Goal: Task Accomplishment & Management: Manage account settings

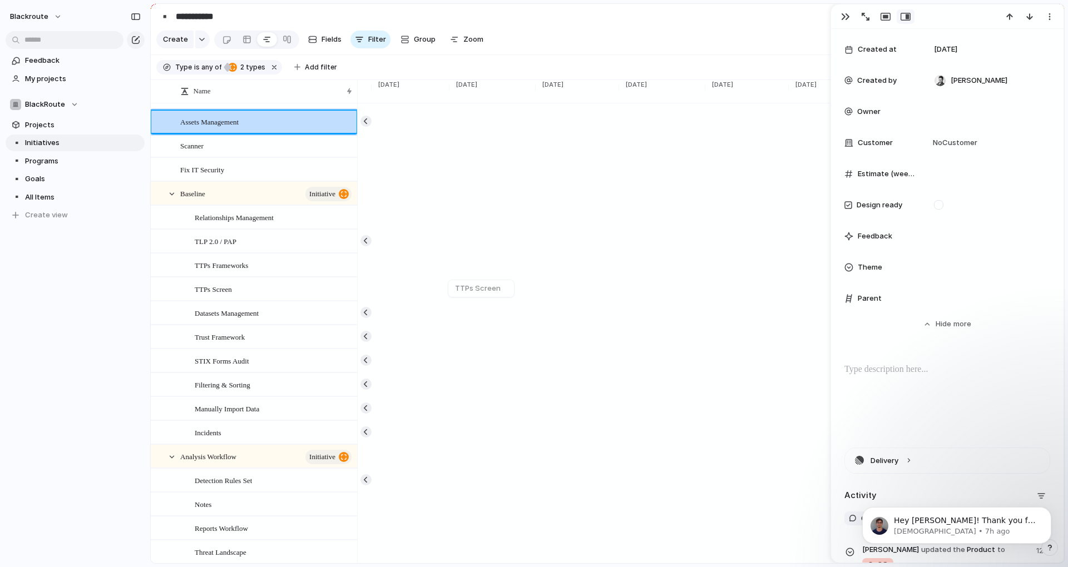
scroll to position [328, 0]
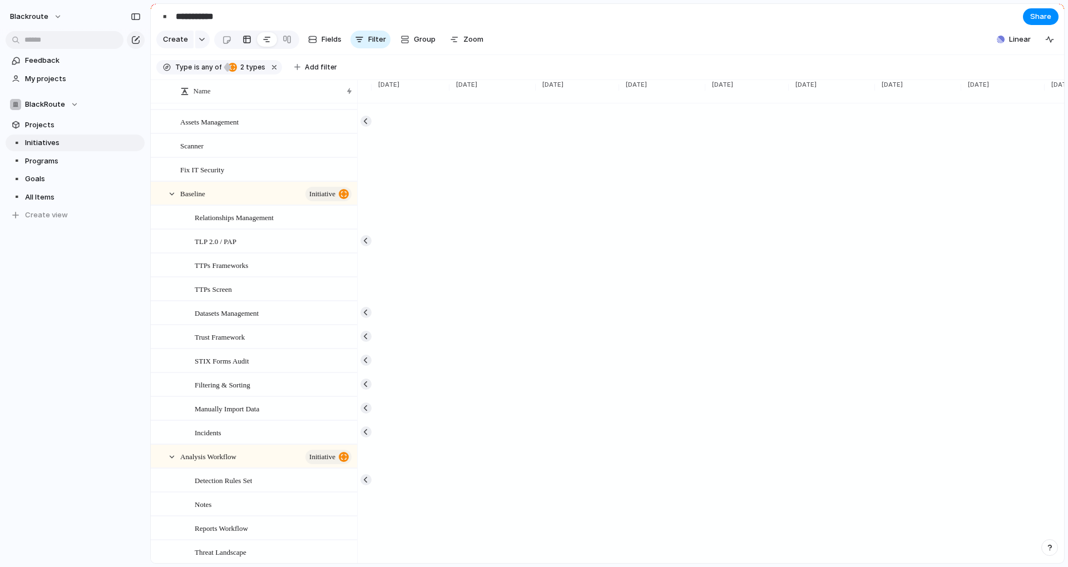
click at [250, 46] on link at bounding box center [247, 40] width 20 height 18
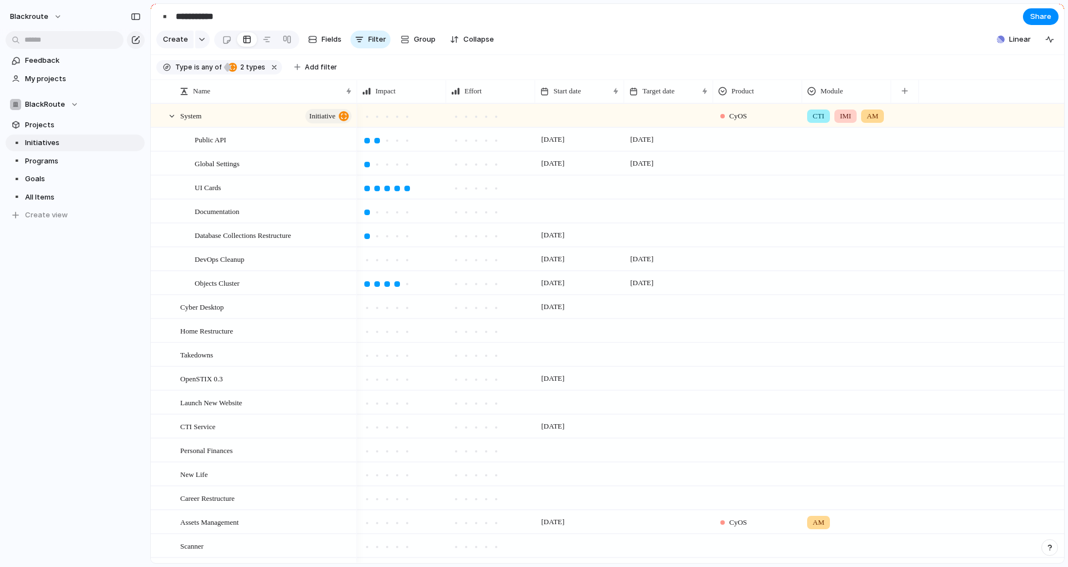
click at [1044, 547] on button "button" at bounding box center [1049, 547] width 17 height 17
click at [990, 471] on span "Live chat" at bounding box center [976, 468] width 32 height 11
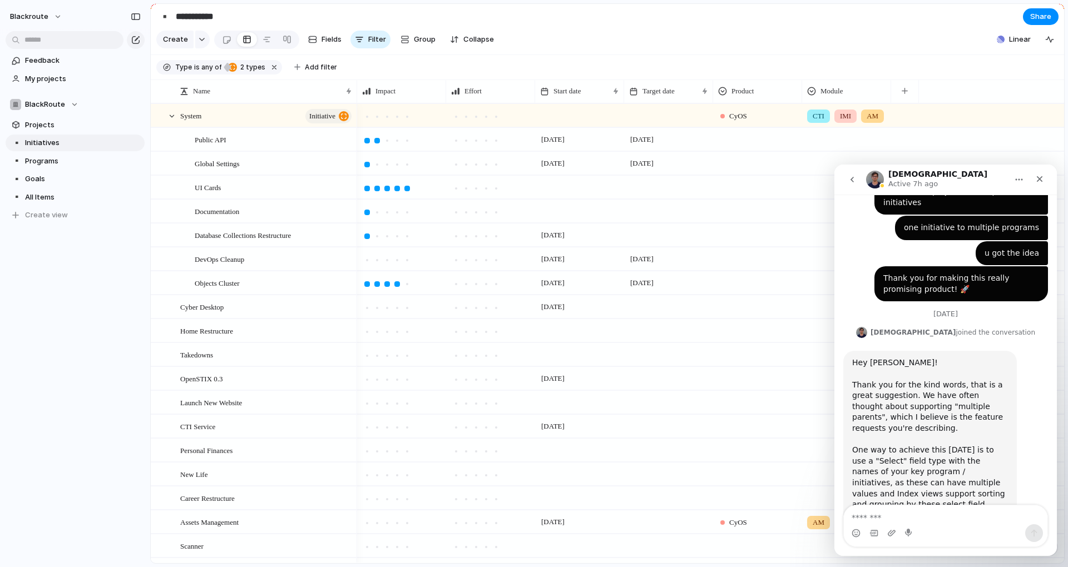
scroll to position [328, 0]
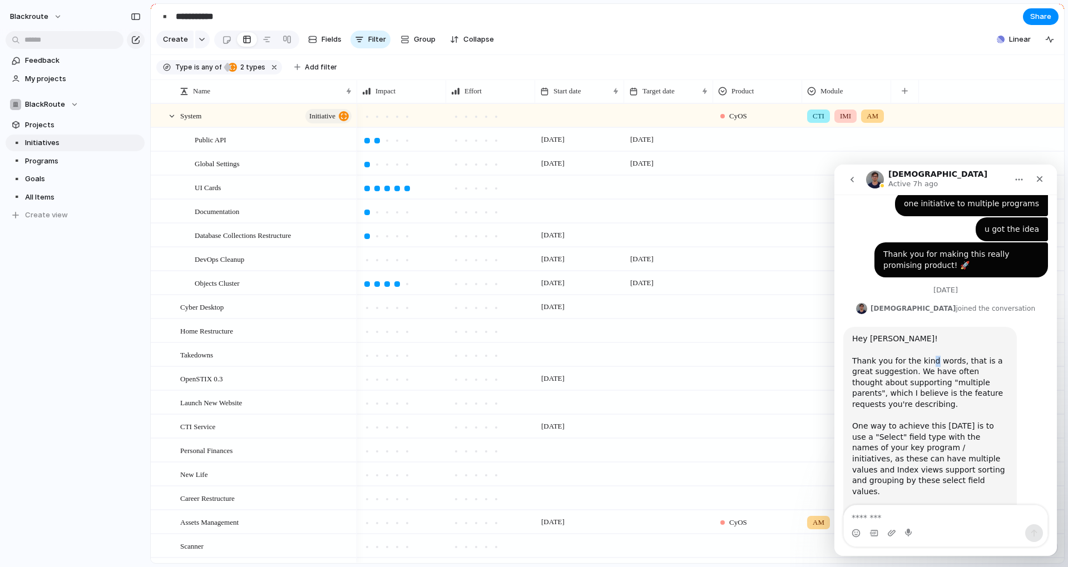
drag, startPoint x: 926, startPoint y: 333, endPoint x: 934, endPoint y: 333, distance: 7.3
click at [934, 334] on div "Hey Tomas! Thank you for the kind words, that is a great suggestion. We have of…" at bounding box center [930, 426] width 156 height 185
click at [922, 344] on div "Hey Tomas! Thank you for the kind words, that is a great suggestion. We have of…" at bounding box center [930, 426] width 156 height 185
drag, startPoint x: 888, startPoint y: 341, endPoint x: 938, endPoint y: 340, distance: 49.5
click at [938, 340] on div "Hey Tomas! Thank you for the kind words, that is a great suggestion. We have of…" at bounding box center [930, 426] width 156 height 185
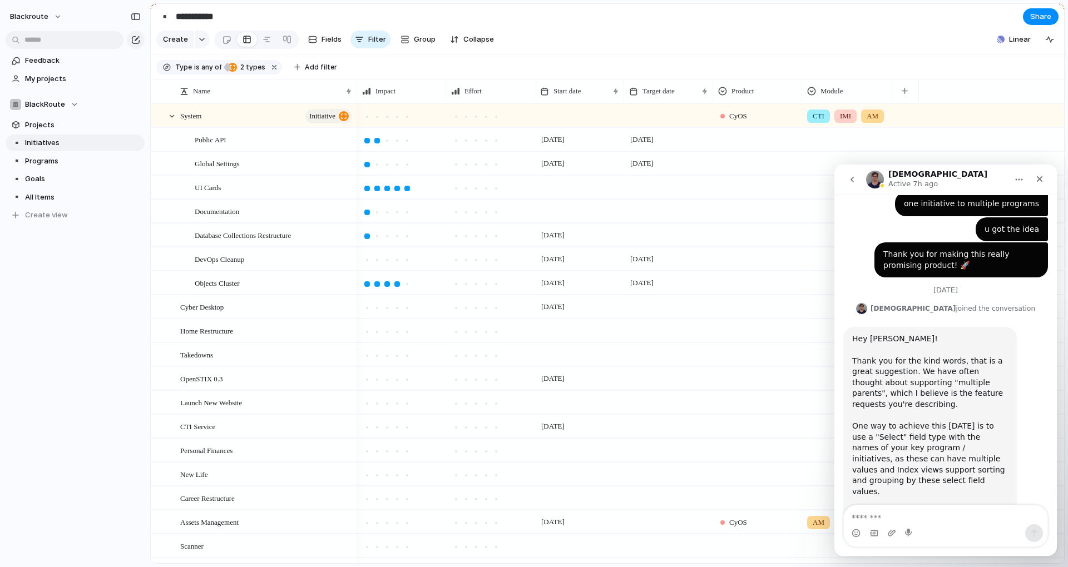
click at [912, 349] on div "Hey Tomas! Thank you for the kind words, that is a great suggestion. We have of…" at bounding box center [930, 426] width 156 height 185
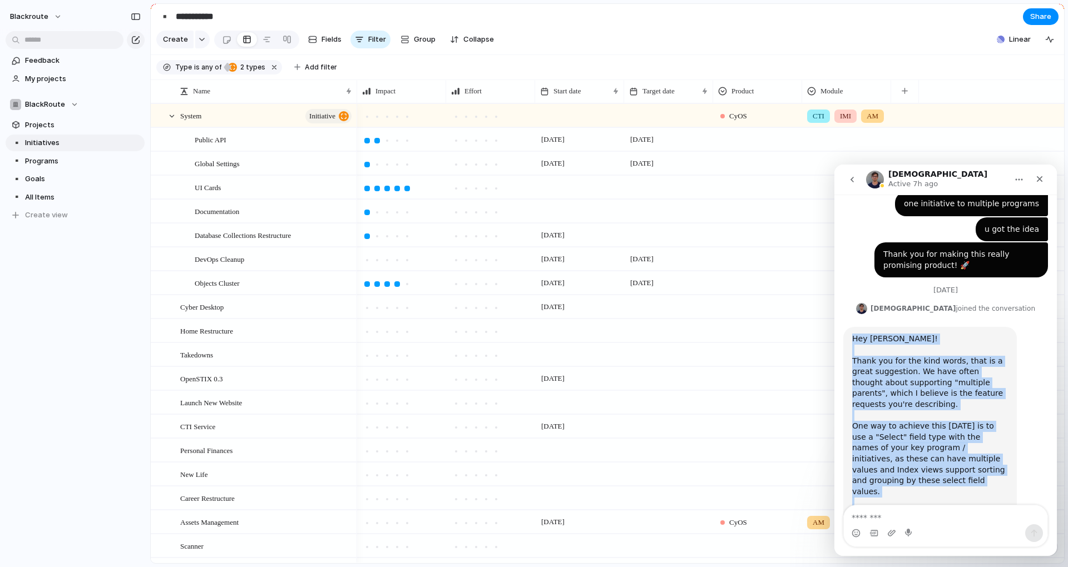
drag, startPoint x: 926, startPoint y: 472, endPoint x: 852, endPoint y: 307, distance: 180.2
click at [852, 334] on div "Hey Tomas! Thank you for the kind words, that is a great suggestion. We have of…" at bounding box center [930, 426] width 156 height 185
copy div "Hey Tomas! Thank you for the kind words, that is a great suggestion. We have of…"
click at [963, 475] on div "Hey Tomas! Thank you for the kind words, that is a great suggestion. We have of…" at bounding box center [929, 426] width 173 height 199
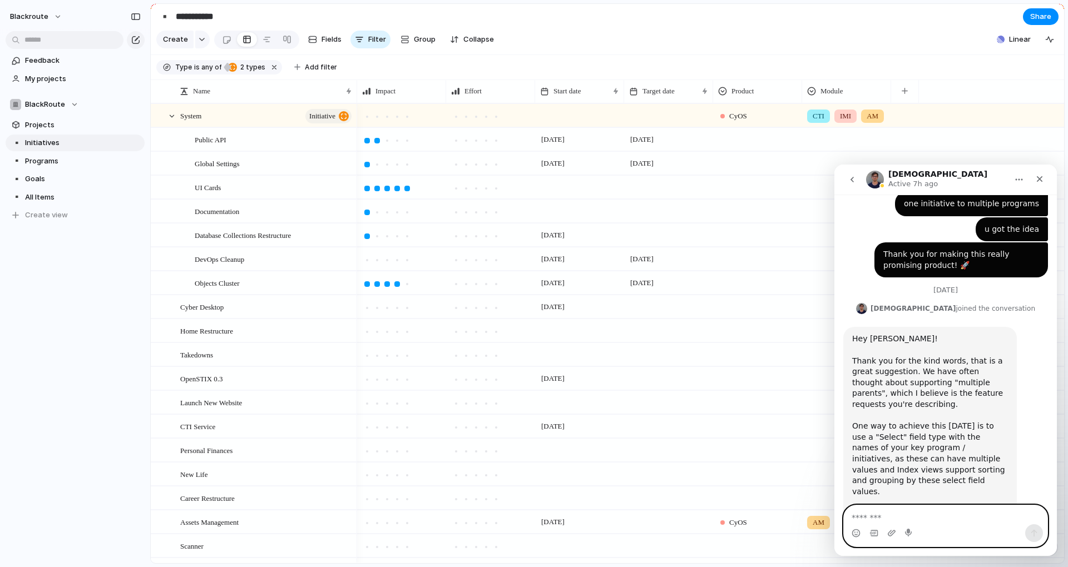
click at [900, 518] on textarea "Message…" at bounding box center [946, 514] width 204 height 19
drag, startPoint x: 1036, startPoint y: 179, endPoint x: 1872, endPoint y: 348, distance: 852.1
click at [1036, 179] on icon "Close" at bounding box center [1039, 179] width 9 height 9
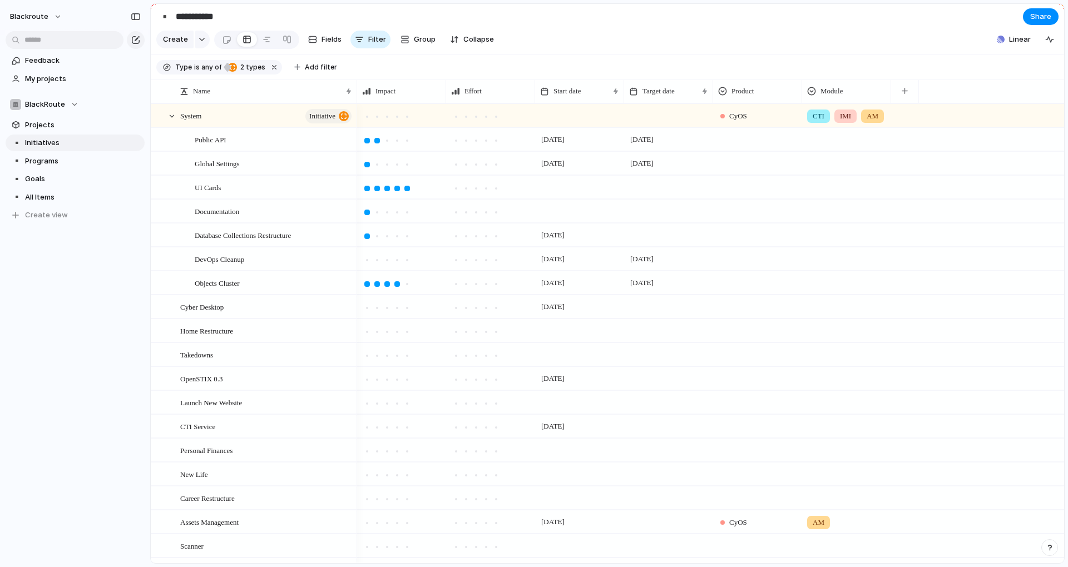
click at [839, 76] on section "Type is any of project initiative 2 types Add filter" at bounding box center [607, 67] width 913 height 25
click at [901, 94] on div "button" at bounding box center [904, 91] width 6 height 6
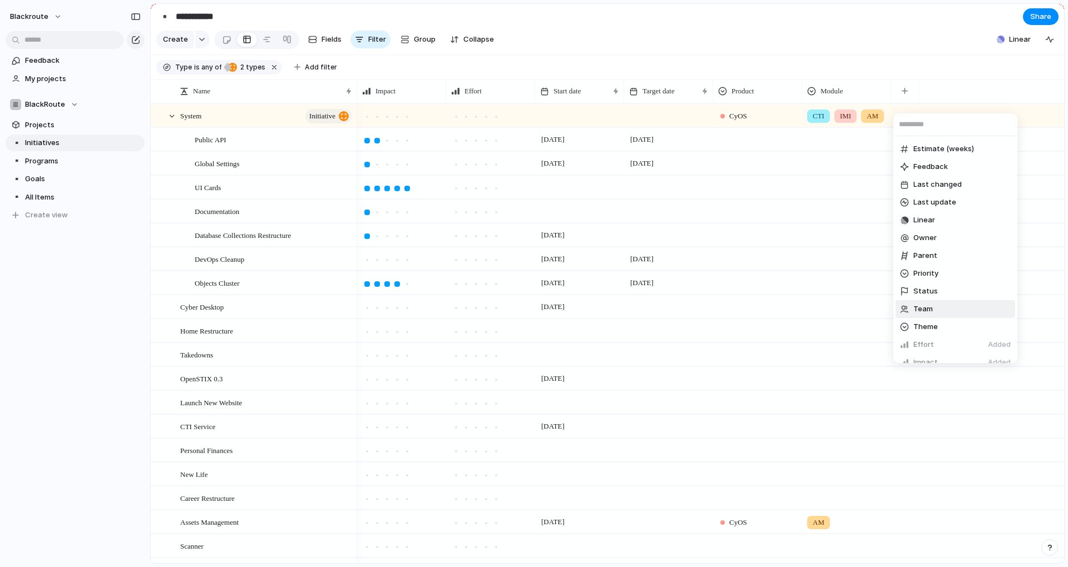
scroll to position [188, 0]
click at [932, 351] on span "Create new field" at bounding box center [942, 351] width 59 height 11
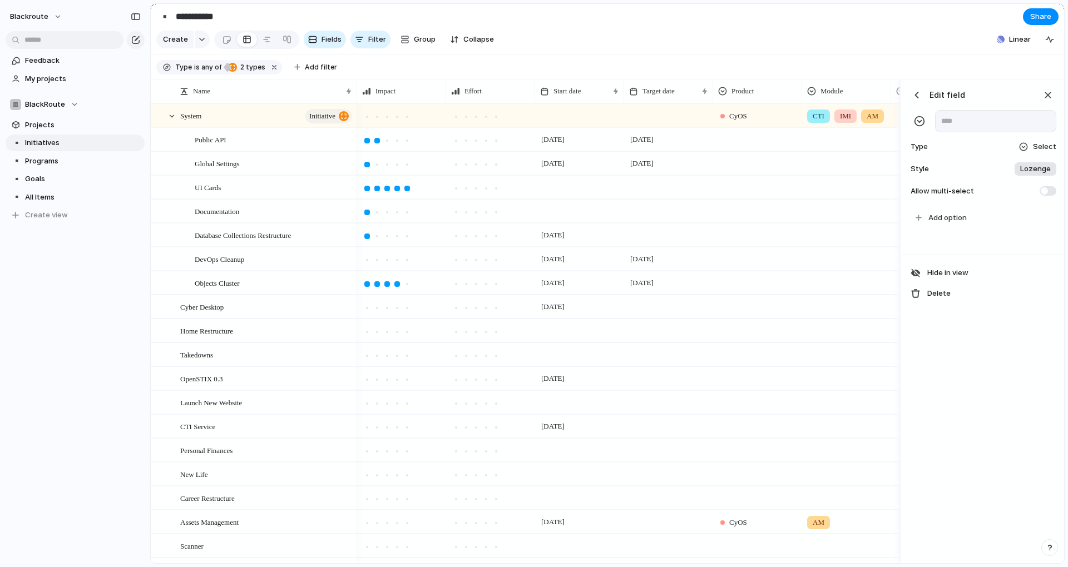
scroll to position [0, 197]
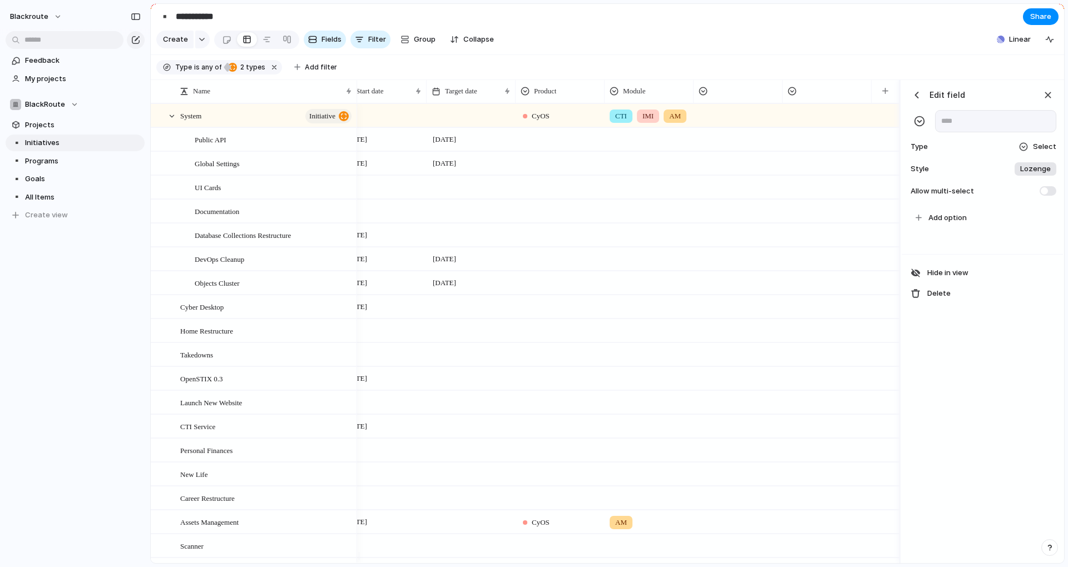
click at [1045, 152] on span "Select" at bounding box center [1044, 146] width 23 height 11
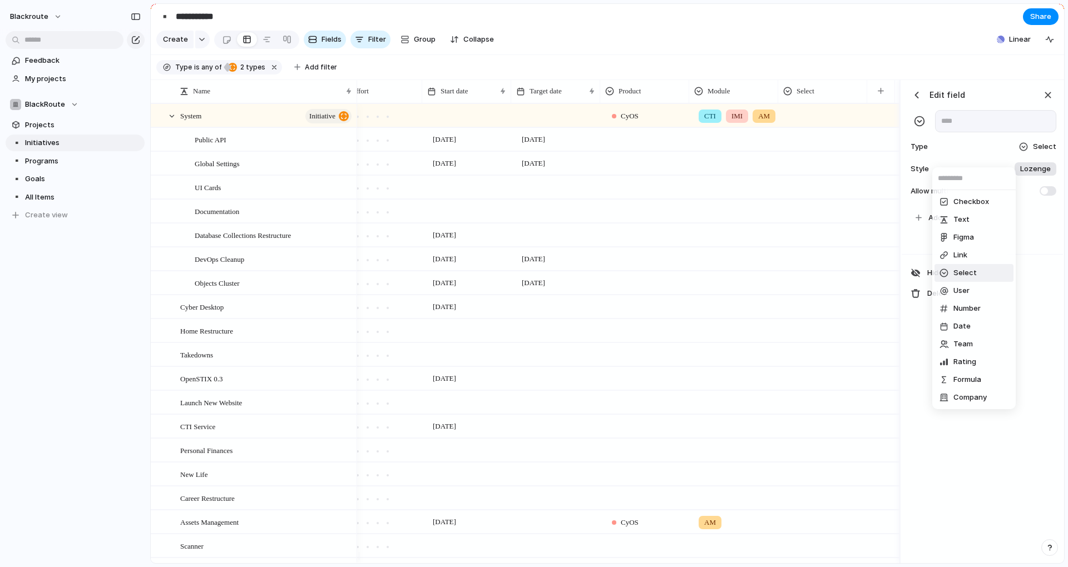
scroll to position [0, 108]
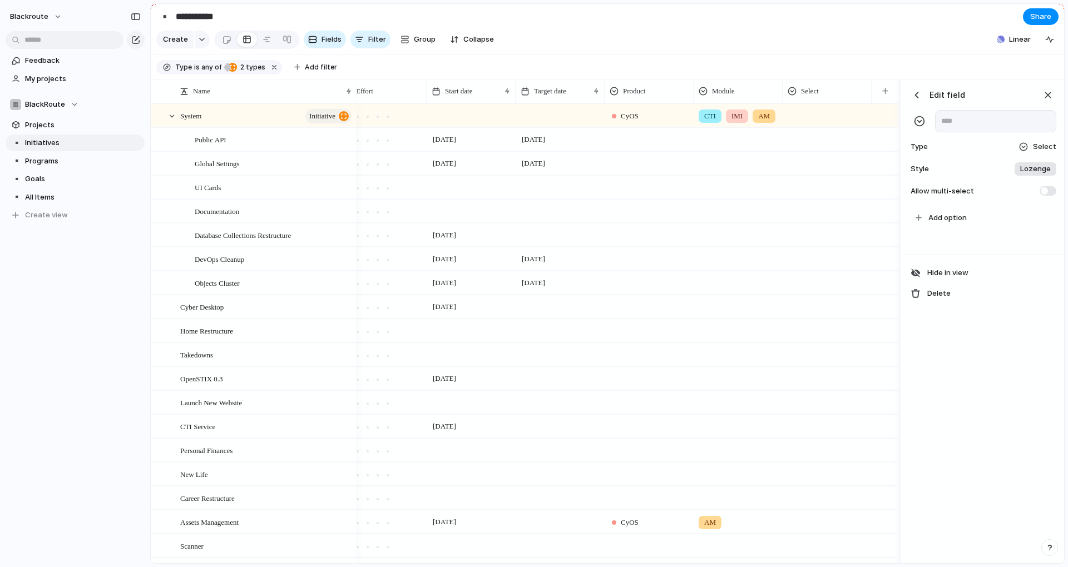
click at [1028, 152] on div at bounding box center [1023, 147] width 10 height 10
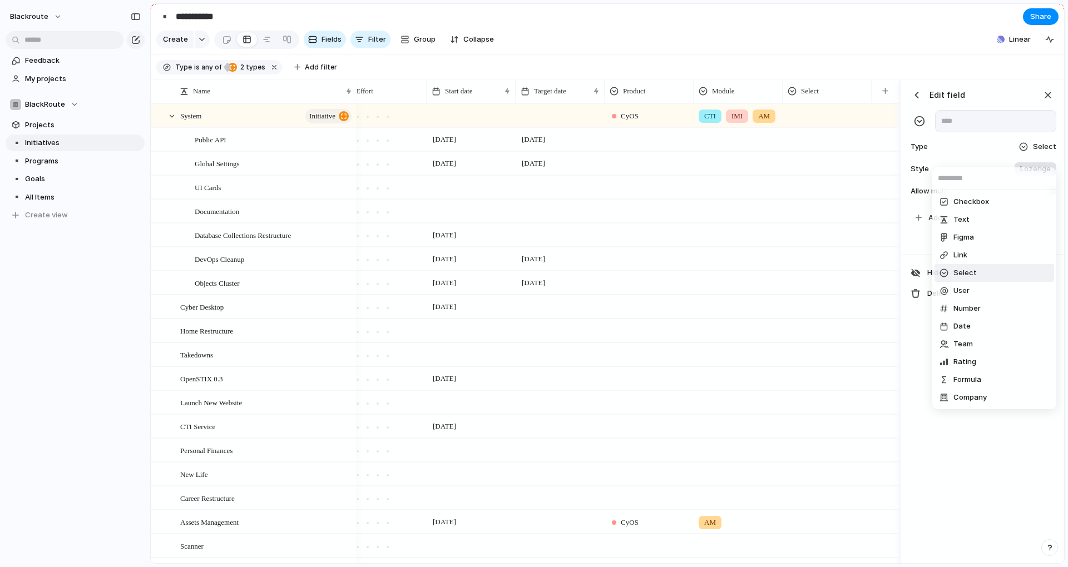
click at [1029, 154] on div "Checkbox Text Figma Link Select User Number Date Team Rating Formula Company" at bounding box center [534, 283] width 1068 height 567
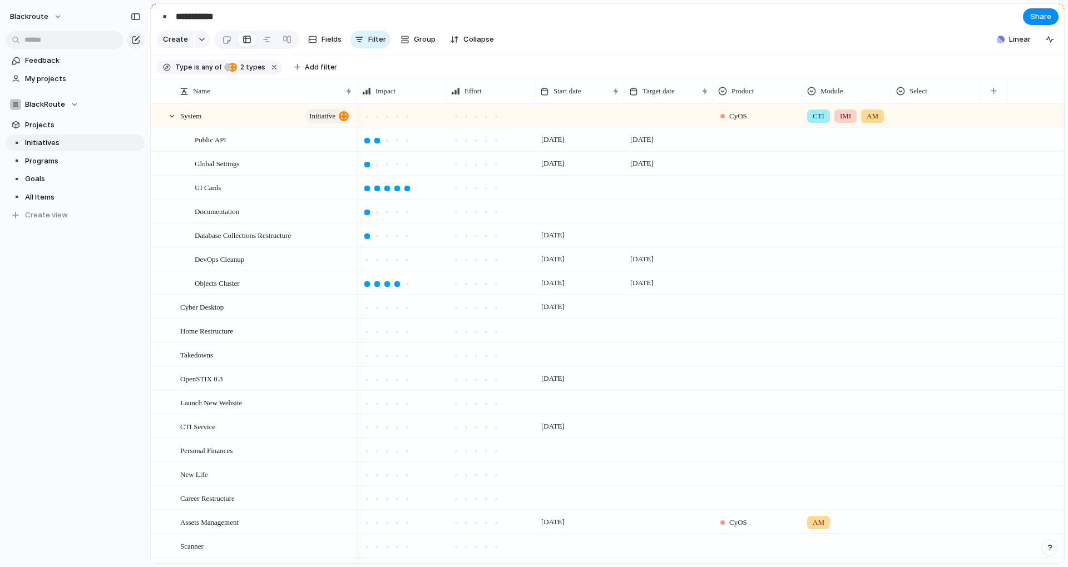
scroll to position [0, 0]
click at [832, 55] on section "Create Fields Filter Group Zoom Collapse Linear" at bounding box center [607, 41] width 913 height 27
click at [498, 75] on section "Type is any of project initiative 2 types Add filter" at bounding box center [607, 67] width 913 height 25
click at [993, 94] on div "button" at bounding box center [993, 91] width 6 height 6
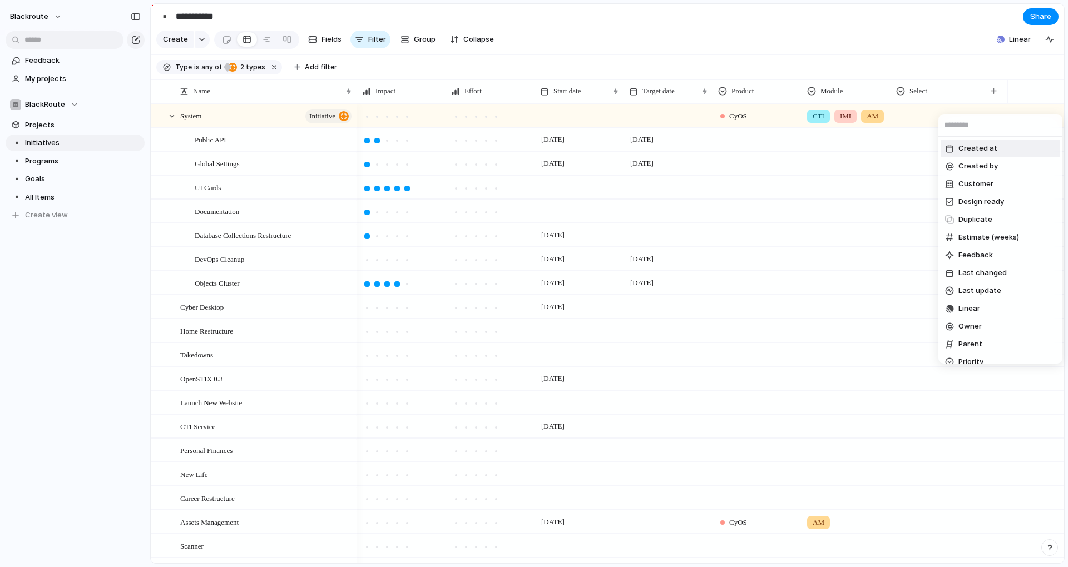
click at [887, 71] on div "Created at Created by Customer Design ready Duplicate Estimate (weeks) Feedback…" at bounding box center [534, 283] width 1068 height 567
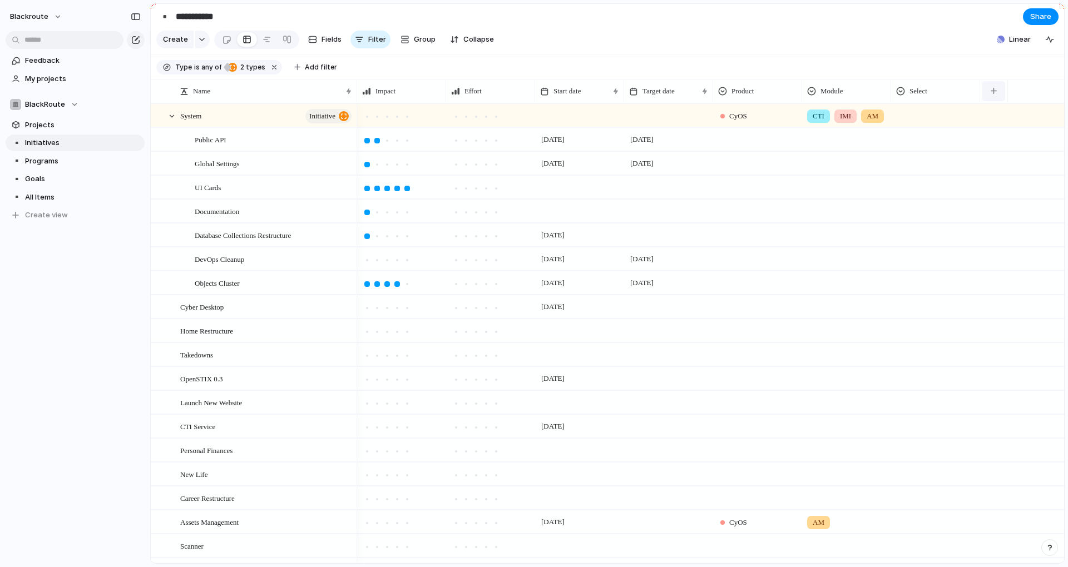
click at [986, 98] on button "button" at bounding box center [993, 91] width 23 height 20
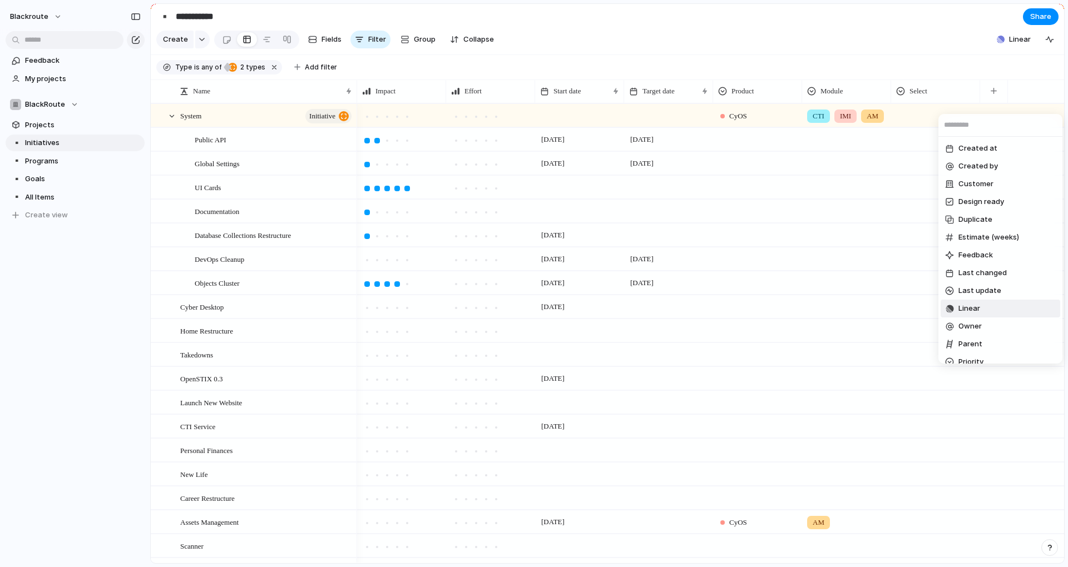
scroll to position [100, 0]
click at [988, 264] on li "Priority" at bounding box center [1000, 262] width 120 height 18
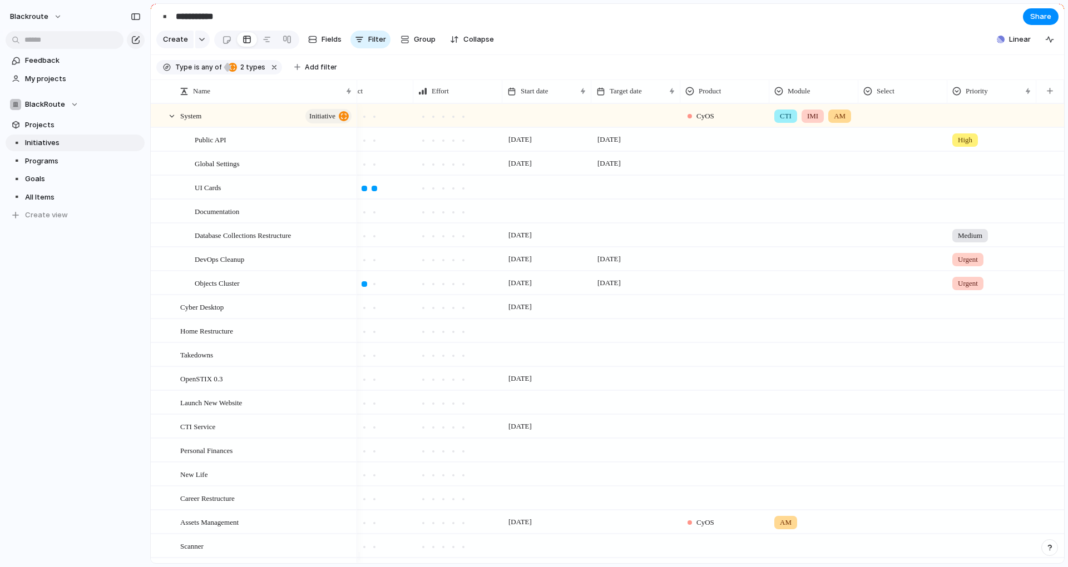
scroll to position [0, 33]
click at [1056, 101] on button "button" at bounding box center [1049, 91] width 23 height 20
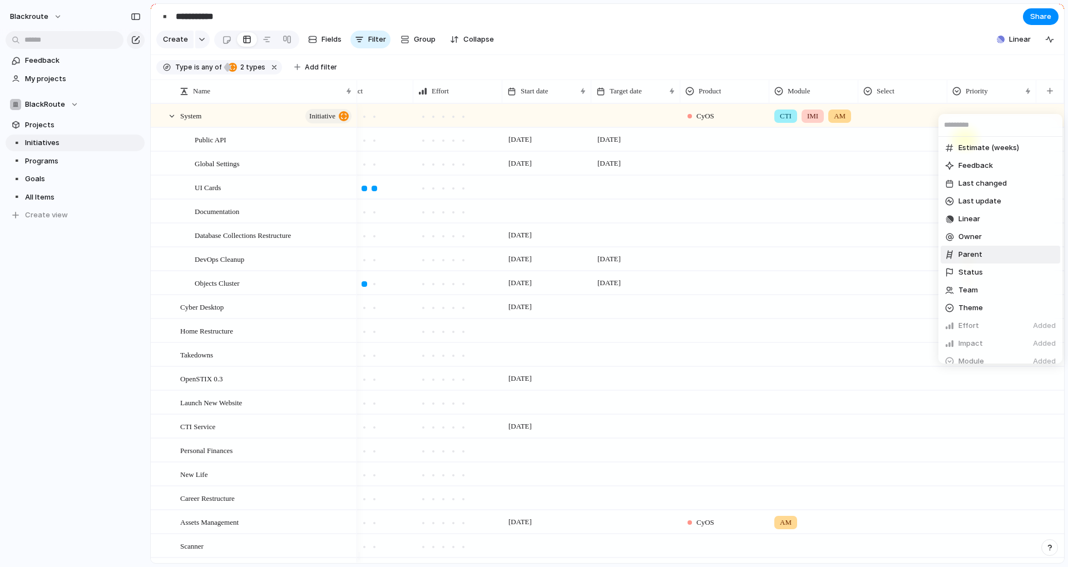
scroll to position [106, 0]
click at [966, 295] on span "Theme" at bounding box center [970, 291] width 24 height 11
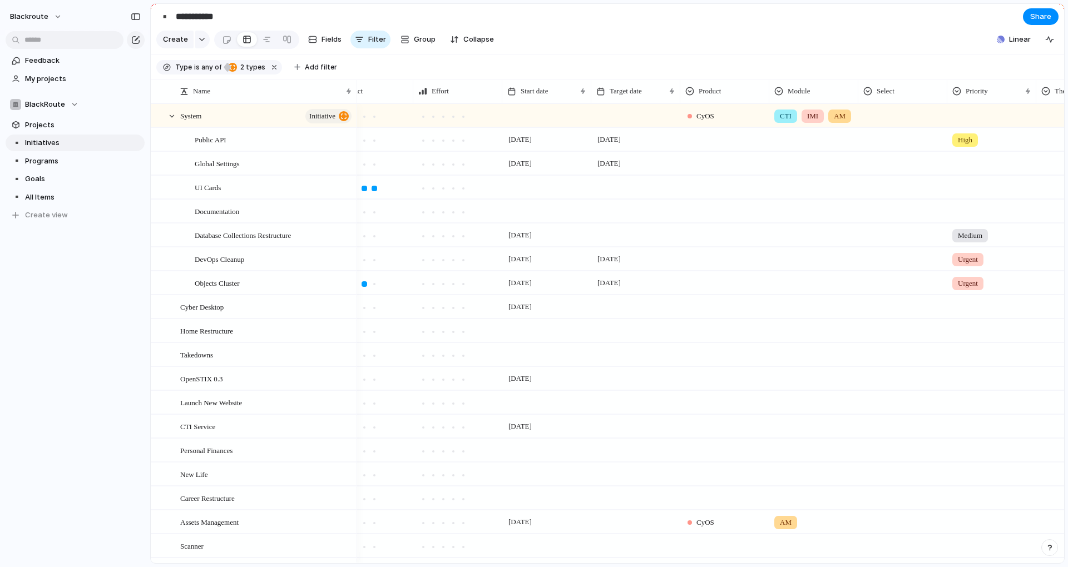
scroll to position [0, 122]
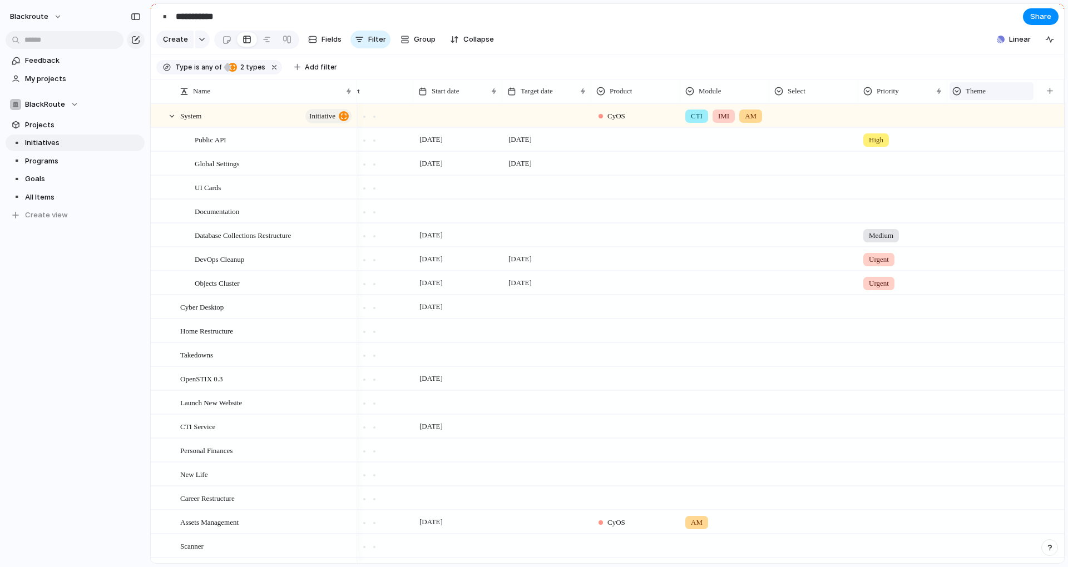
click at [961, 97] on div "Theme" at bounding box center [991, 91] width 78 height 11
click at [961, 104] on div "Modify Hide Sort ascending Sort descending" at bounding box center [534, 283] width 1068 height 567
click at [969, 118] on div at bounding box center [992, 114] width 88 height 18
click at [973, 71] on div "🌱 Experiment 🔮 Magic 🔨 Infrastructure 🚀 Scale" at bounding box center [534, 283] width 1068 height 567
click at [965, 97] on span "Theme" at bounding box center [975, 91] width 20 height 11
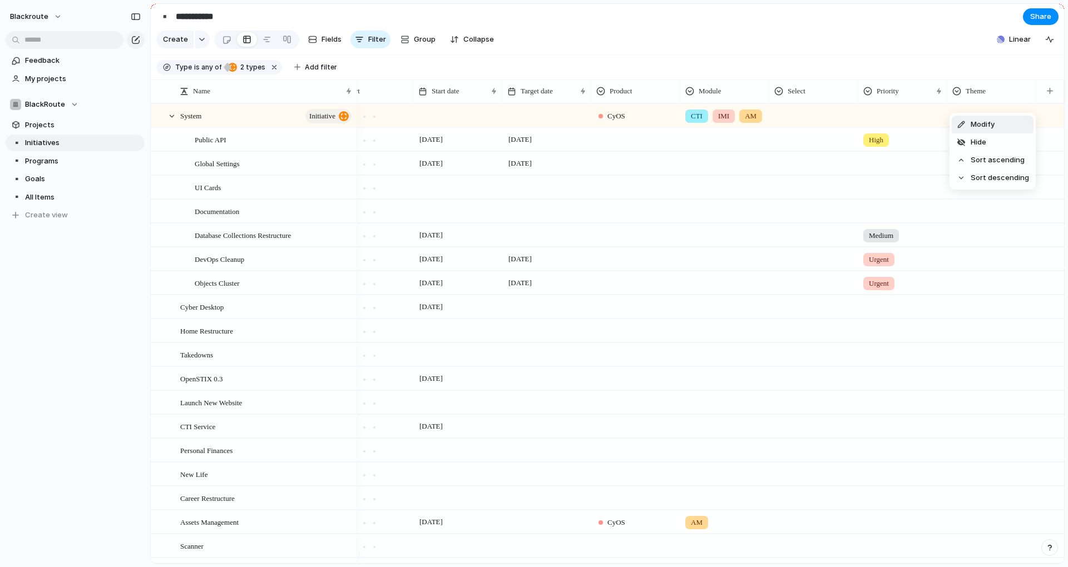
click at [996, 128] on li "Modify" at bounding box center [992, 125] width 82 height 18
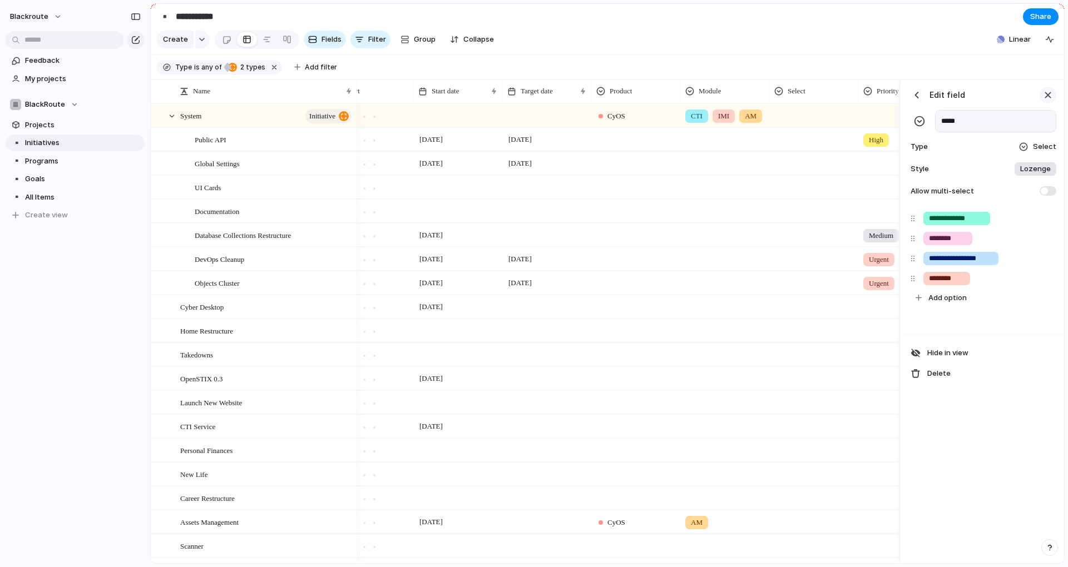
click at [1052, 101] on div "button" at bounding box center [1047, 95] width 12 height 12
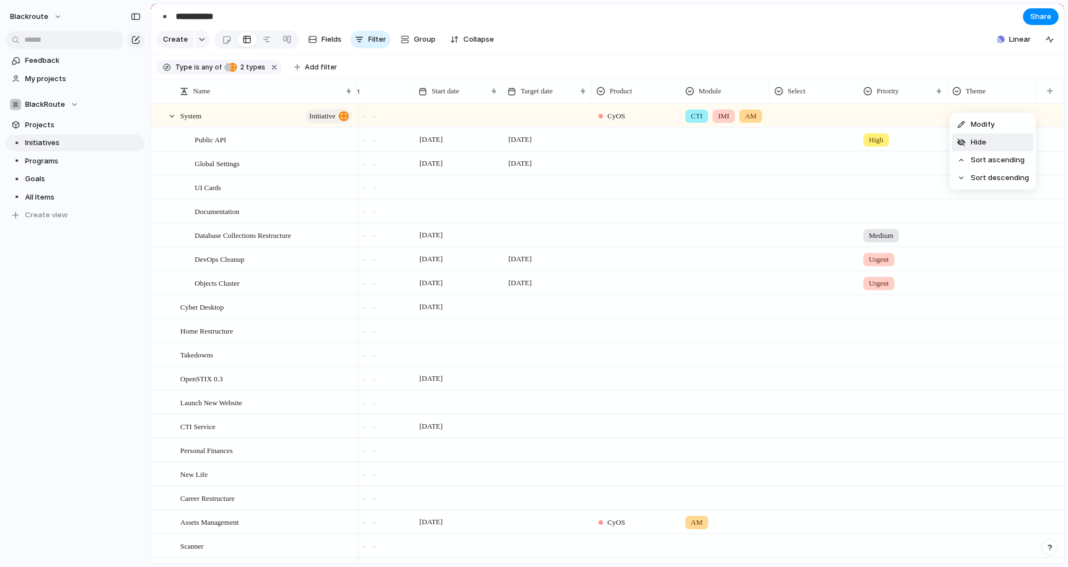
click at [1003, 138] on li "Hide" at bounding box center [992, 142] width 82 height 18
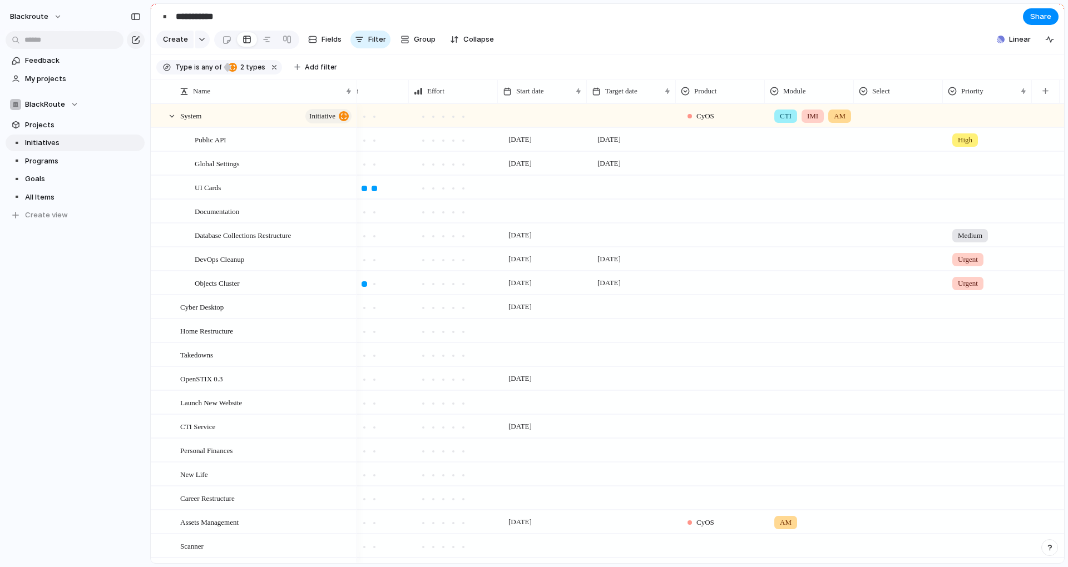
scroll to position [0, 33]
click at [1050, 101] on button "button" at bounding box center [1049, 91] width 23 height 20
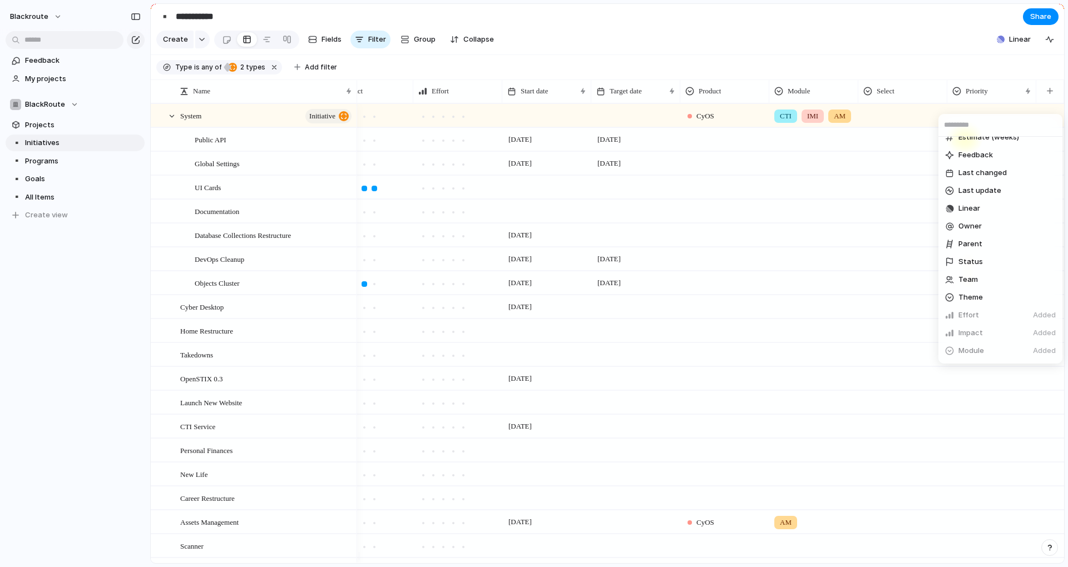
scroll to position [0, 0]
click at [872, 61] on div "Created at Created by Customer Design ready Duplicate Estimate (weeks) Feedback…" at bounding box center [534, 283] width 1068 height 567
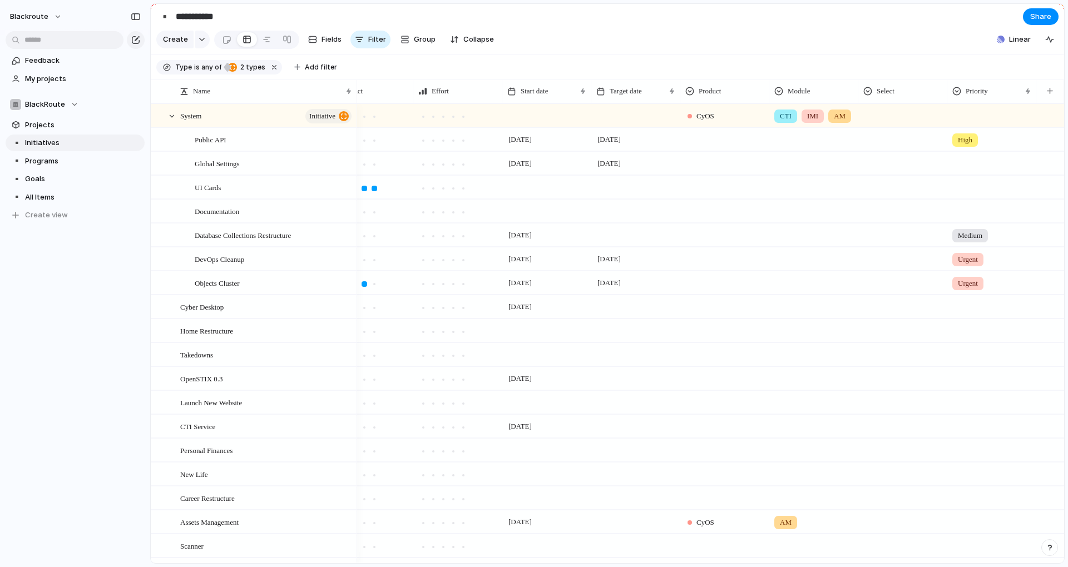
click at [961, 219] on div at bounding box center [992, 209] width 88 height 18
click at [961, 222] on div "Urgent High Medium Low" at bounding box center [534, 283] width 1068 height 567
click at [961, 219] on div at bounding box center [992, 209] width 88 height 18
click at [945, 388] on div "Urgent High Medium Low" at bounding box center [534, 283] width 1068 height 567
click at [61, 17] on button "blackroute" at bounding box center [36, 17] width 63 height 18
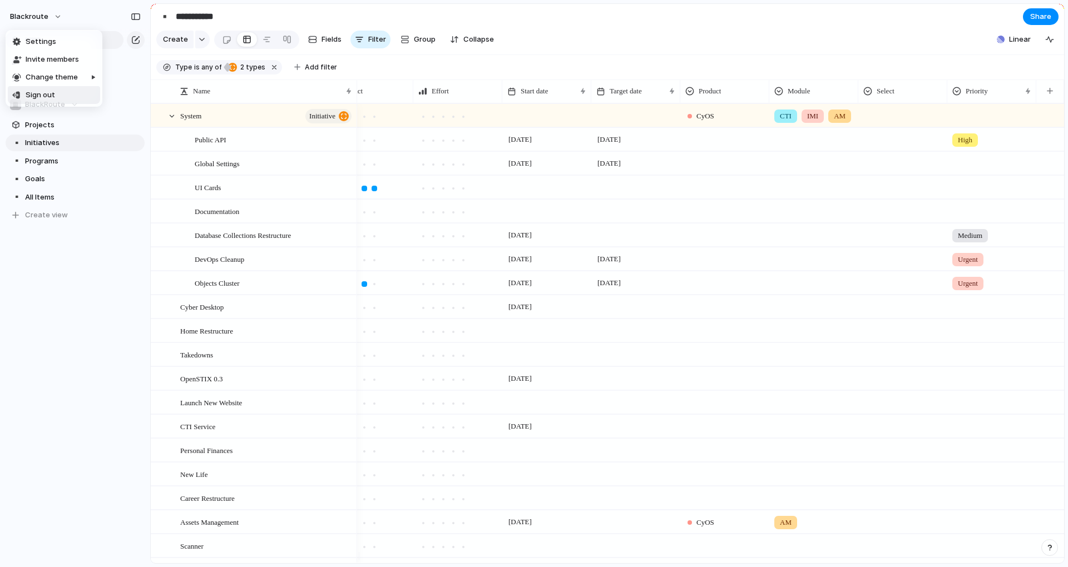
click at [86, 328] on div "Settings Invite members Change theme Sign out" at bounding box center [534, 283] width 1068 height 567
click at [1051, 549] on div "button" at bounding box center [1049, 548] width 8 height 8
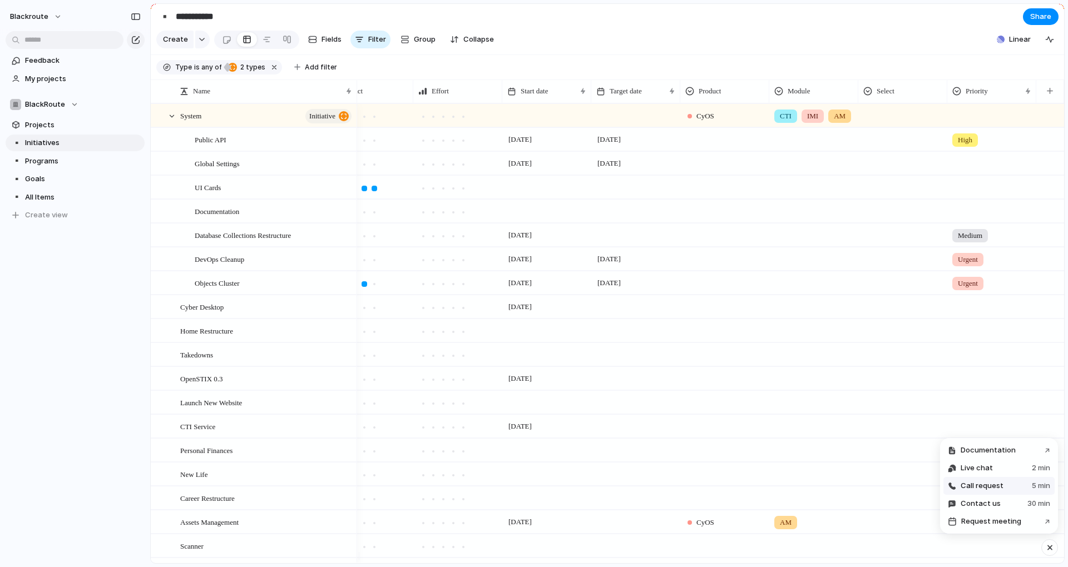
drag, startPoint x: 974, startPoint y: 469, endPoint x: 976, endPoint y: 477, distance: 7.6
click at [976, 477] on ul "Documentation ↗ Live chat 2 min Call request 5 min Contact us 30 min Request me…" at bounding box center [998, 486] width 111 height 89
click at [985, 470] on span "Live chat" at bounding box center [976, 468] width 32 height 11
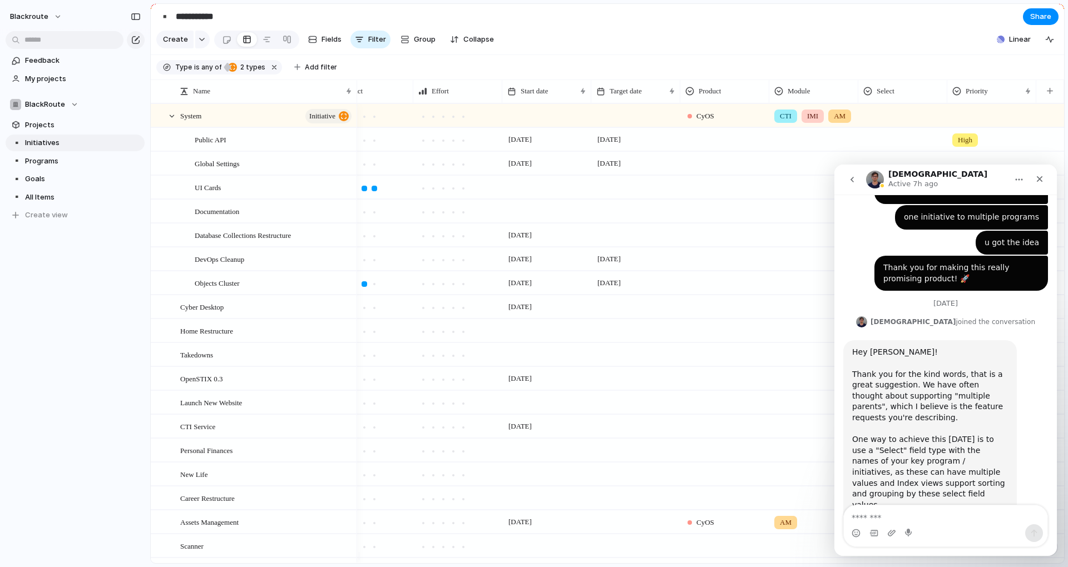
scroll to position [328, 0]
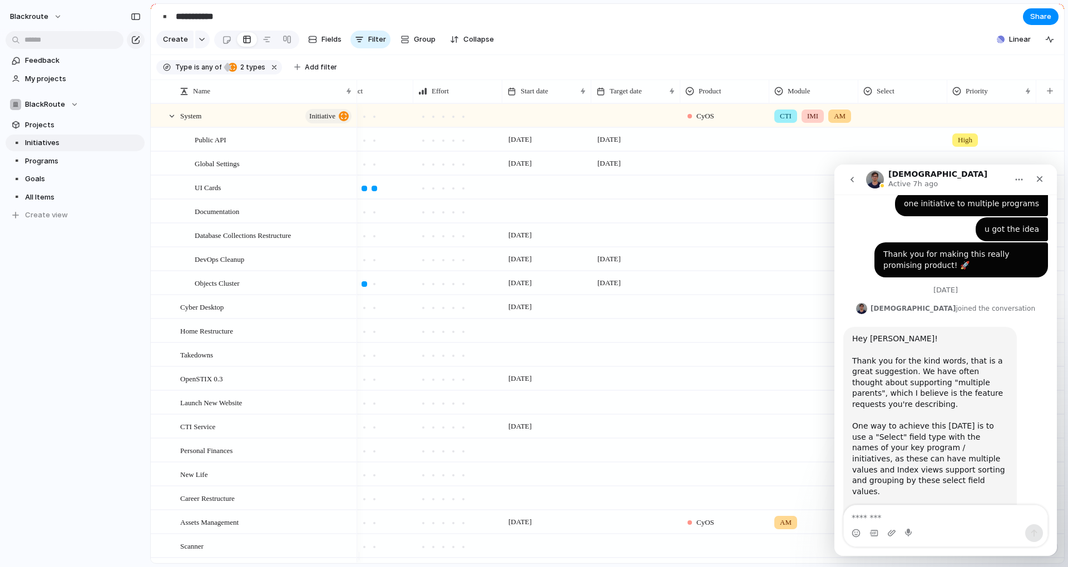
click at [907, 515] on textarea "Message…" at bounding box center [946, 514] width 204 height 19
drag, startPoint x: 907, startPoint y: 515, endPoint x: 896, endPoint y: 517, distance: 11.7
click at [896, 517] on textarea "Message…" at bounding box center [946, 514] width 204 height 19
click at [897, 514] on textarea "Message…" at bounding box center [946, 514] width 204 height 19
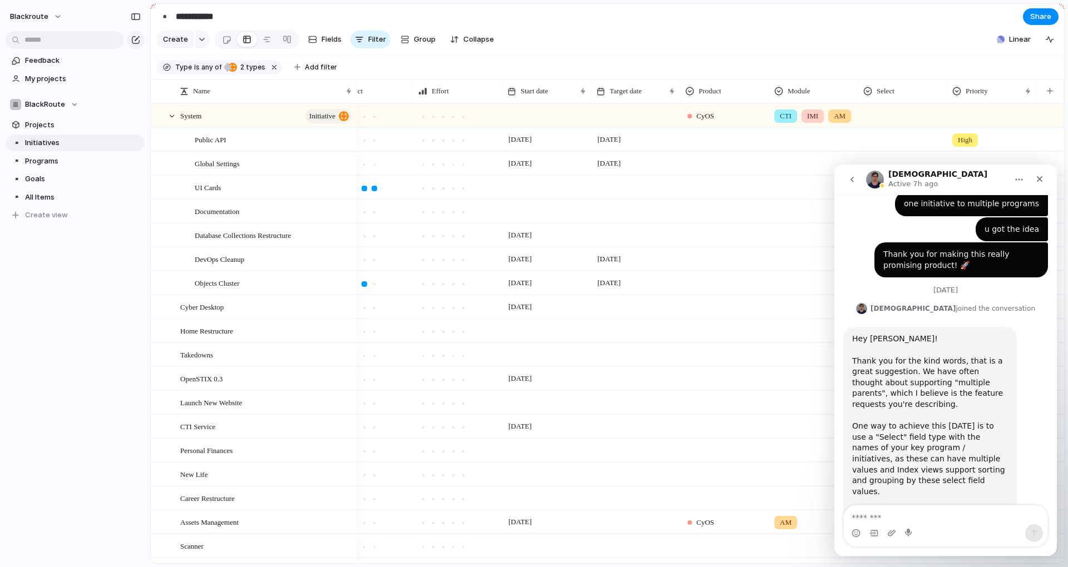
click at [897, 514] on textarea "Message…" at bounding box center [946, 514] width 204 height 19
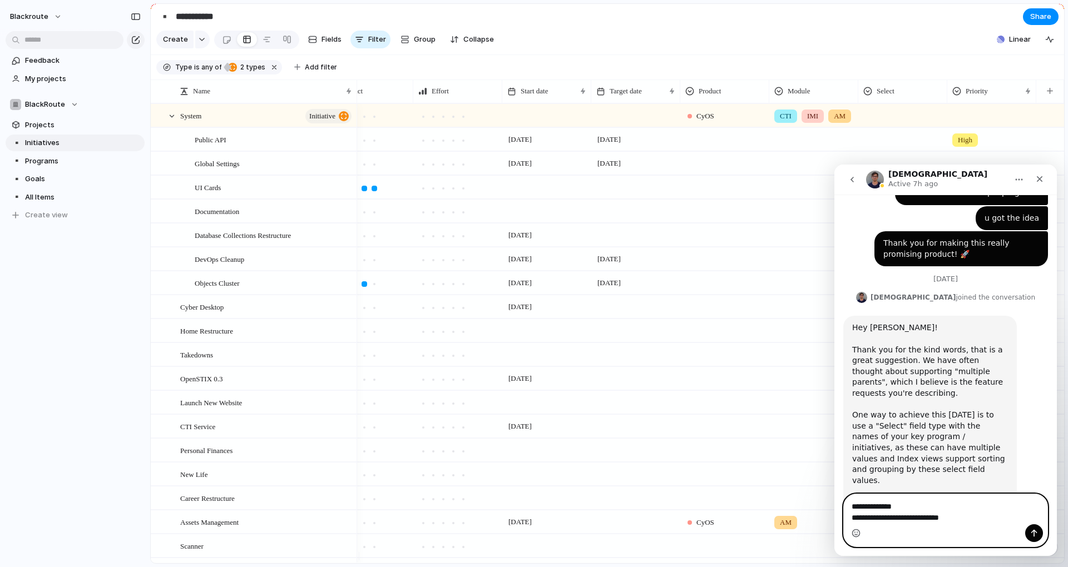
click at [852, 530] on icon "Emoji picker" at bounding box center [855, 533] width 9 height 9
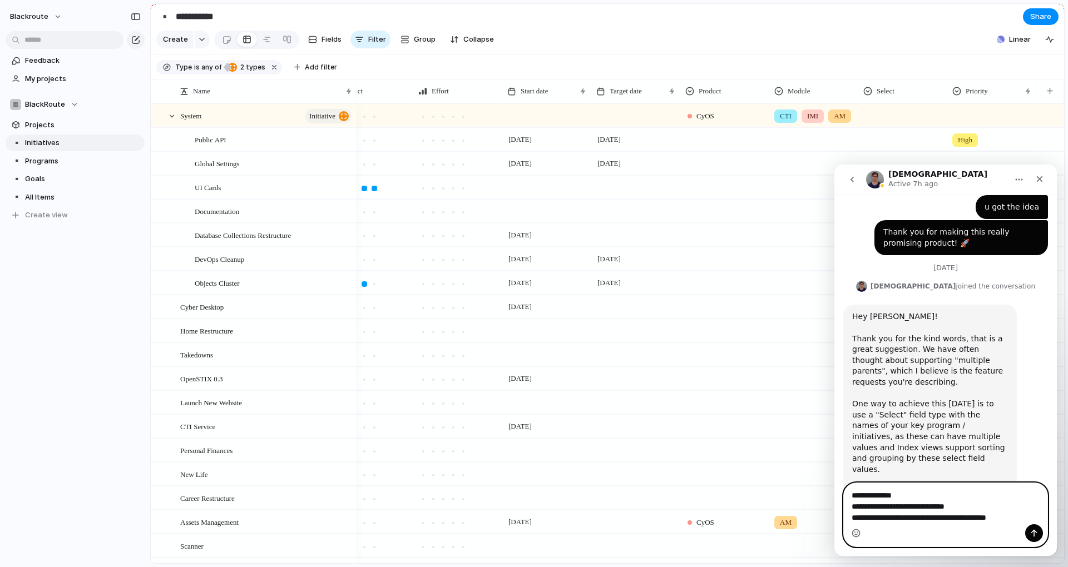
type textarea "**********"
click at [855, 535] on icon "Emoji picker" at bounding box center [856, 534] width 2 height 1
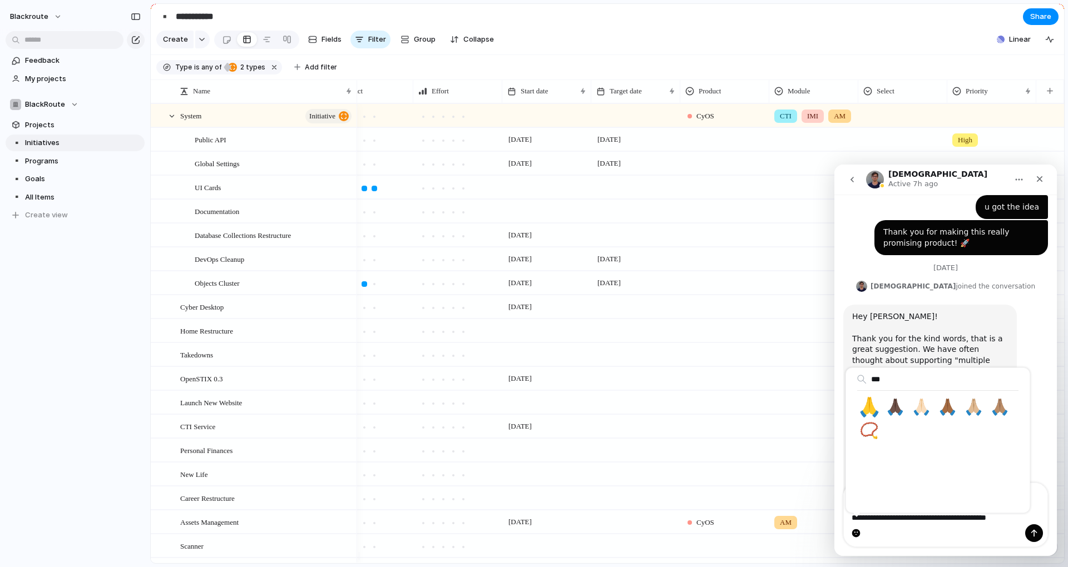
type input "***"
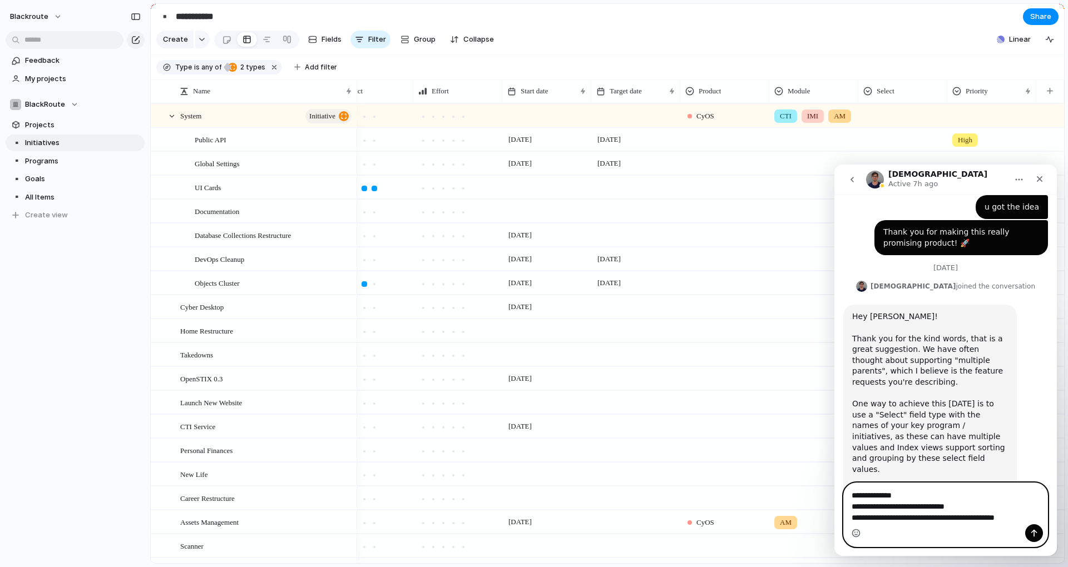
scroll to position [361, 0]
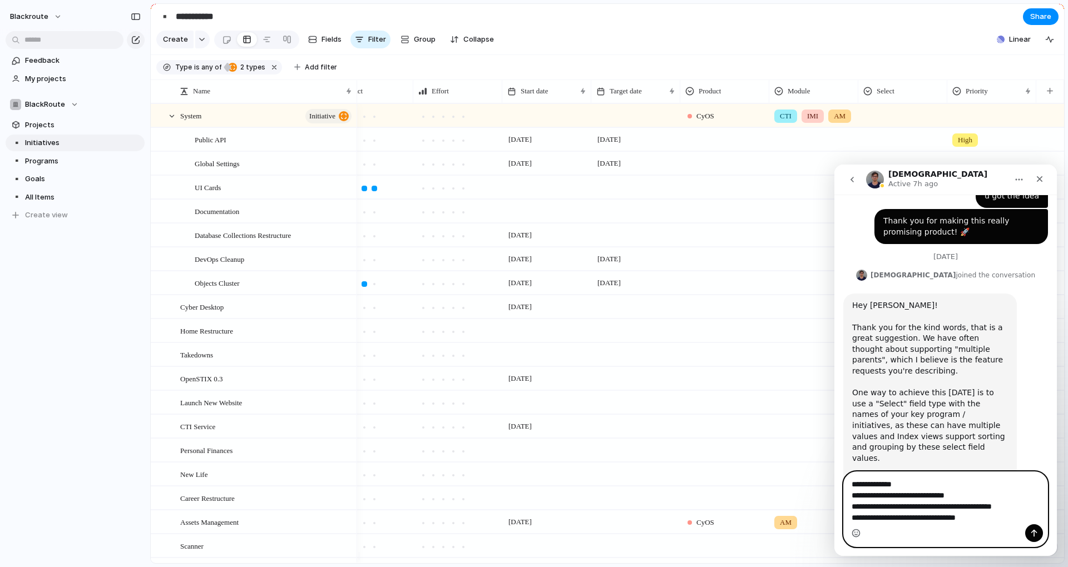
type textarea "**********"
click at [850, 532] on div "Intercom messenger" at bounding box center [946, 533] width 204 height 18
click at [854, 534] on icon "Emoji picker" at bounding box center [855, 533] width 9 height 9
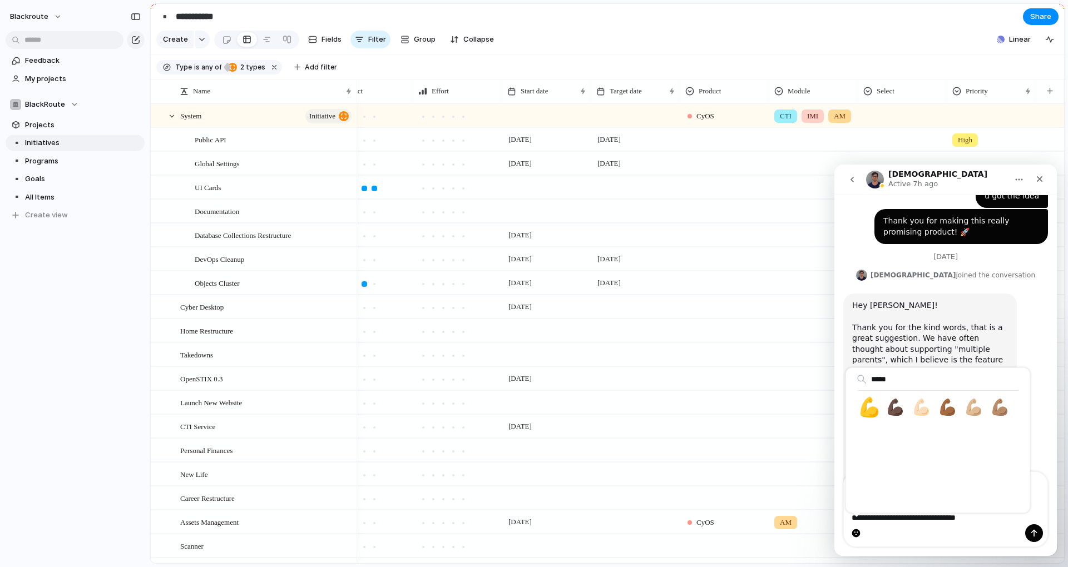
type input "*****"
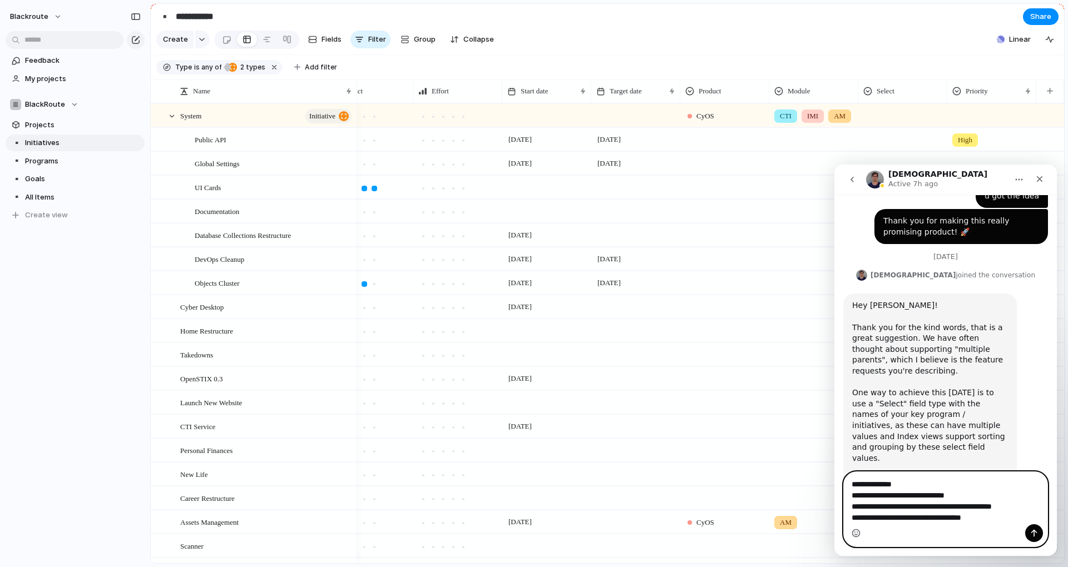
click at [913, 504] on textarea "**********" at bounding box center [946, 498] width 204 height 52
click at [941, 505] on textarea "**********" at bounding box center [946, 498] width 204 height 52
click at [960, 505] on textarea "**********" at bounding box center [946, 498] width 204 height 52
click at [938, 510] on textarea "**********" at bounding box center [946, 498] width 204 height 52
click at [946, 507] on textarea "**********" at bounding box center [946, 498] width 204 height 52
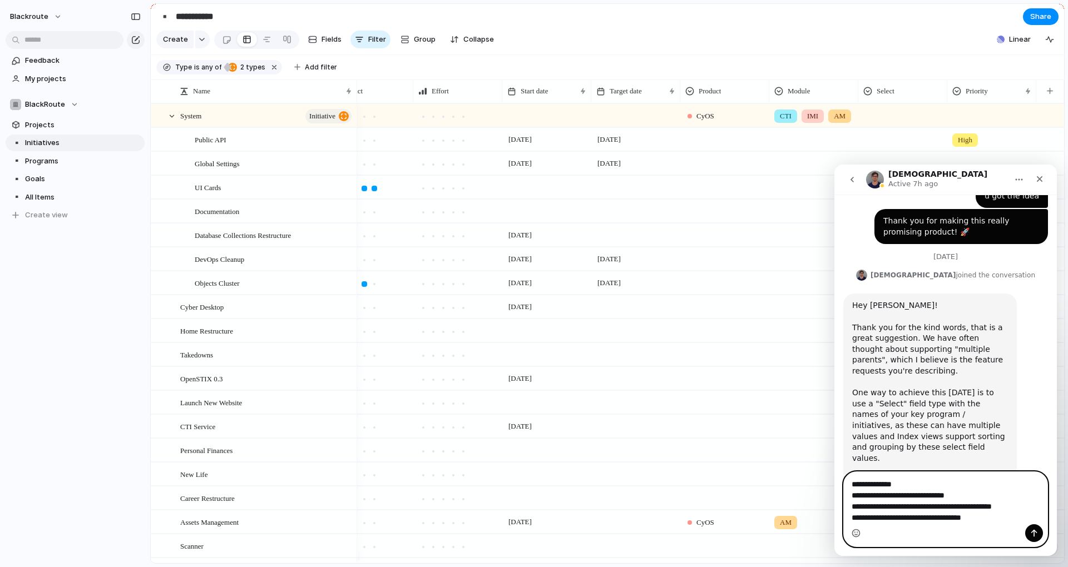
click at [878, 518] on textarea "**********" at bounding box center [946, 498] width 204 height 52
click at [884, 520] on textarea "**********" at bounding box center [946, 498] width 204 height 52
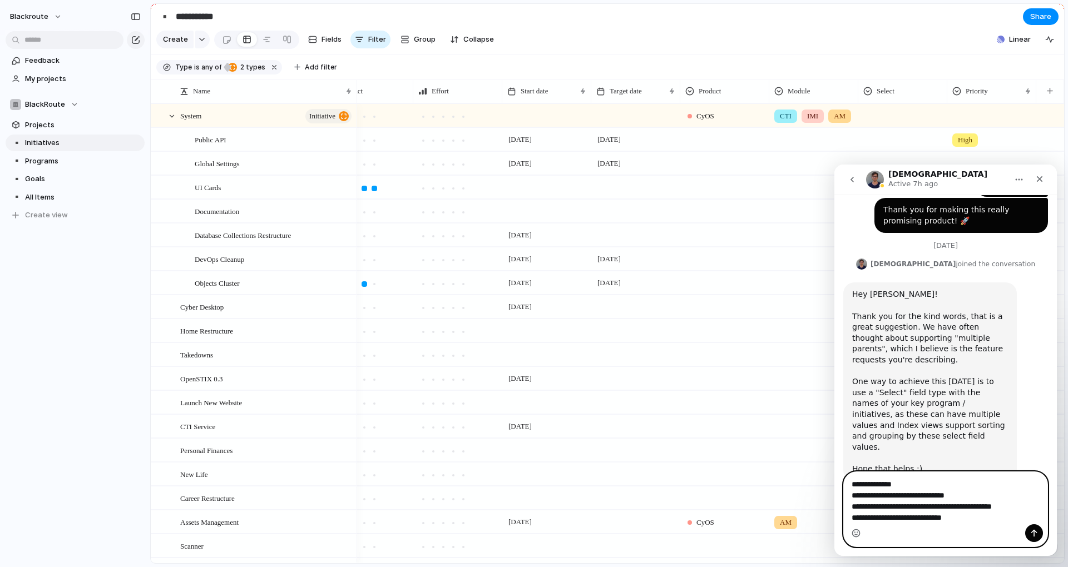
paste textarea "*******"
type textarea "**********"
click at [1034, 531] on icon "Send a message…" at bounding box center [1034, 533] width 6 height 7
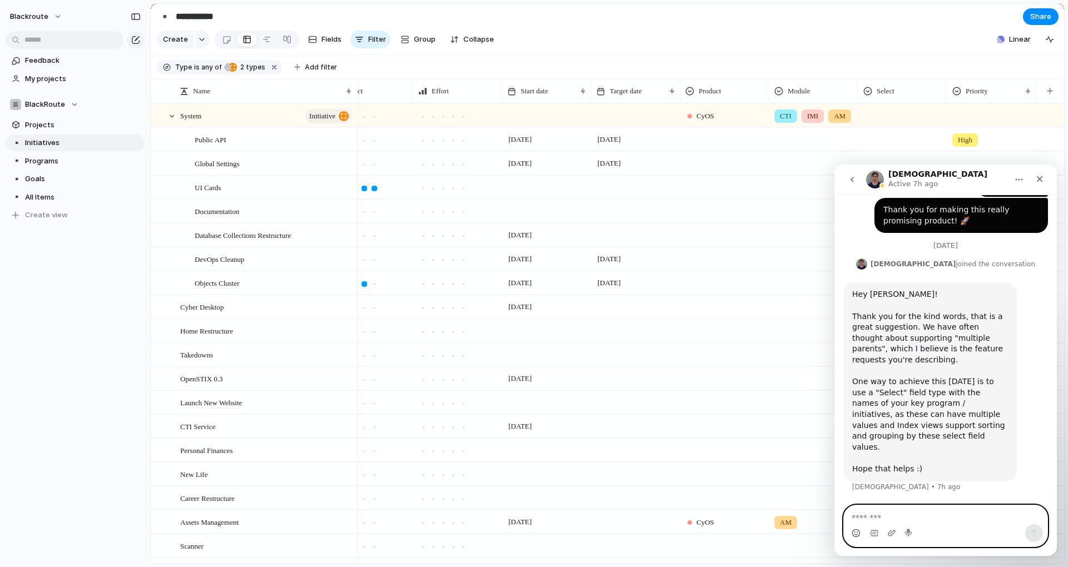
scroll to position [415, 0]
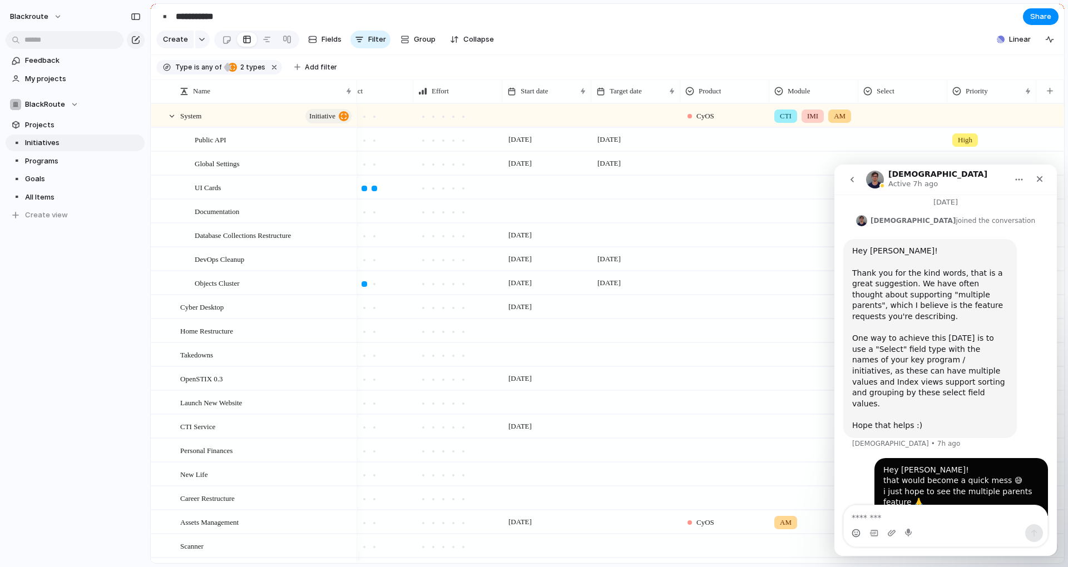
click at [1024, 177] on button "Home" at bounding box center [1018, 179] width 21 height 21
click at [997, 484] on div "Hey Christian! that would become a quick mess 😅 i just hope to see the multiple…" at bounding box center [961, 498] width 156 height 66
click at [1029, 465] on div "Hey Christian! that would become a quick mess 😅 i just hope to see the multiple…" at bounding box center [961, 498] width 156 height 66
click at [885, 515] on textarea "Message…" at bounding box center [946, 514] width 204 height 19
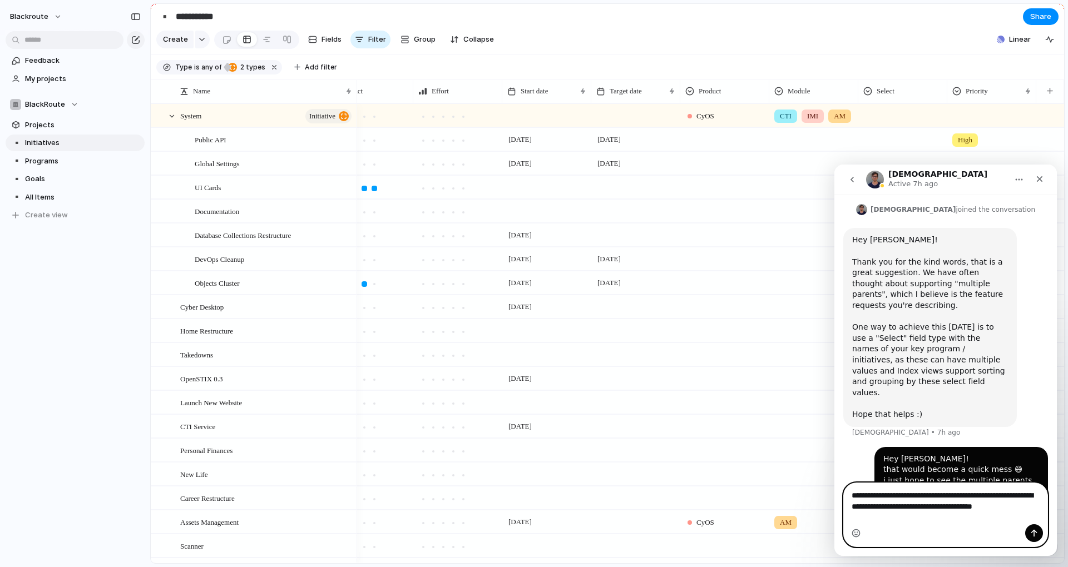
scroll to position [438, 0]
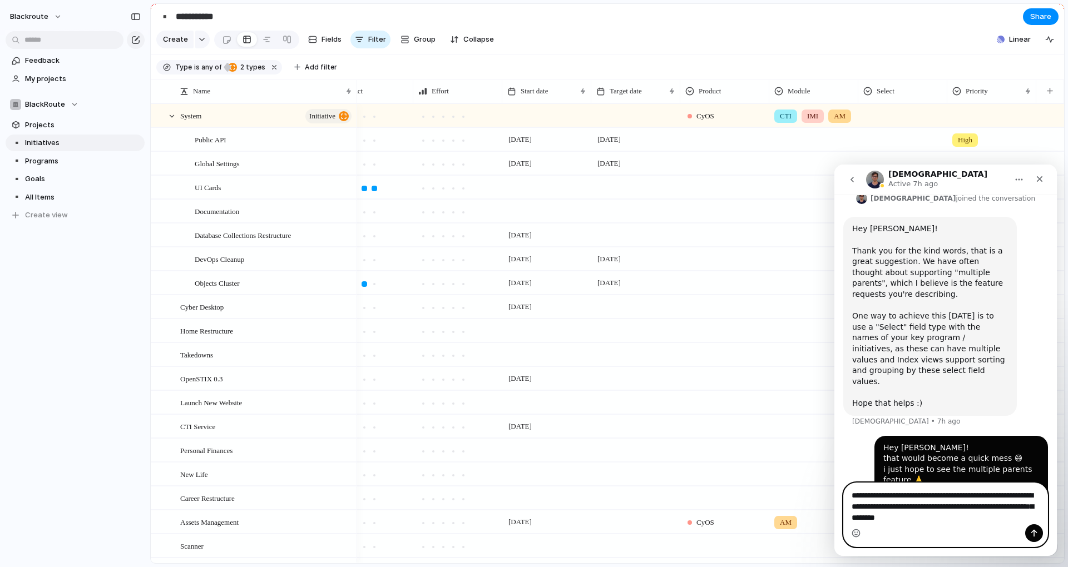
type textarea "**********"
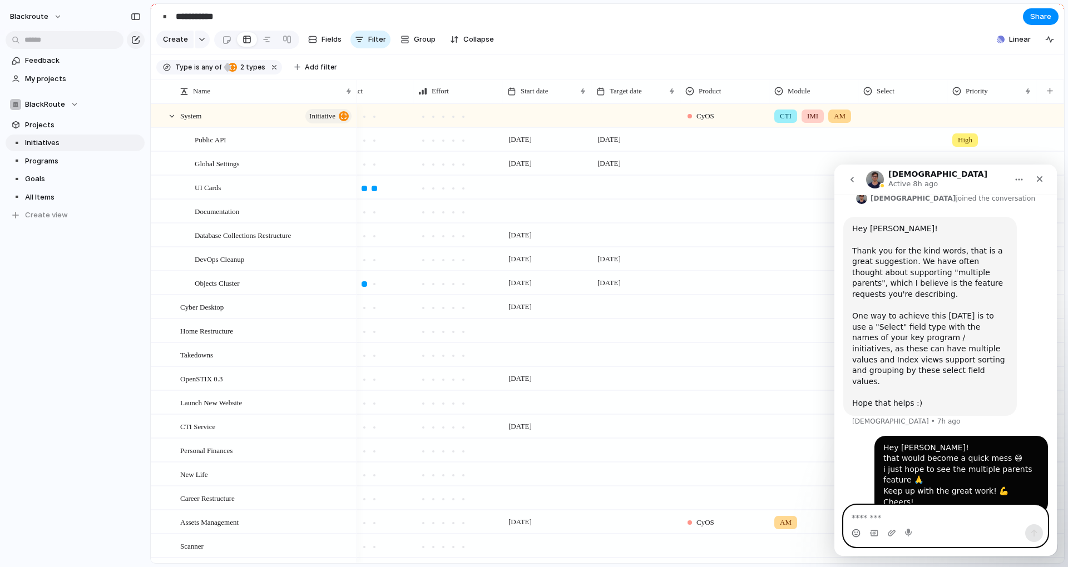
scroll to position [415, 0]
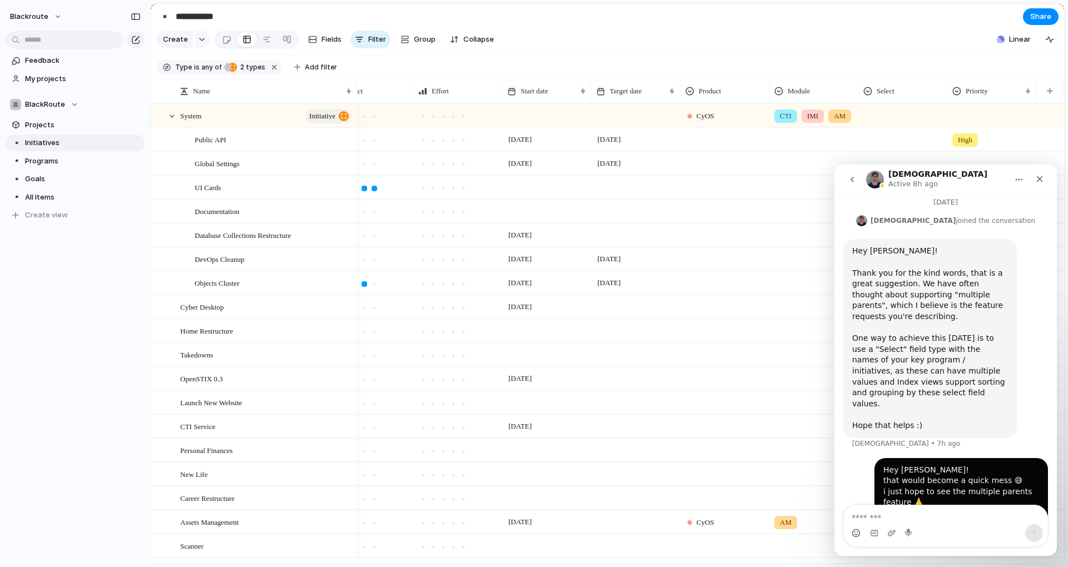
click at [847, 180] on icon "go back" at bounding box center [851, 179] width 9 height 9
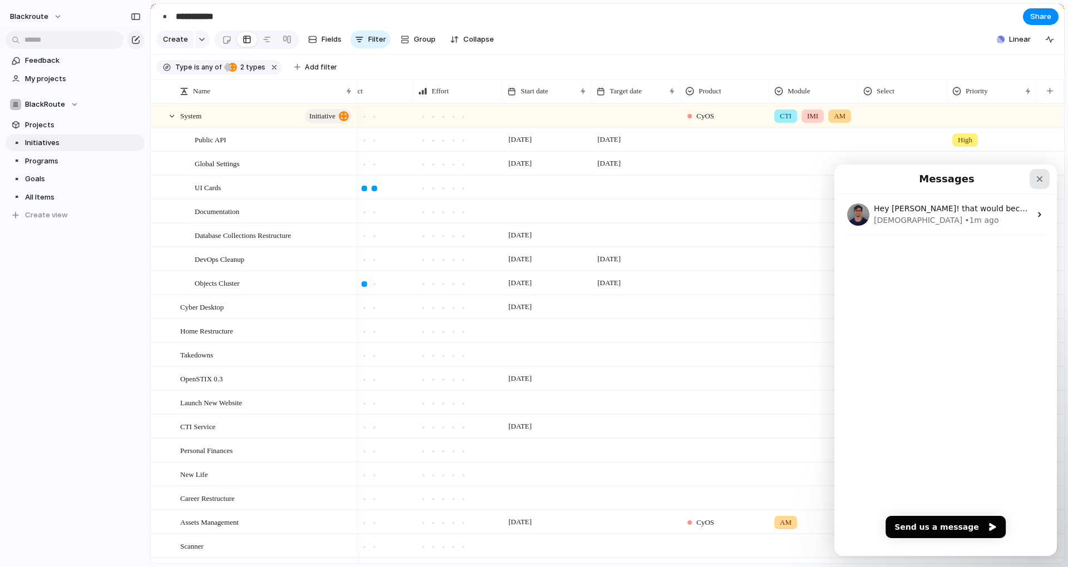
click at [1043, 175] on icon "Close" at bounding box center [1039, 179] width 9 height 9
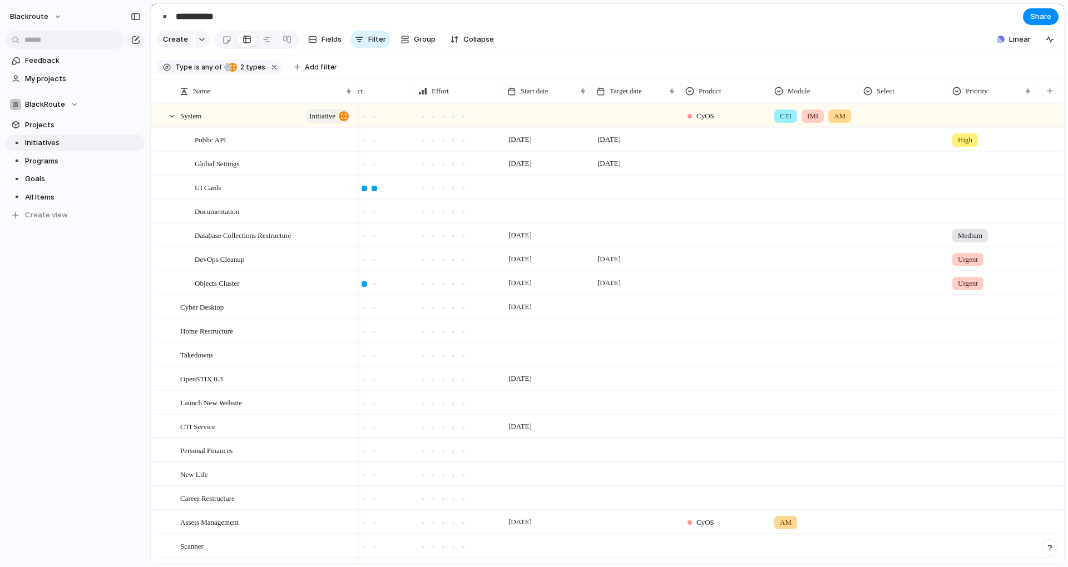
click at [64, 249] on div "Feedback My projects BlackRoute Projects ▪️ Initiatives ▪️ Programs ▪️ Goals ▪️…" at bounding box center [75, 157] width 150 height 314
click at [52, 213] on span "Create view" at bounding box center [46, 215] width 43 height 11
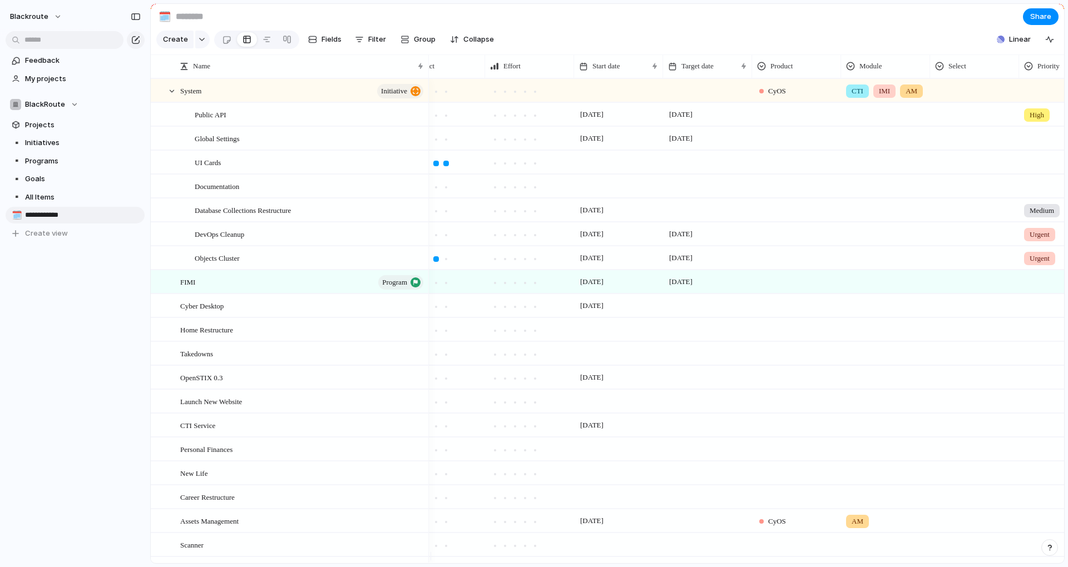
type input "**********"
click at [59, 301] on div "Feedback My projects BlackRoute Projects ▪️ Initiatives ▪️ Programs ▪️ Goals ▪️…" at bounding box center [75, 166] width 150 height 332
click at [19, 215] on div "🗓️" at bounding box center [16, 215] width 8 height 13
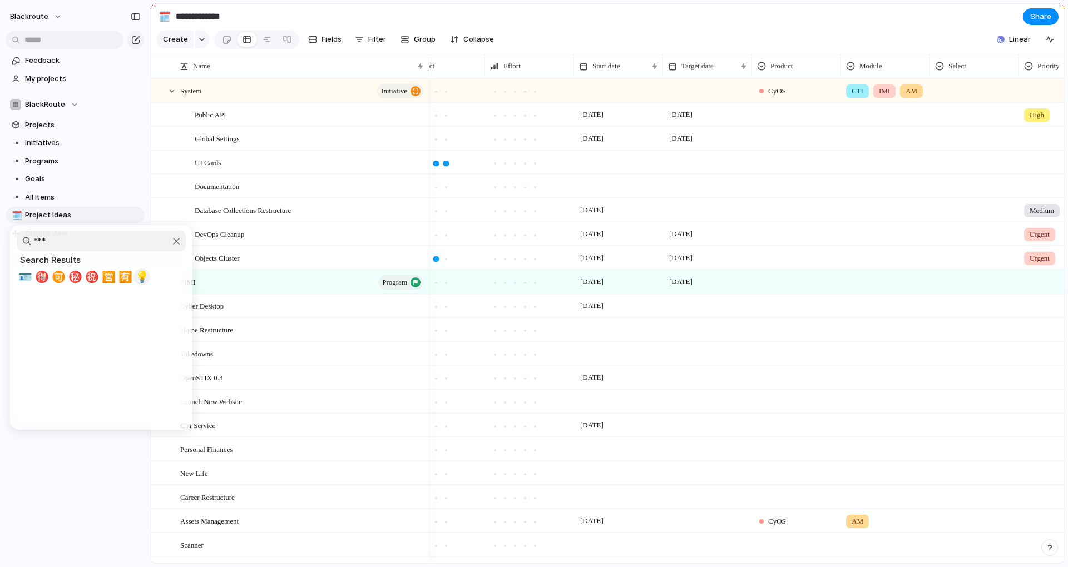
type input "***"
click at [142, 279] on span "💡" at bounding box center [142, 276] width 14 height 13
click at [107, 404] on div "blackroute Feedback My projects BlackRoute Projects ▪️ Initiatives ▪️ Programs …" at bounding box center [75, 283] width 150 height 567
click at [6, 215] on link "💡 Project Ideas" at bounding box center [75, 215] width 139 height 17
click at [13, 216] on div "💡" at bounding box center [16, 215] width 8 height 13
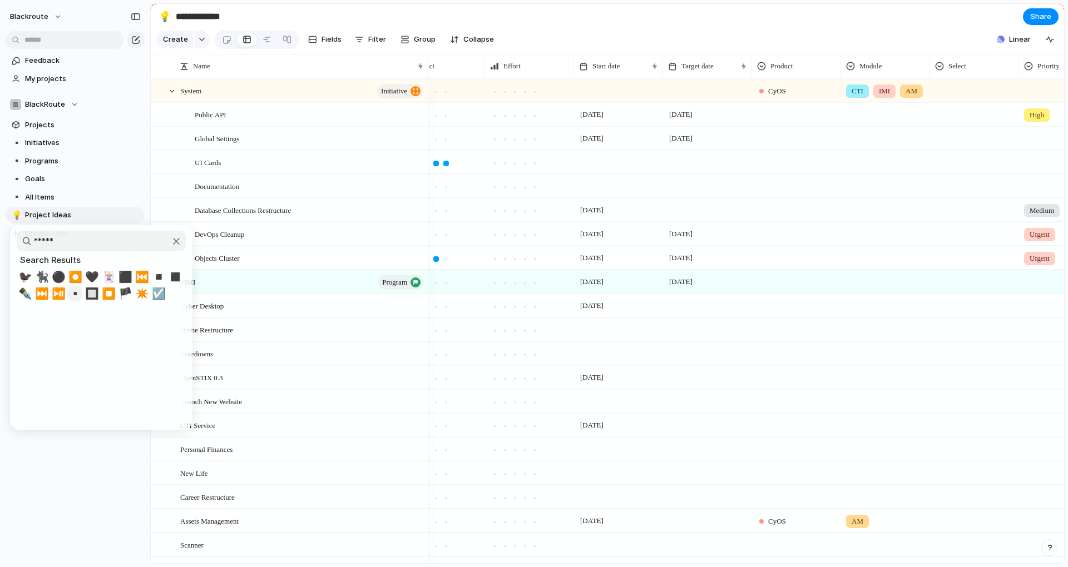
type input "*****"
click at [72, 291] on span "▪️" at bounding box center [75, 293] width 14 height 13
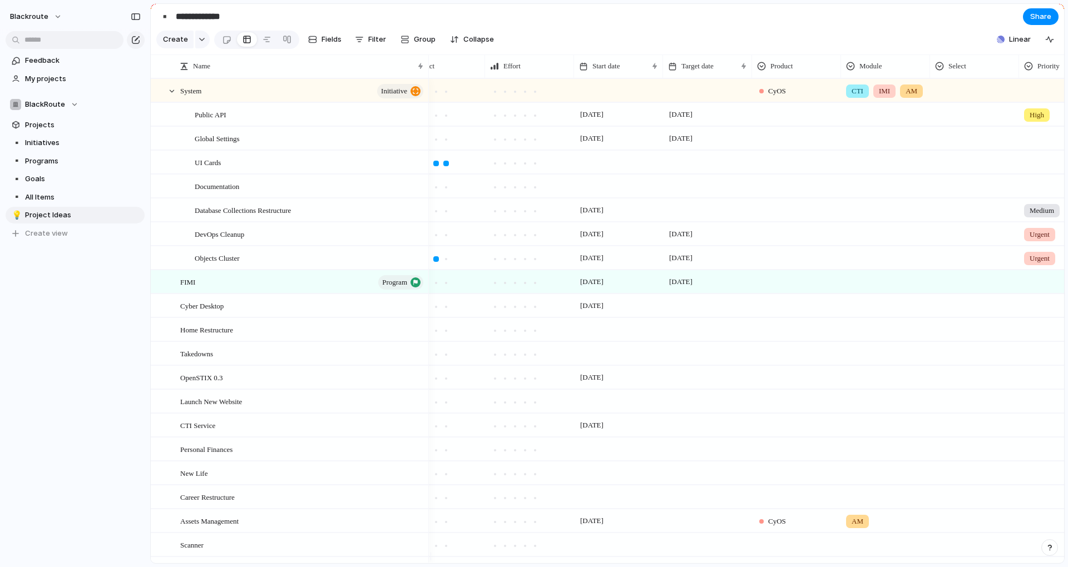
click at [68, 328] on div "Feedback My projects BlackRoute Projects ▪️ Initiatives ▪️ Programs ▪️ Goals ▪️…" at bounding box center [75, 166] width 150 height 332
drag, startPoint x: 54, startPoint y: 215, endPoint x: 52, endPoint y: 137, distance: 77.9
click at [52, 137] on div "▪️ Initiatives ▪️ Programs ▪️ Goals ▪️ All Items ▪️ Project Ideas ▪️ Project Id…" at bounding box center [75, 188] width 139 height 107
click at [70, 144] on span "Project Ideas" at bounding box center [83, 142] width 116 height 11
click at [730, 49] on div "Modify Hide Sort ascending Sort descending" at bounding box center [534, 283] width 1068 height 567
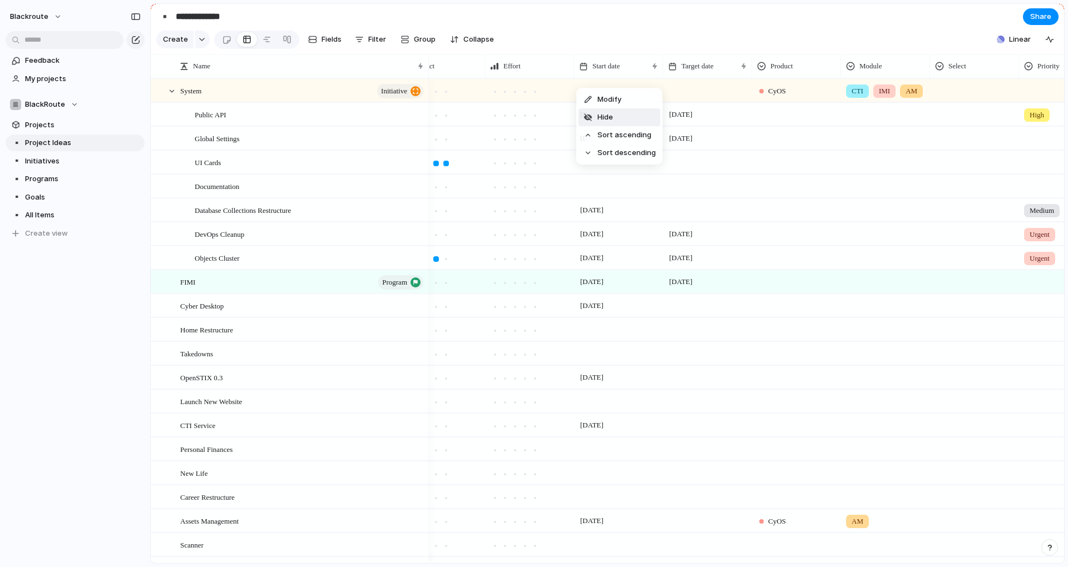
click at [626, 112] on li "Hide" at bounding box center [619, 117] width 82 height 18
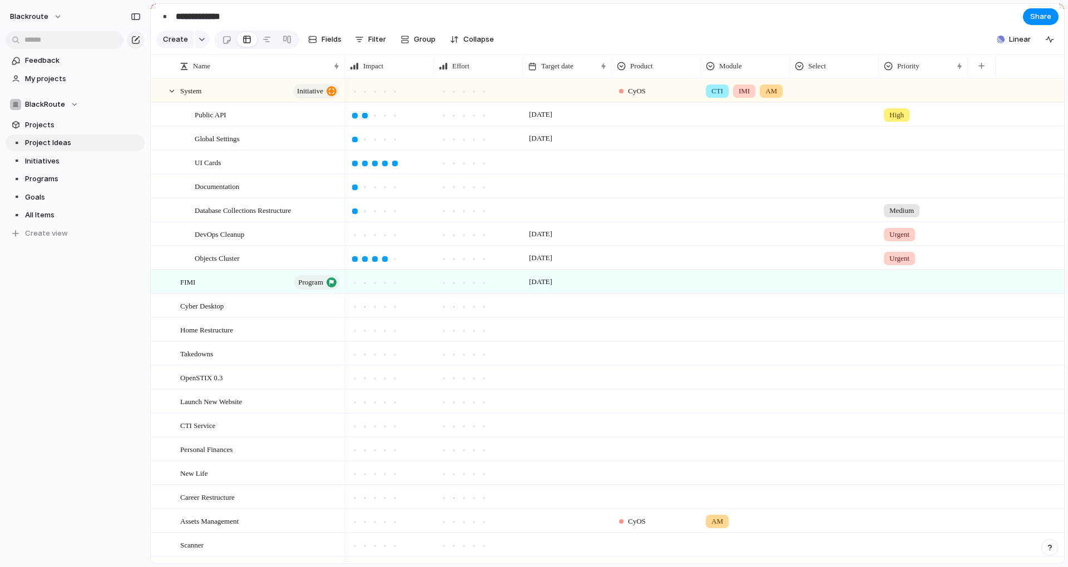
drag, startPoint x: 426, startPoint y: 76, endPoint x: 342, endPoint y: 88, distance: 84.9
click at [342, 88] on div "Name Impact Effort Target date Product Module Select Priority System initiative…" at bounding box center [607, 308] width 913 height 509
click at [977, 73] on button "button" at bounding box center [981, 66] width 23 height 20
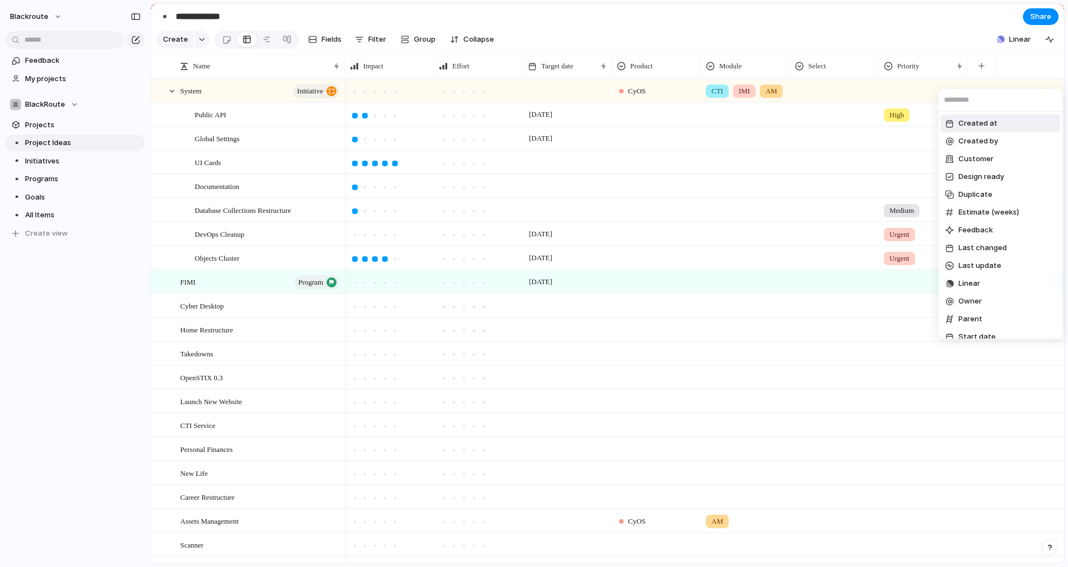
click at [1007, 76] on div "Created at Created by Customer Design ready Duplicate Estimate (weeks) Feedback…" at bounding box center [534, 283] width 1068 height 567
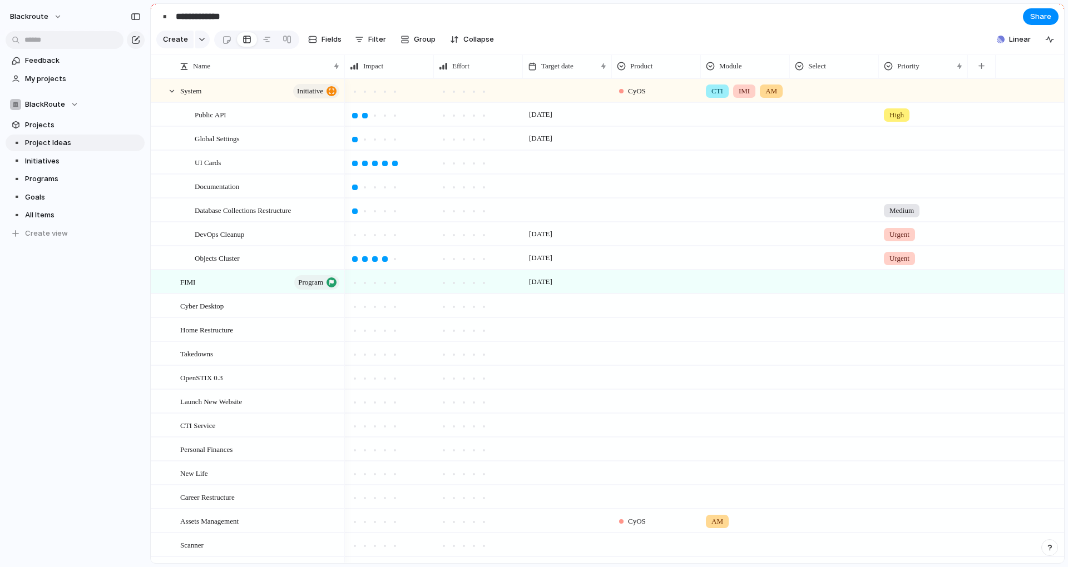
click at [71, 299] on div "Feedback My projects BlackRoute Projects ▪️ Project Ideas ▪️ Initiatives ▪️ Pro…" at bounding box center [75, 166] width 150 height 332
click at [78, 297] on div "Feedback My projects BlackRoute Projects ▪️ Project Ideas ▪️ Initiatives ▪️ Pro…" at bounding box center [75, 166] width 150 height 332
click at [985, 74] on button "button" at bounding box center [981, 66] width 23 height 20
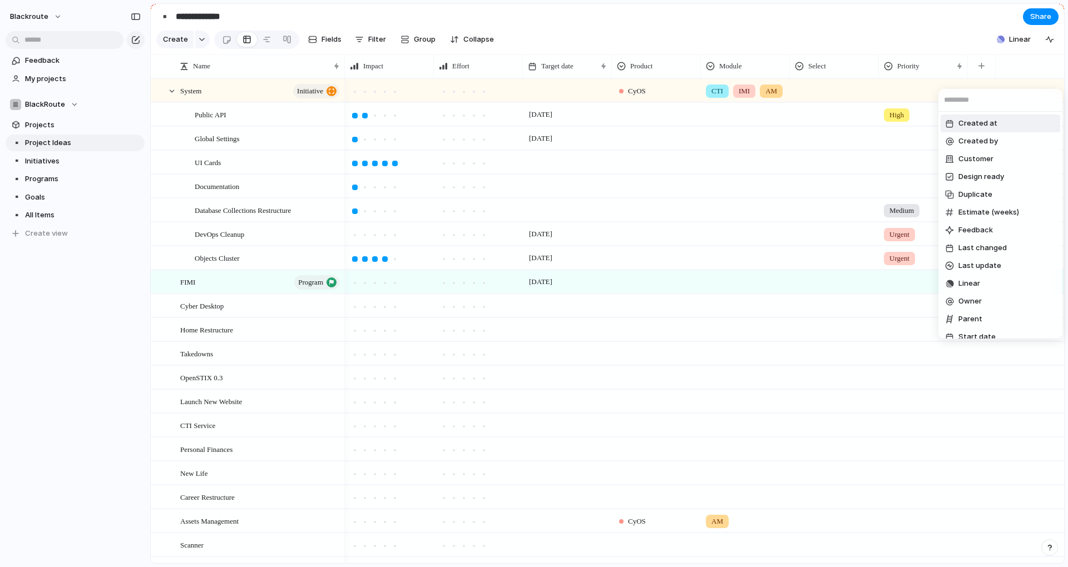
click at [993, 70] on div "Created at Created by Customer Design ready Duplicate Estimate (weeks) Feedback…" at bounding box center [534, 283] width 1068 height 567
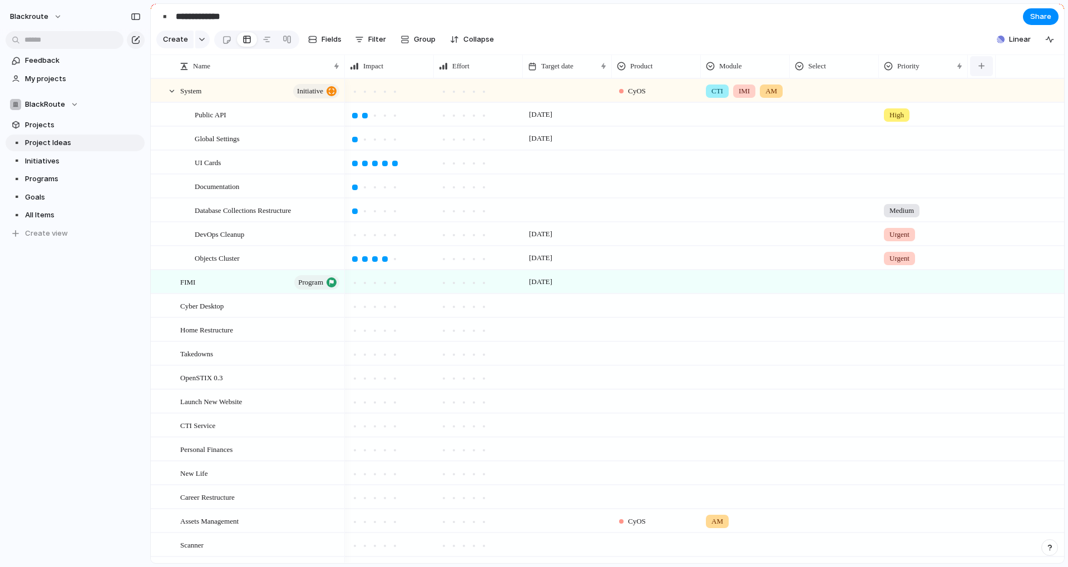
click at [988, 76] on button "button" at bounding box center [981, 66] width 23 height 20
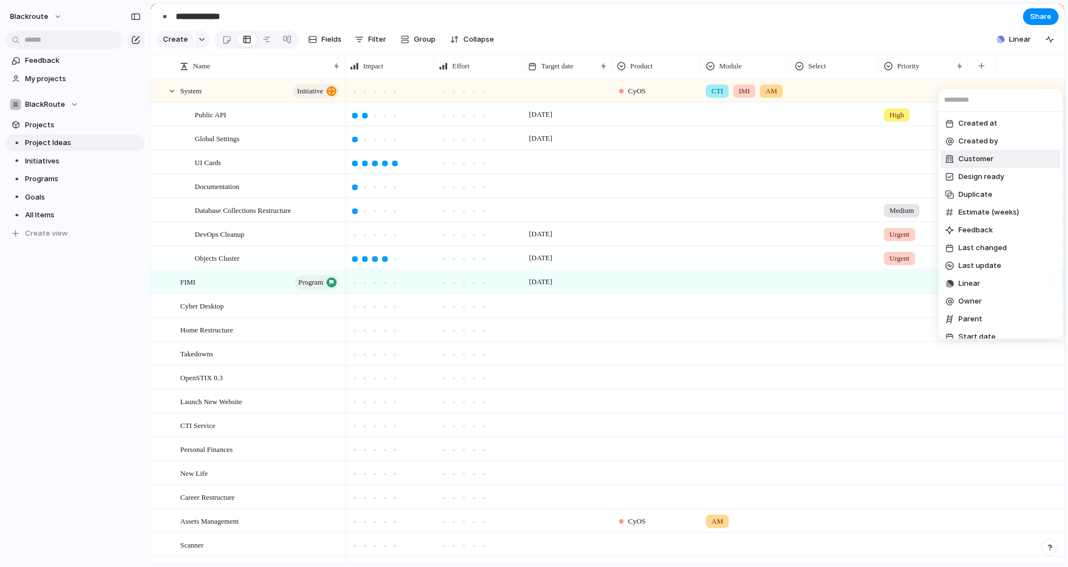
click at [963, 160] on span "Customer" at bounding box center [975, 158] width 35 height 11
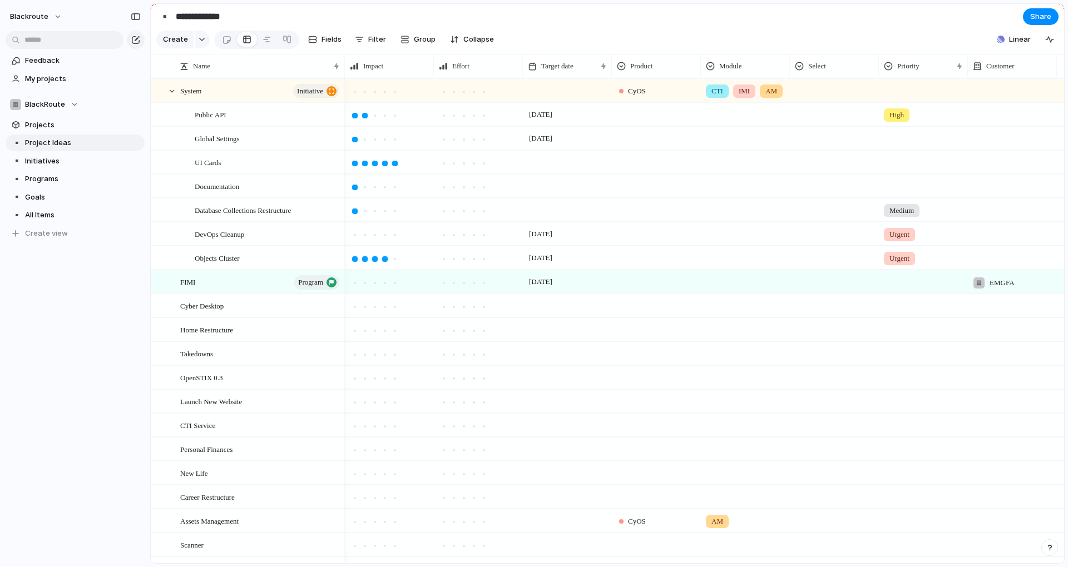
click at [1000, 102] on div at bounding box center [1012, 90] width 89 height 23
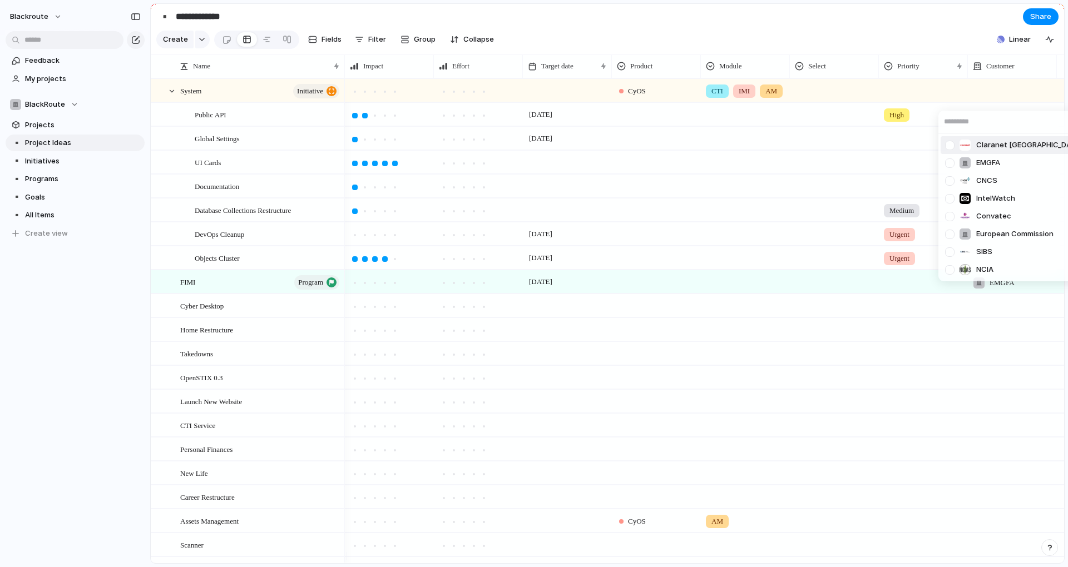
scroll to position [0, 21]
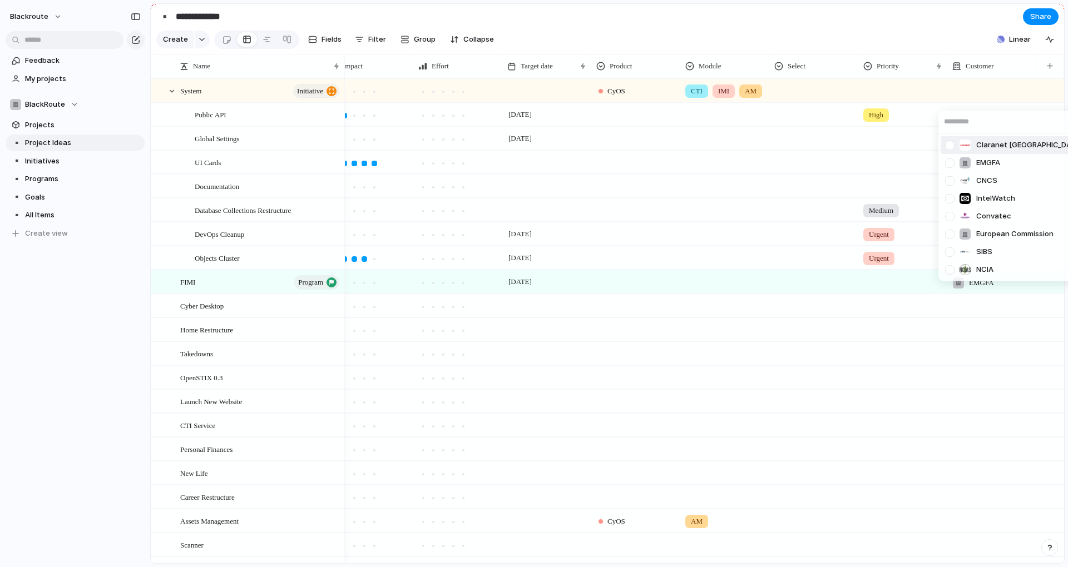
click at [957, 53] on div "Claranet Portugal EMGFA CNCS IntelWatch Convatec European Commission SIBS NCIA" at bounding box center [534, 283] width 1068 height 567
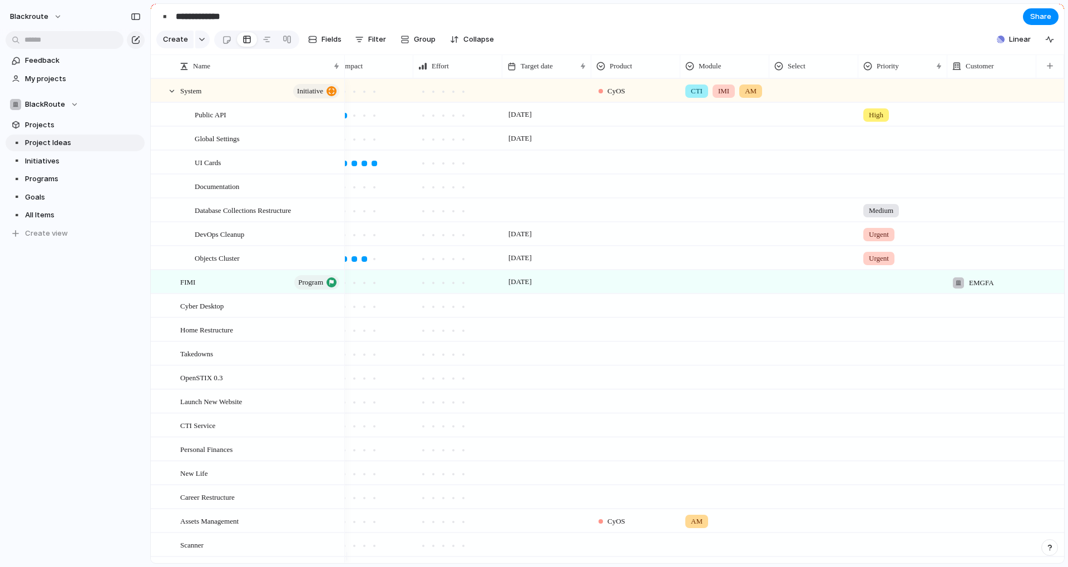
click at [454, 55] on section "Create Fields Filter Group Zoom Collapse Linear" at bounding box center [607, 41] width 913 height 27
click at [1048, 69] on div "button" at bounding box center [1049, 66] width 6 height 6
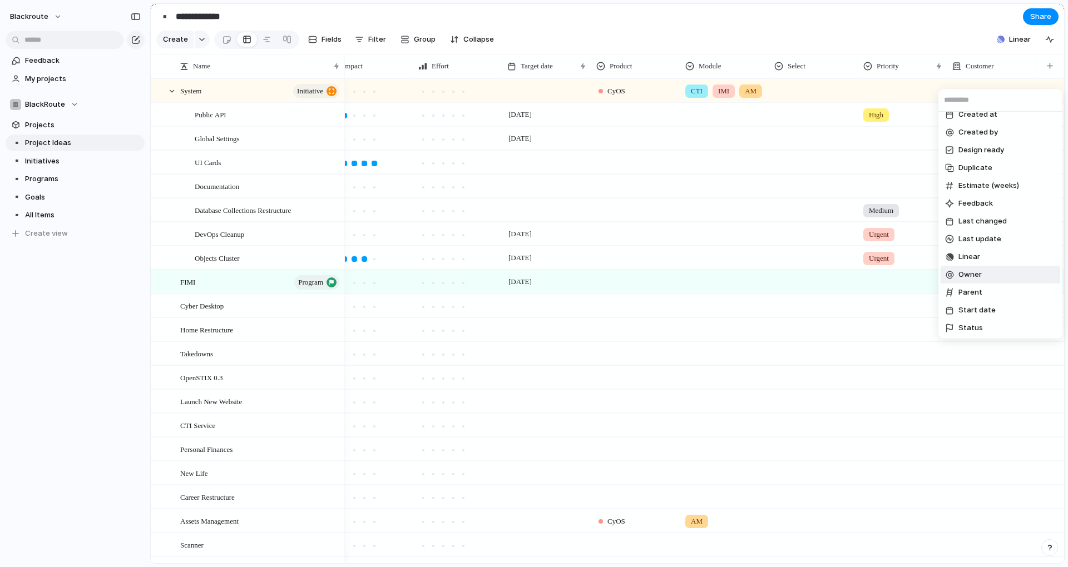
scroll to position [0, 0]
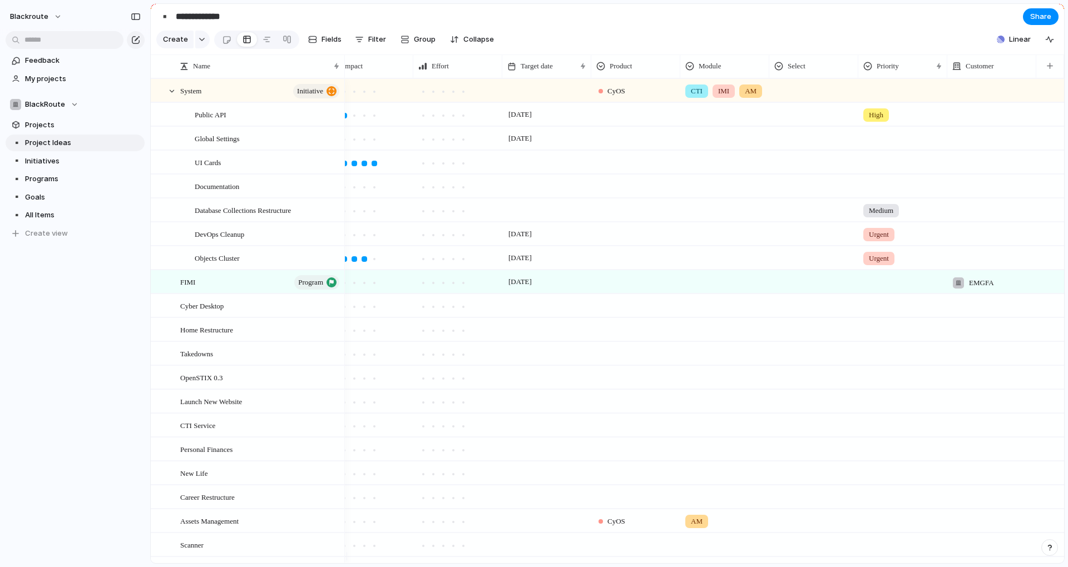
click at [883, 52] on div "Created at Created by Design ready Duplicate Estimate (weeks) Feedback Last cha…" at bounding box center [534, 283] width 1068 height 567
click at [1057, 75] on button "button" at bounding box center [1049, 66] width 23 height 20
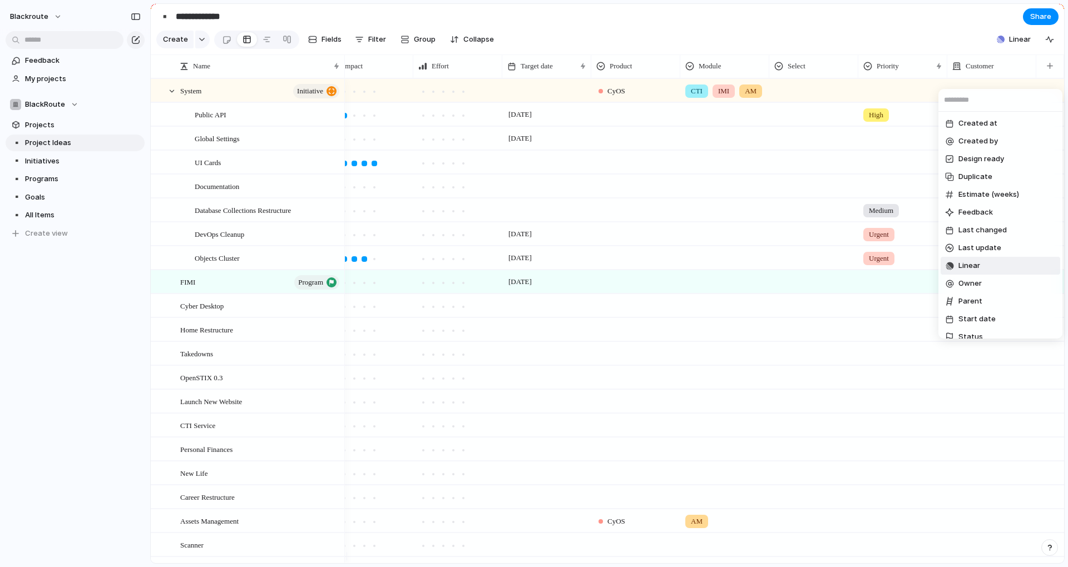
scroll to position [100, 0]
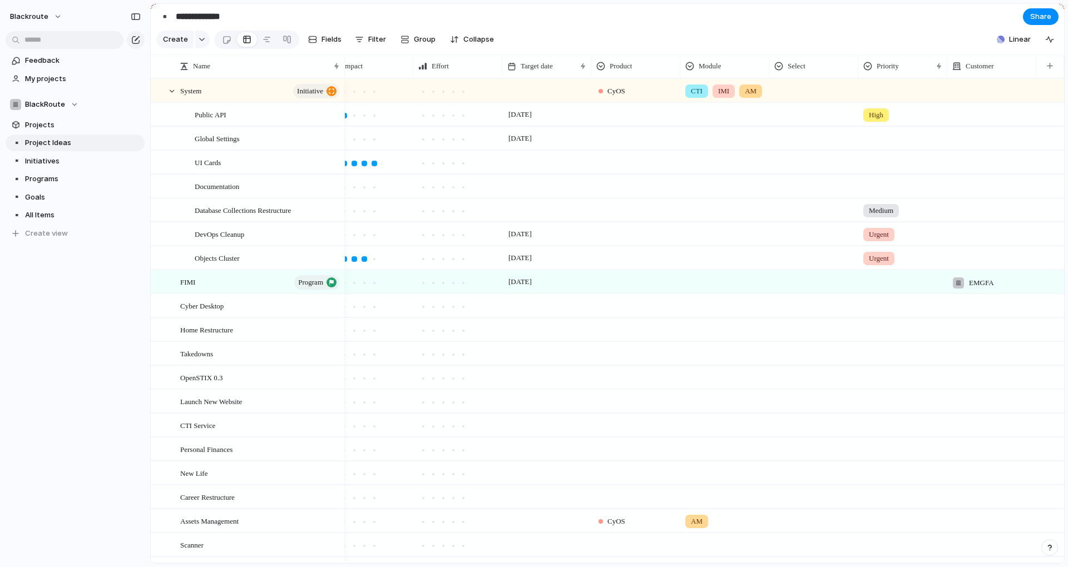
click at [730, 26] on div "Created at Created by Design ready Duplicate Estimate (weeks) Feedback Last cha…" at bounding box center [534, 283] width 1068 height 567
click at [1056, 75] on button "button" at bounding box center [1049, 66] width 23 height 20
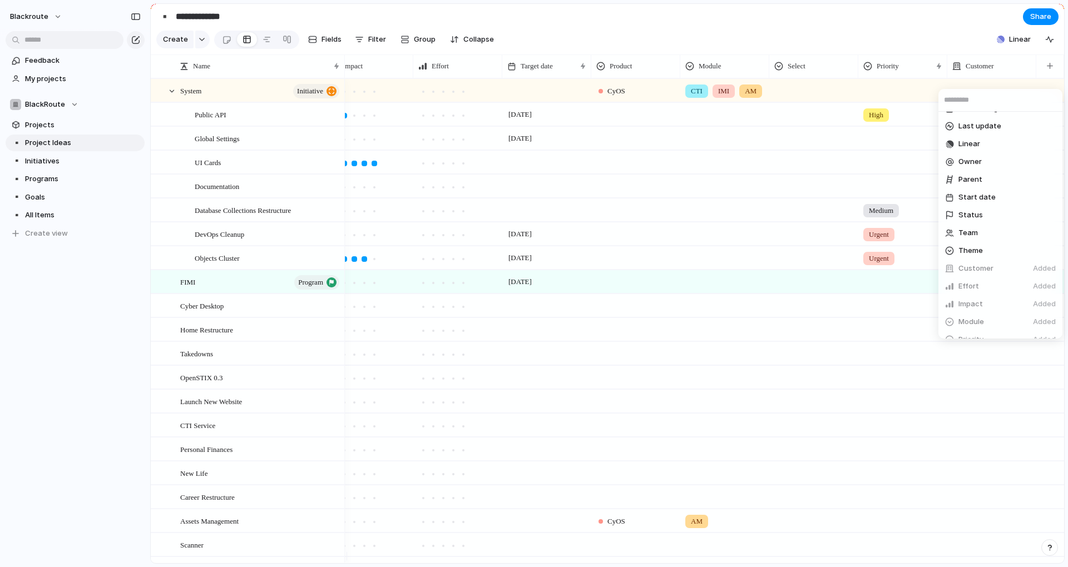
scroll to position [6, 0]
click at [988, 292] on li "Parent" at bounding box center [1000, 296] width 120 height 18
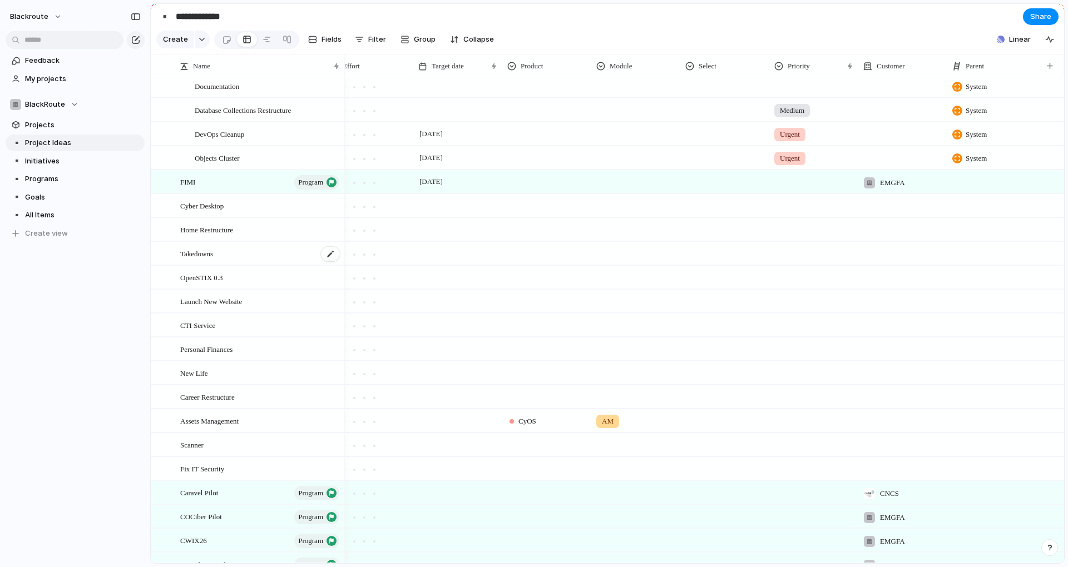
scroll to position [0, 0]
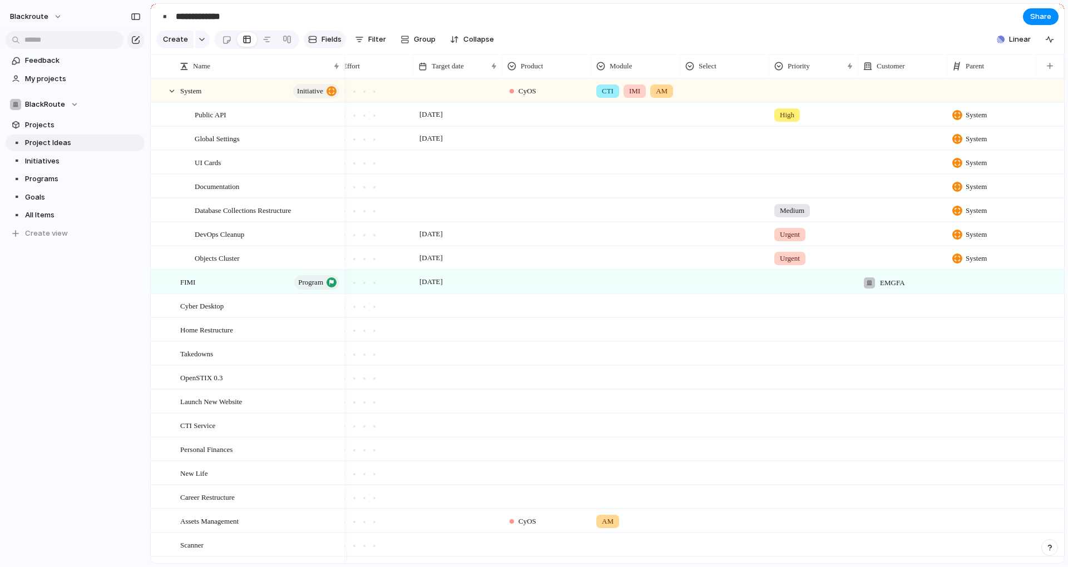
click at [332, 42] on span "Fields" at bounding box center [331, 39] width 20 height 11
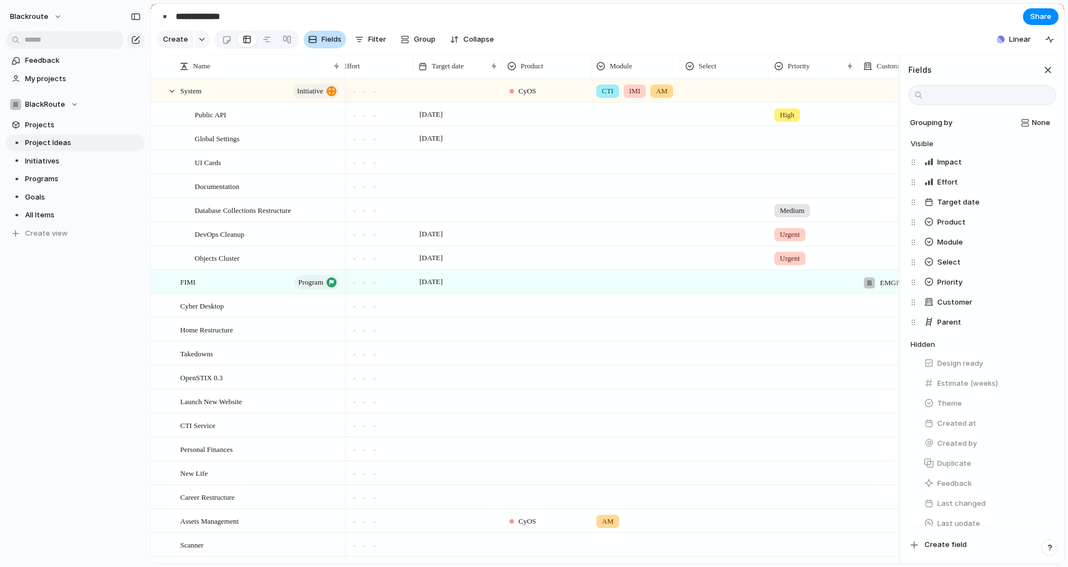
click at [332, 42] on span "Fields" at bounding box center [331, 39] width 20 height 11
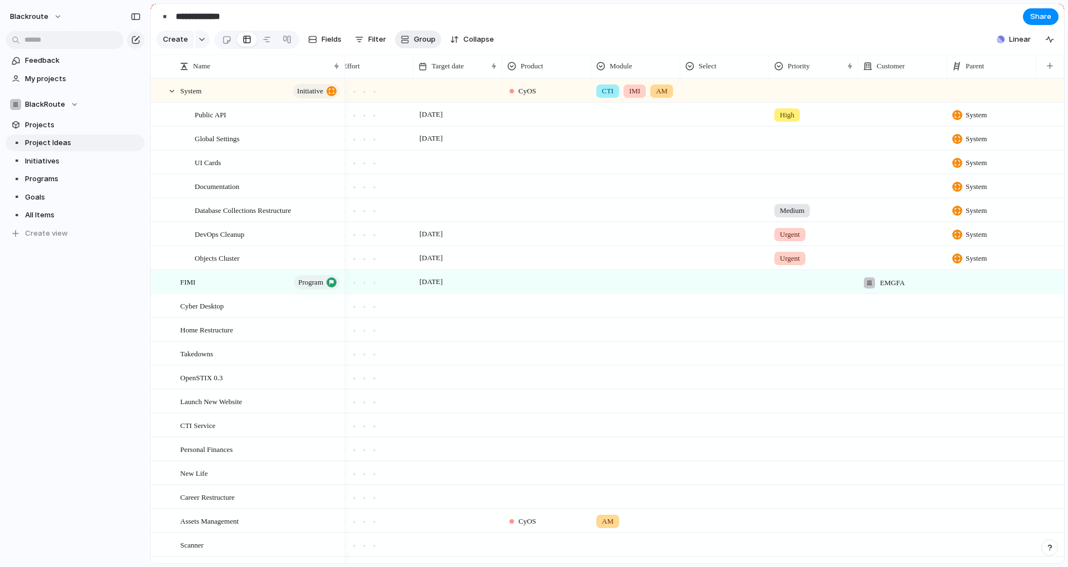
click at [426, 41] on span "Group" at bounding box center [425, 39] width 22 height 11
drag, startPoint x: 426, startPoint y: 41, endPoint x: 457, endPoint y: 44, distance: 31.3
click at [427, 41] on div "Owner Team Customer Priority Impact Effort Design ready Theme Status Module Pro…" at bounding box center [534, 283] width 1068 height 567
click at [467, 44] on span "Collapse" at bounding box center [478, 39] width 31 height 11
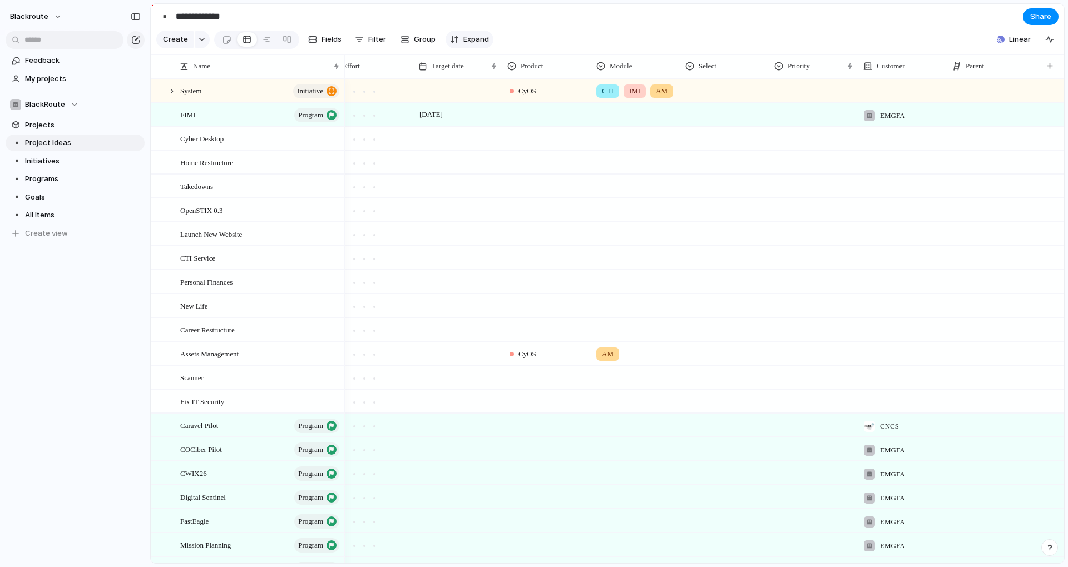
click at [467, 44] on span "Expand" at bounding box center [476, 39] width 26 height 11
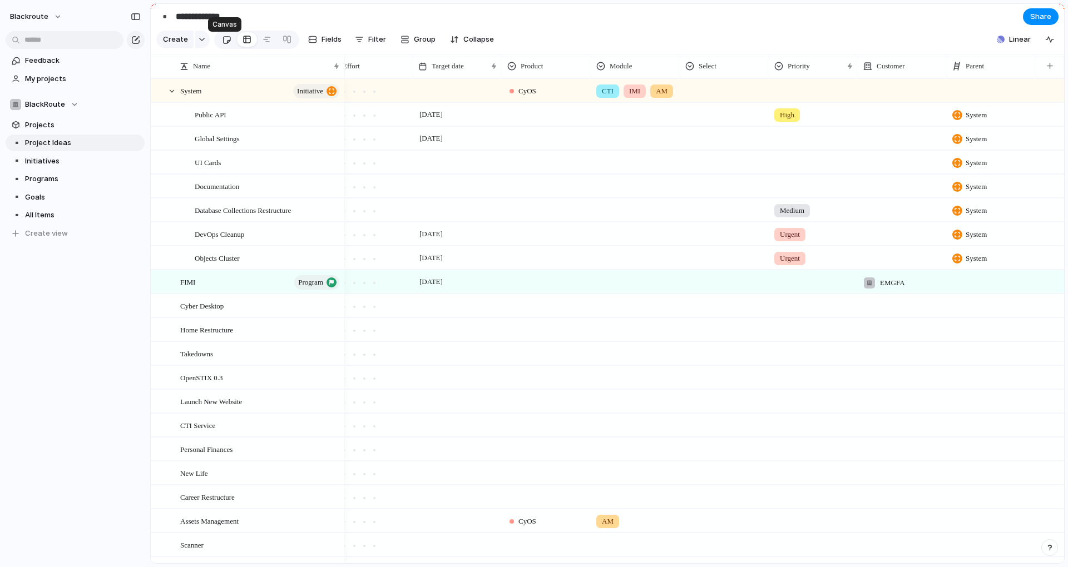
click at [226, 41] on div at bounding box center [226, 40] width 9 height 18
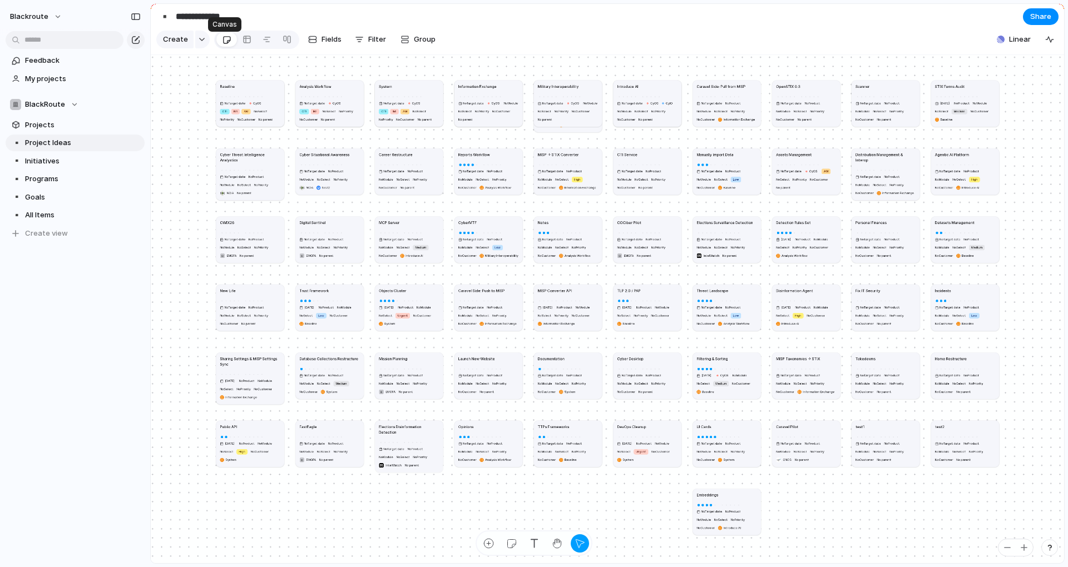
click at [224, 44] on div at bounding box center [226, 40] width 9 height 18
click at [246, 46] on div at bounding box center [246, 40] width 9 height 18
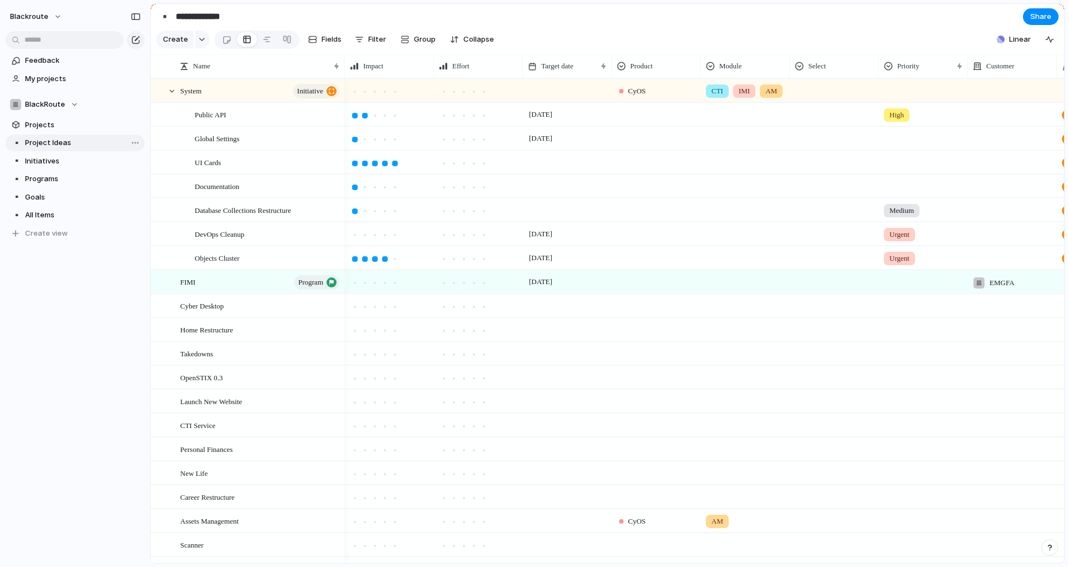
click at [76, 145] on span "Project Ideas" at bounding box center [83, 142] width 116 height 11
click at [219, 14] on input "**********" at bounding box center [238, 17] width 131 height 20
click at [201, 18] on input "**********" at bounding box center [238, 17] width 131 height 20
click at [206, 17] on input "**********" at bounding box center [238, 17] width 131 height 20
type input "**********"
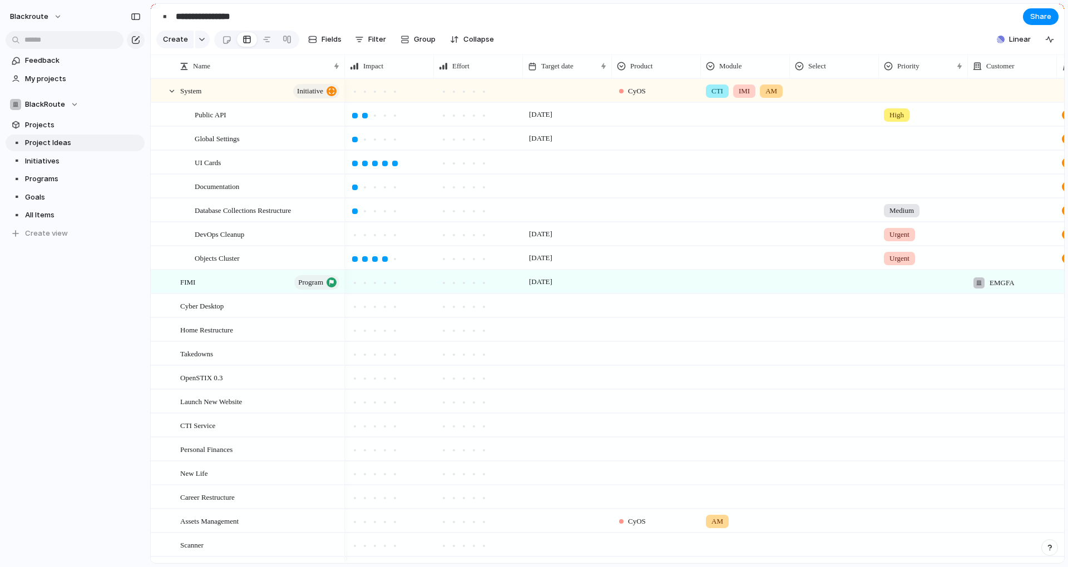
click at [103, 346] on div "blackroute Feedback My projects BlackRoute Projects ▪️ Project Ideas ▪️ Initiat…" at bounding box center [75, 283] width 150 height 567
click at [366, 37] on button "Filter" at bounding box center [370, 40] width 40 height 18
type input "****"
click at [397, 83] on li "Parent" at bounding box center [428, 76] width 120 height 18
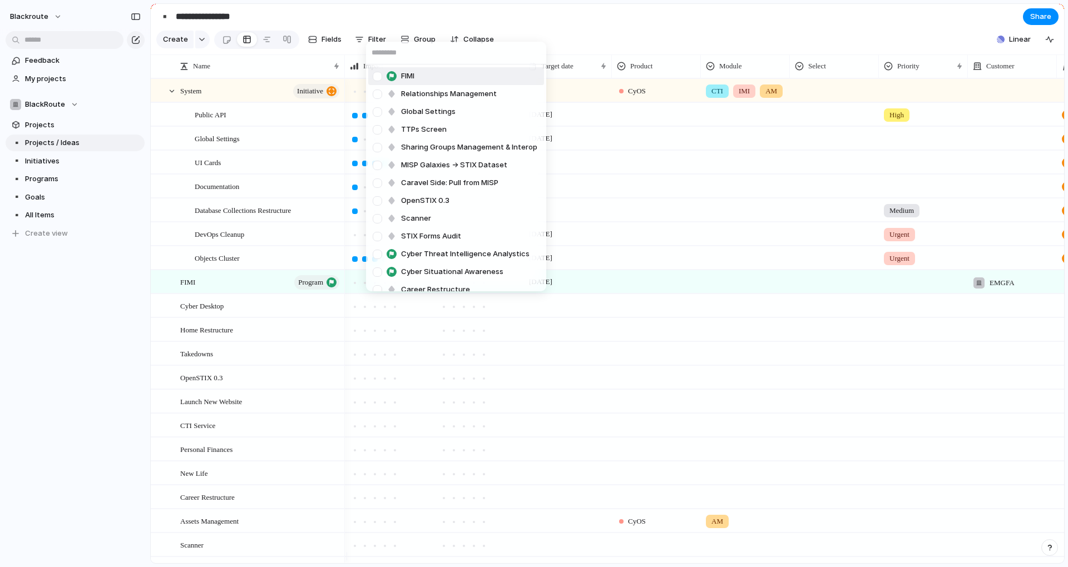
click at [535, 14] on div "FIMI Relationships Management Global Settings TTPs Screen Sharing Groups Manage…" at bounding box center [534, 283] width 1068 height 567
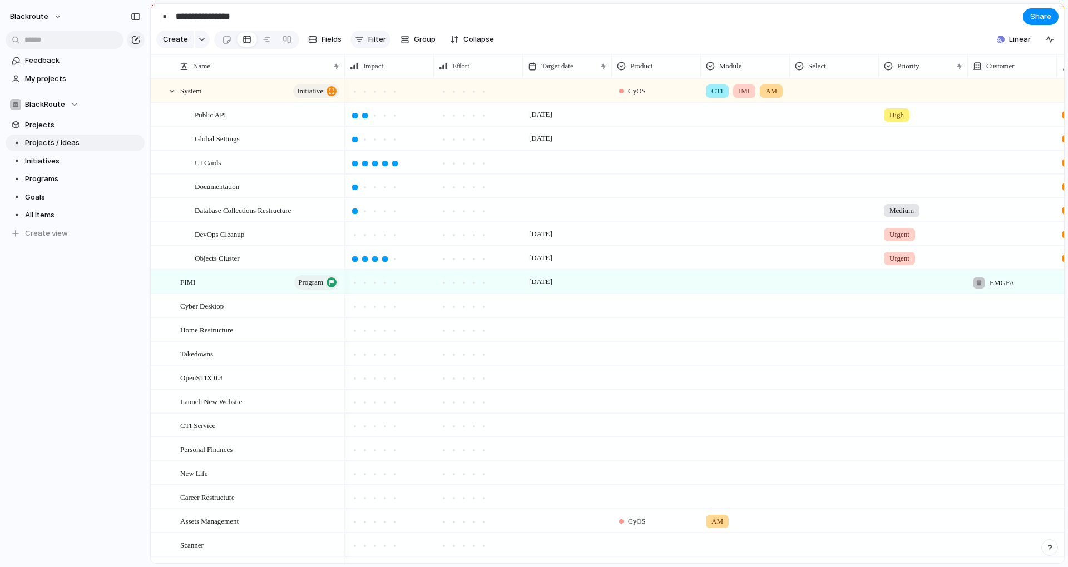
click at [370, 45] on span "Filter" at bounding box center [377, 39] width 18 height 11
type input "**"
click at [416, 122] on li "Parent" at bounding box center [433, 121] width 120 height 18
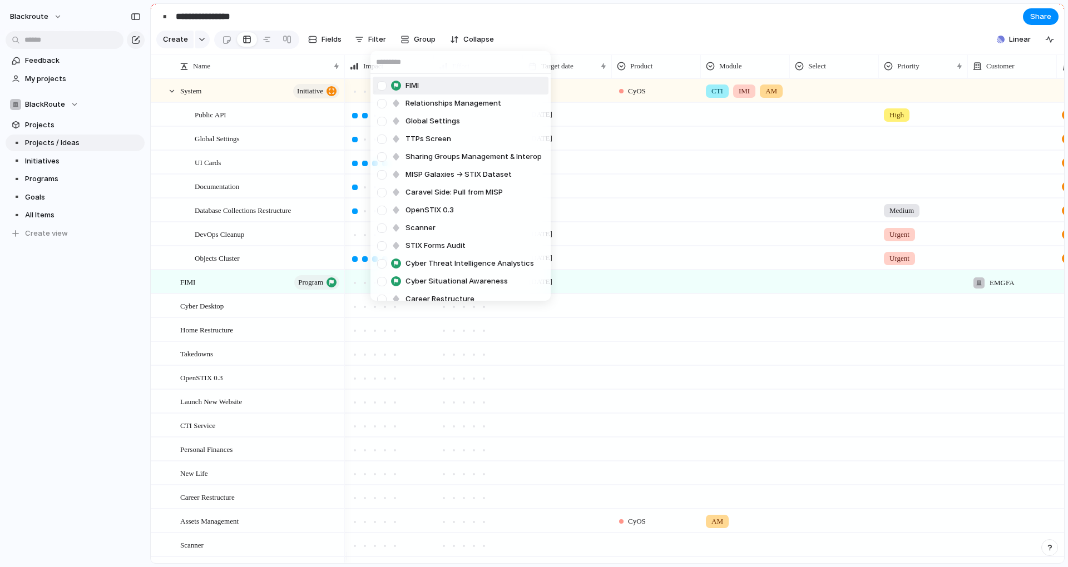
click at [383, 88] on div at bounding box center [381, 85] width 19 height 19
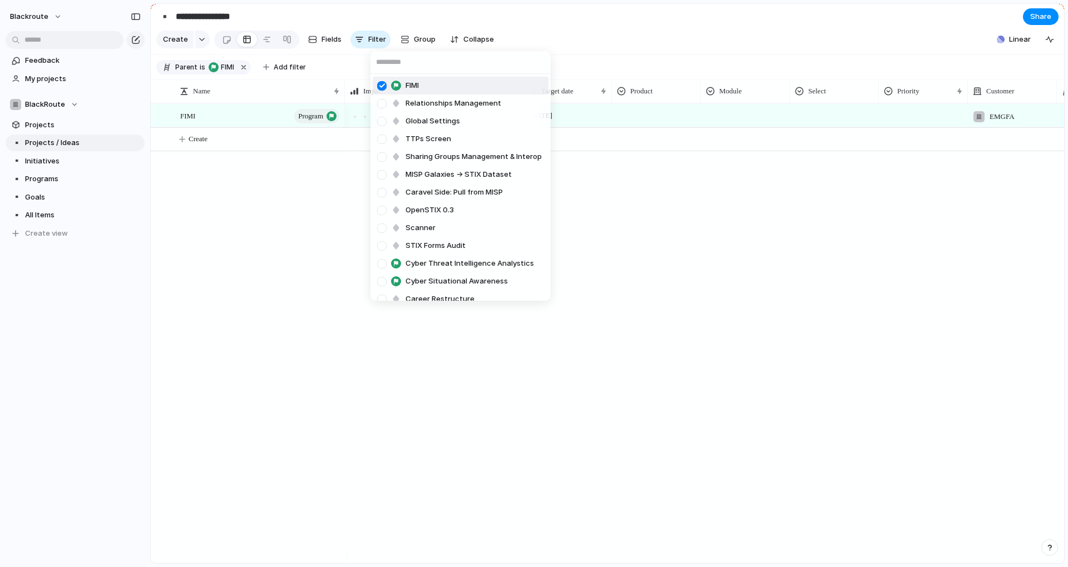
click at [579, 29] on div "FIMI Relationships Management Global Settings TTPs Screen Sharing Groups Manage…" at bounding box center [534, 283] width 1068 height 567
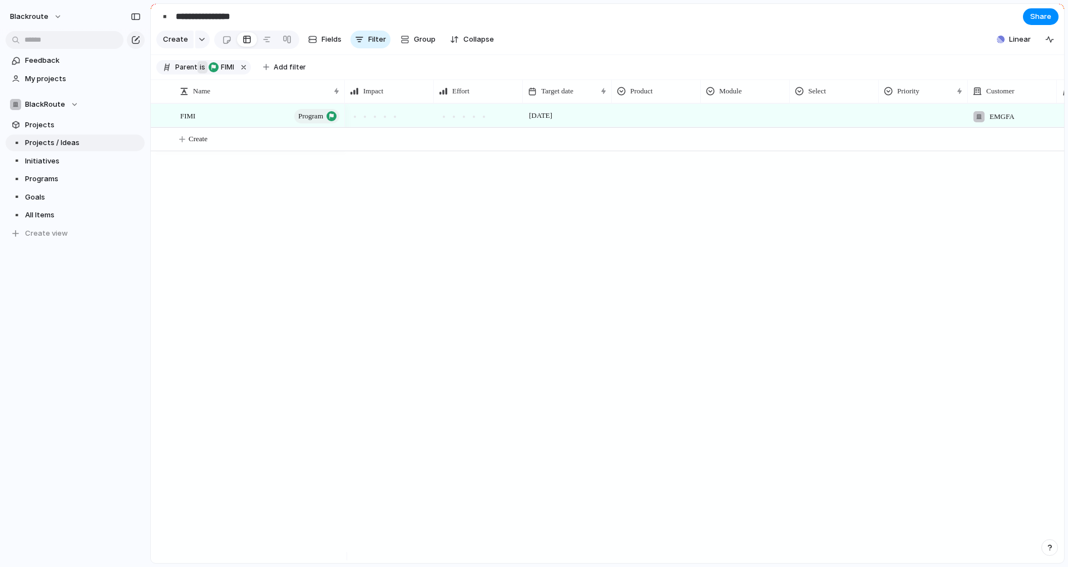
click at [202, 72] on span "is" at bounding box center [203, 67] width 6 height 10
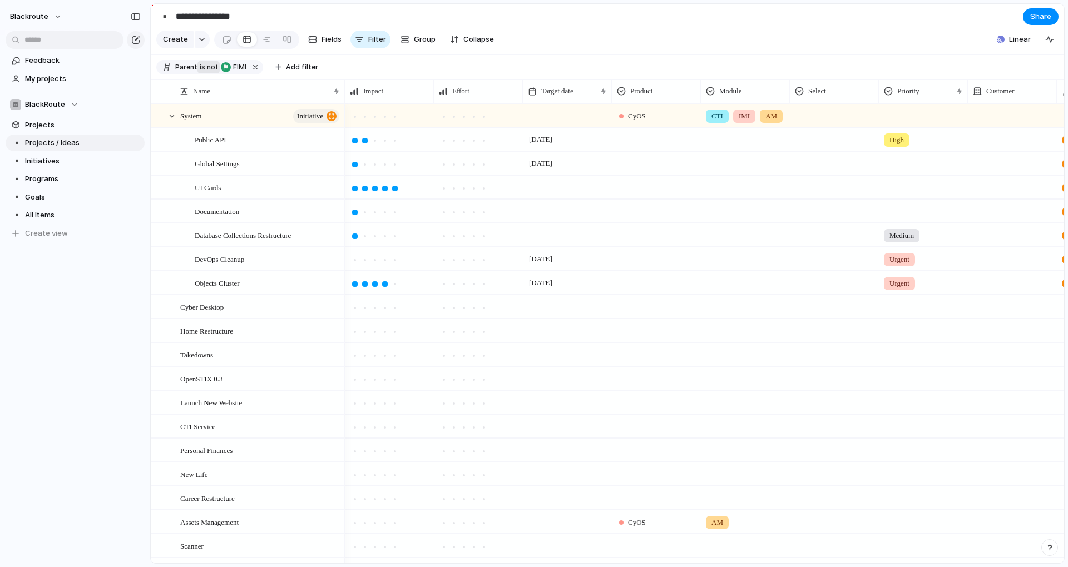
click at [202, 72] on span "is" at bounding box center [203, 67] width 6 height 10
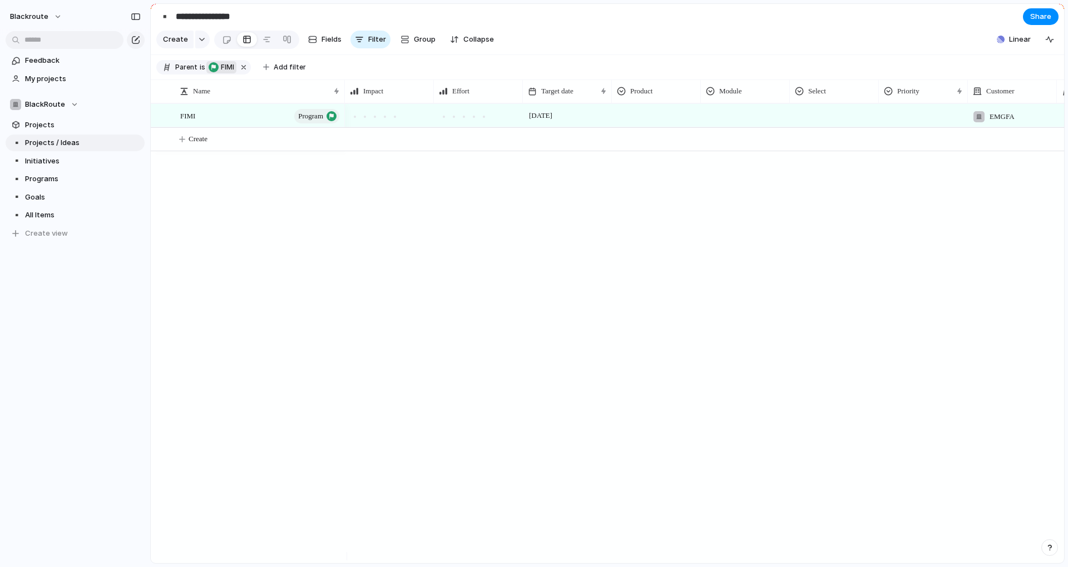
click at [217, 72] on span "FIMI" at bounding box center [222, 67] width 26 height 10
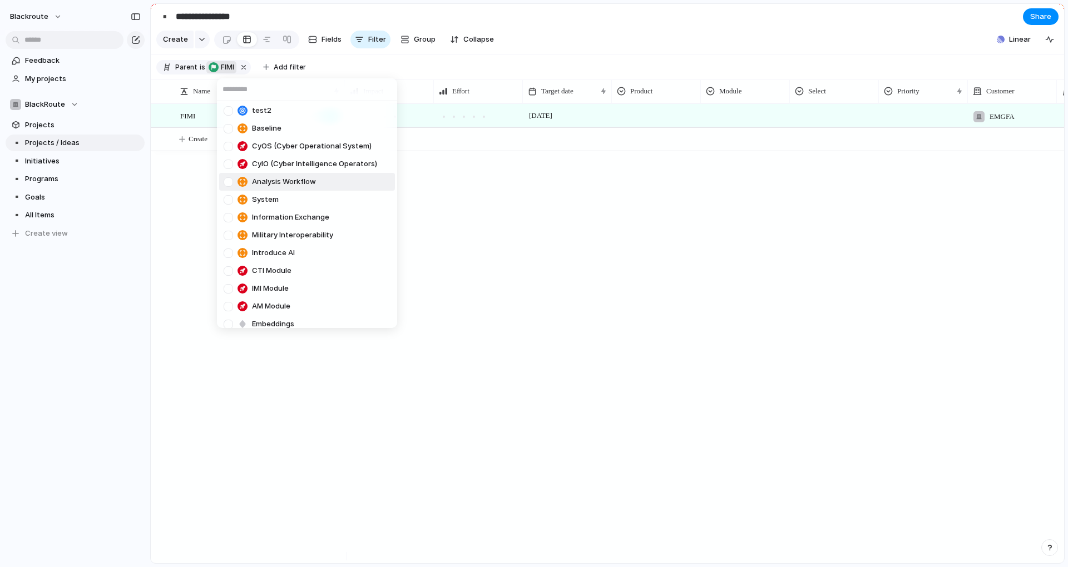
scroll to position [1060, 0]
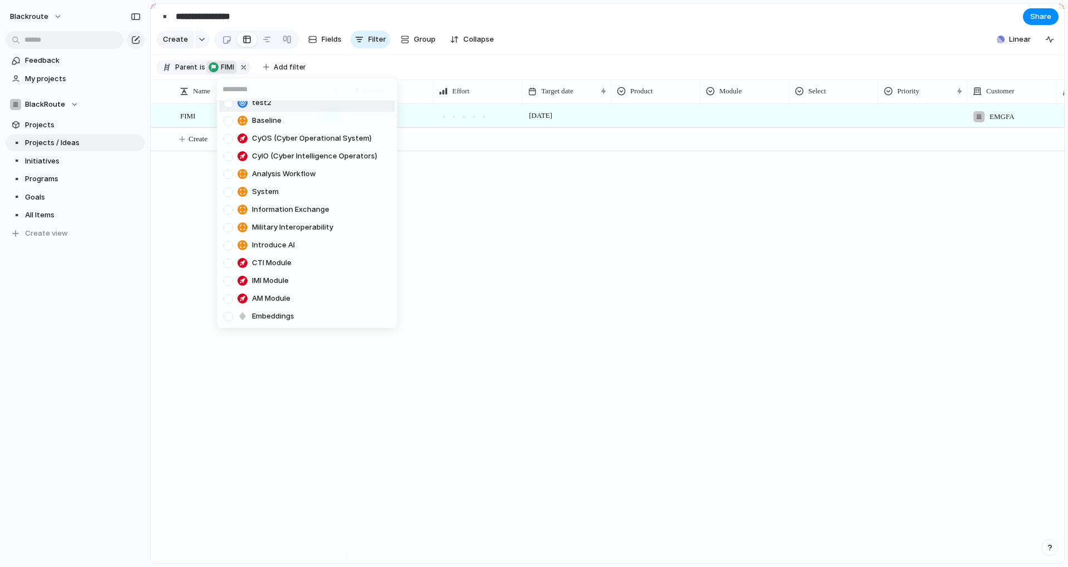
click at [247, 66] on div "FIMI Relationships Management Global Settings TTPs Screen Sharing Groups Manage…" at bounding box center [534, 283] width 1068 height 567
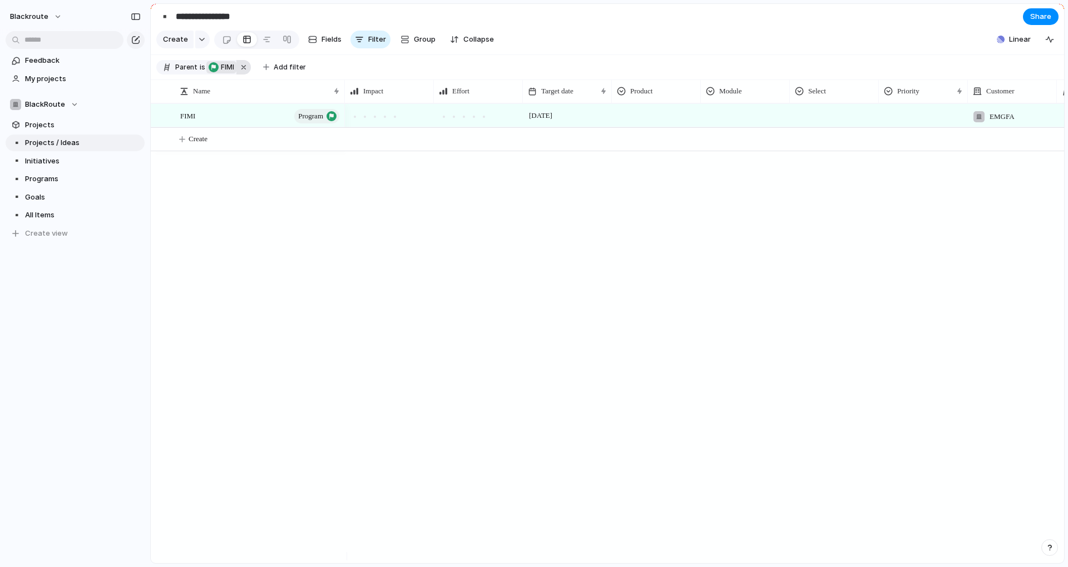
click at [244, 75] on button "button" at bounding box center [243, 67] width 14 height 14
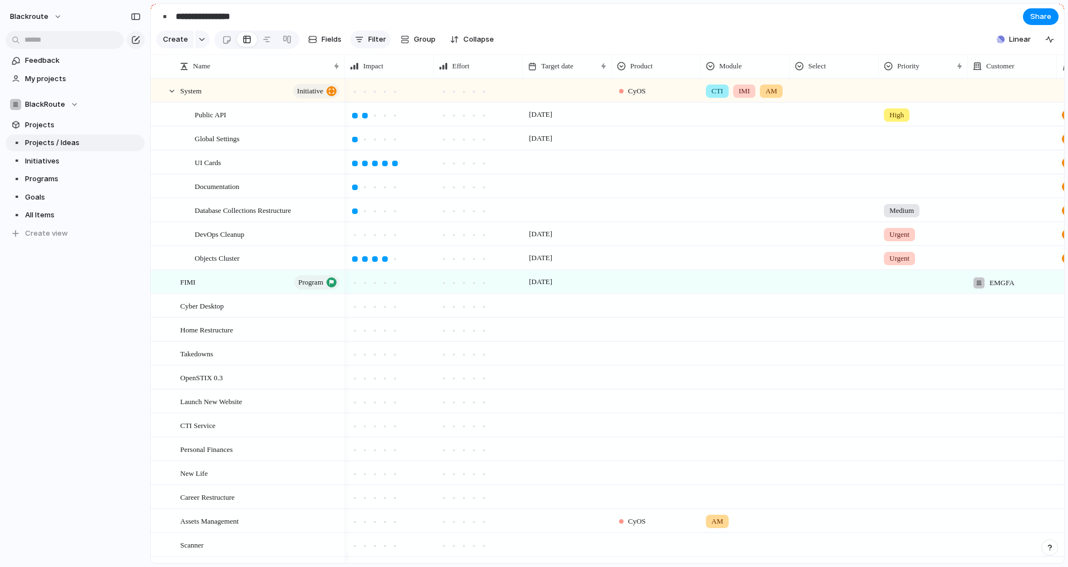
click at [378, 45] on span "Filter" at bounding box center [377, 39] width 18 height 11
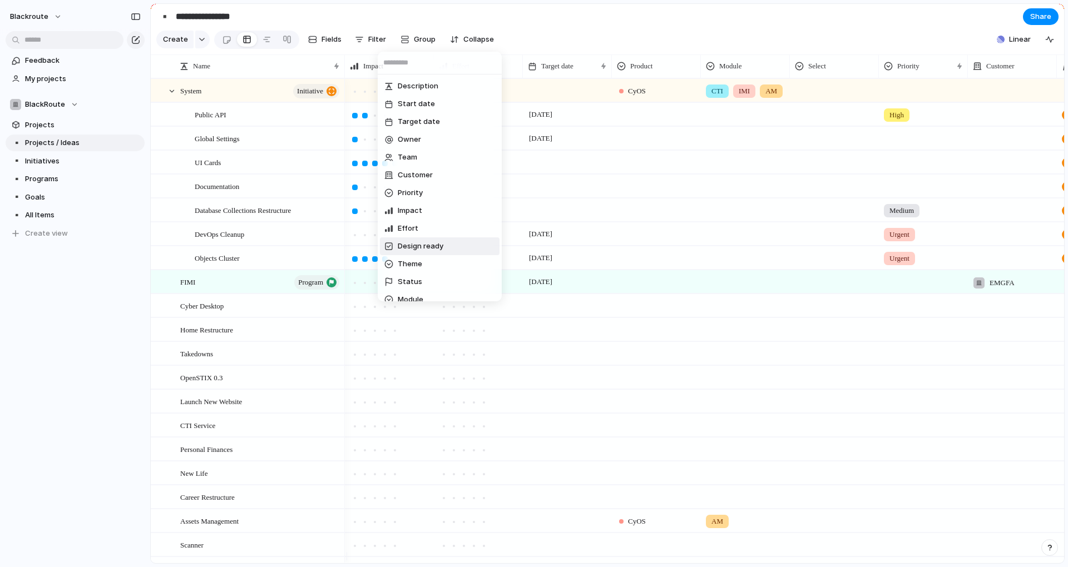
click at [423, 242] on span "Design ready" at bounding box center [421, 246] width 46 height 11
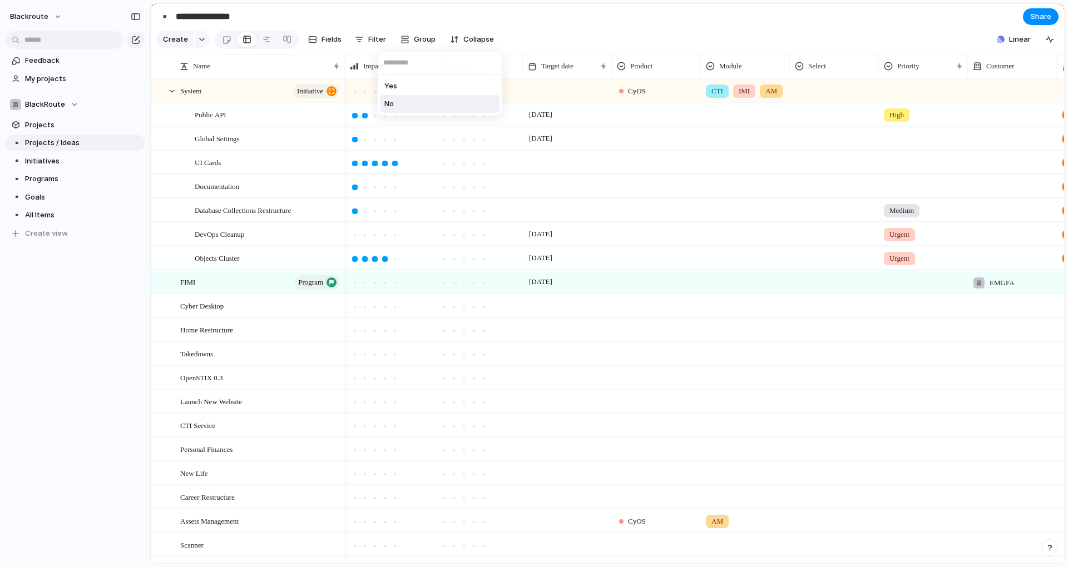
click at [392, 100] on span "No" at bounding box center [388, 103] width 9 height 11
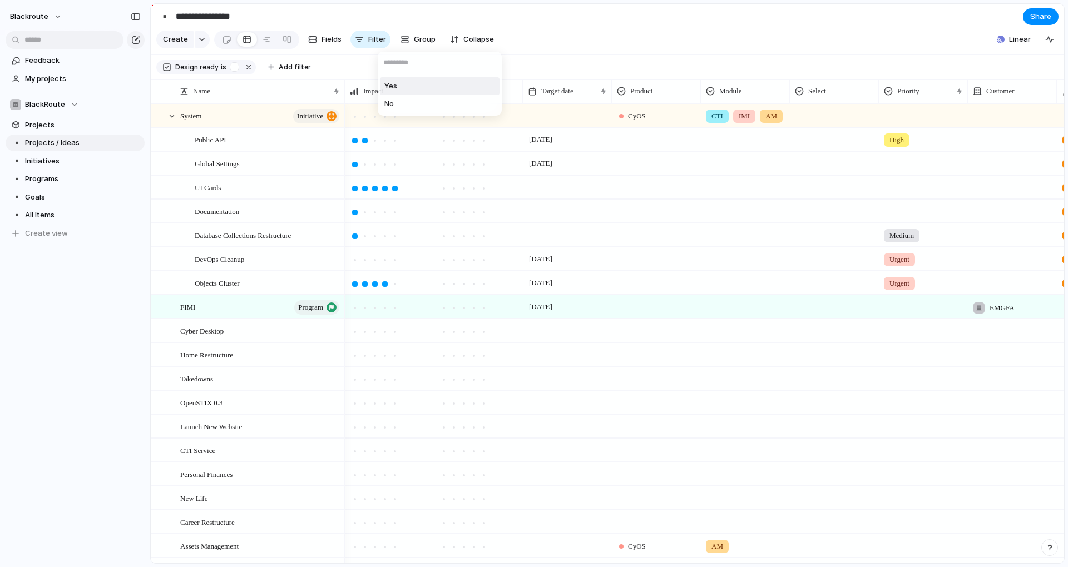
click at [591, 47] on div "Yes No" at bounding box center [534, 283] width 1068 height 567
click at [351, 79] on section "Design ready is Add filter" at bounding box center [607, 67] width 913 height 25
click at [430, 72] on section "Design ready is Add filter" at bounding box center [607, 67] width 913 height 25
click at [46, 163] on span "Initiatives" at bounding box center [83, 161] width 116 height 11
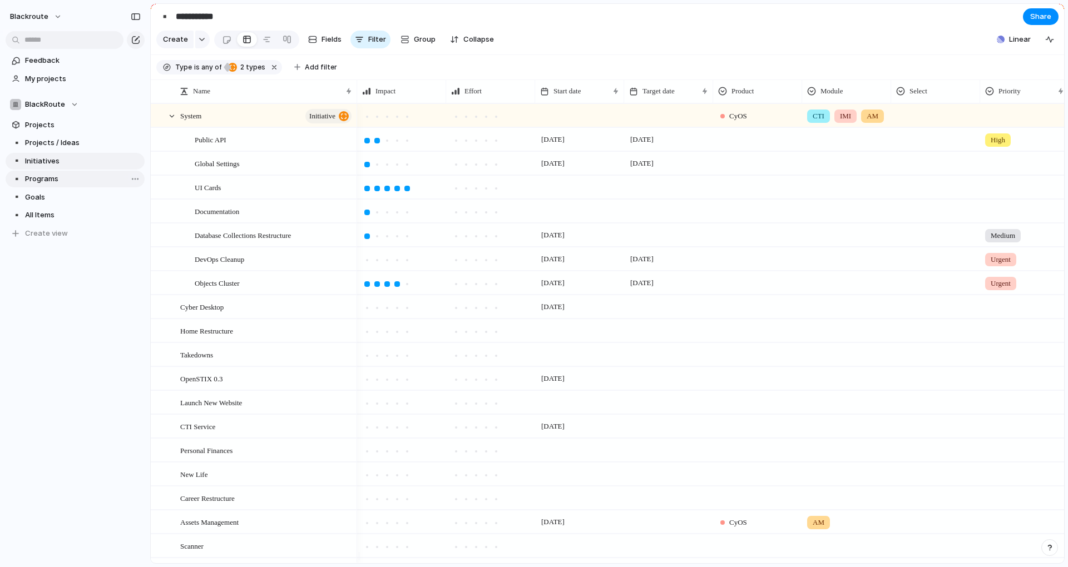
click at [49, 180] on span "Programs" at bounding box center [83, 178] width 116 height 11
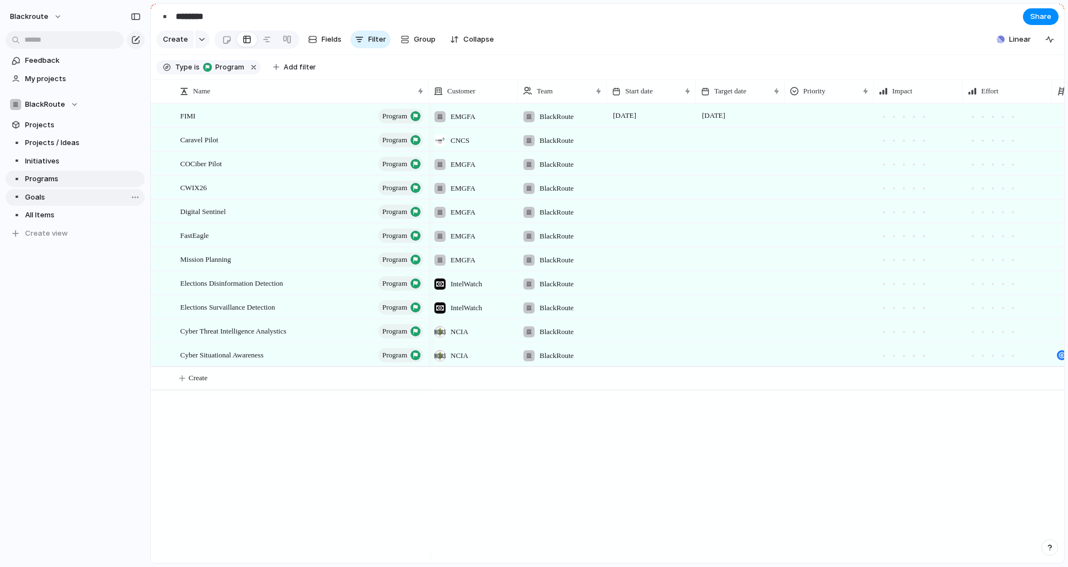
click at [44, 194] on span "Goals" at bounding box center [83, 197] width 116 height 11
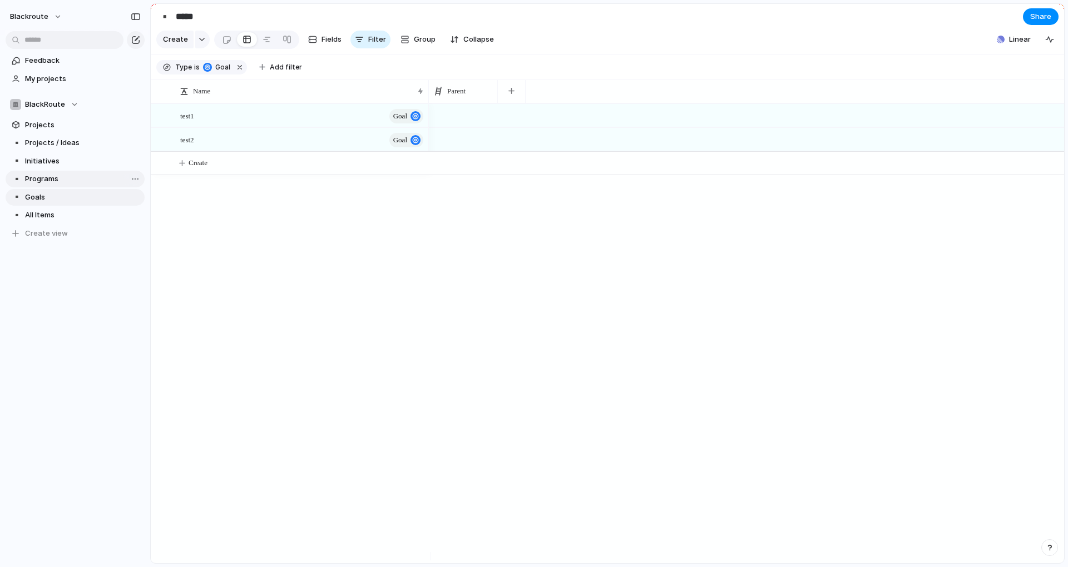
click at [50, 181] on span "Programs" at bounding box center [83, 178] width 116 height 11
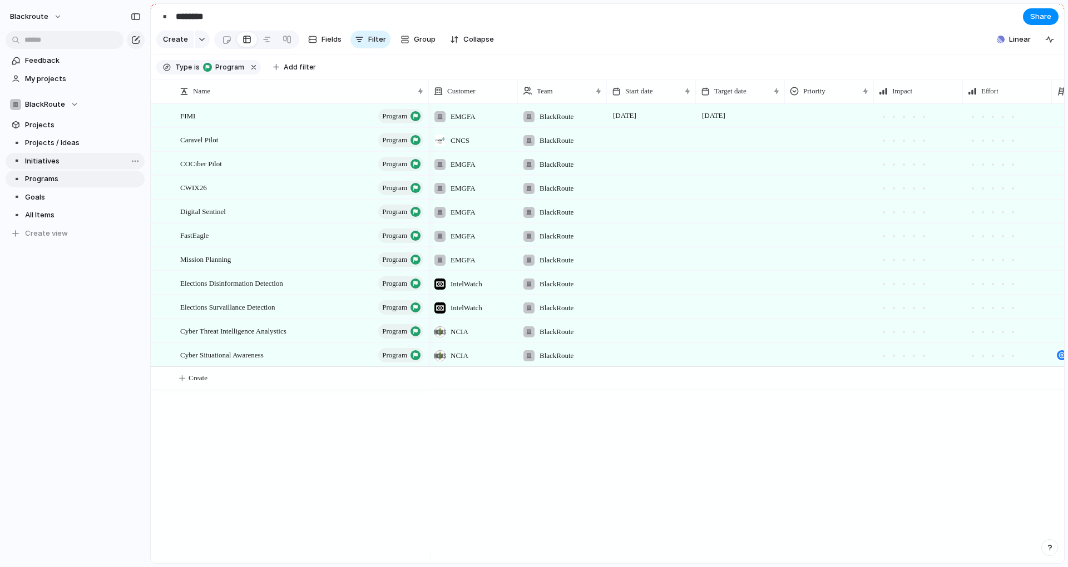
click at [50, 164] on span "Initiatives" at bounding box center [83, 161] width 116 height 11
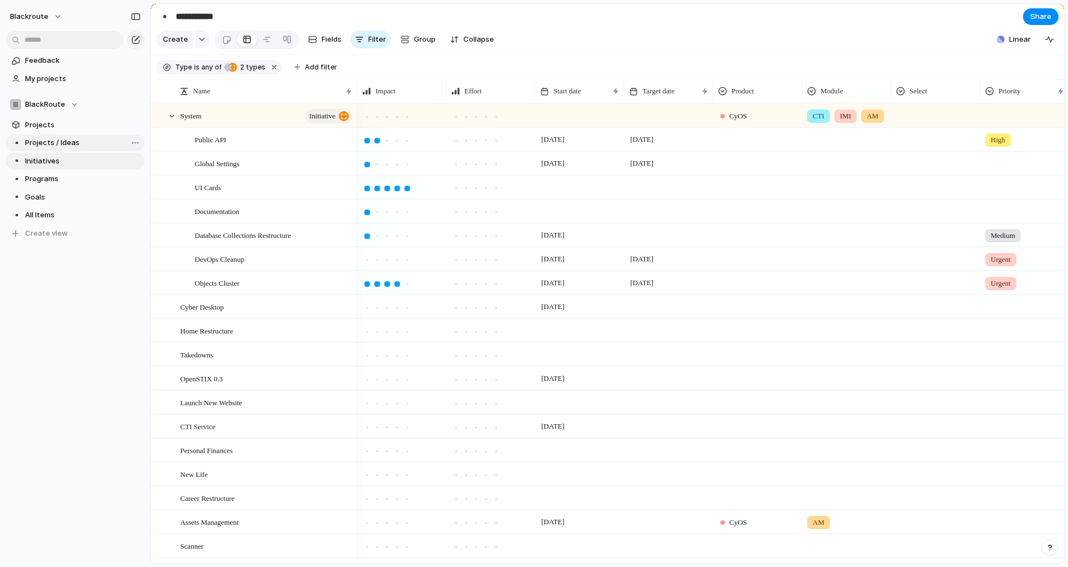
drag, startPoint x: 63, startPoint y: 127, endPoint x: 62, endPoint y: 143, distance: 15.6
click at [62, 143] on section "BlackRoute Projects ▪️ Projects / Ideas ▪️ Initiatives ▪️ Programs ▪️ Goals ▪️ …" at bounding box center [75, 164] width 150 height 155
drag, startPoint x: 57, startPoint y: 147, endPoint x: 65, endPoint y: 120, distance: 28.9
click at [65, 135] on div "▪️ Projects / Ideas ▪️ Initiatives ▪️ Programs ▪️ Goals ▪️ All Items ▪️ Project…" at bounding box center [75, 188] width 139 height 107
click at [53, 162] on span "Initiatives" at bounding box center [83, 161] width 116 height 11
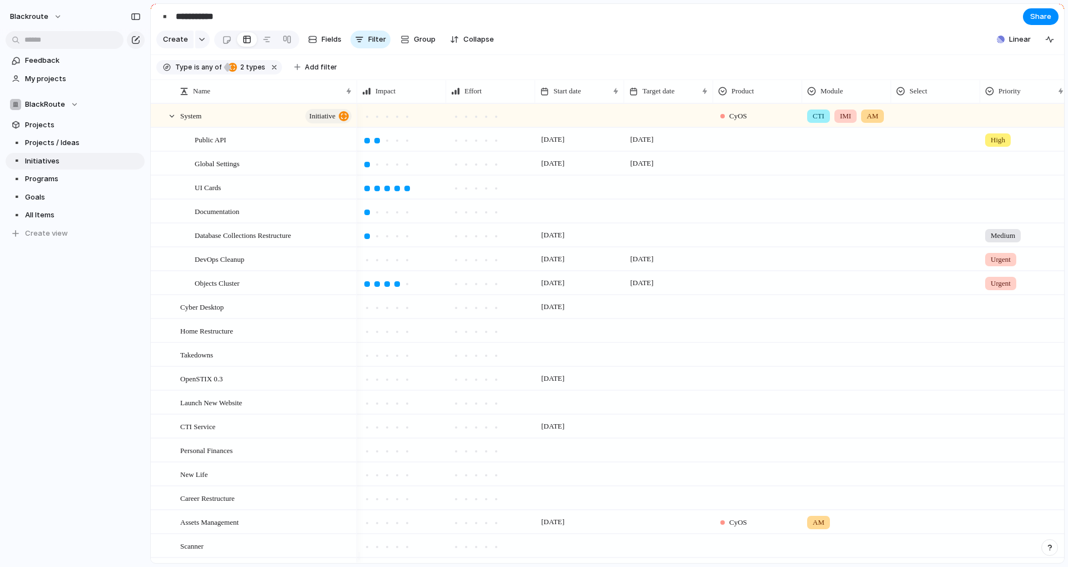
click at [64, 299] on div "Feedback My projects BlackRoute Projects ▪️ Projects / Ideas ▪️ Initiatives ▪️ …" at bounding box center [75, 166] width 150 height 332
click at [72, 143] on span "Projects / Ideas" at bounding box center [83, 142] width 116 height 11
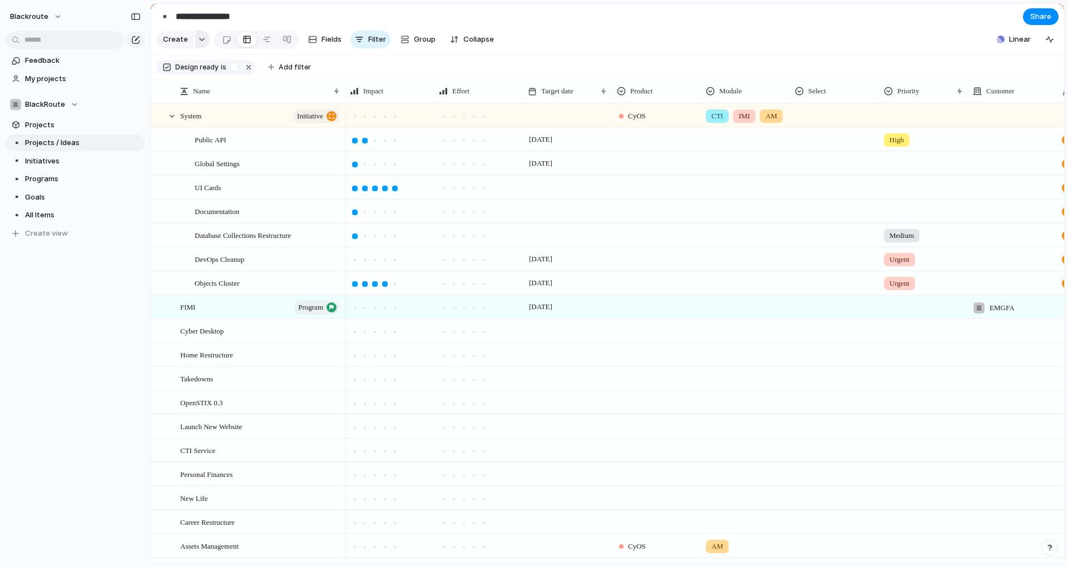
click at [202, 46] on button "button" at bounding box center [202, 40] width 14 height 18
click at [202, 46] on div "Goal Product Program Initiative Project Customize" at bounding box center [534, 283] width 1068 height 567
click at [202, 46] on button "button" at bounding box center [202, 40] width 14 height 18
click at [202, 46] on div "Goal Product Program Initiative Project Customize" at bounding box center [534, 283] width 1068 height 567
click at [202, 46] on button "button" at bounding box center [202, 40] width 14 height 18
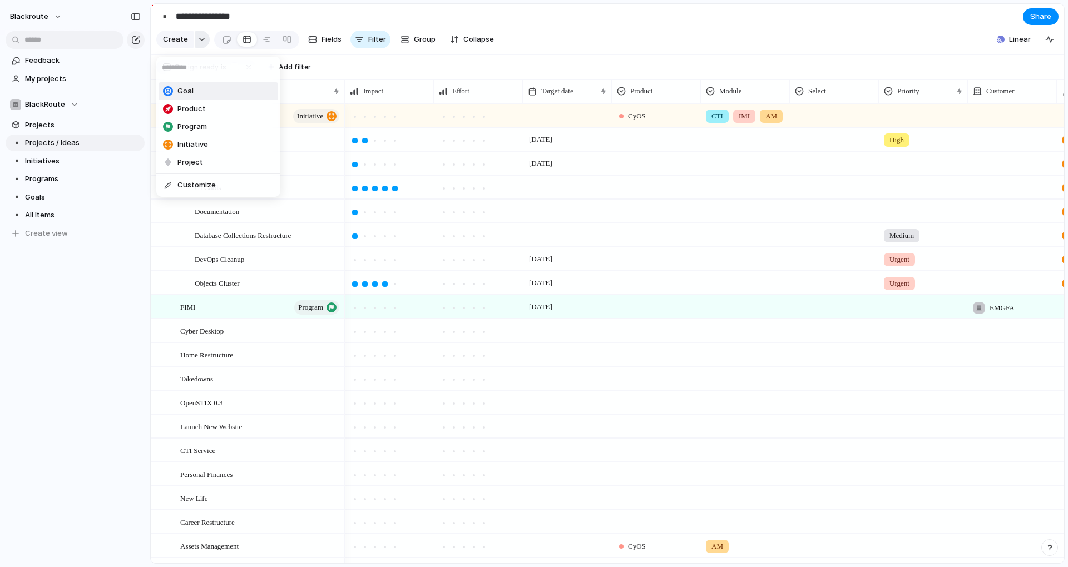
click at [202, 46] on div "Goal Product Program Initiative Project Customize" at bounding box center [534, 283] width 1068 height 567
click at [368, 17] on section "**********" at bounding box center [607, 16] width 913 height 25
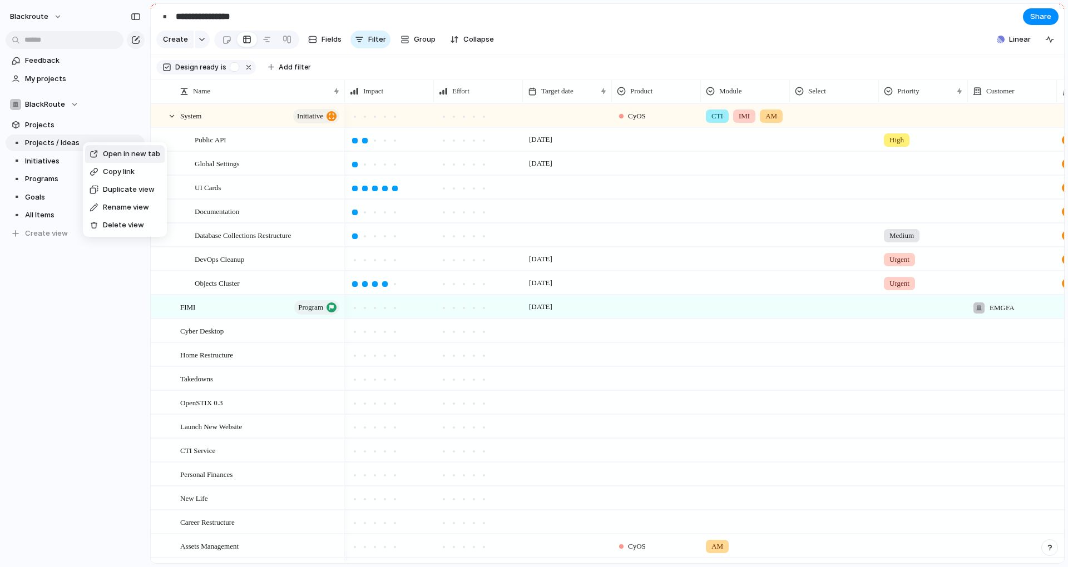
click at [132, 195] on li "Duplicate view" at bounding box center [125, 190] width 80 height 18
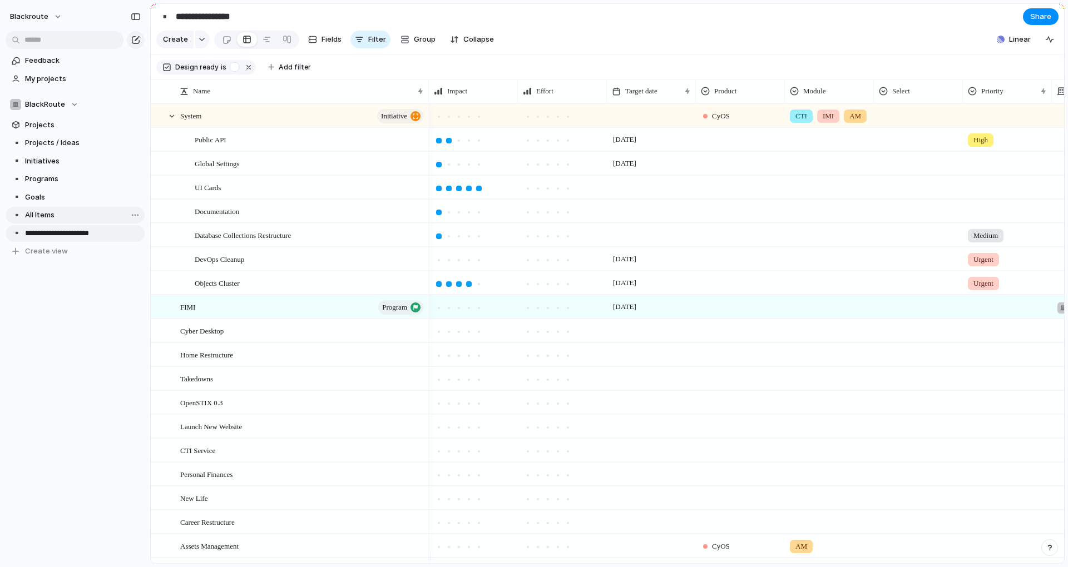
type input "**********"
click at [85, 235] on input "**********" at bounding box center [83, 233] width 116 height 11
click at [69, 235] on input "**********" at bounding box center [83, 233] width 116 height 11
type input "**********"
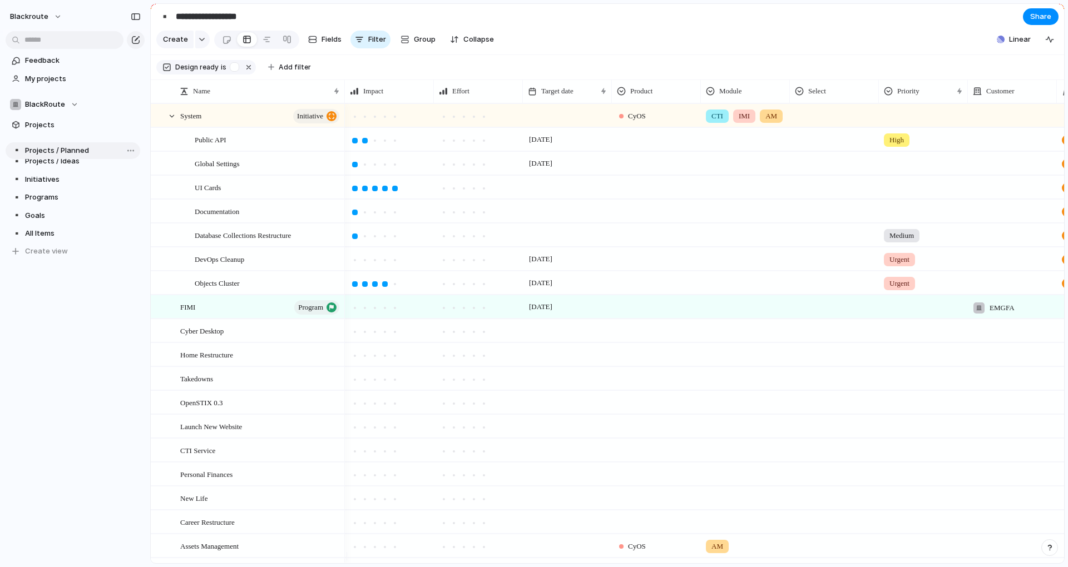
drag, startPoint x: 92, startPoint y: 236, endPoint x: 92, endPoint y: 153, distance: 82.9
click at [92, 153] on div "▪️ Projects / Ideas ▪️ Initiatives ▪️ Programs ▪️ Goals ▪️ All Items ▪️ Project…" at bounding box center [75, 197] width 139 height 125
drag, startPoint x: 96, startPoint y: 142, endPoint x: 92, endPoint y: 163, distance: 21.5
click at [235, 72] on div "button" at bounding box center [234, 66] width 9 height 9
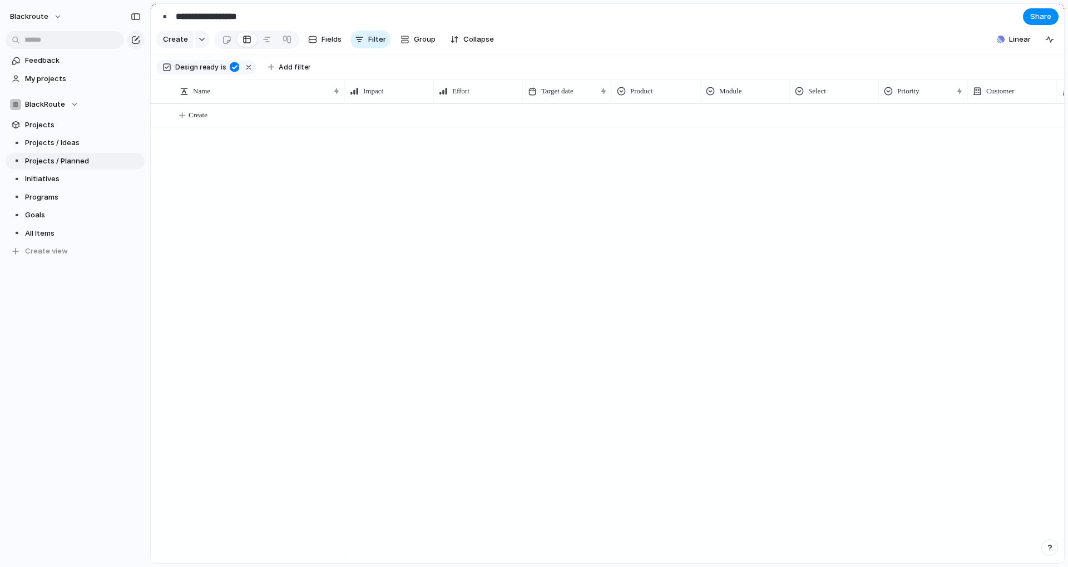
click at [248, 211] on div "Create" at bounding box center [607, 333] width 913 height 460
click at [63, 145] on span "Projects / Ideas" at bounding box center [83, 142] width 116 height 11
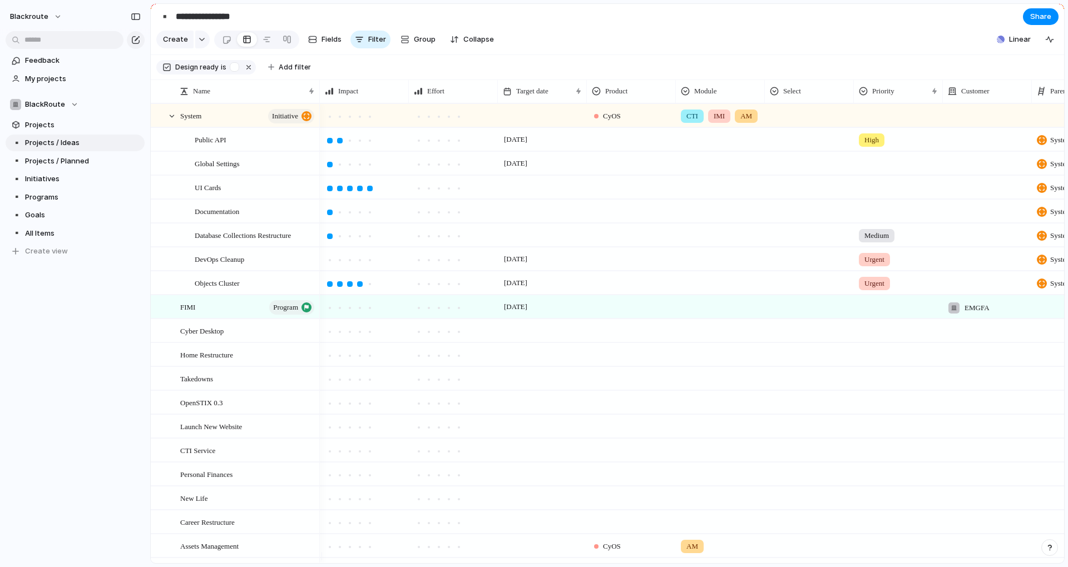
drag, startPoint x: 343, startPoint y: 106, endPoint x: 318, endPoint y: 107, distance: 25.0
click at [318, 103] on div at bounding box center [319, 91] width 6 height 23
click at [1041, 143] on li "Hide" at bounding box center [1021, 142] width 82 height 18
drag, startPoint x: 1030, startPoint y: 98, endPoint x: 998, endPoint y: 102, distance: 32.5
click at [998, 102] on div at bounding box center [999, 91] width 6 height 23
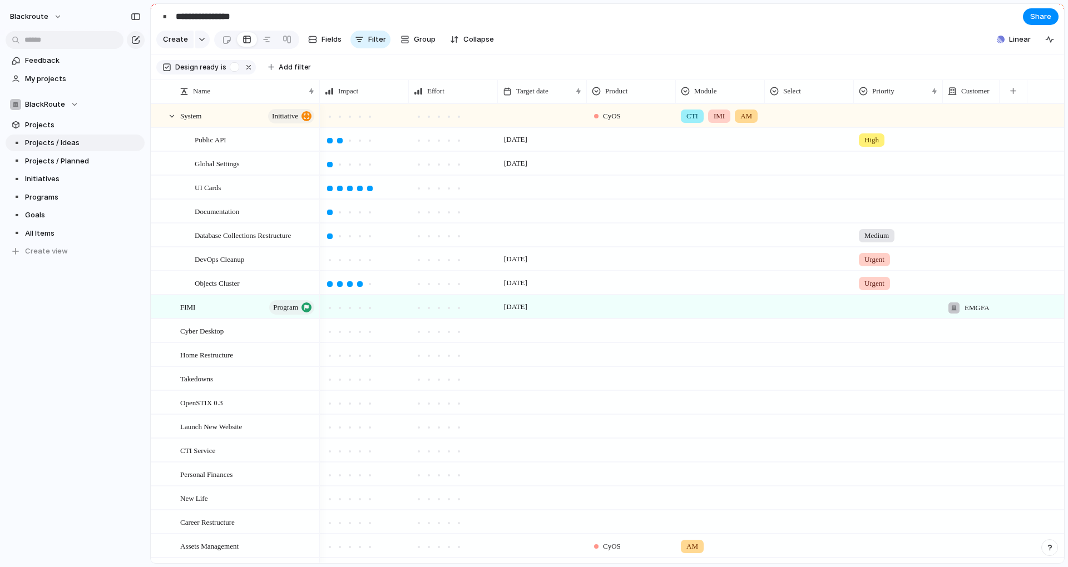
click at [1021, 98] on button "button" at bounding box center [1012, 91] width 23 height 20
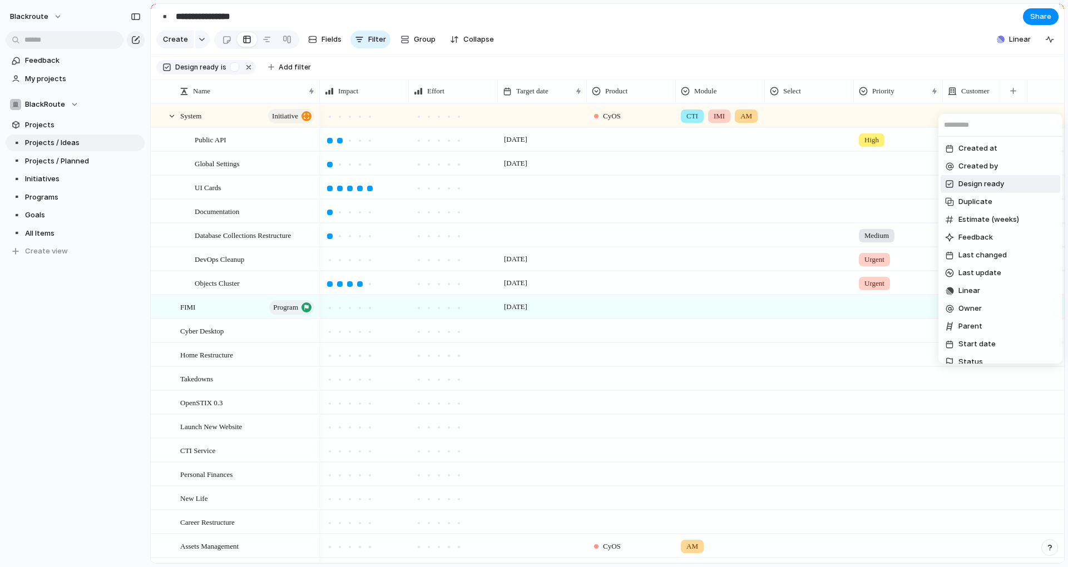
click at [988, 186] on span "Design ready" at bounding box center [981, 183] width 46 height 11
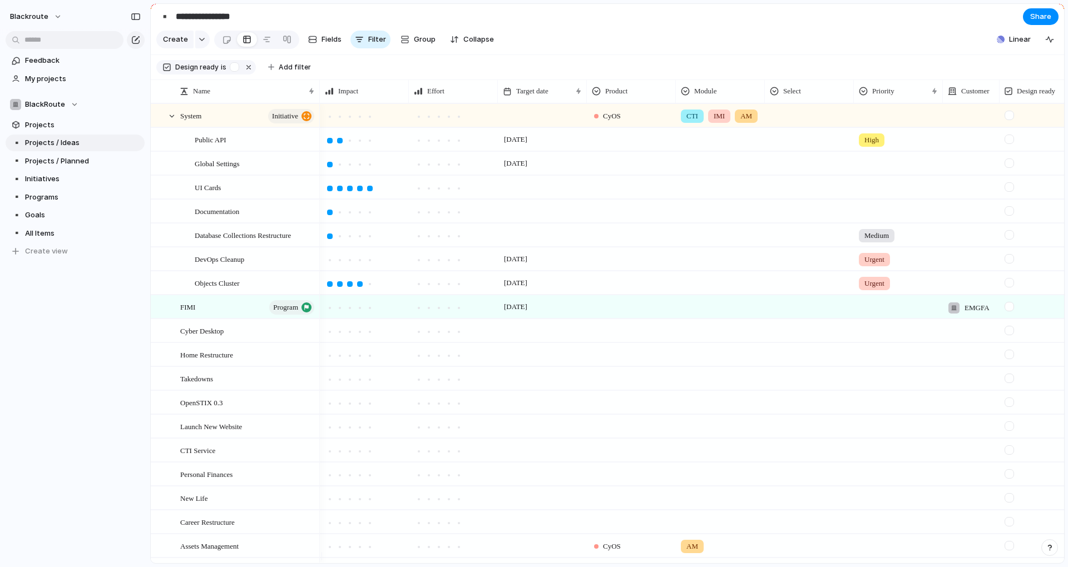
scroll to position [0, 52]
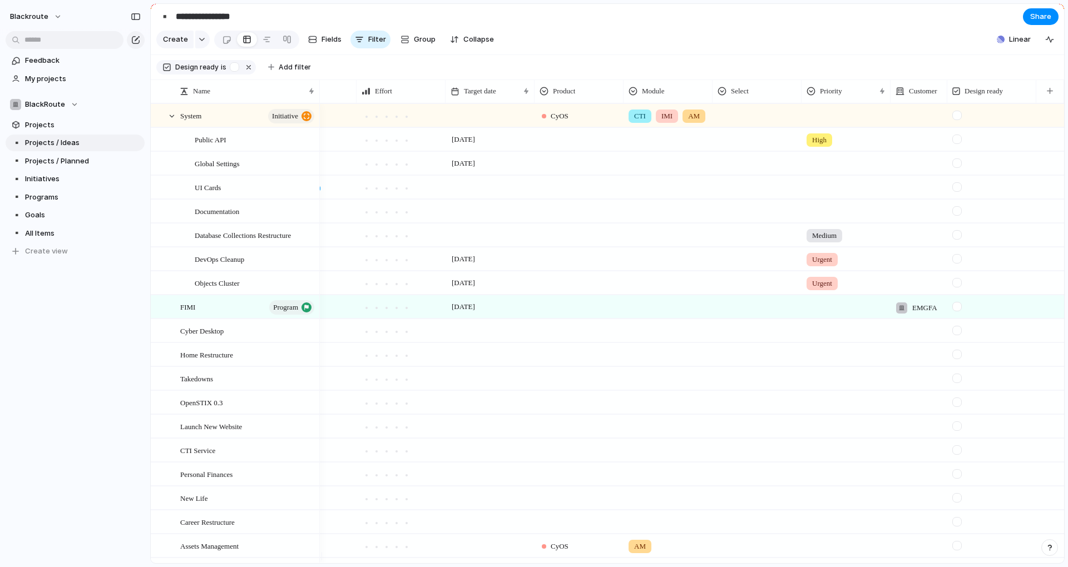
click at [957, 120] on div at bounding box center [956, 115] width 9 height 9
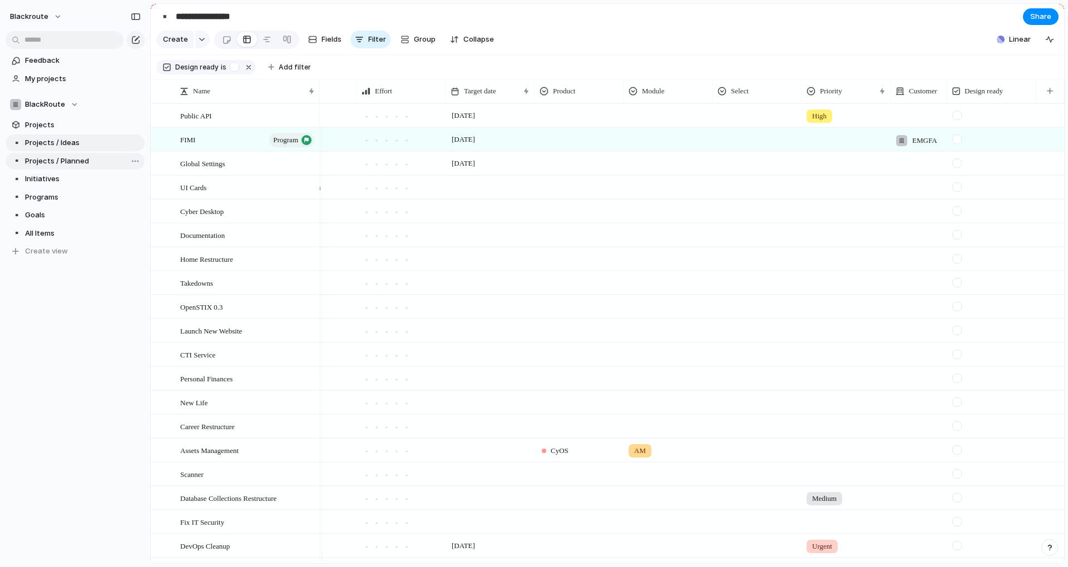
click at [73, 159] on span "Projects / Planned" at bounding box center [83, 161] width 116 height 11
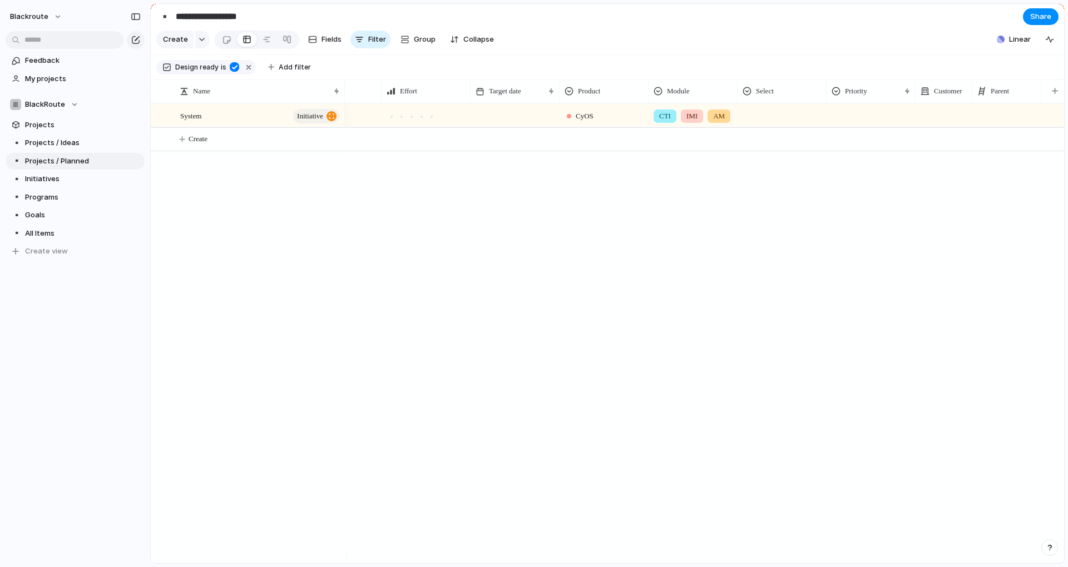
scroll to position [0, 32]
click at [414, 127] on div at bounding box center [445, 115] width 89 height 23
click at [261, 127] on div "System initiative" at bounding box center [260, 116] width 161 height 23
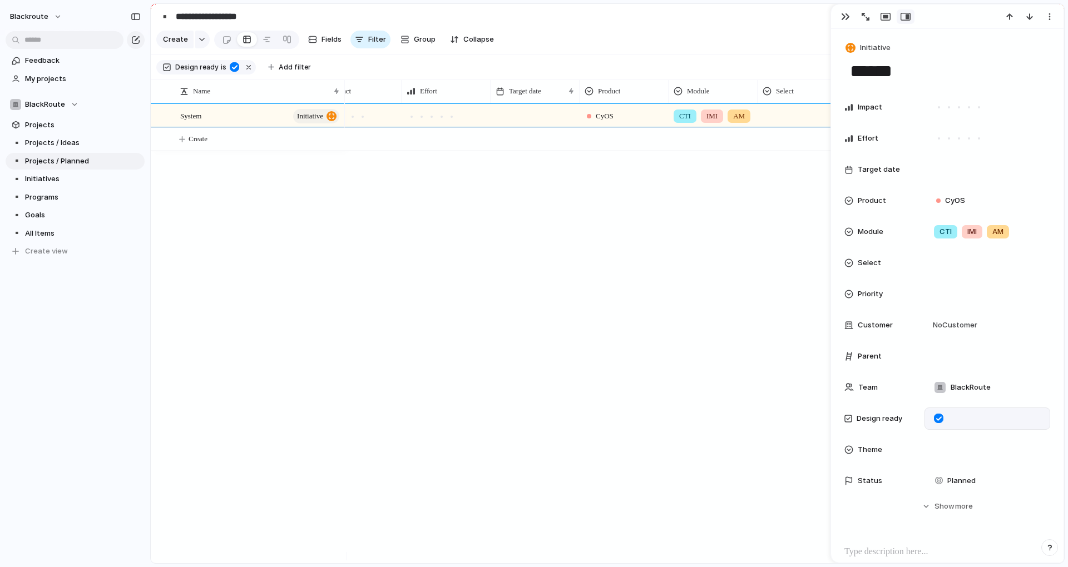
click at [939, 421] on div at bounding box center [938, 418] width 9 height 9
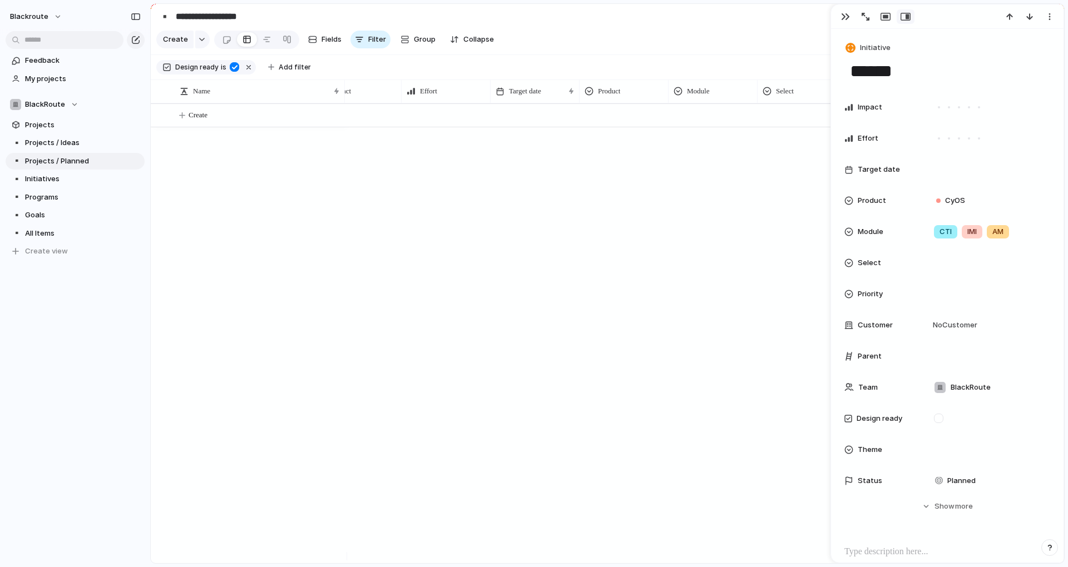
click at [583, 375] on div at bounding box center [704, 333] width 719 height 460
click at [61, 146] on span "Projects / Ideas" at bounding box center [83, 142] width 116 height 11
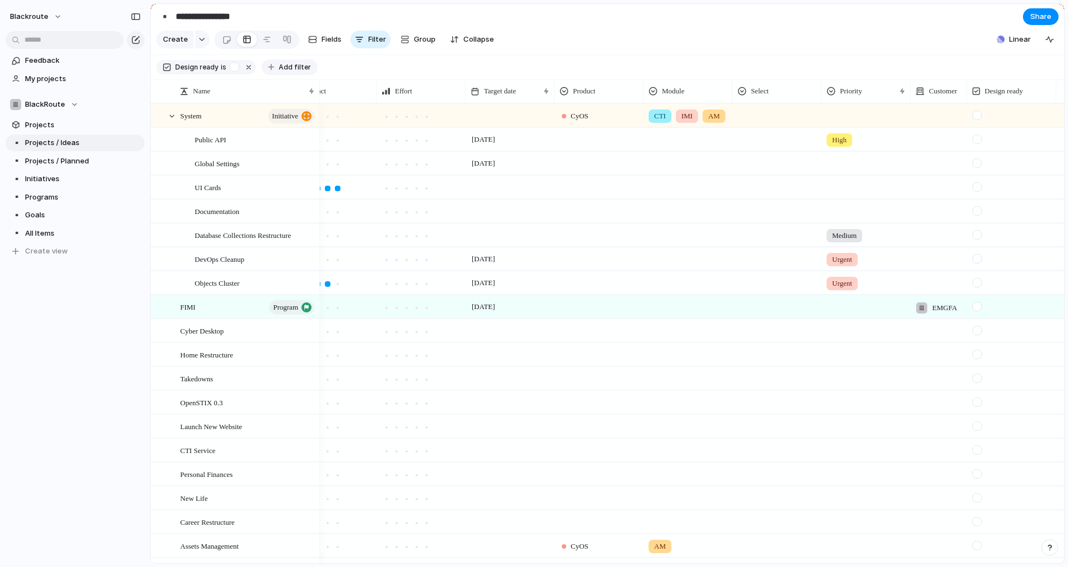
click at [279, 69] on span "Add filter" at bounding box center [295, 67] width 32 height 10
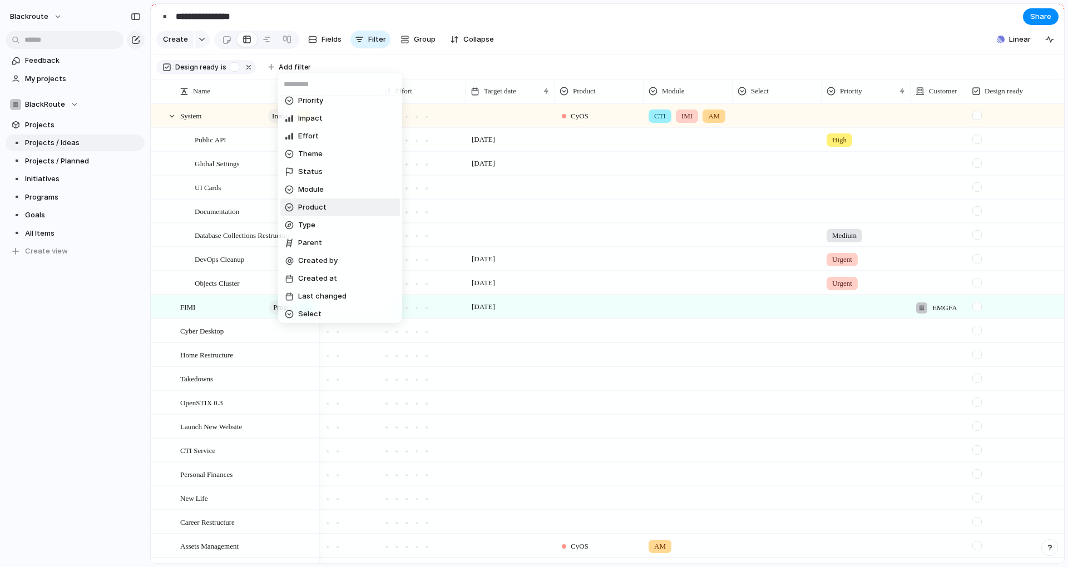
scroll to position [117, 0]
click at [315, 221] on li "Type" at bounding box center [340, 223] width 120 height 18
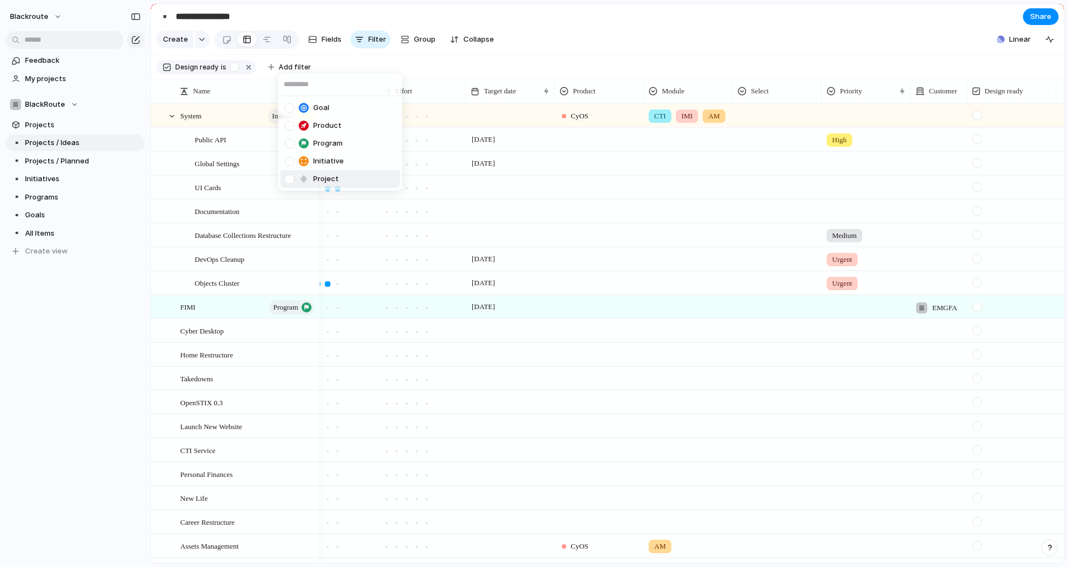
click at [287, 181] on div at bounding box center [289, 179] width 9 height 9
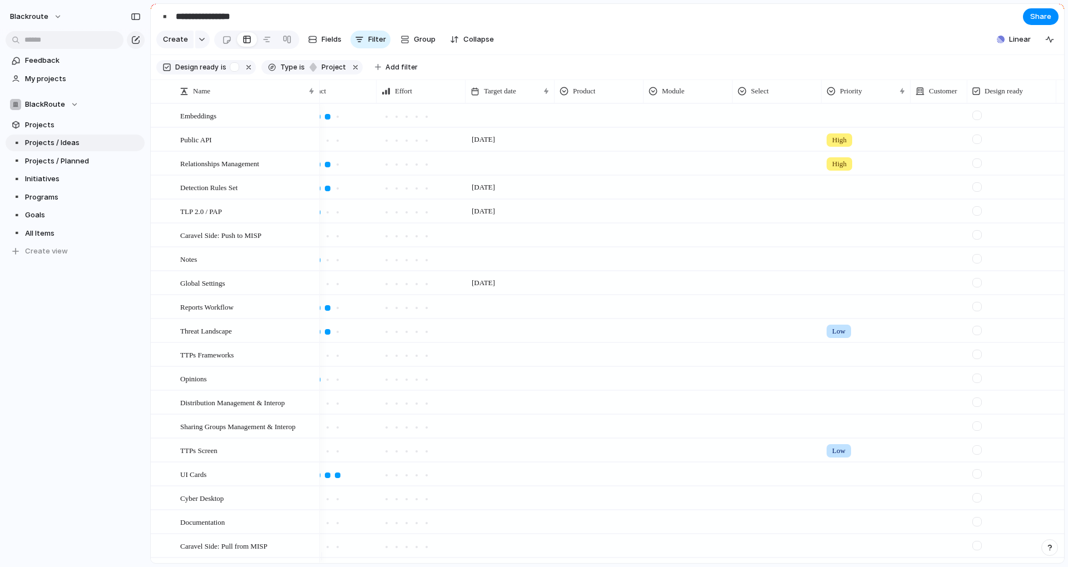
click at [505, 70] on div "Goal Product Program Initiative Project" at bounding box center [534, 283] width 1068 height 567
click at [35, 165] on span "Projects / Planned" at bounding box center [83, 161] width 116 height 11
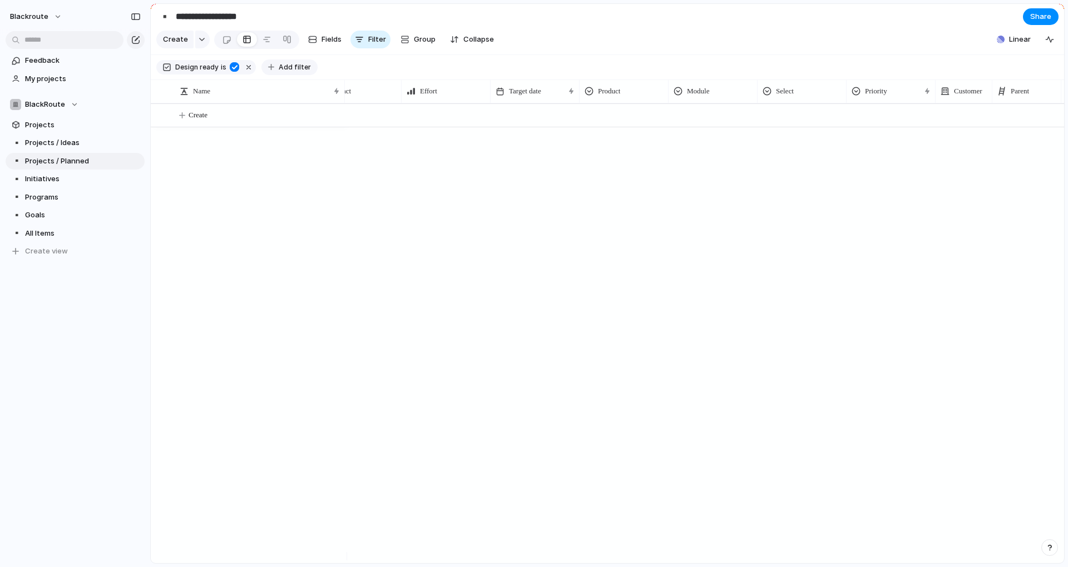
click at [298, 71] on span "Add filter" at bounding box center [295, 67] width 32 height 10
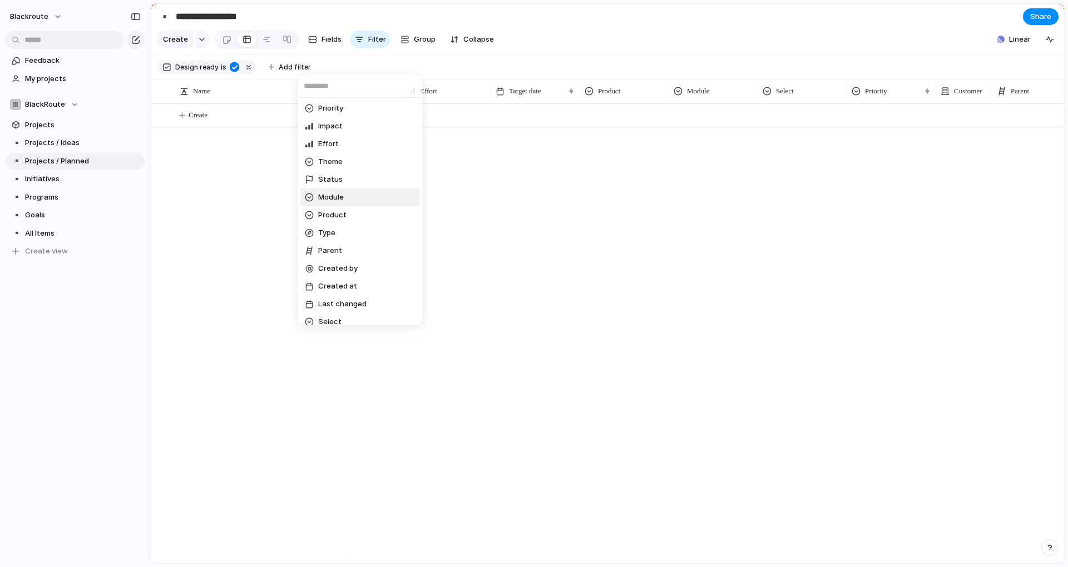
scroll to position [117, 0]
click at [346, 229] on li "Type" at bounding box center [360, 224] width 120 height 18
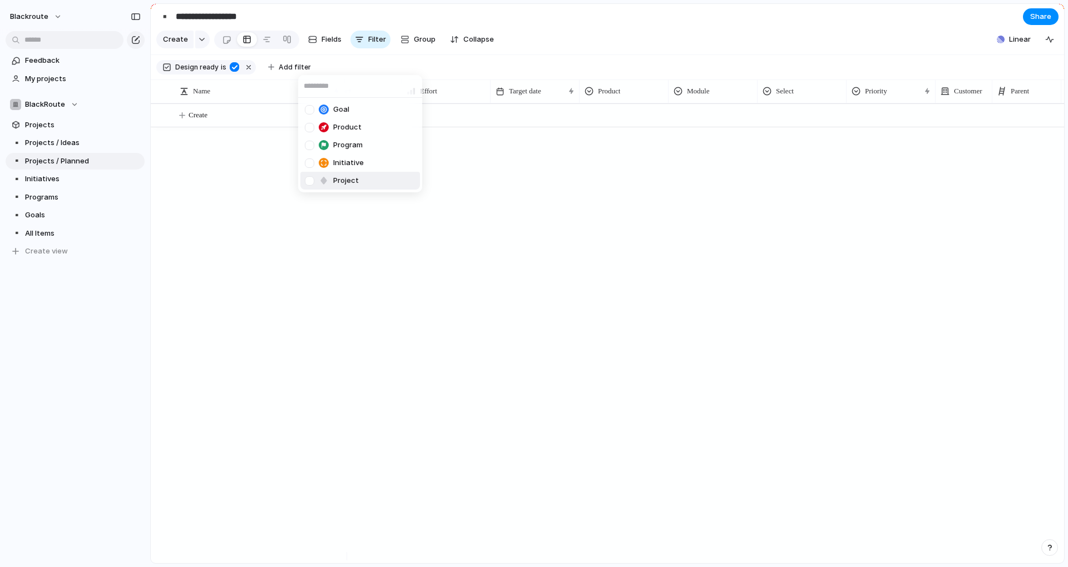
click at [308, 183] on div at bounding box center [309, 180] width 9 height 9
click at [341, 251] on div "Goal Product Program Initiative Project" at bounding box center [534, 283] width 1068 height 567
click at [398, 255] on div at bounding box center [704, 333] width 719 height 460
click at [56, 140] on span "Projects / Ideas" at bounding box center [83, 142] width 116 height 11
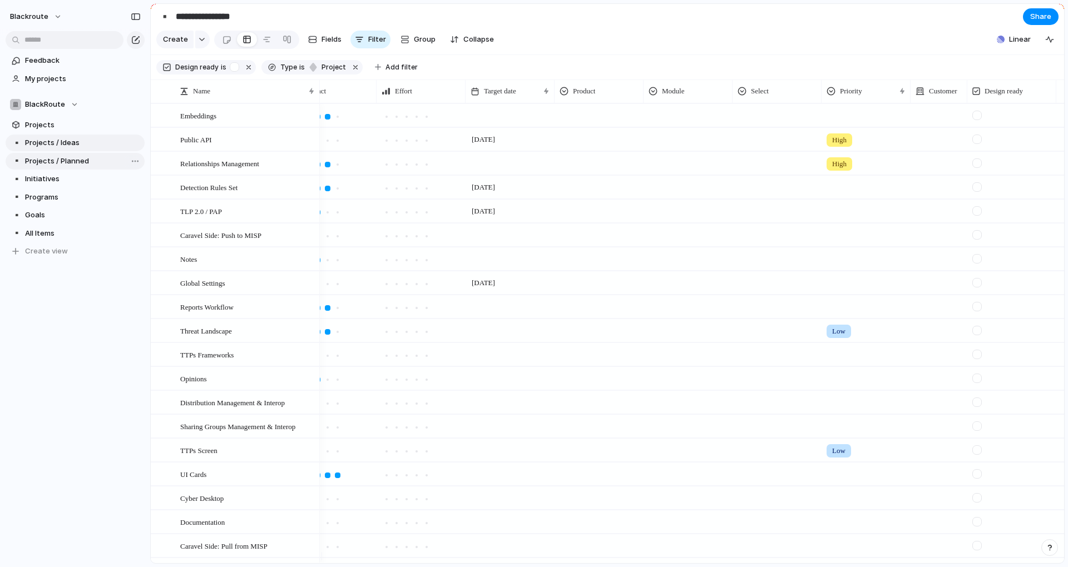
click at [63, 160] on span "Projects / Planned" at bounding box center [83, 161] width 116 height 11
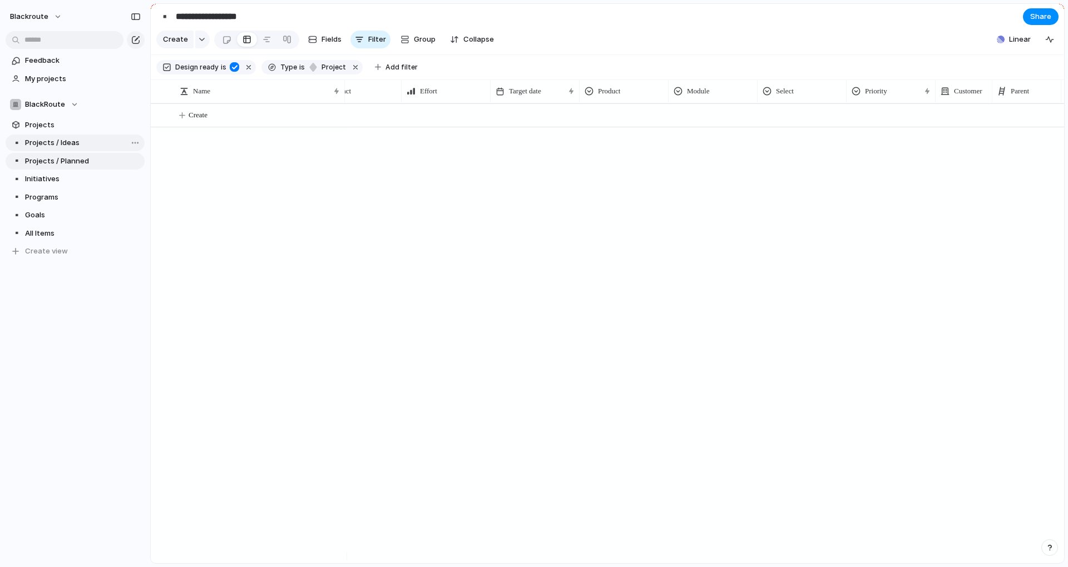
click at [72, 143] on span "Projects / Ideas" at bounding box center [83, 142] width 116 height 11
type input "**********"
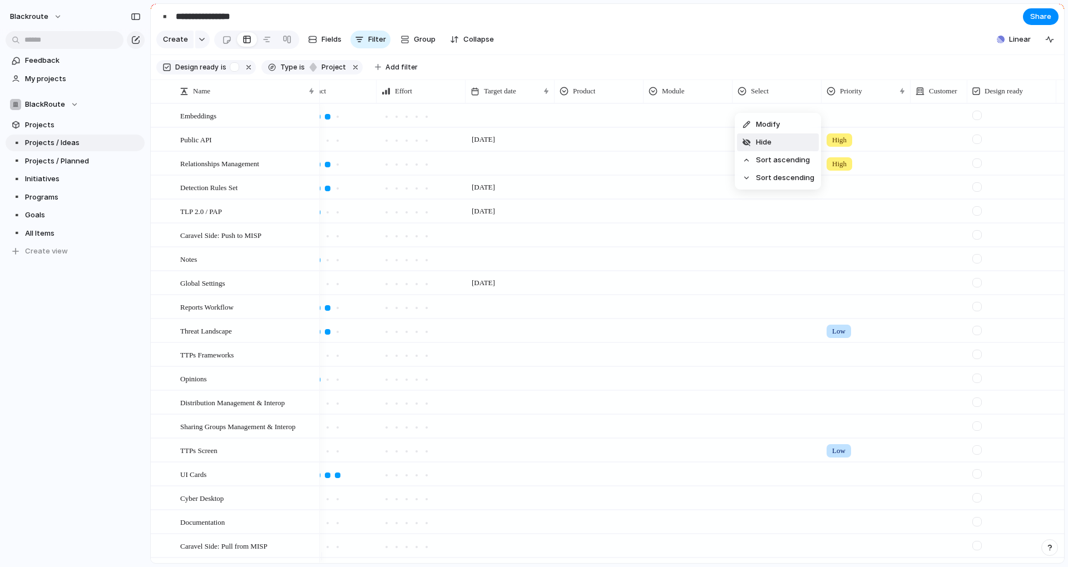
click at [762, 138] on span "Hide" at bounding box center [764, 142] width 16 height 11
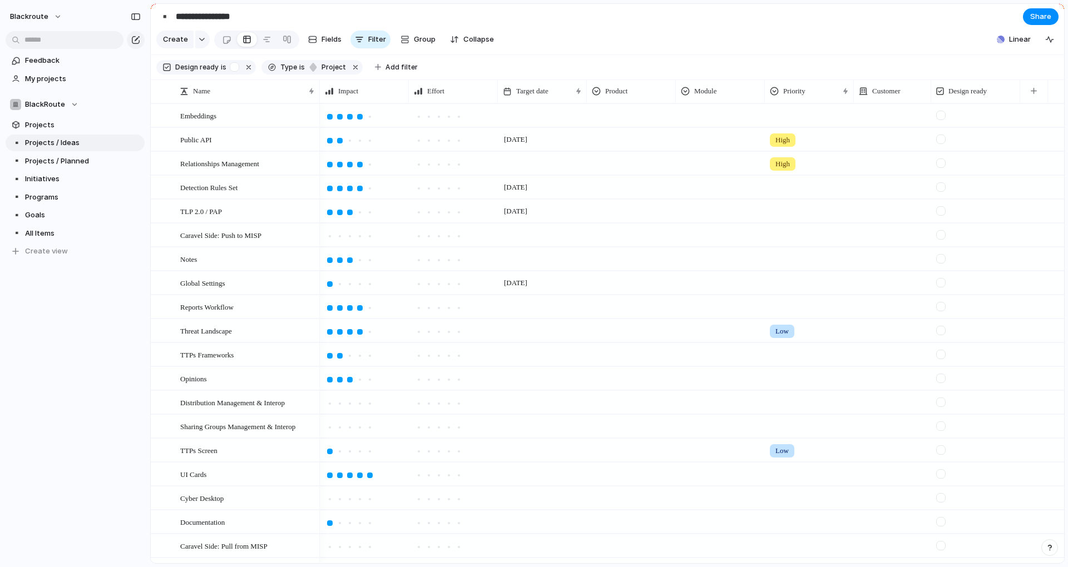
drag, startPoint x: 910, startPoint y: 103, endPoint x: 931, endPoint y: 104, distance: 20.6
click at [931, 103] on div at bounding box center [930, 91] width 6 height 23
click at [644, 126] on li "Modify" at bounding box center [632, 125] width 82 height 18
click at [1049, 101] on div "button" at bounding box center [1047, 95] width 12 height 12
click at [554, 125] on li "Modify" at bounding box center [543, 125] width 82 height 18
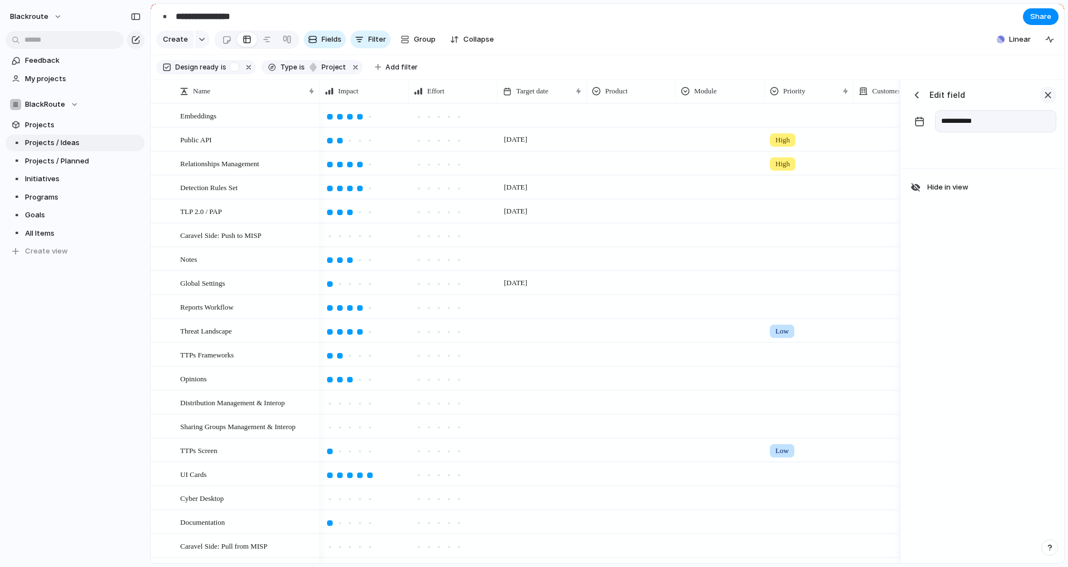
click at [1050, 101] on div "button" at bounding box center [1047, 95] width 12 height 12
click at [553, 145] on li "Hide" at bounding box center [543, 142] width 82 height 18
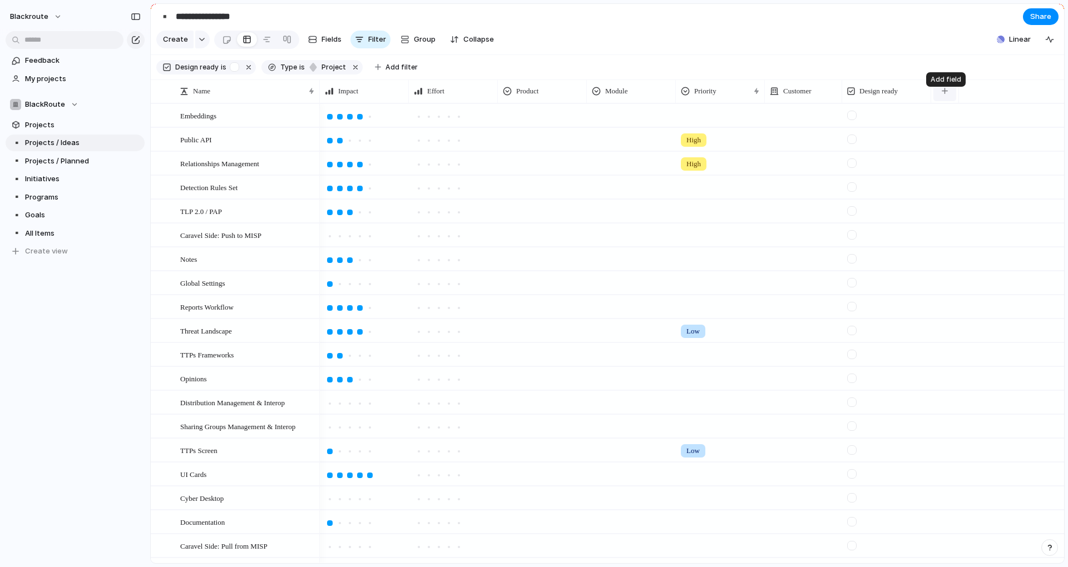
click at [945, 101] on button "button" at bounding box center [944, 91] width 23 height 20
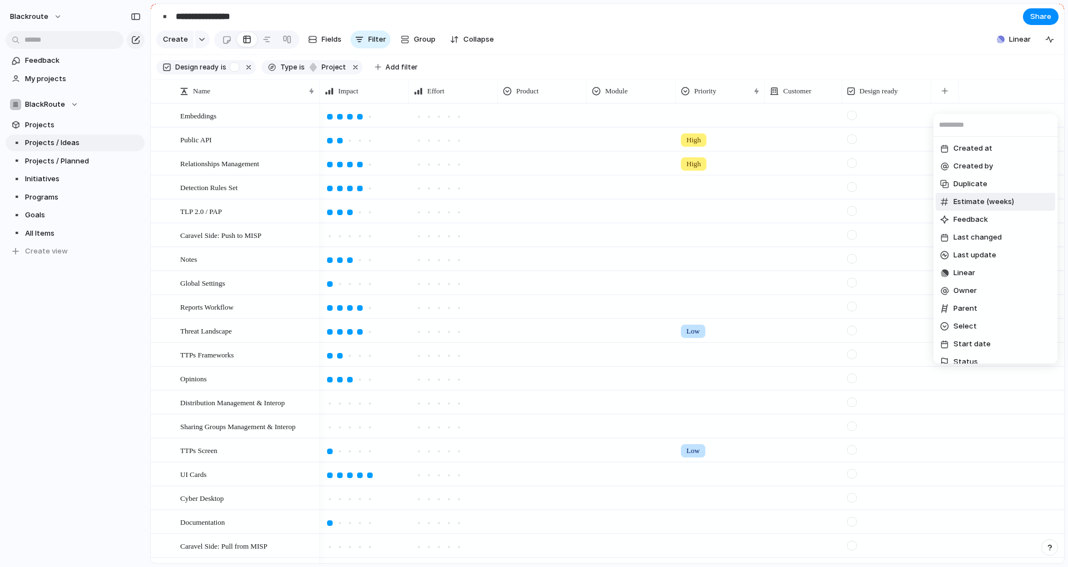
click at [981, 204] on span "Estimate (weeks)" at bounding box center [983, 201] width 61 height 11
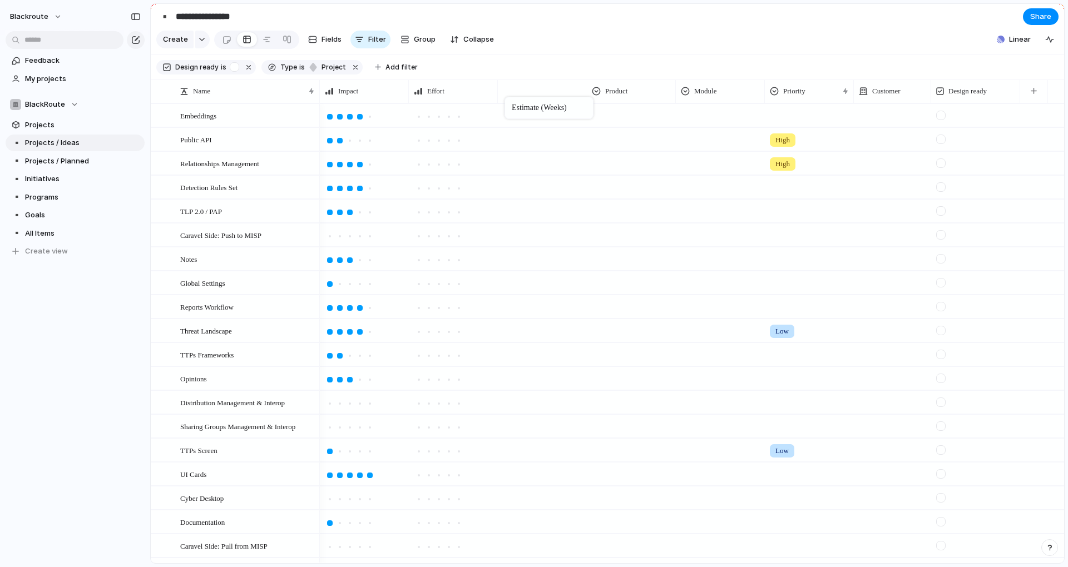
drag, startPoint x: 985, startPoint y: 100, endPoint x: 510, endPoint y: 99, distance: 475.4
click at [1030, 94] on div "button" at bounding box center [1033, 91] width 6 height 6
type input "*"
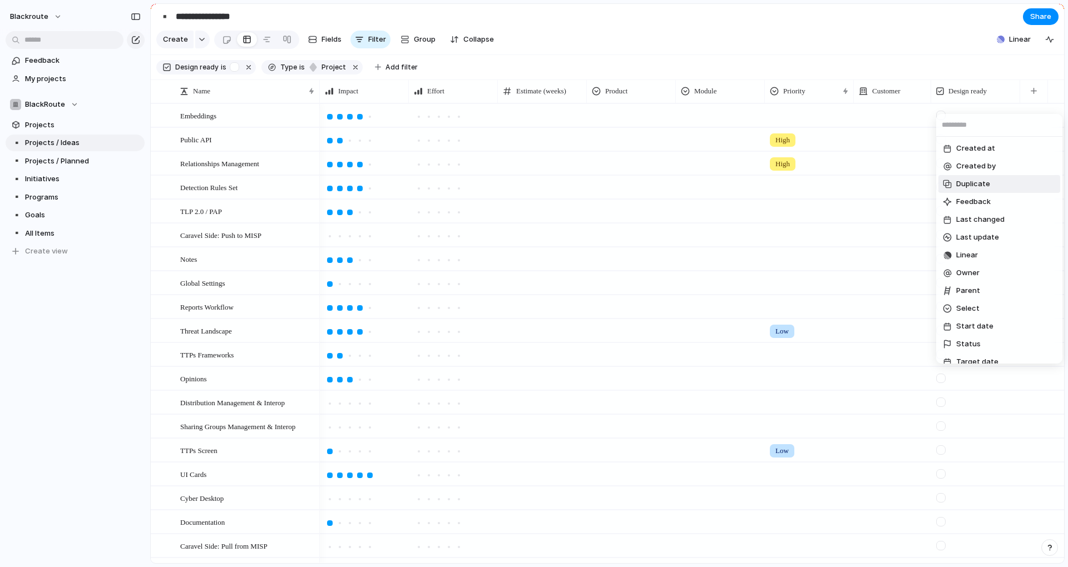
click at [868, 74] on div "Created at Created by Duplicate Feedback Last changed Last update Linear Owner …" at bounding box center [534, 283] width 1068 height 567
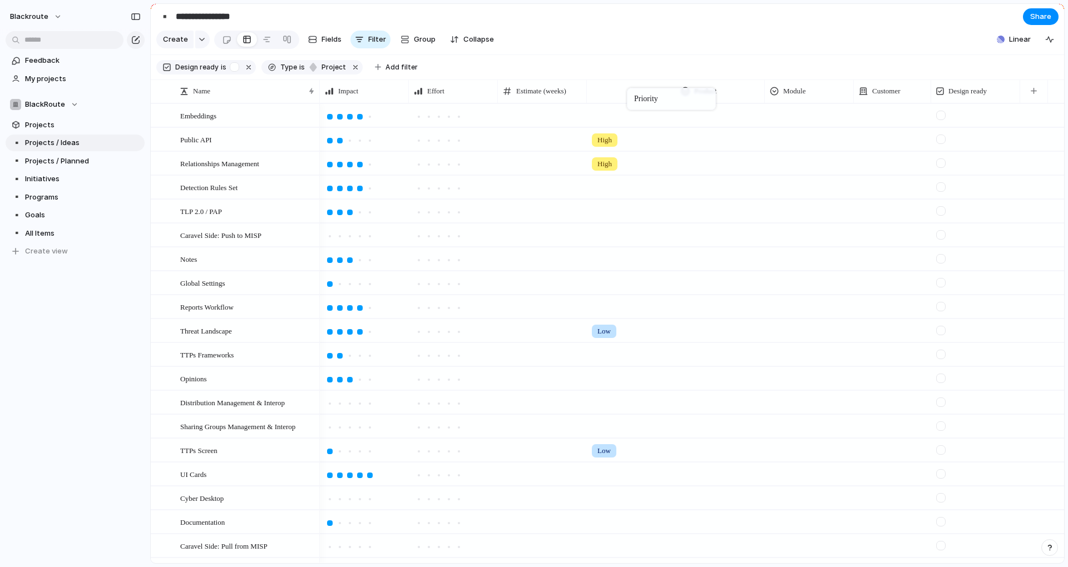
drag, startPoint x: 794, startPoint y: 95, endPoint x: 629, endPoint y: 90, distance: 164.7
click at [61, 164] on span "Projects / Planned" at bounding box center [83, 161] width 116 height 11
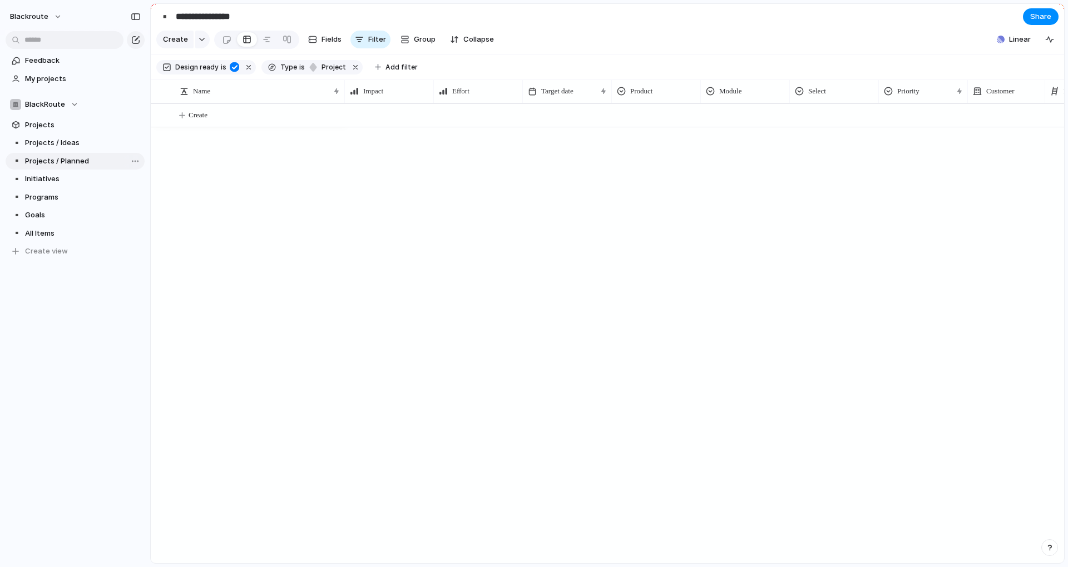
type input "**********"
click at [65, 122] on span "Projects" at bounding box center [83, 125] width 116 height 11
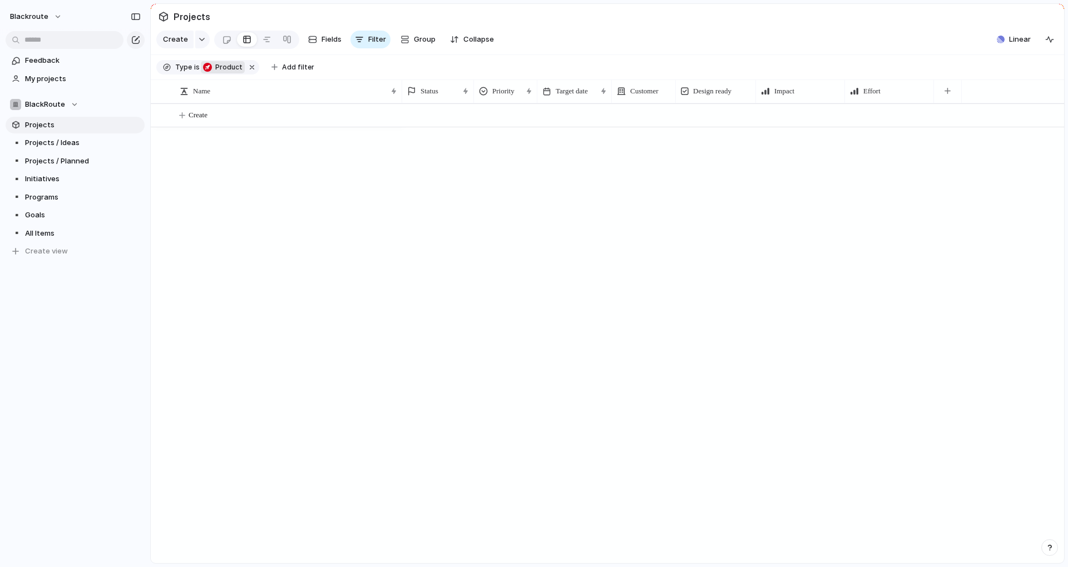
click at [230, 72] on span "Product" at bounding box center [227, 67] width 31 height 10
click at [241, 185] on div at bounding box center [240, 183] width 9 height 9
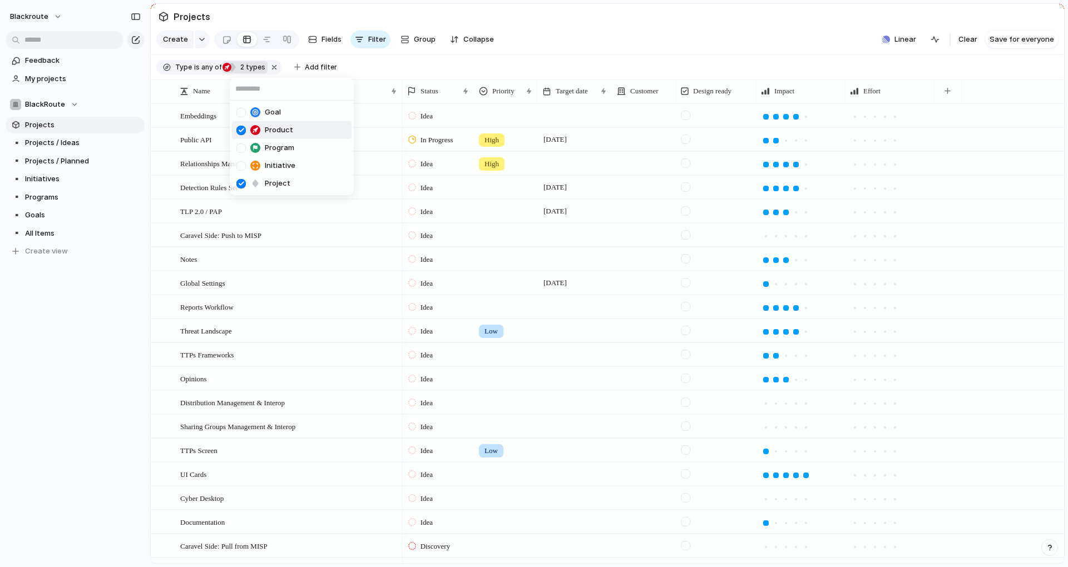
click at [240, 131] on div at bounding box center [240, 130] width 9 height 9
click at [331, 73] on div "Goal Product Program Initiative Project" at bounding box center [534, 283] width 1068 height 567
click at [301, 72] on span "Add filter" at bounding box center [296, 67] width 32 height 10
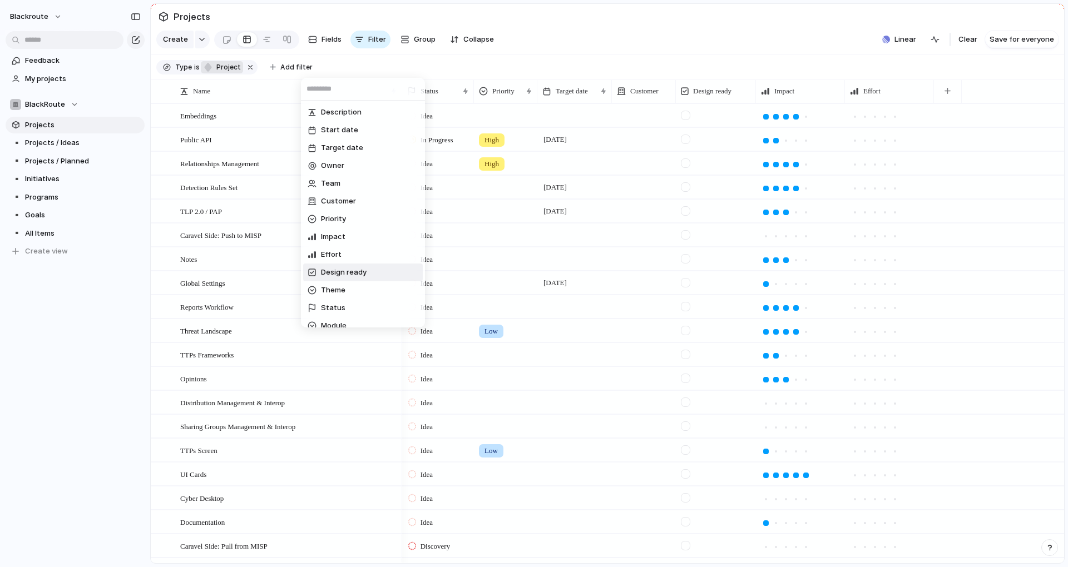
click at [353, 276] on span "Design ready" at bounding box center [344, 272] width 46 height 11
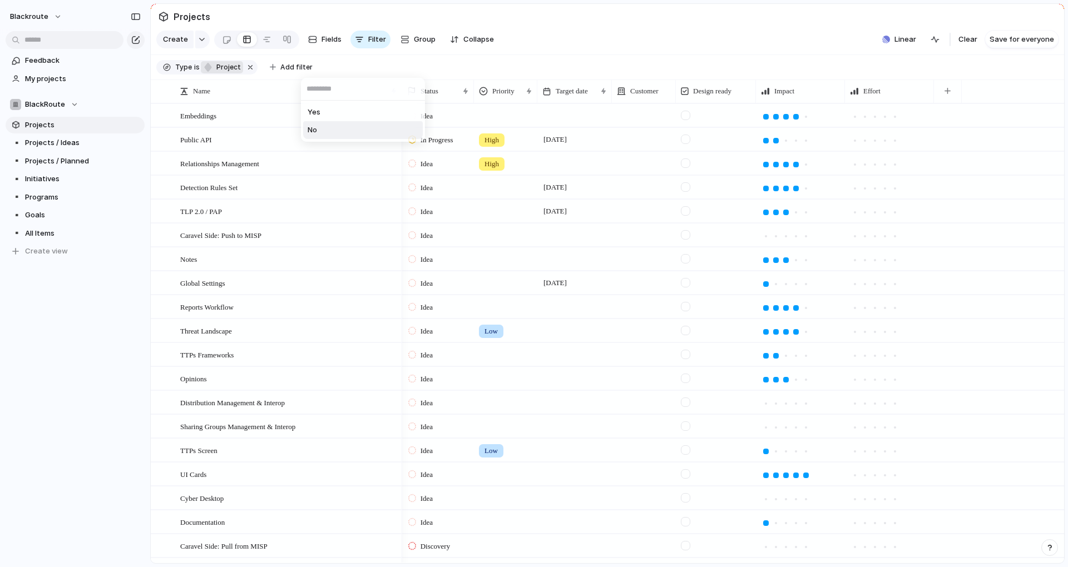
click at [320, 127] on li "No" at bounding box center [363, 130] width 120 height 18
click at [325, 112] on li "Yes" at bounding box center [363, 112] width 120 height 18
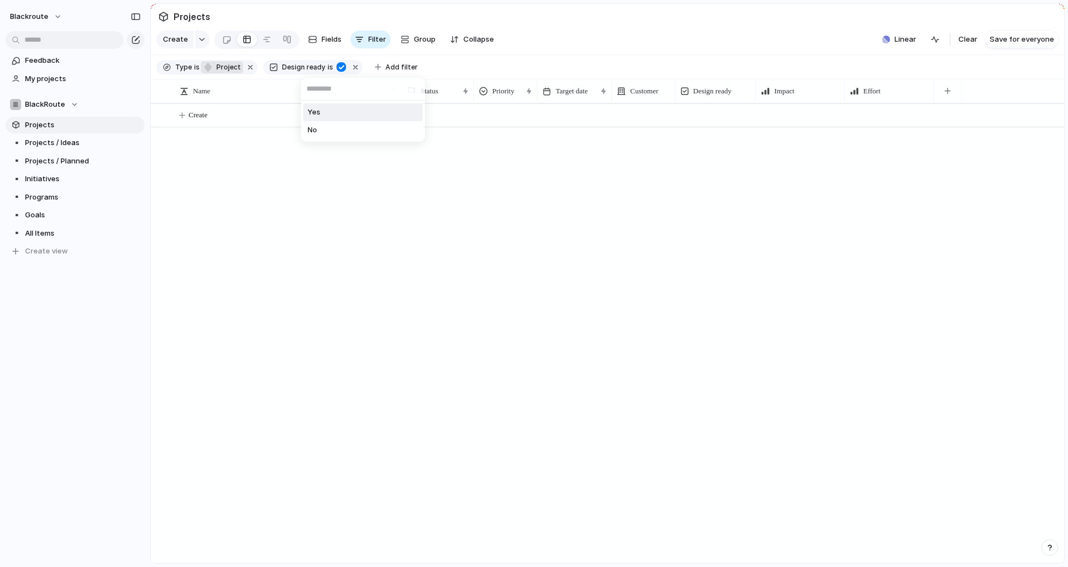
click at [487, 76] on div "Yes No" at bounding box center [534, 283] width 1068 height 567
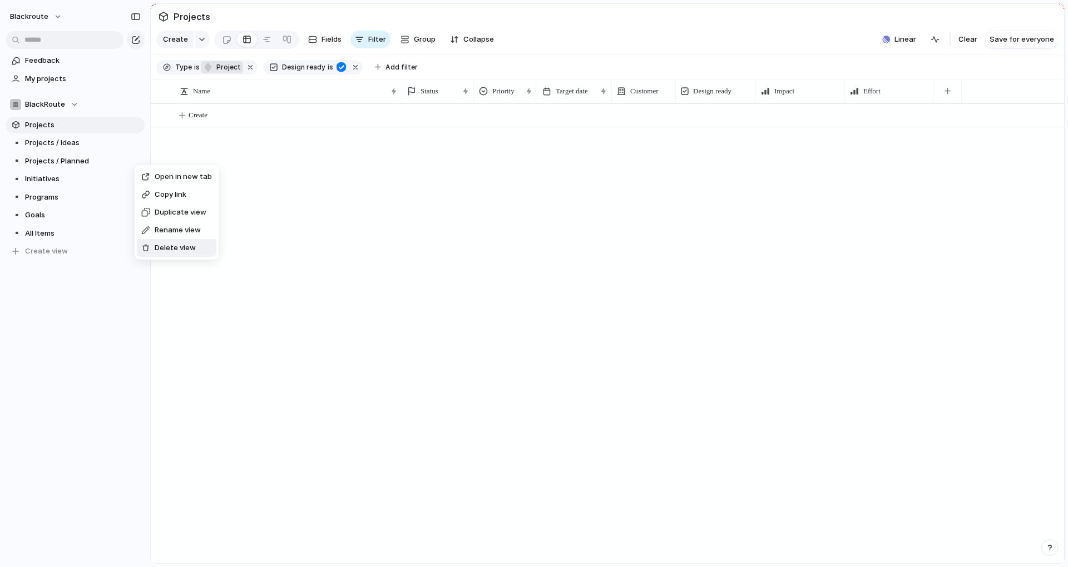
click at [182, 252] on span "Delete view" at bounding box center [175, 247] width 41 height 11
click at [69, 143] on span "Projects / Ideas" at bounding box center [83, 142] width 116 height 11
click at [62, 143] on span "Projects / Ideas" at bounding box center [83, 142] width 116 height 11
click at [62, 159] on span "Initiatives" at bounding box center [83, 161] width 116 height 11
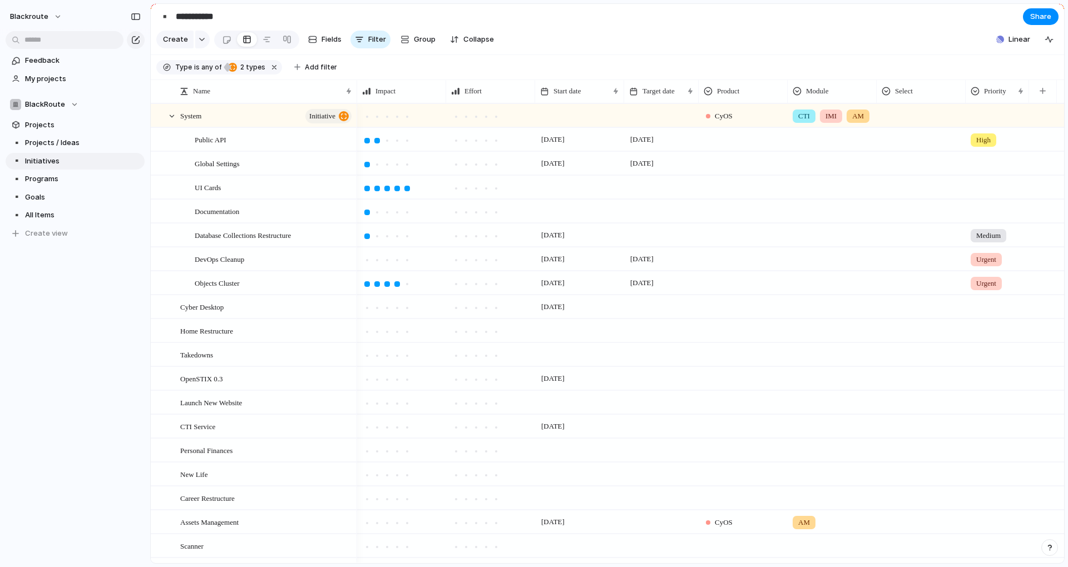
click at [100, 375] on div "blackroute Feedback My projects BlackRoute Projects ▪️ Projects / Ideas ▪️ Init…" at bounding box center [75, 283] width 150 height 567
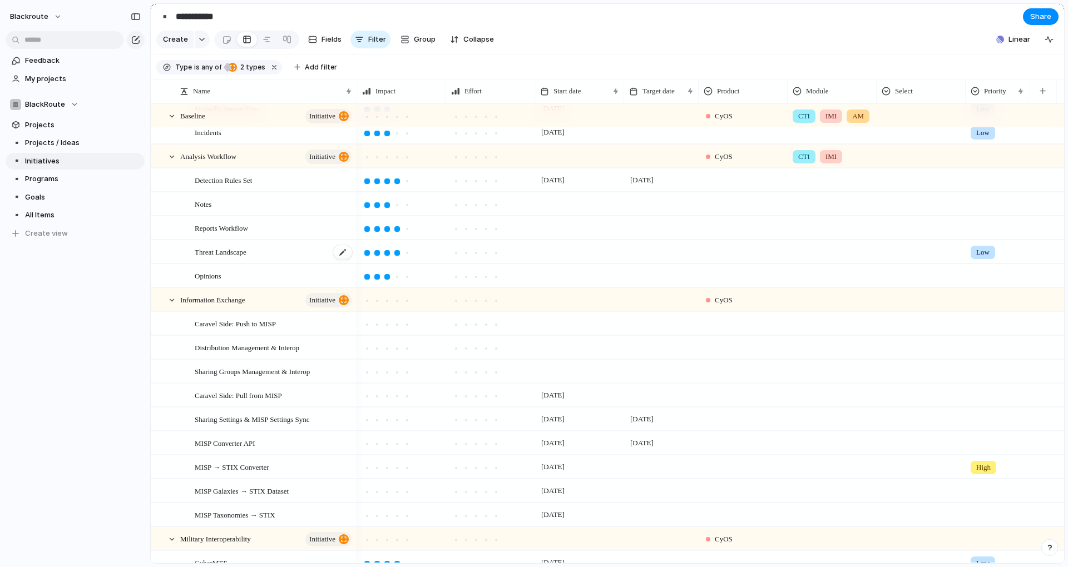
scroll to position [801, 0]
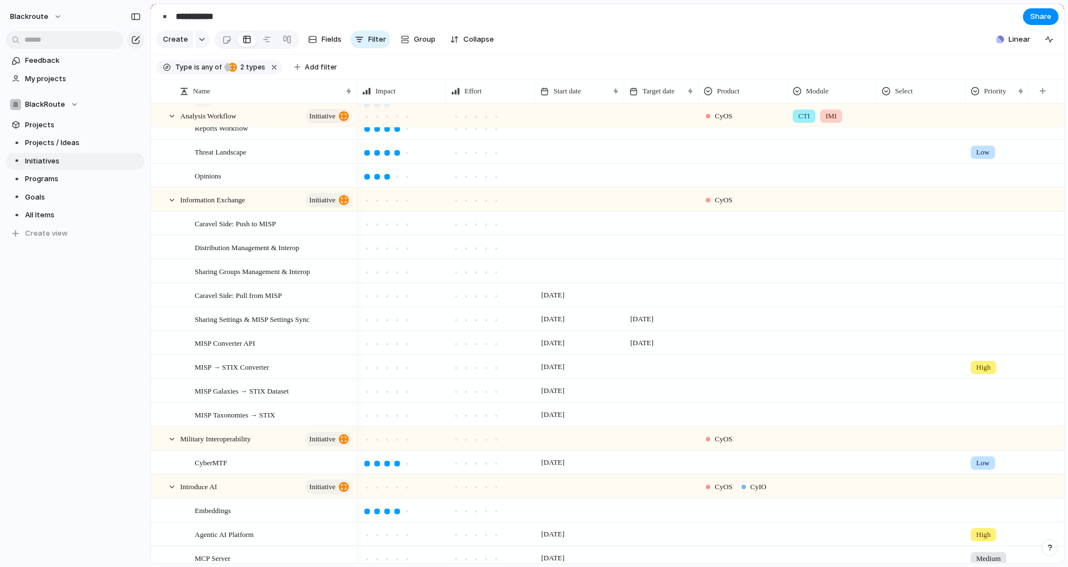
click at [95, 392] on div "blackroute Feedback My projects BlackRoute Projects ▪️ Projects / Ideas ▪️ Init…" at bounding box center [75, 283] width 150 height 567
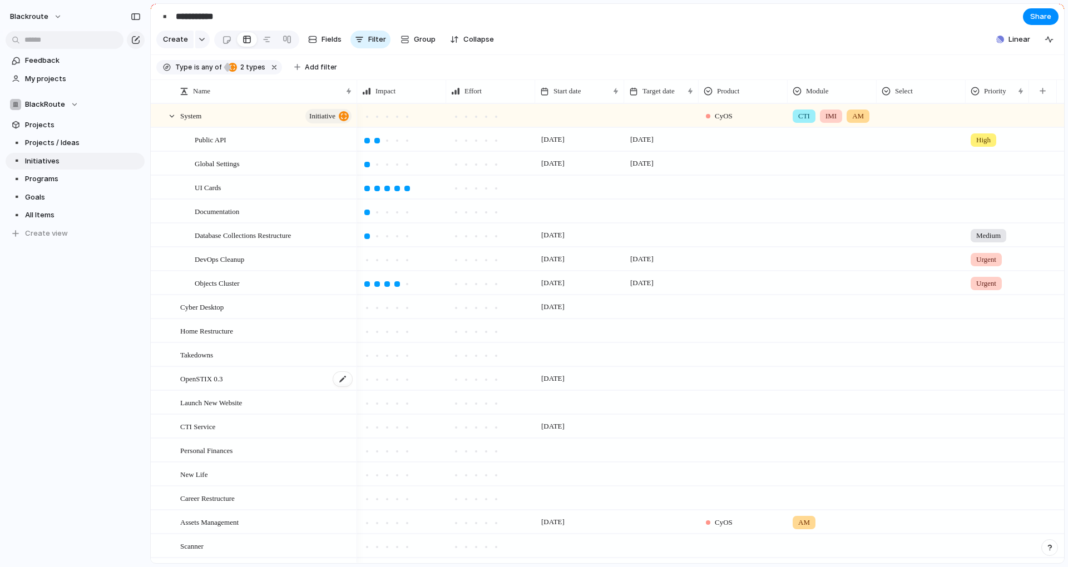
scroll to position [200, 0]
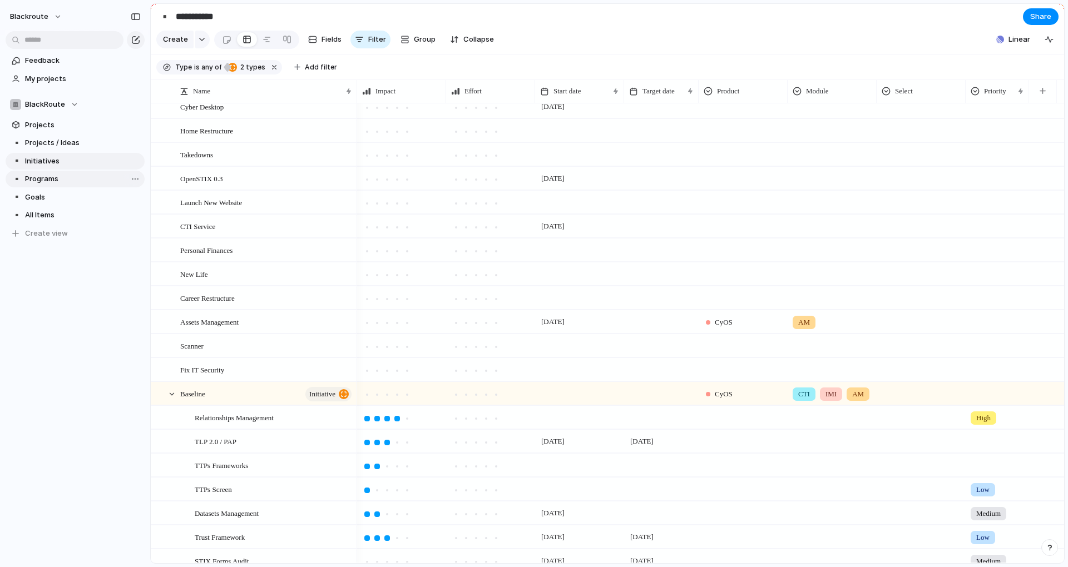
click at [46, 176] on span "Programs" at bounding box center [83, 178] width 116 height 11
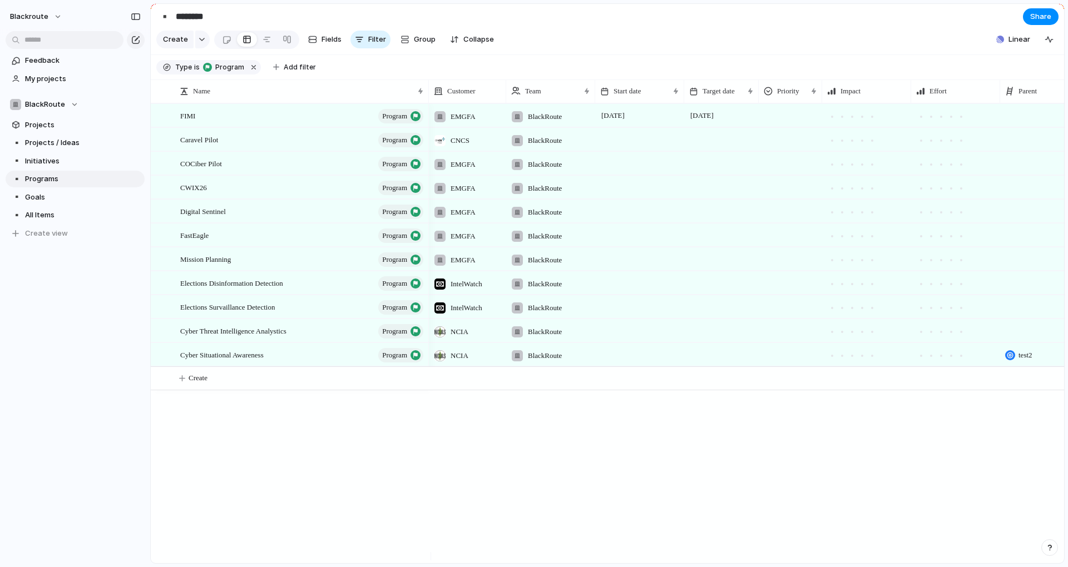
click at [313, 454] on div "FIMI program Caravel Pilot program COCiber Pilot program CWIX26 program Digital…" at bounding box center [607, 333] width 913 height 460
click at [90, 155] on link "▪️ Initiatives" at bounding box center [75, 161] width 139 height 17
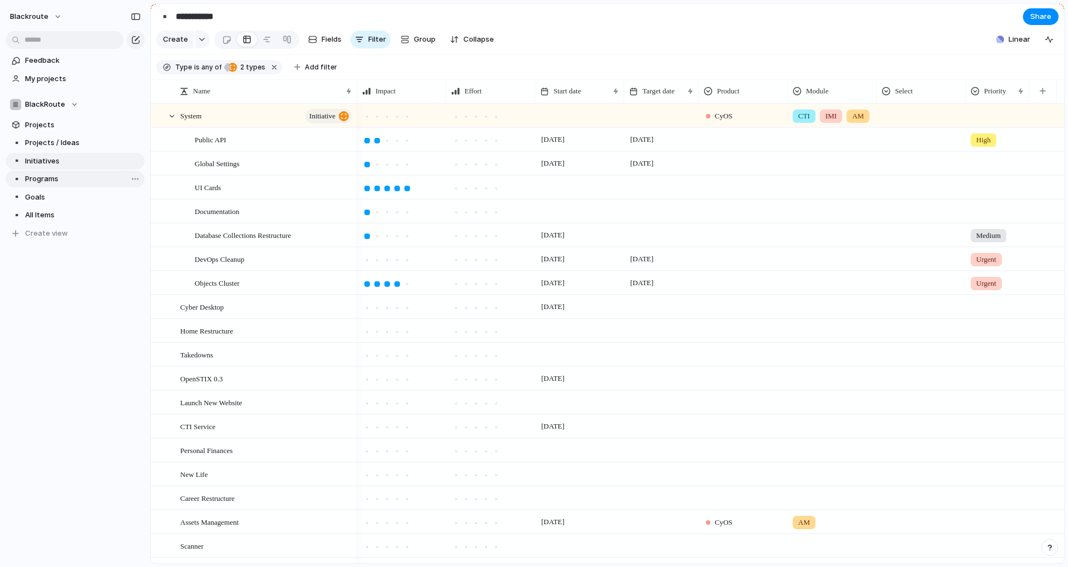
click at [88, 181] on span "Programs" at bounding box center [83, 178] width 116 height 11
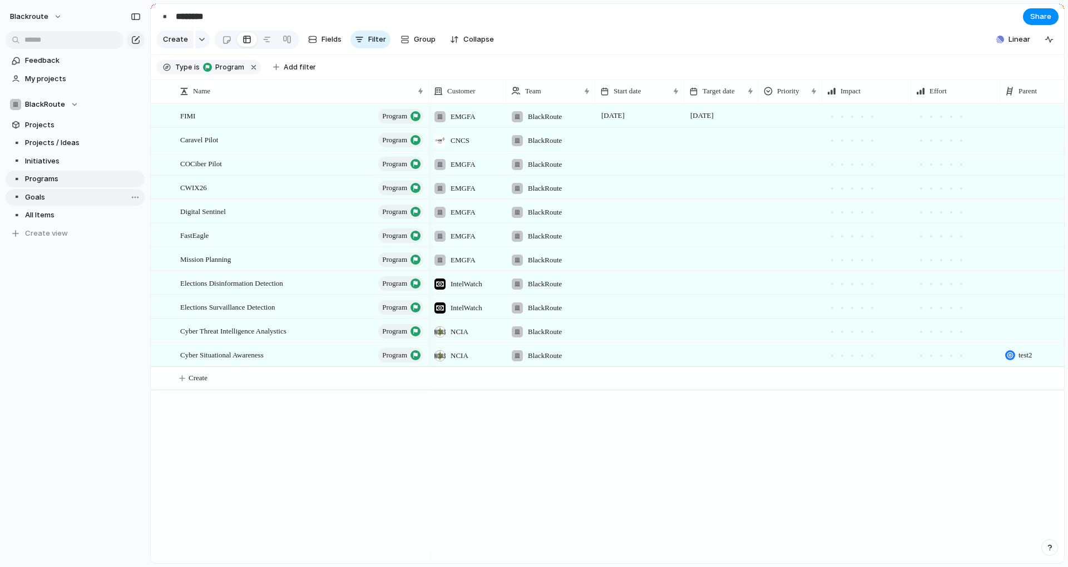
click at [41, 198] on span "Goals" at bounding box center [83, 197] width 116 height 11
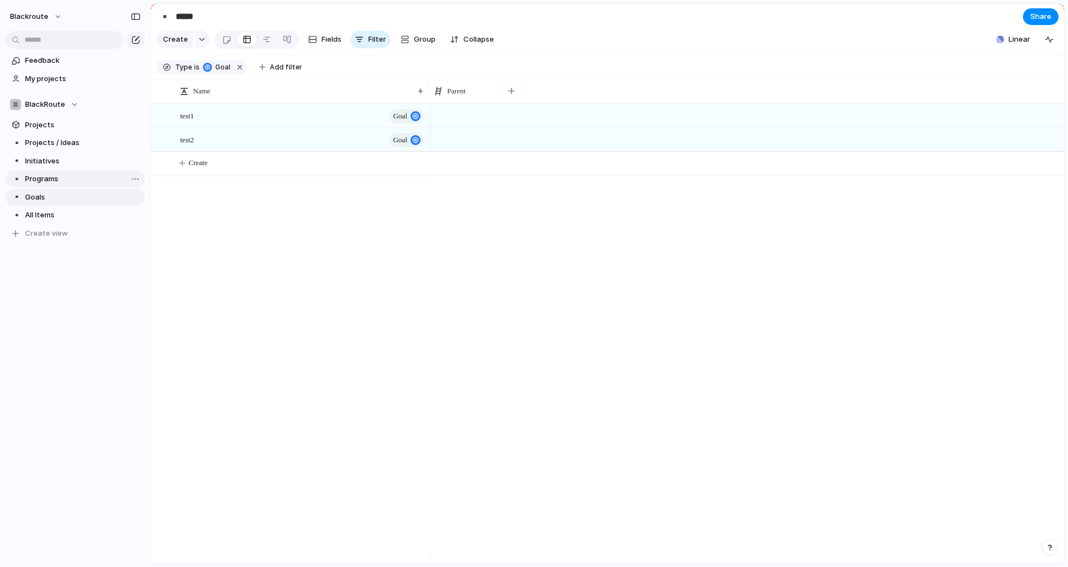
click at [53, 184] on span "Programs" at bounding box center [83, 178] width 116 height 11
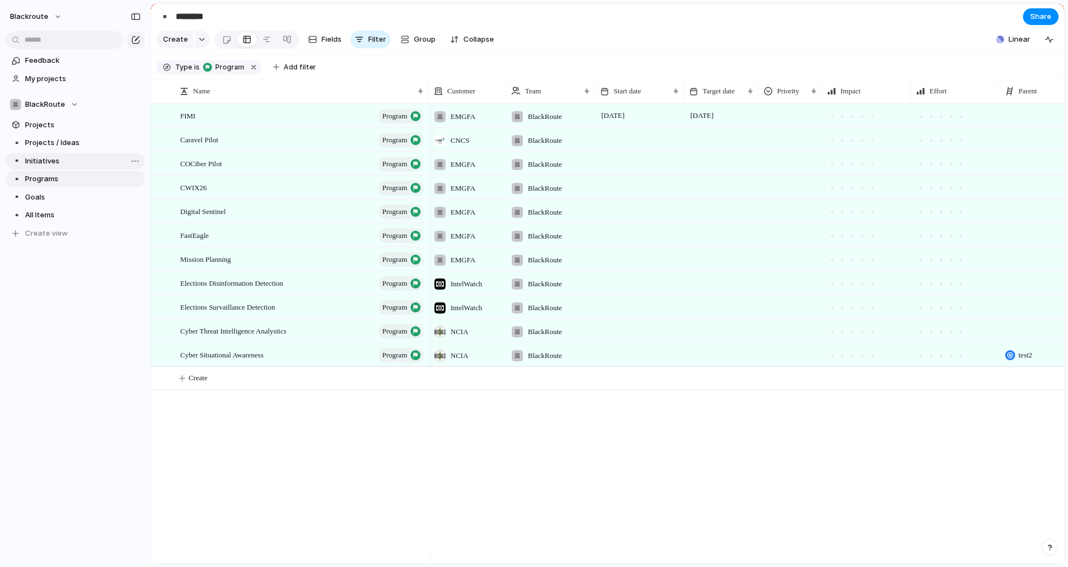
click at [87, 162] on span "Initiatives" at bounding box center [83, 161] width 116 height 11
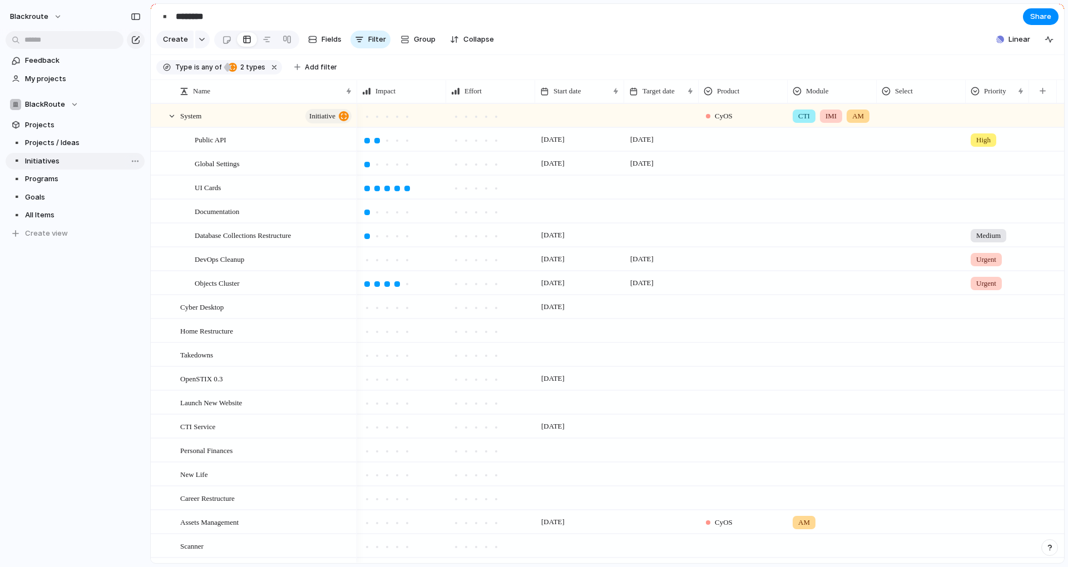
type input "**********"
click at [66, 130] on link "Projects" at bounding box center [75, 125] width 139 height 17
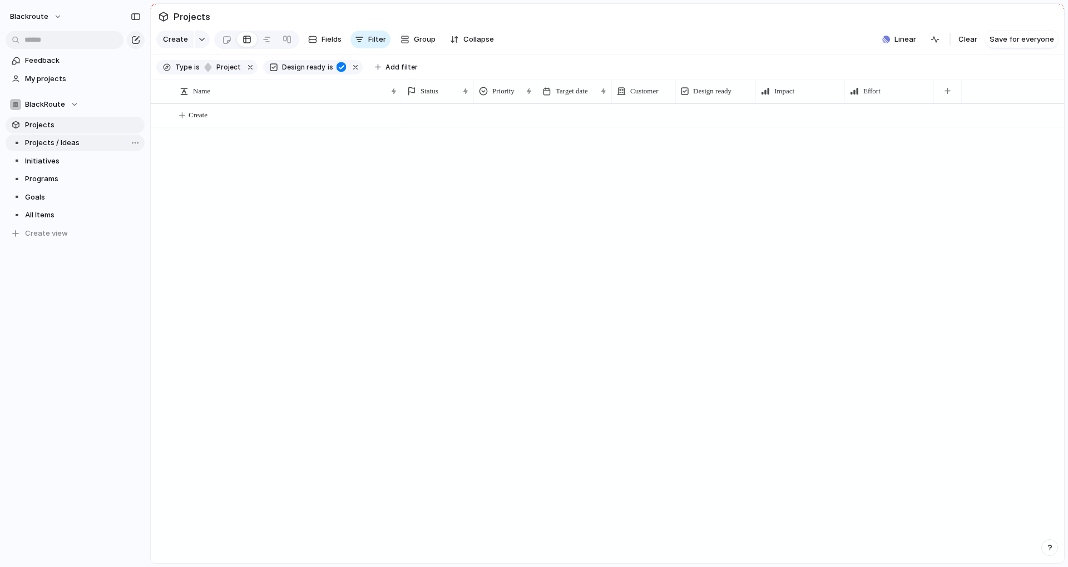
click at [65, 142] on span "Projects / Ideas" at bounding box center [83, 142] width 116 height 11
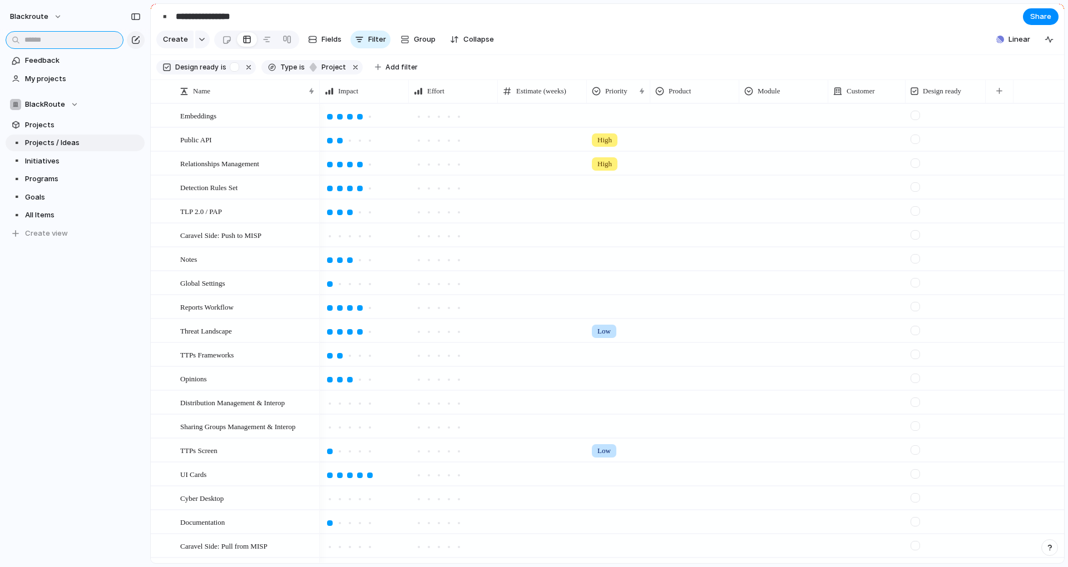
click at [47, 37] on input "text" at bounding box center [65, 40] width 118 height 18
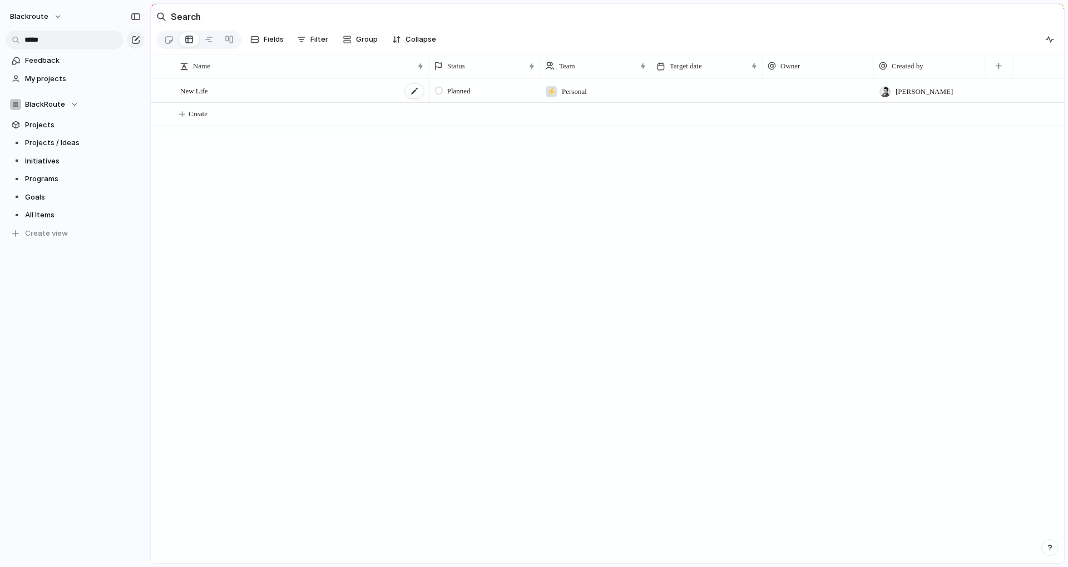
click at [304, 95] on div "New Life" at bounding box center [302, 91] width 245 height 23
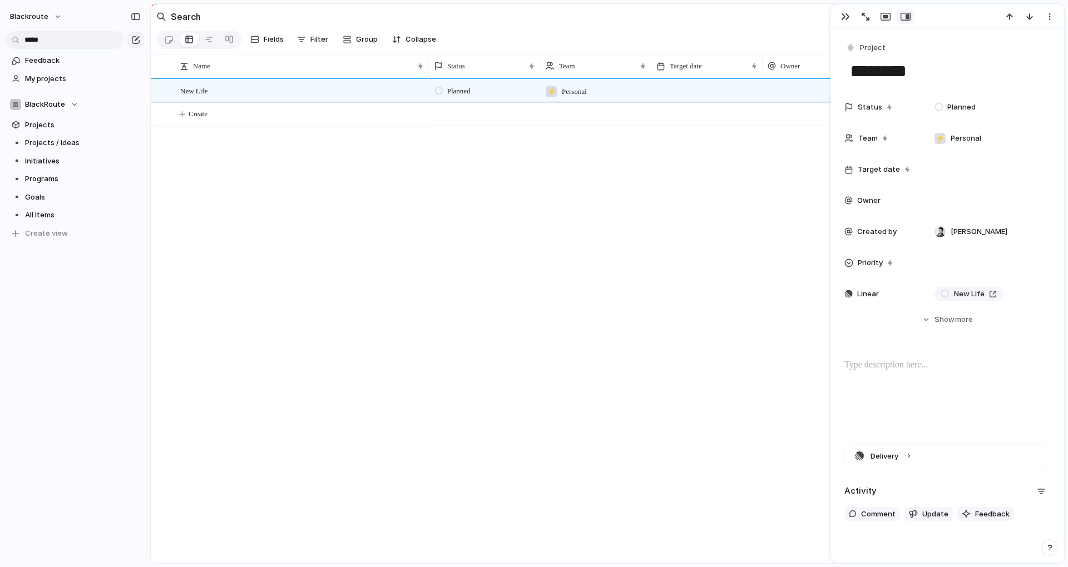
scroll to position [49, 0]
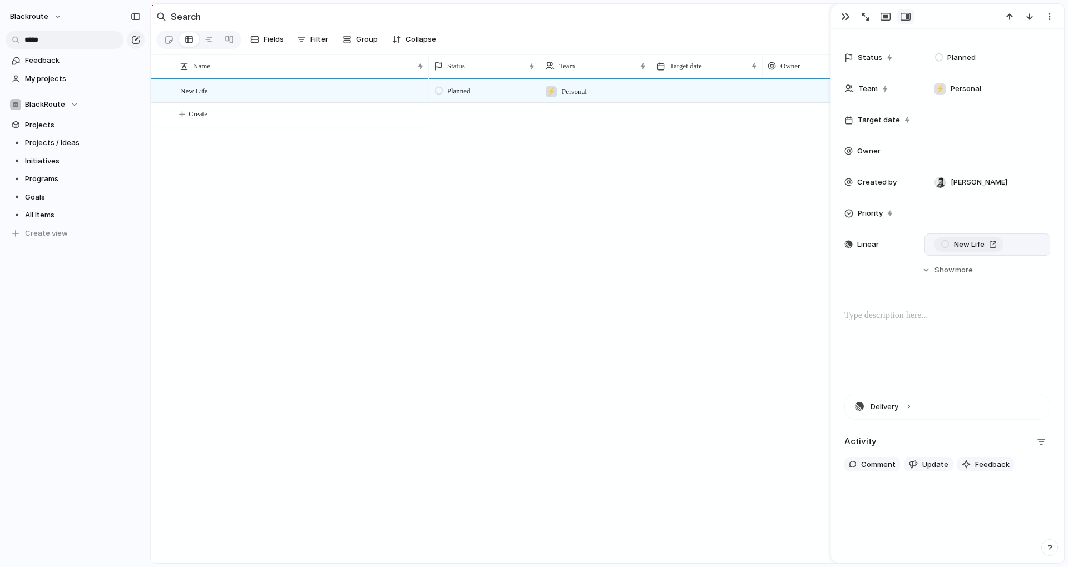
click at [994, 249] on div "New Life" at bounding box center [968, 244] width 56 height 11
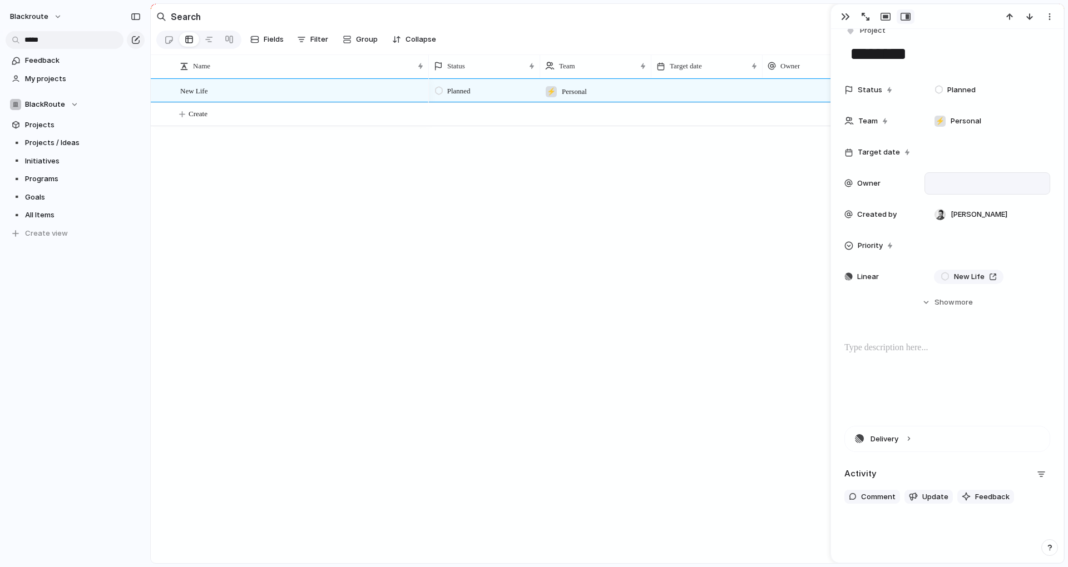
scroll to position [0, 0]
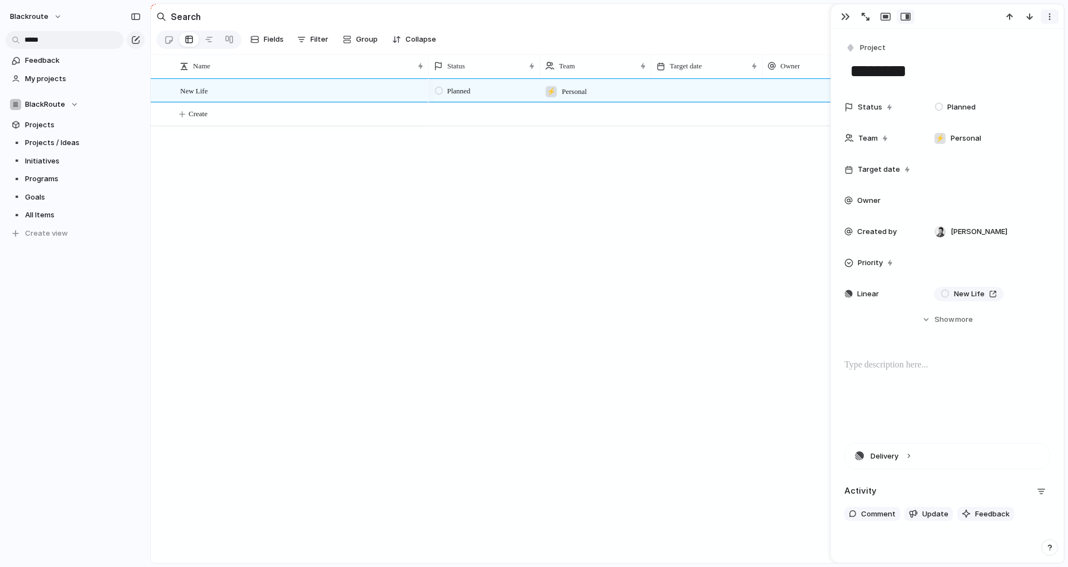
click at [1050, 20] on div "button" at bounding box center [1049, 16] width 9 height 9
click at [1026, 60] on li "Delete" at bounding box center [1014, 58] width 83 height 18
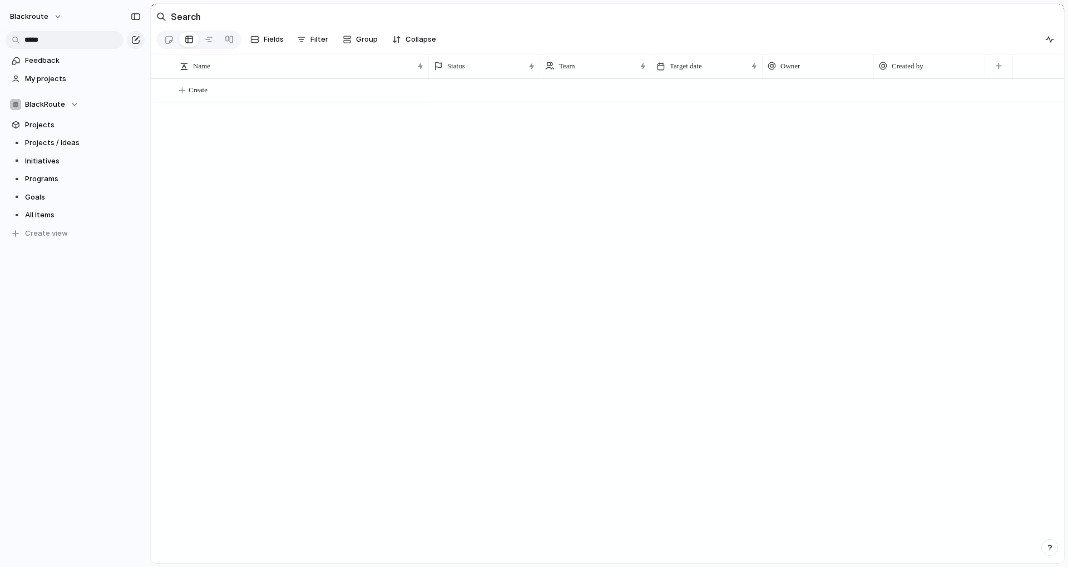
click at [671, 291] on div at bounding box center [746, 320] width 635 height 485
click at [63, 43] on input "*****" at bounding box center [65, 40] width 118 height 18
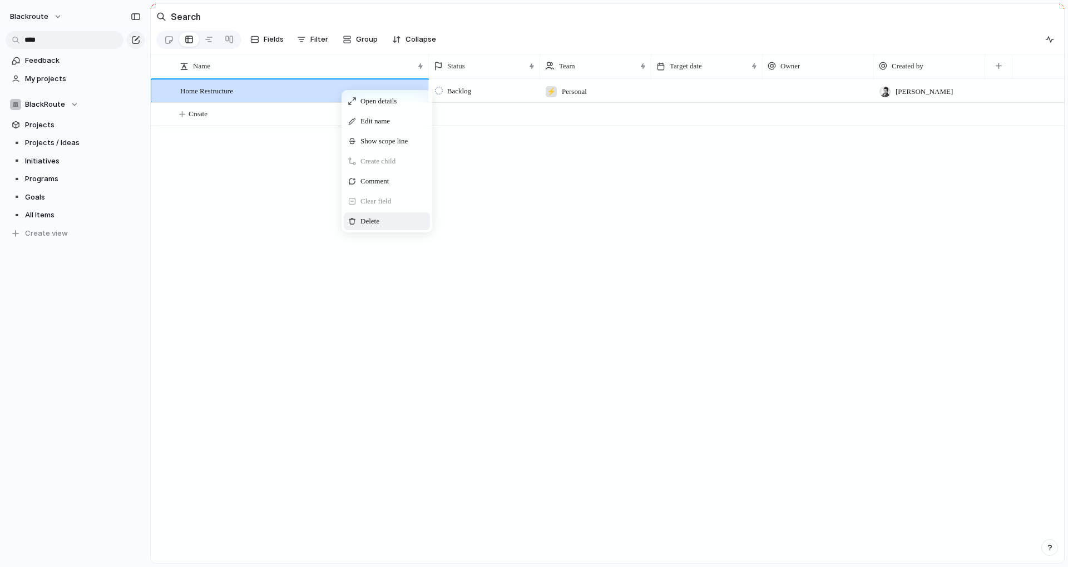
click at [396, 230] on div "Delete" at bounding box center [387, 221] width 86 height 18
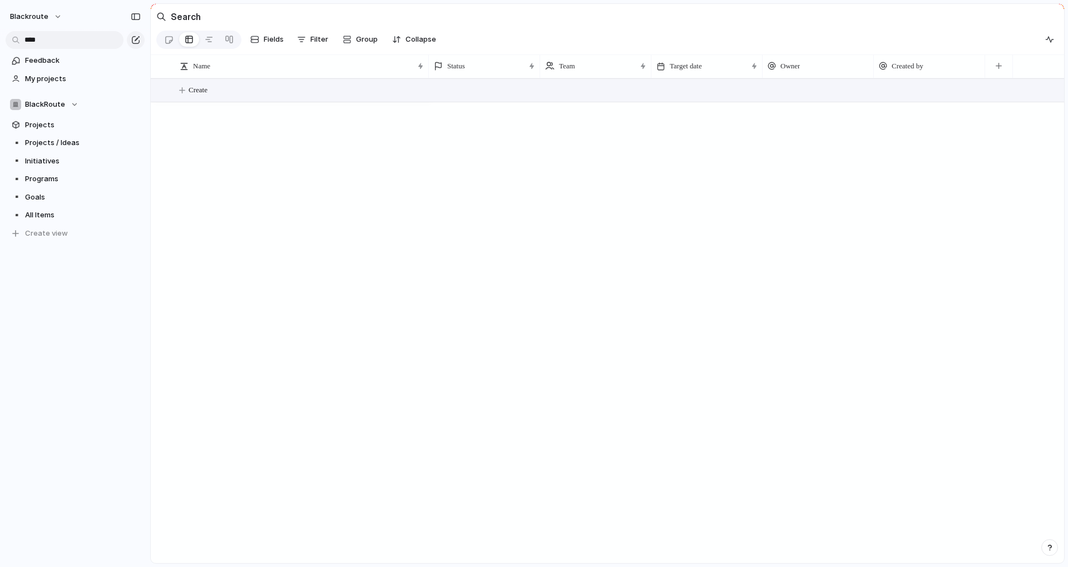
click at [482, 216] on div at bounding box center [746, 320] width 635 height 485
click at [195, 15] on h2 "Search" at bounding box center [186, 16] width 30 height 13
click at [65, 45] on input "****" at bounding box center [65, 40] width 118 height 18
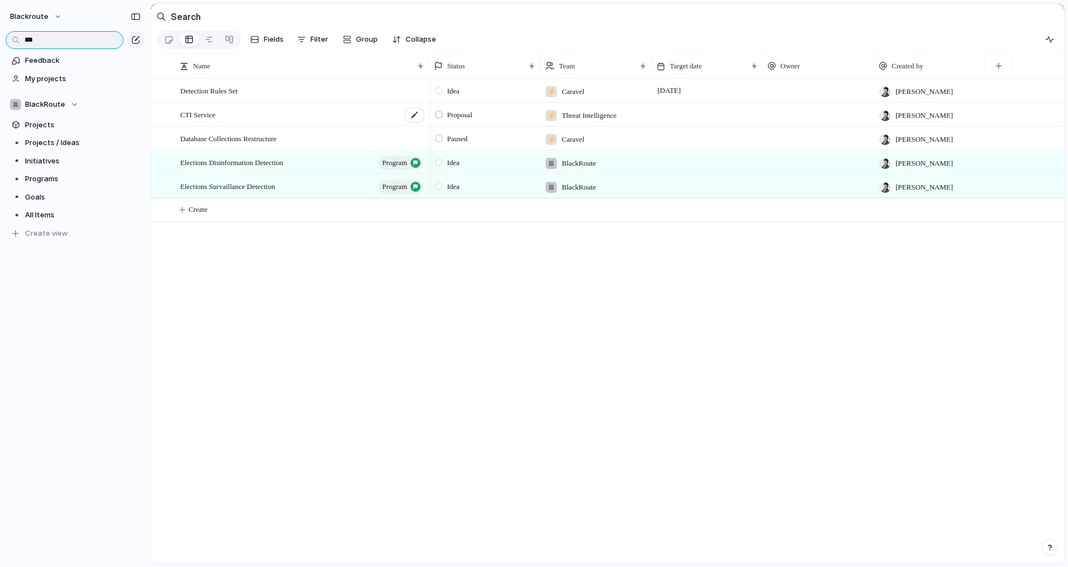
type input "***"
click at [245, 124] on div "CTI Service" at bounding box center [302, 114] width 245 height 23
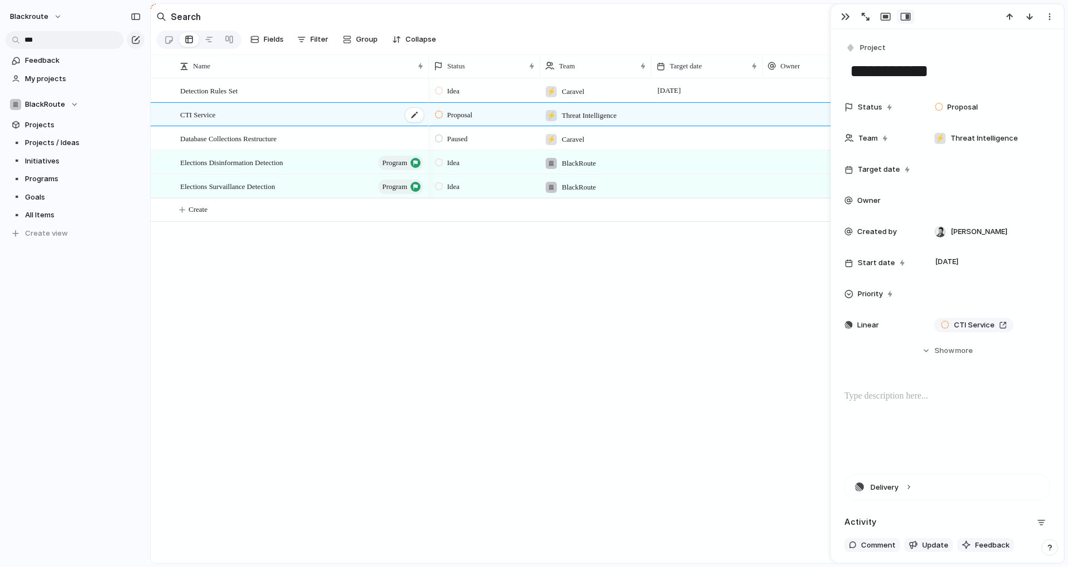
click at [245, 124] on div "CTI Service" at bounding box center [302, 114] width 245 height 23
click at [243, 115] on div "CTI Service" at bounding box center [302, 114] width 245 height 23
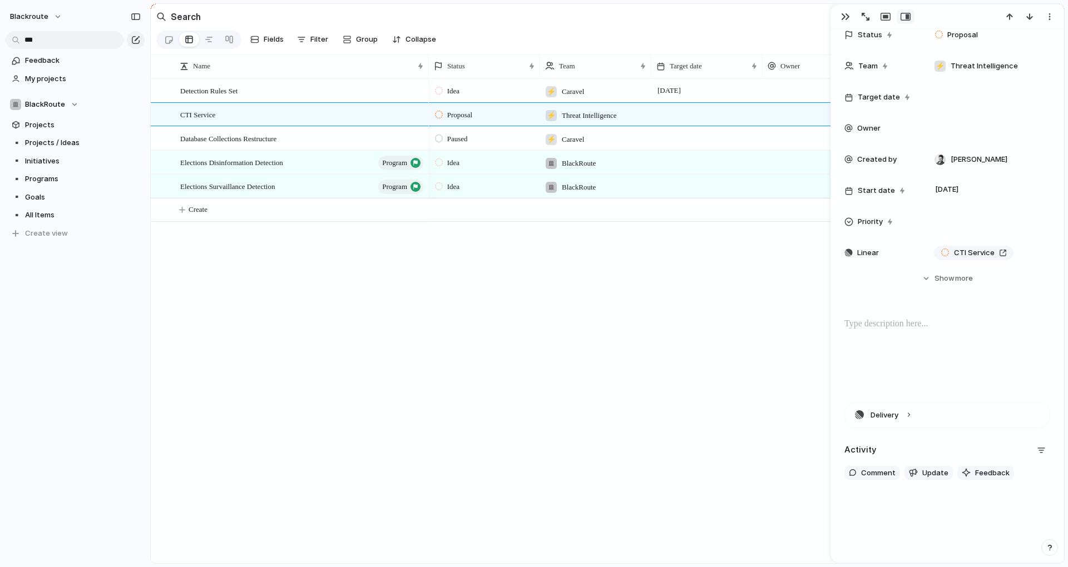
scroll to position [81, 0]
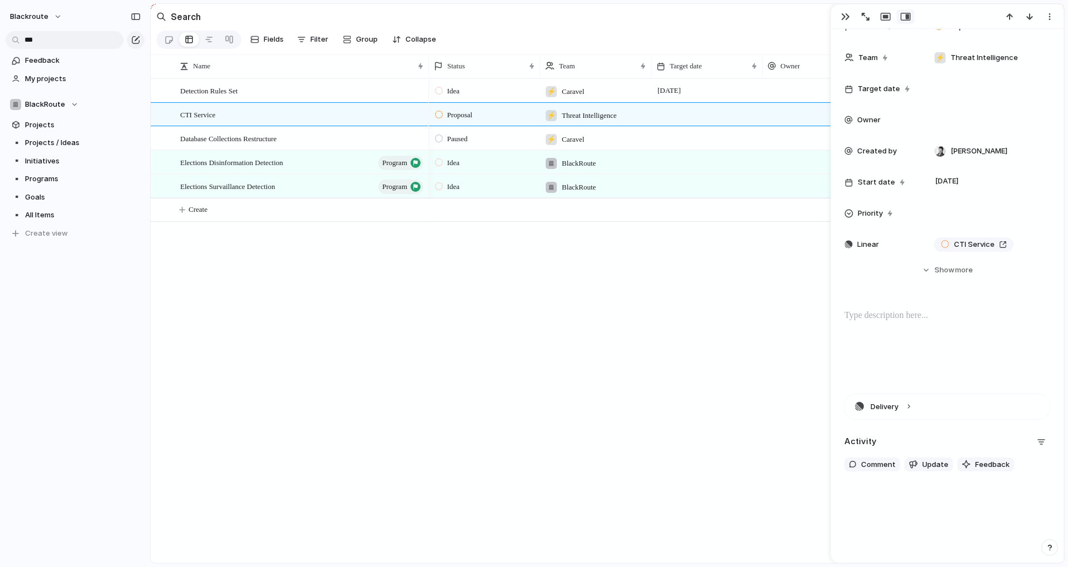
click at [921, 325] on div at bounding box center [947, 344] width 206 height 71
click at [945, 266] on span "Show" at bounding box center [944, 270] width 20 height 11
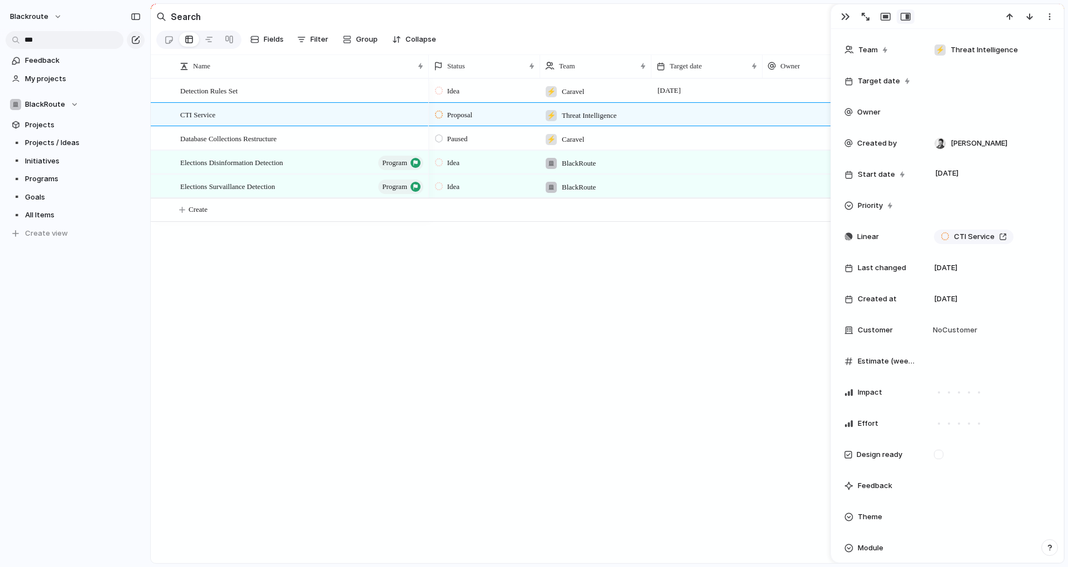
scroll to position [0, 0]
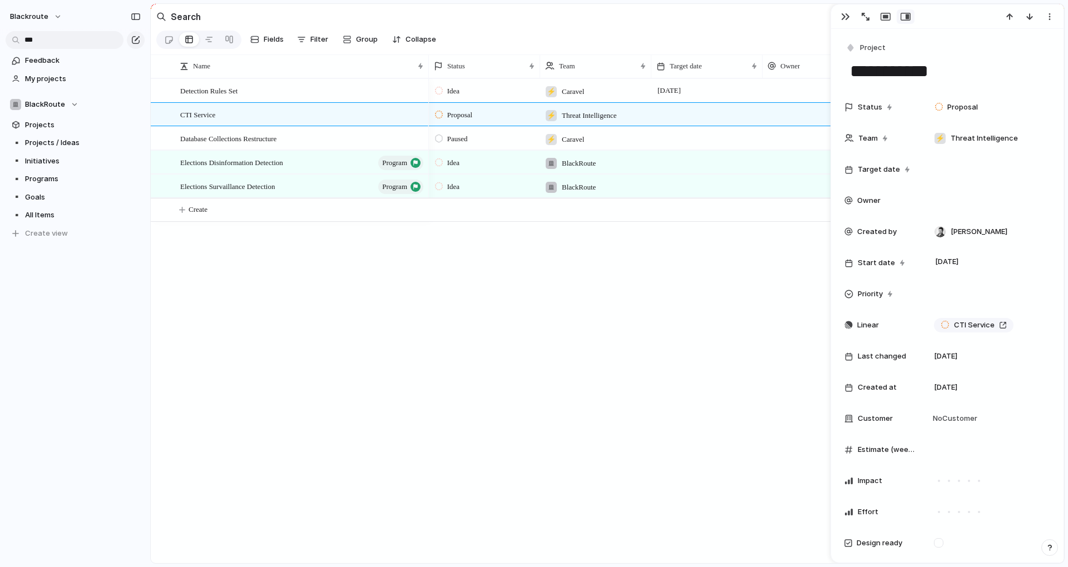
click at [947, 71] on textarea "**********" at bounding box center [947, 70] width 197 height 23
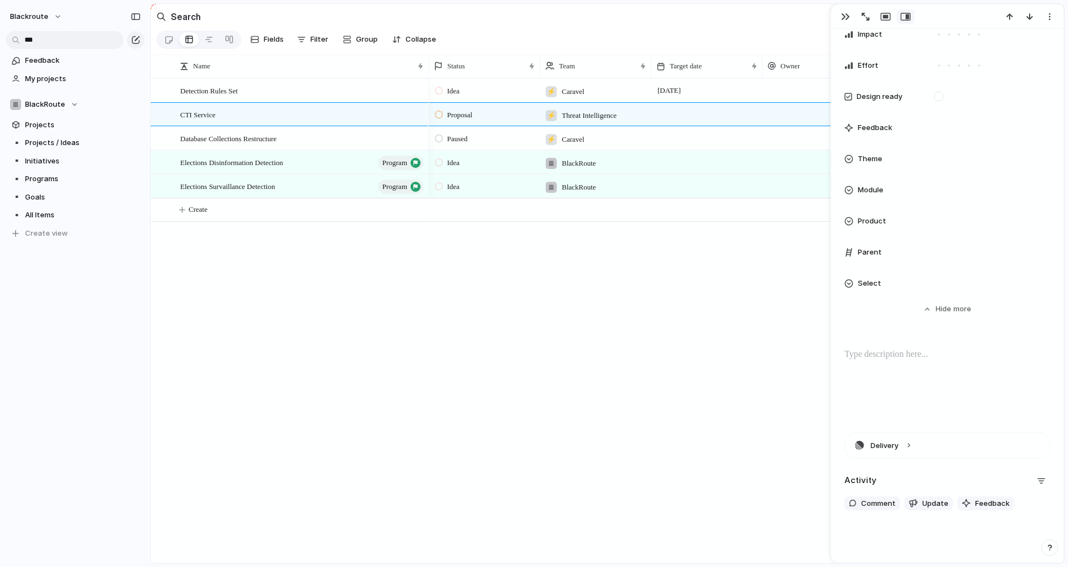
scroll to position [485, 0]
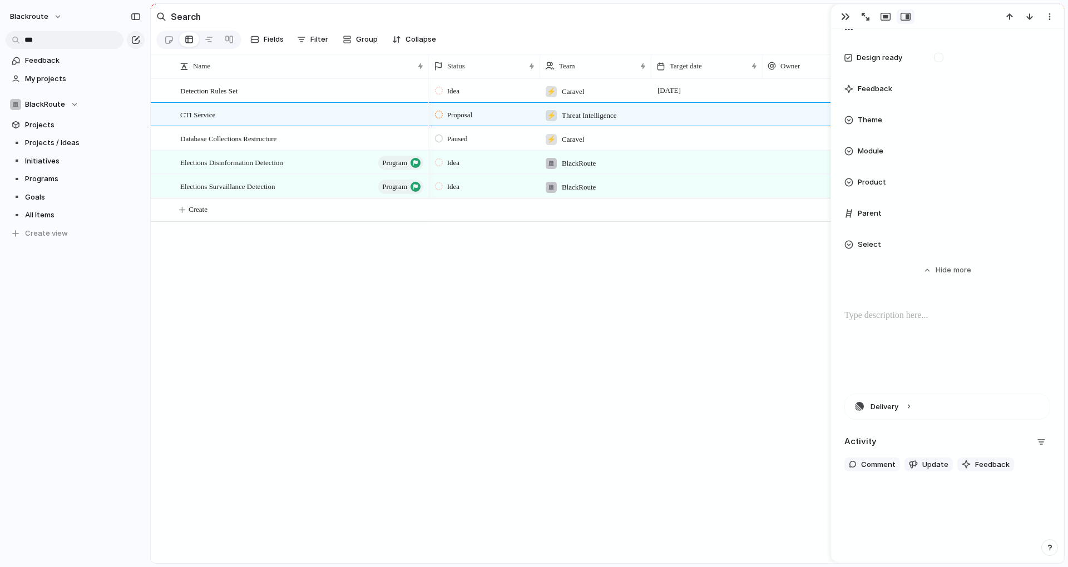
click at [909, 328] on div at bounding box center [947, 344] width 206 height 71
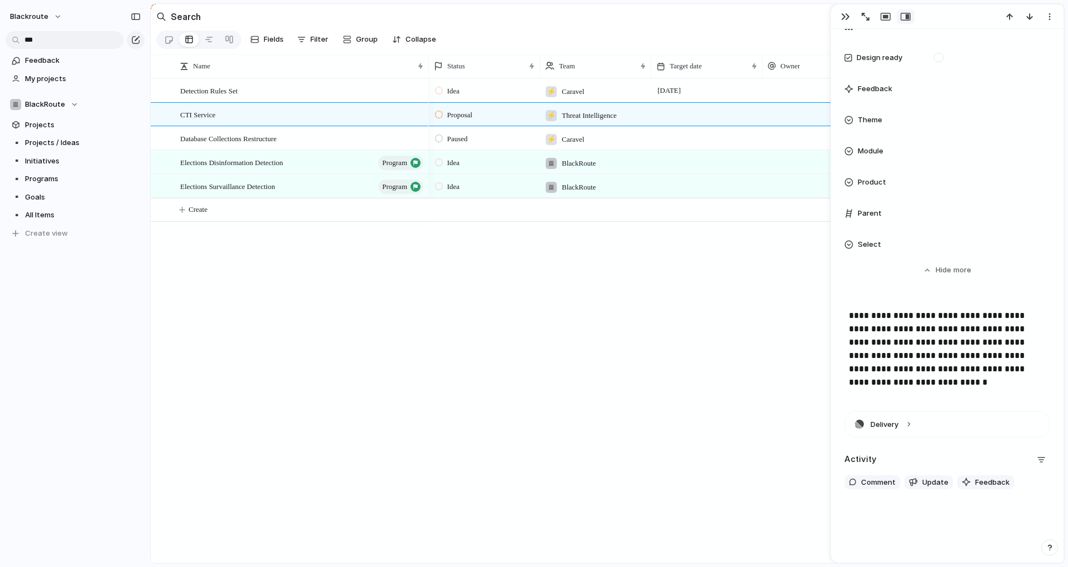
click at [953, 387] on p "**********" at bounding box center [947, 349] width 197 height 80
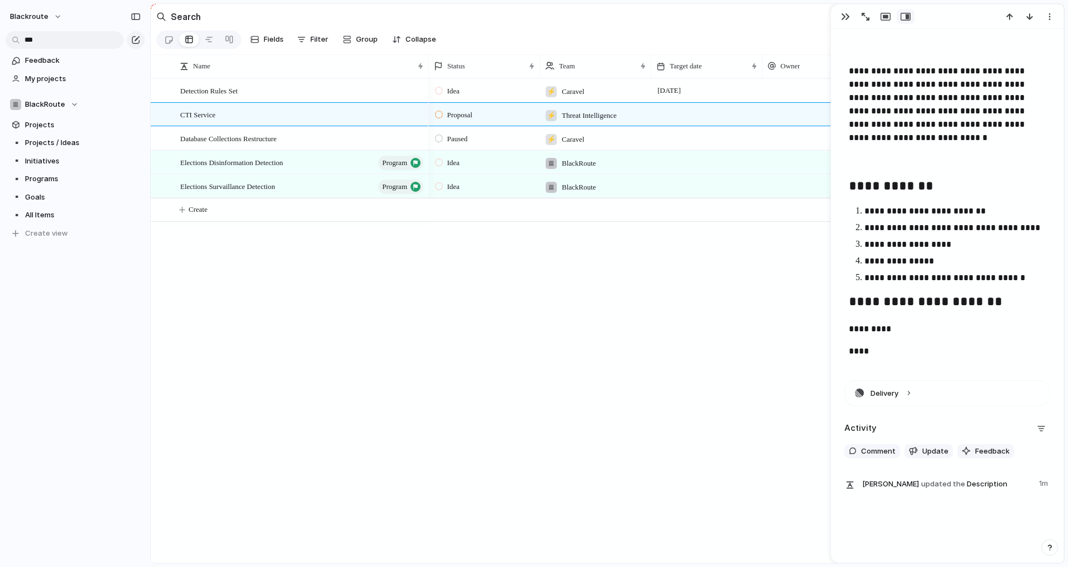
scroll to position [750, 0]
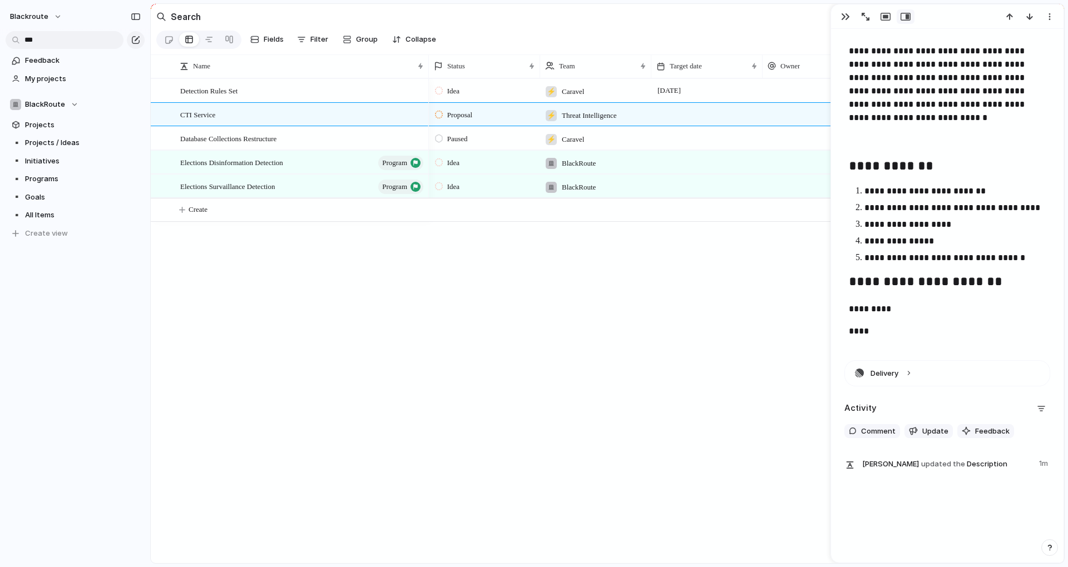
click at [748, 468] on div "Idea ⚡ Caravel 22 October Tomás Proposal ⚡ Threat Intelligence Tomás Paused ⚡ C…" at bounding box center [746, 320] width 635 height 485
click at [888, 18] on div "button" at bounding box center [885, 16] width 10 height 9
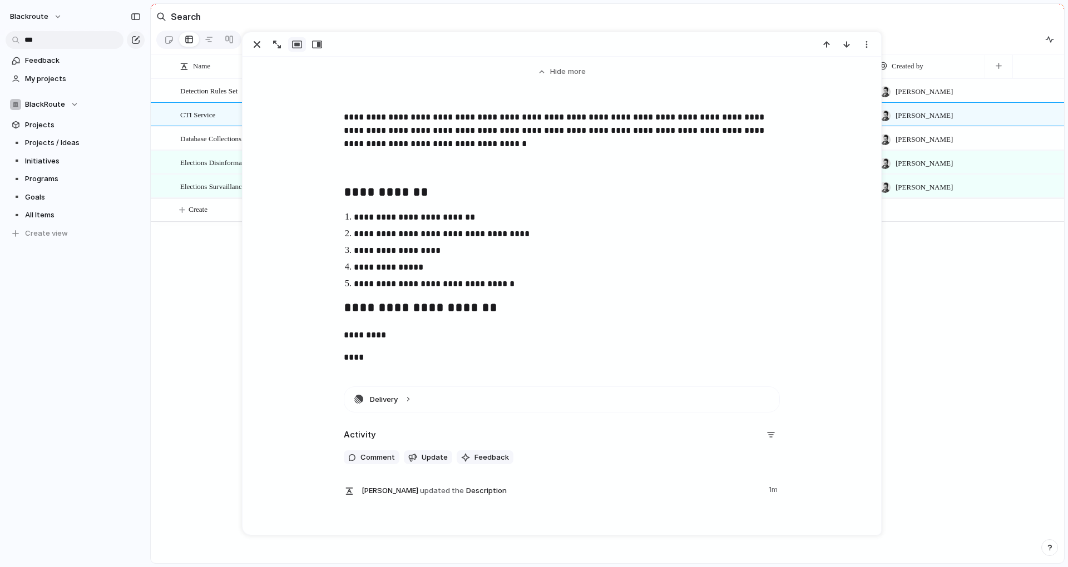
scroll to position [454, 0]
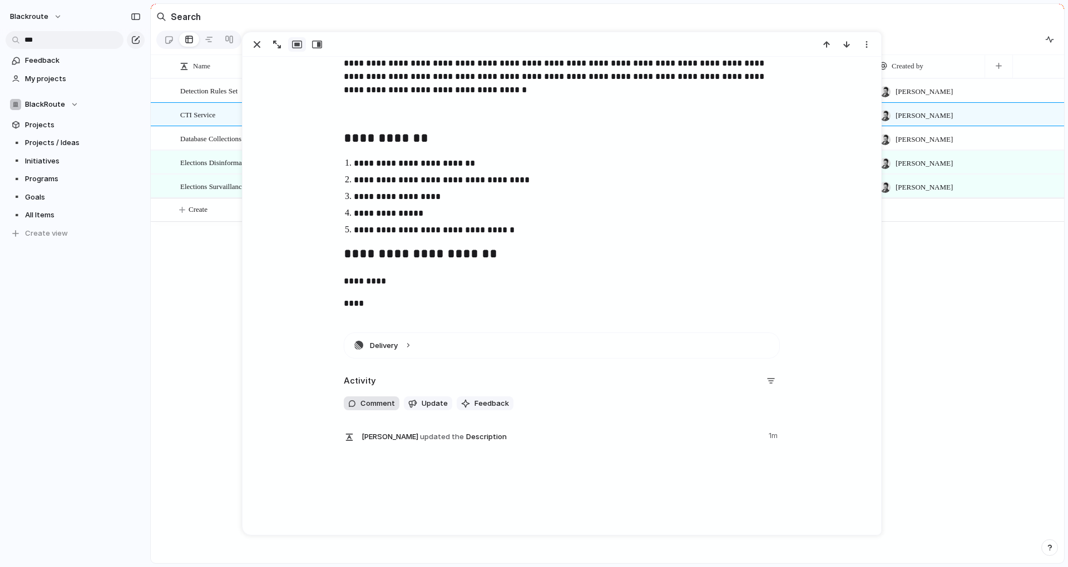
click at [375, 401] on span "Comment" at bounding box center [377, 403] width 34 height 11
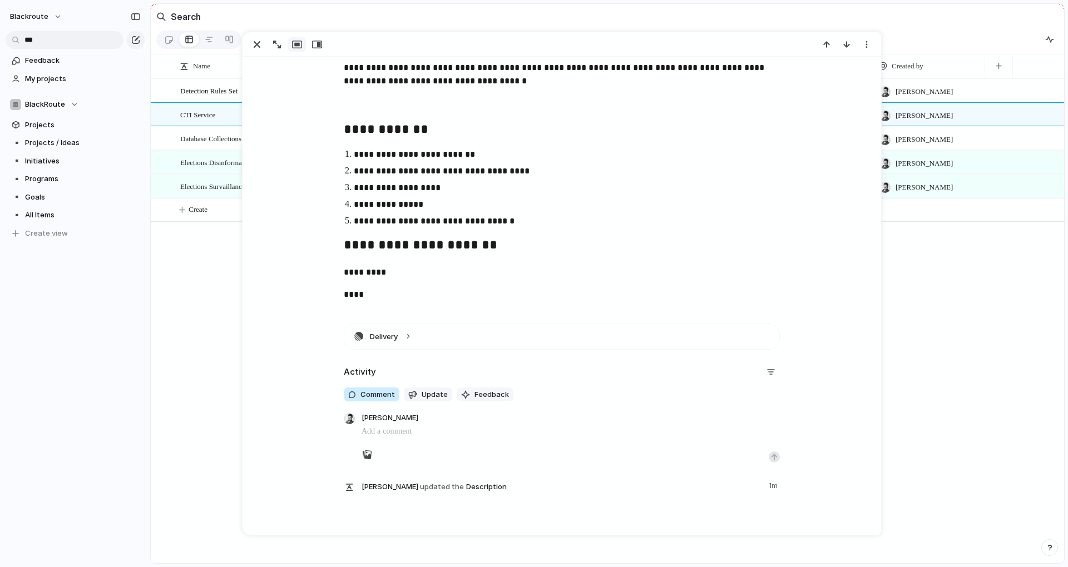
click at [375, 395] on span "Comment" at bounding box center [377, 394] width 34 height 11
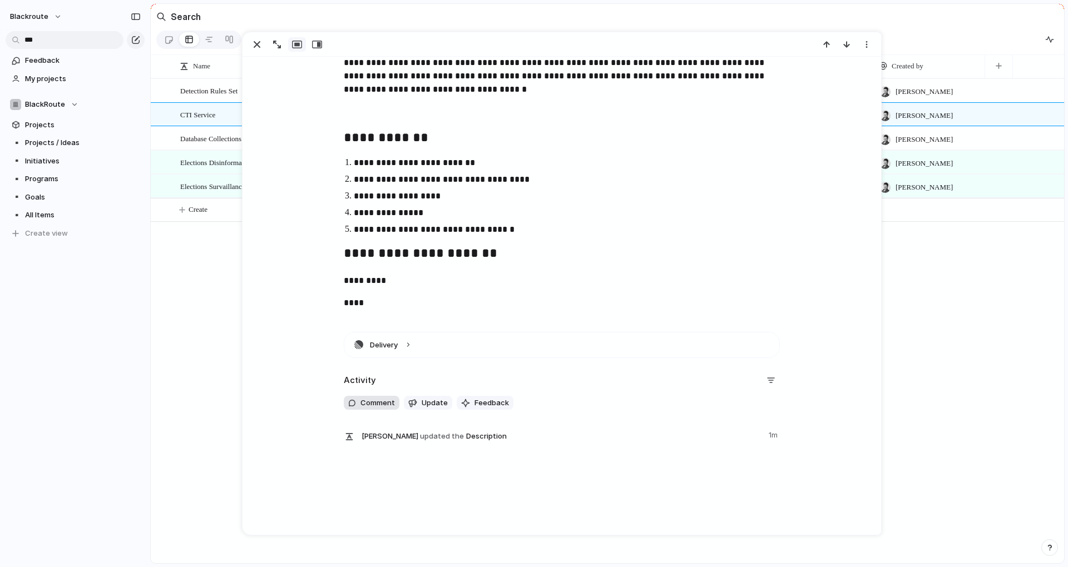
scroll to position [455, 0]
click at [206, 373] on div "Detection Rules Set CTI Service Database Collections Restructure Elections Disi…" at bounding box center [607, 320] width 913 height 485
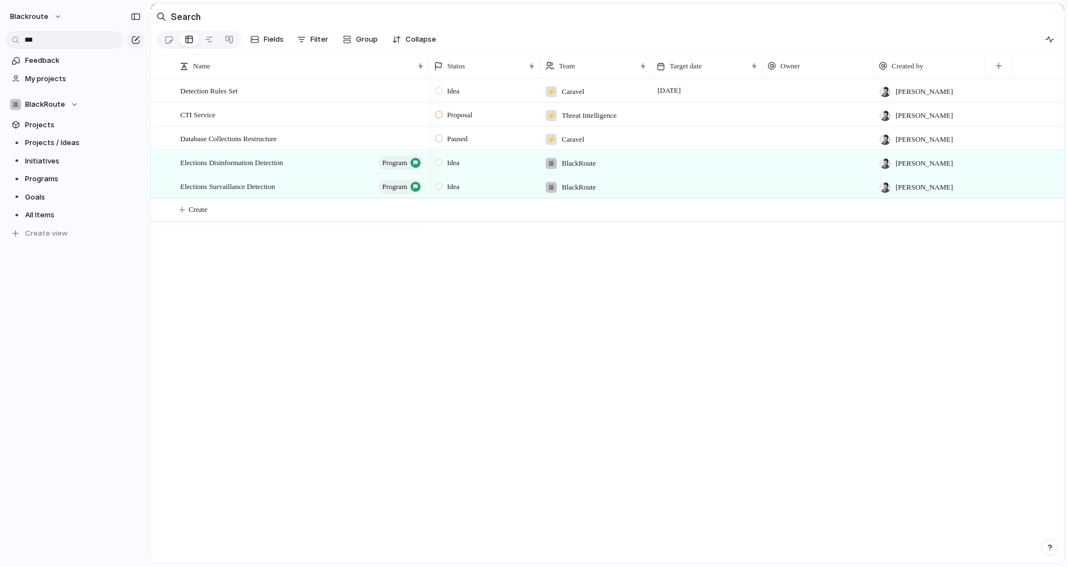
click at [553, 294] on div "Idea ⚡ Caravel 22 October Tomás Proposal ⚡ Threat Intelligence Tomás Paused ⚡ C…" at bounding box center [746, 320] width 635 height 485
click at [82, 161] on span "Initiatives" at bounding box center [83, 161] width 116 height 11
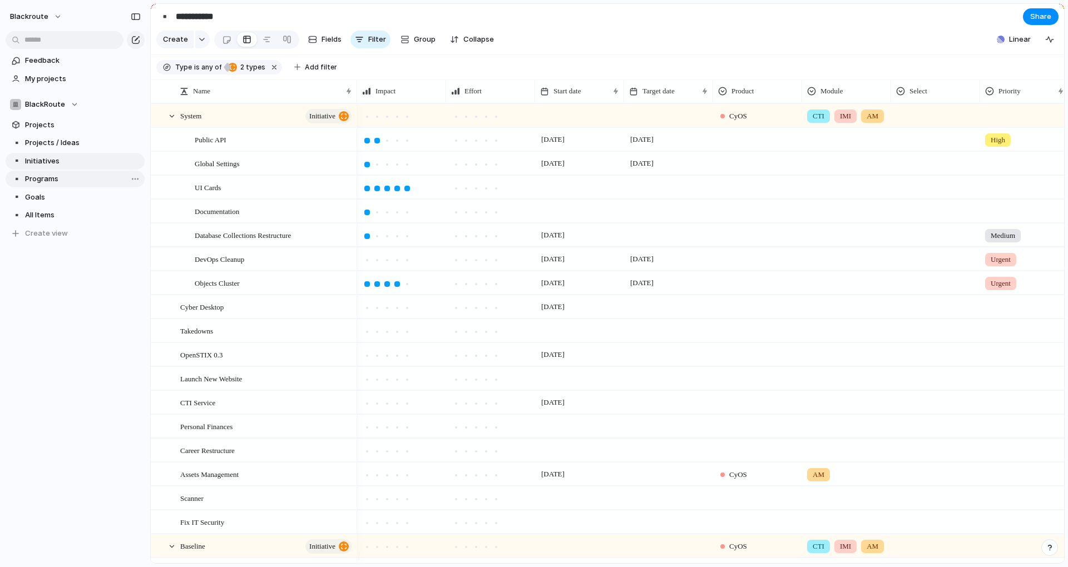
click at [36, 178] on span "Programs" at bounding box center [83, 178] width 116 height 11
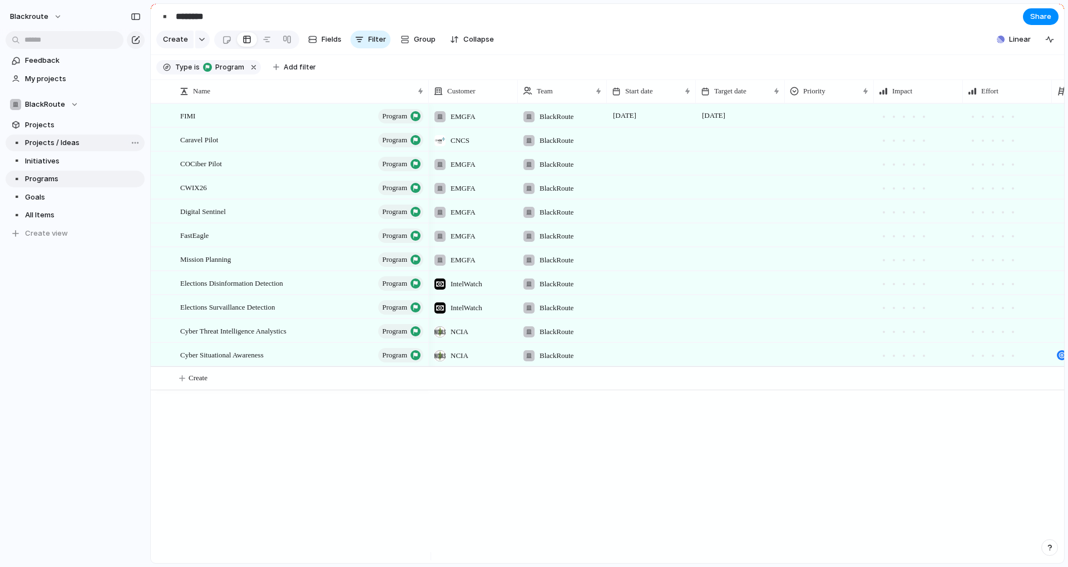
click at [90, 138] on span "Projects / Ideas" at bounding box center [83, 142] width 116 height 11
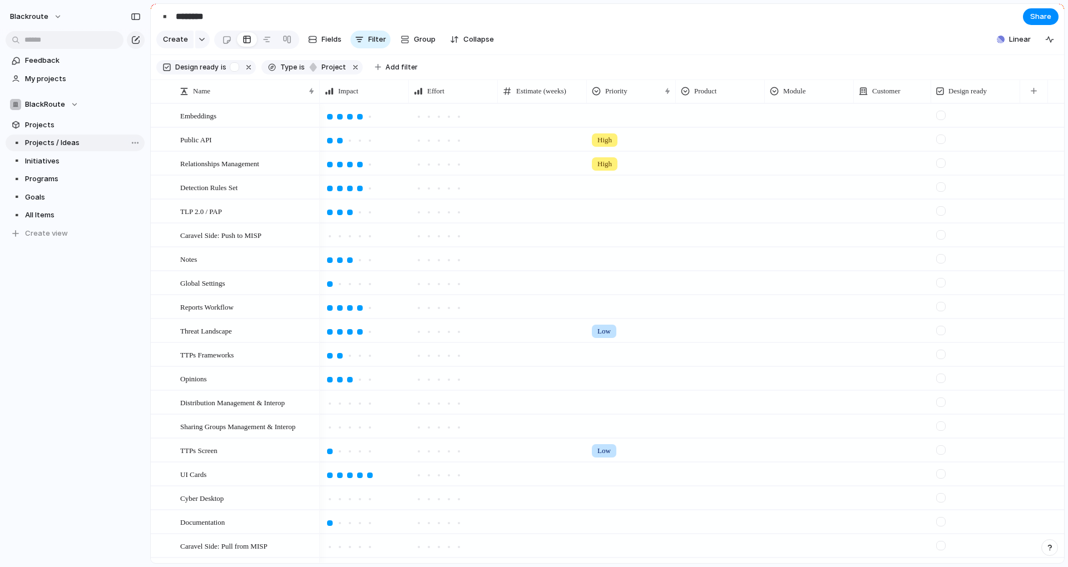
type input "**********"
click at [29, 16] on span "blackroute" at bounding box center [29, 16] width 38 height 11
click at [59, 45] on li "Settings" at bounding box center [54, 42] width 92 height 18
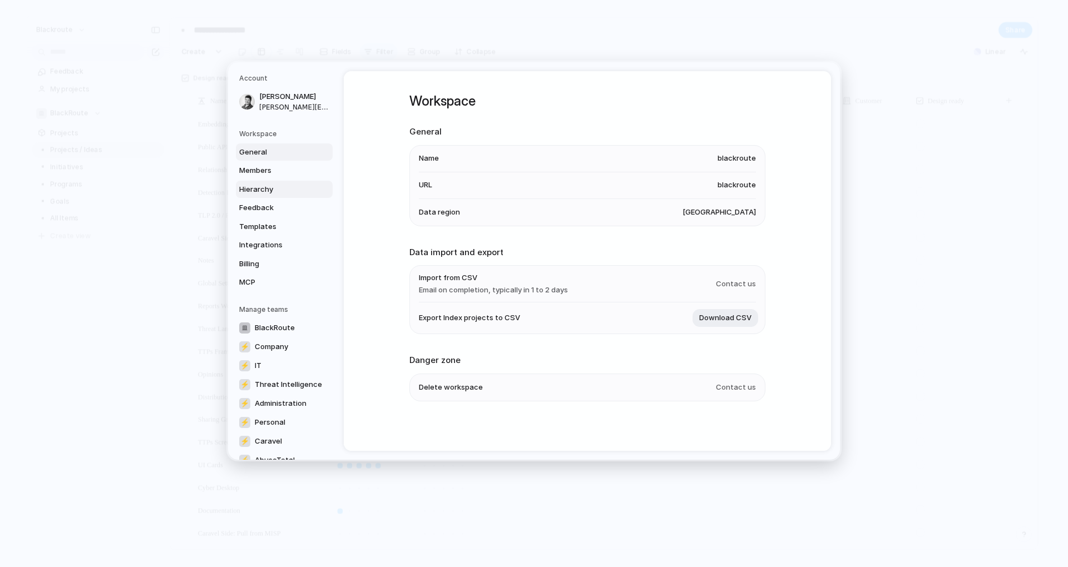
click at [279, 191] on span "Hierarchy" at bounding box center [274, 188] width 71 height 11
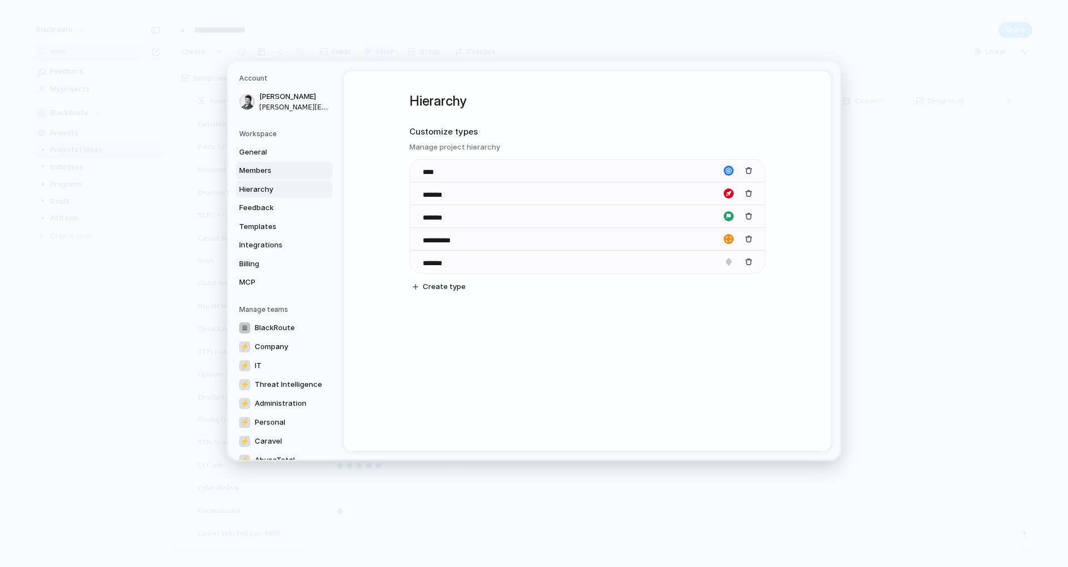
click at [290, 170] on span "Members" at bounding box center [274, 170] width 71 height 11
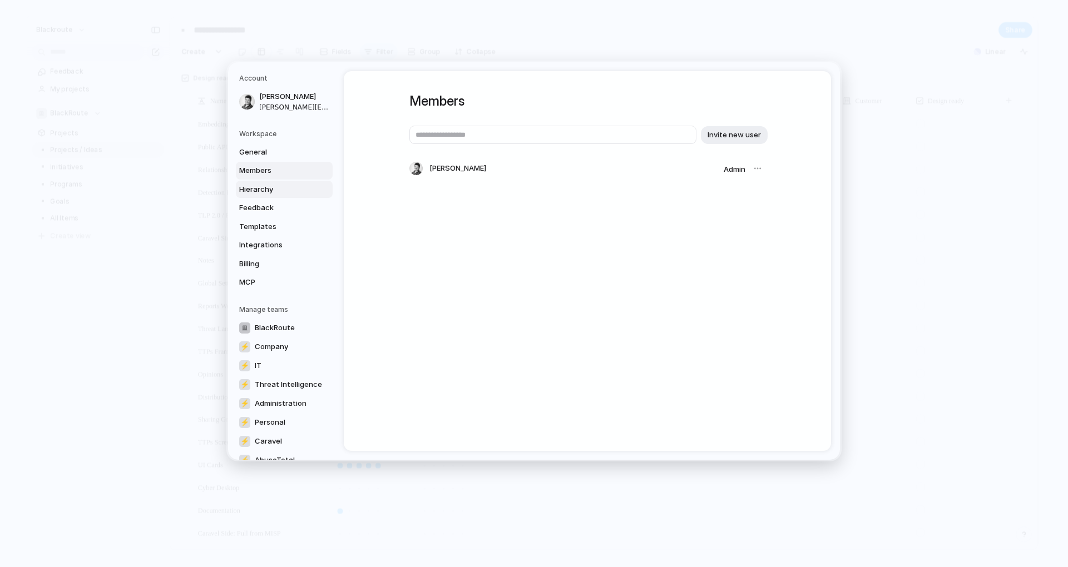
click at [287, 185] on span "Hierarchy" at bounding box center [274, 188] width 71 height 11
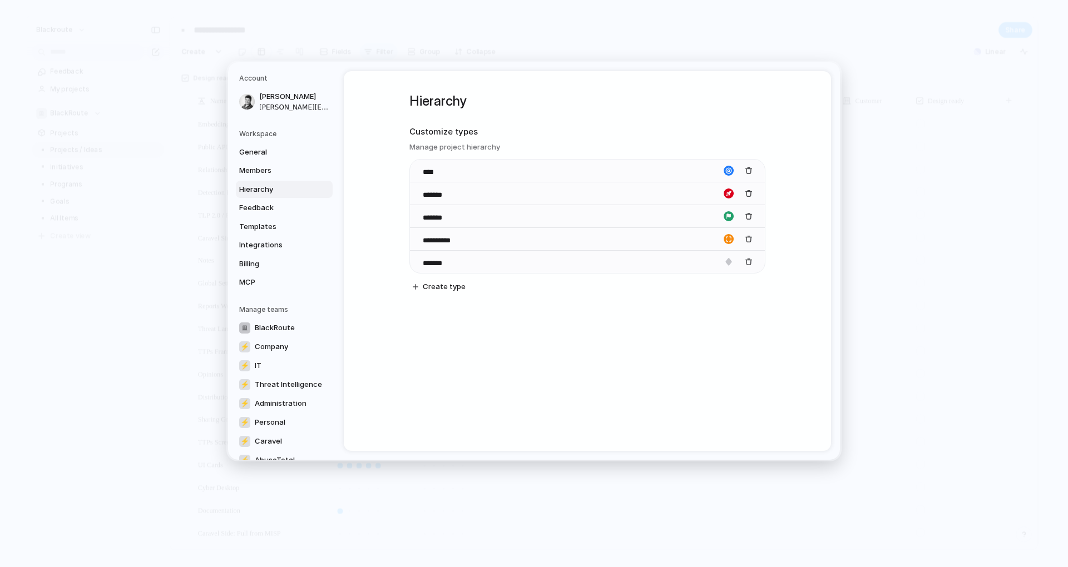
click at [361, 226] on div "**********" at bounding box center [587, 261] width 487 height 380
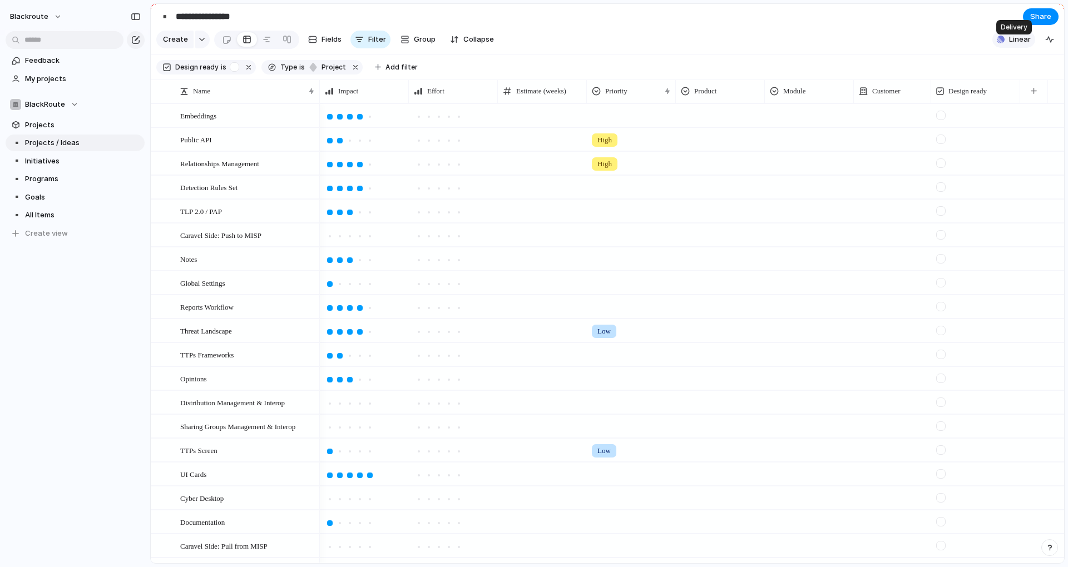
click at [1014, 43] on span "Linear" at bounding box center [1020, 39] width 22 height 11
click at [760, 55] on div "Projects 2 Initiatives 30 Add all Home Restructure Add New Life Add Show Linear…" at bounding box center [534, 283] width 1068 height 567
click at [68, 48] on input "text" at bounding box center [65, 40] width 118 height 18
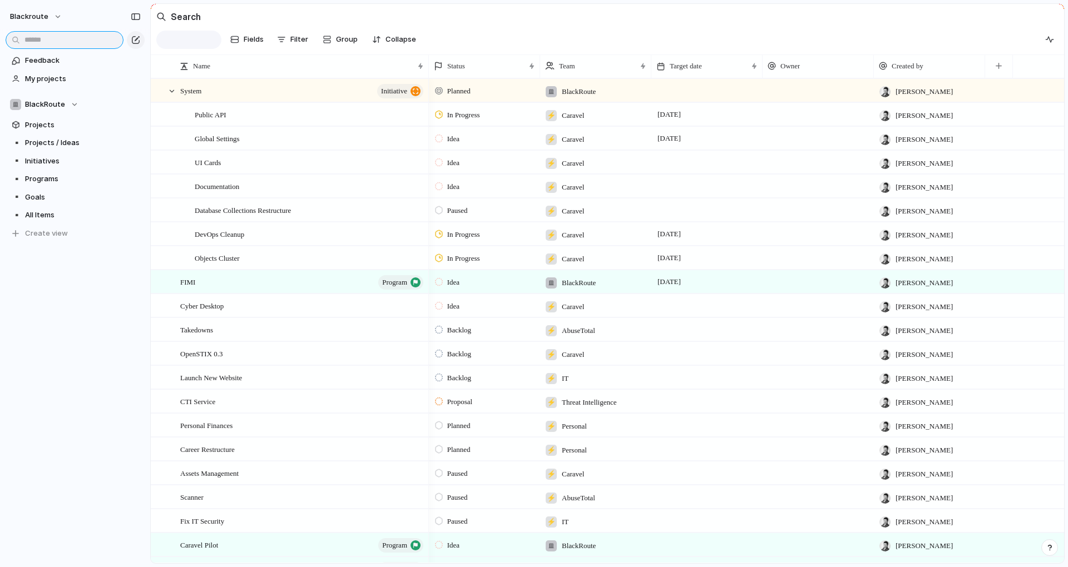
click at [81, 36] on input "text" at bounding box center [65, 40] width 118 height 18
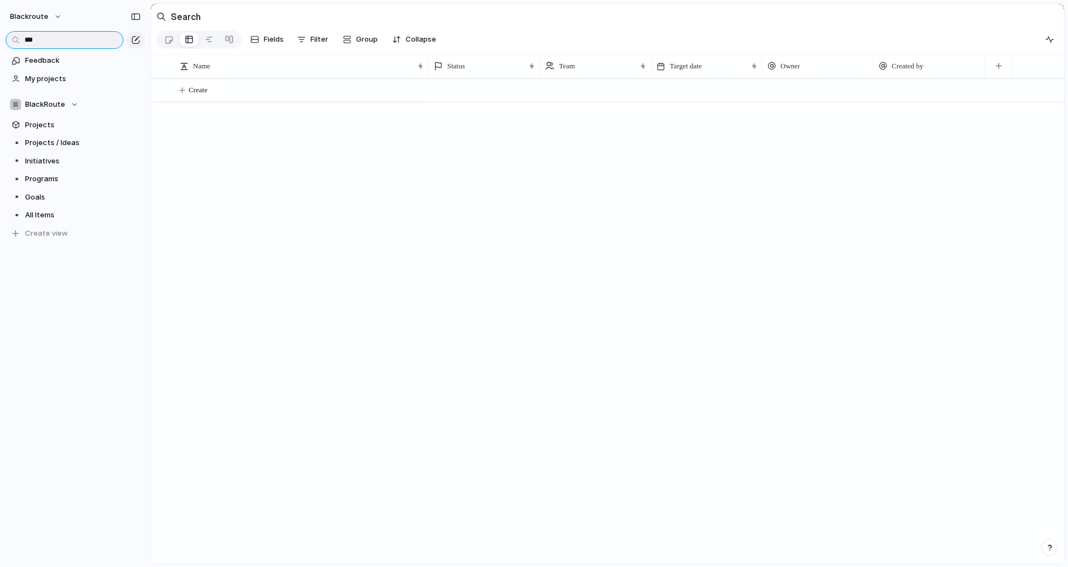
type input "****"
click at [38, 117] on link "Projects" at bounding box center [75, 125] width 139 height 17
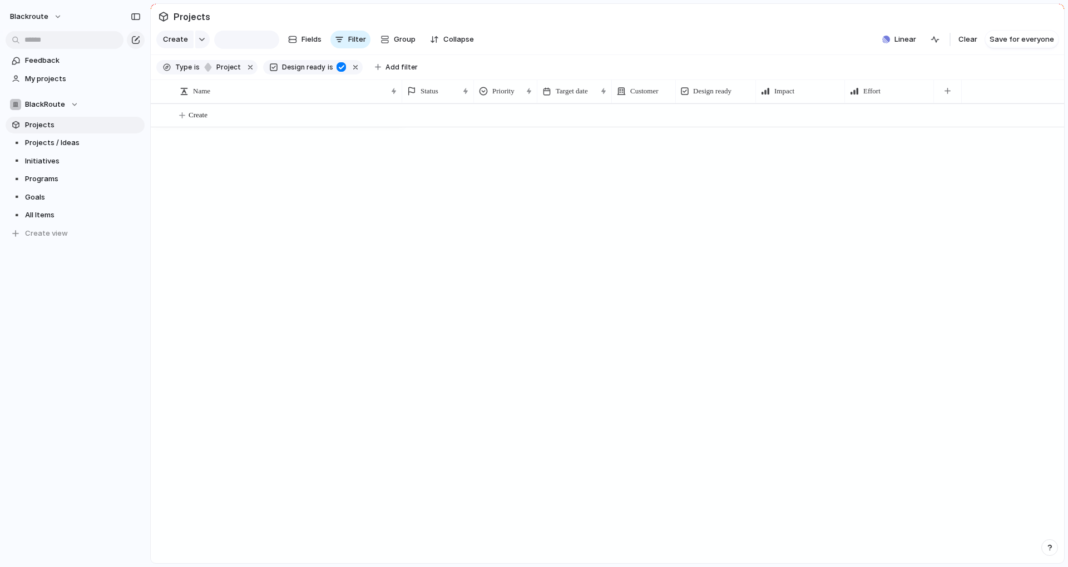
click at [38, 127] on span "Projects" at bounding box center [83, 125] width 116 height 11
click at [66, 122] on span "Projects" at bounding box center [83, 125] width 116 height 11
click at [1019, 45] on span "Save for everyone" at bounding box center [1021, 39] width 65 height 11
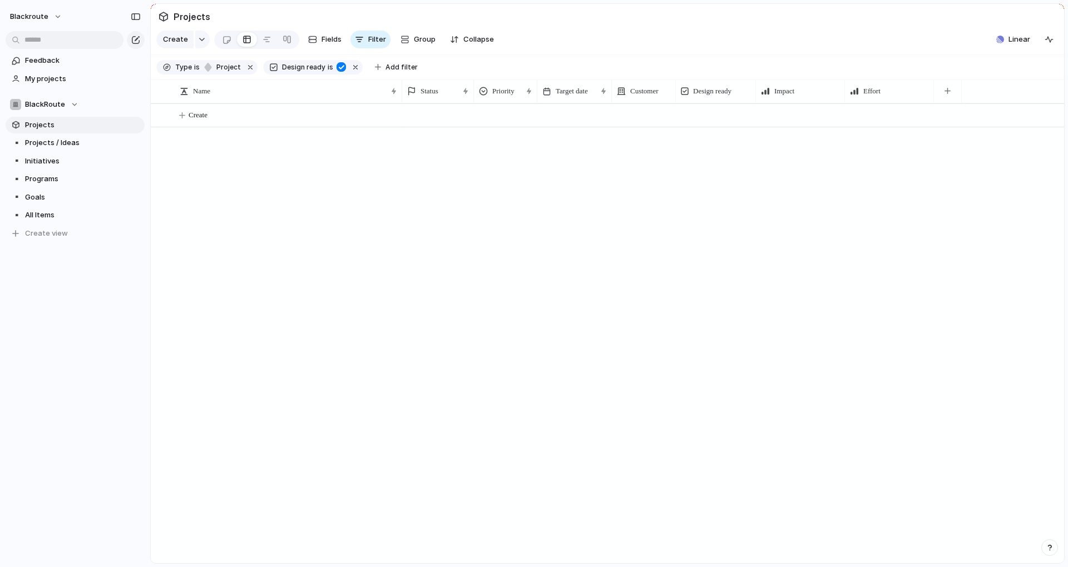
click at [116, 126] on span "Projects" at bounding box center [83, 125] width 116 height 11
click at [109, 133] on link "Projects" at bounding box center [75, 125] width 139 height 17
click at [109, 129] on span "Projects" at bounding box center [83, 125] width 116 height 11
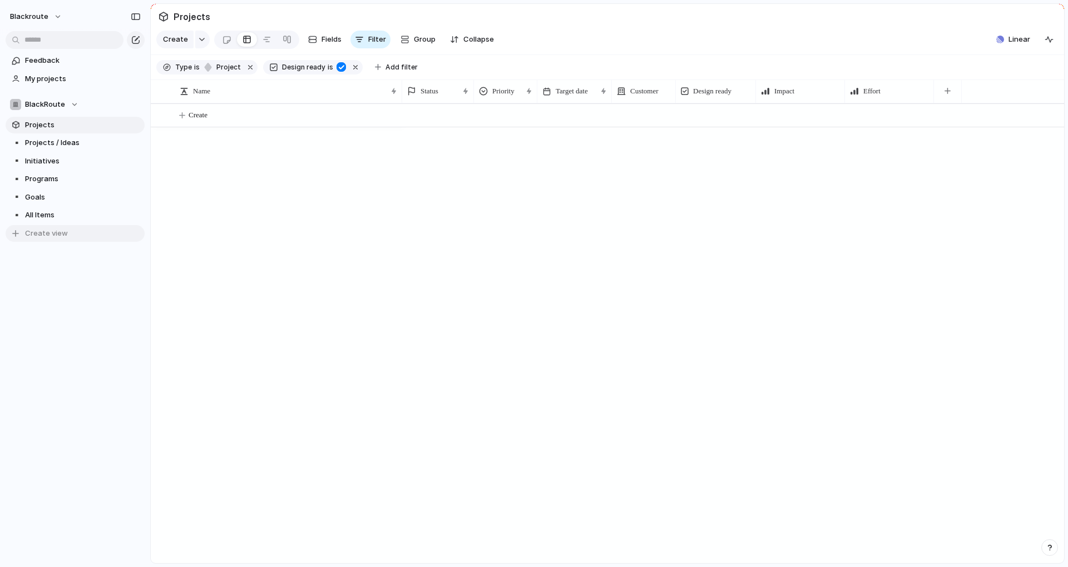
click at [57, 233] on span "Create view" at bounding box center [46, 233] width 43 height 11
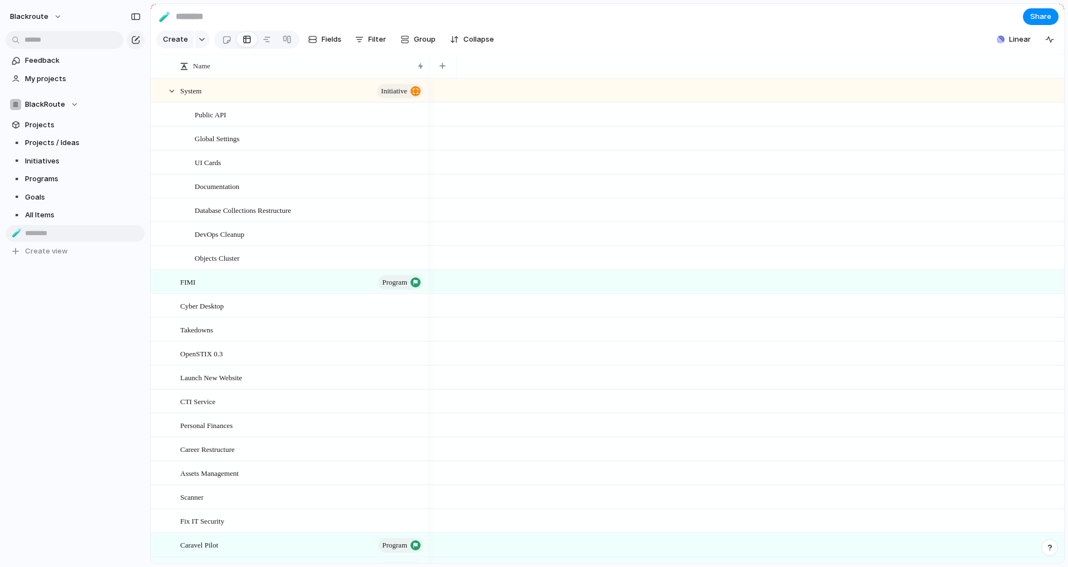
click at [16, 234] on div "🧪" at bounding box center [16, 233] width 8 height 13
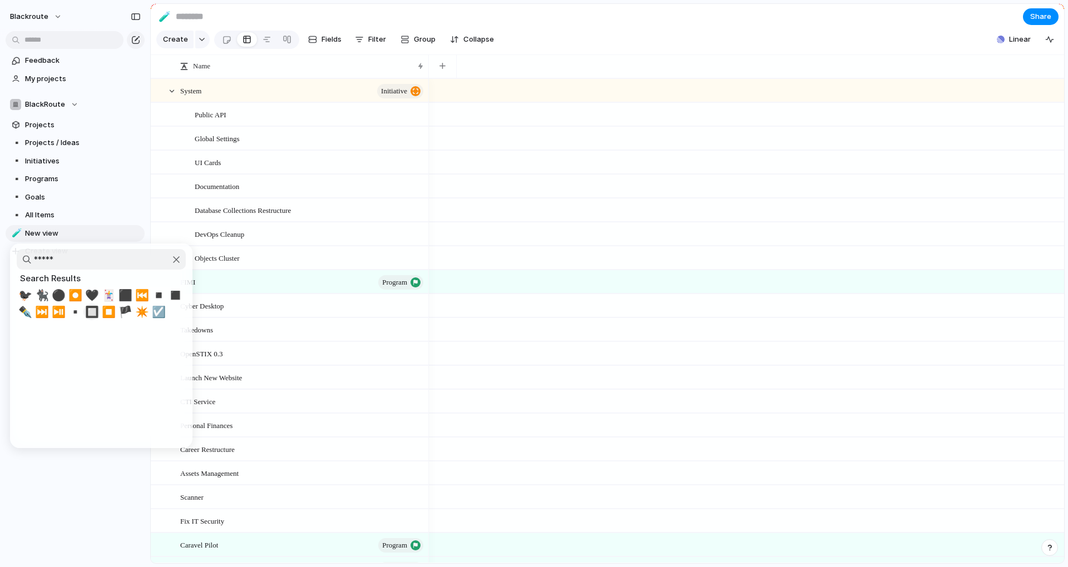
type input "*****"
click at [75, 313] on span "▪️" at bounding box center [75, 311] width 14 height 13
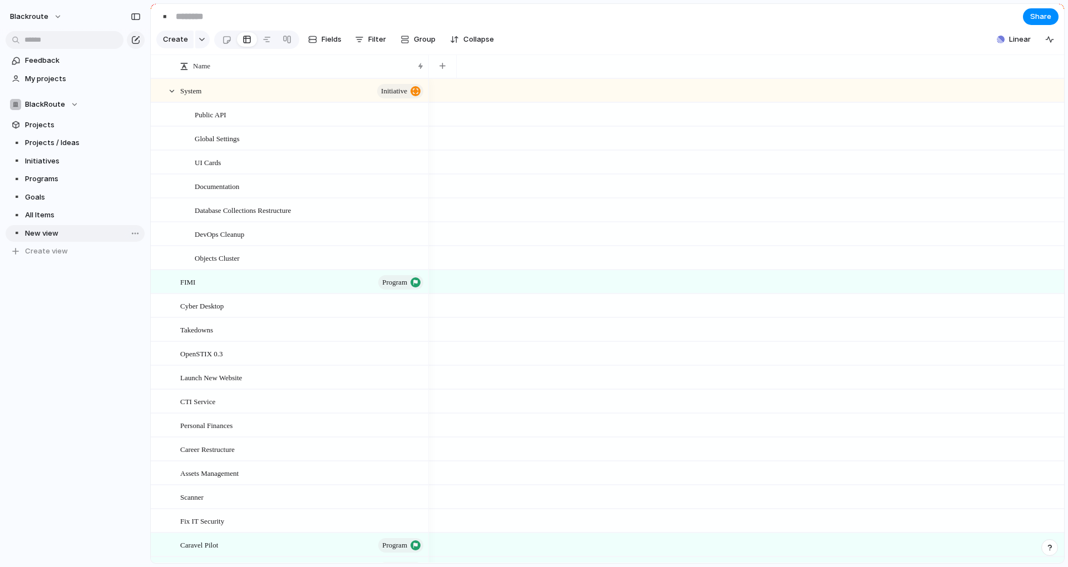
click at [57, 241] on link "▪️ New view" at bounding box center [75, 233] width 139 height 17
click at [122, 232] on div at bounding box center [132, 233] width 20 height 13
click at [160, 299] on span "Rename view" at bounding box center [178, 302] width 46 height 11
type input "**********"
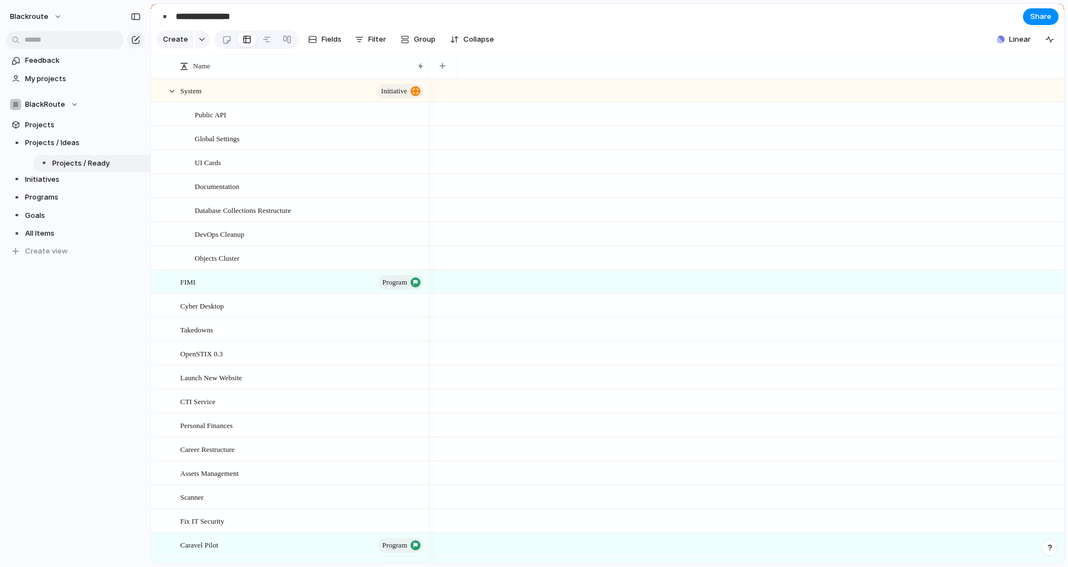
drag, startPoint x: 61, startPoint y: 234, endPoint x: 73, endPoint y: 159, distance: 75.6
click at [73, 159] on div "▪️ Projects / Ideas ▪️ Initiatives ▪️ Programs ▪️ Goals ▪️ All Items ▪️ Project…" at bounding box center [75, 197] width 139 height 125
click at [369, 44] on span "Filter" at bounding box center [377, 39] width 18 height 11
click at [48, 124] on div "Description Start date Target date Owner Team Customer Priority Impact Effort D…" at bounding box center [534, 283] width 1068 height 567
click at [48, 124] on span "Projects" at bounding box center [83, 125] width 116 height 11
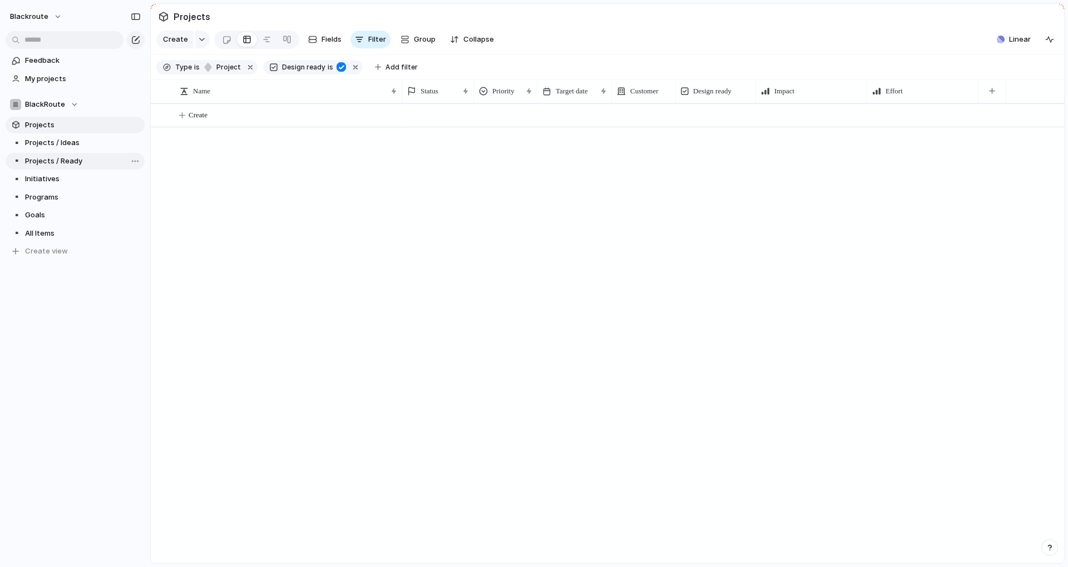
click at [52, 153] on link "▪️ Projects / Ready" at bounding box center [75, 161] width 139 height 17
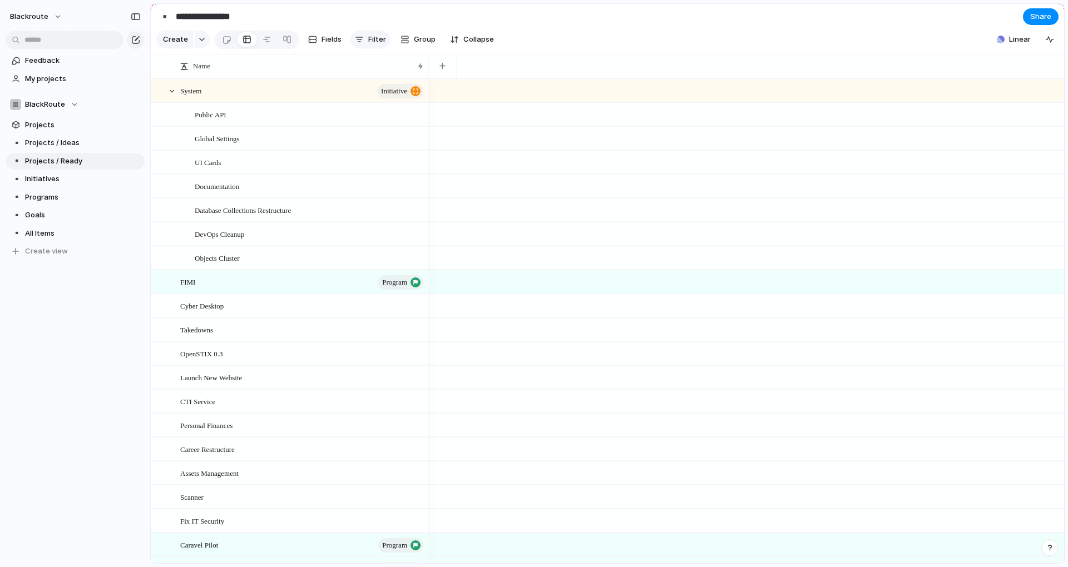
click at [359, 44] on div "button" at bounding box center [359, 39] width 9 height 9
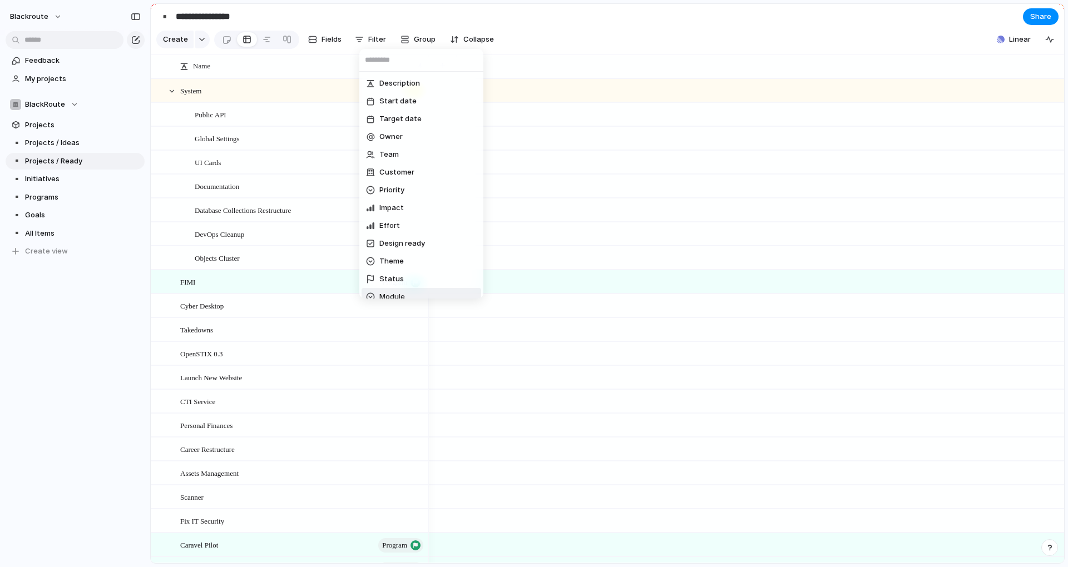
scroll to position [100, 0]
click at [404, 230] on li "Type" at bounding box center [421, 233] width 120 height 18
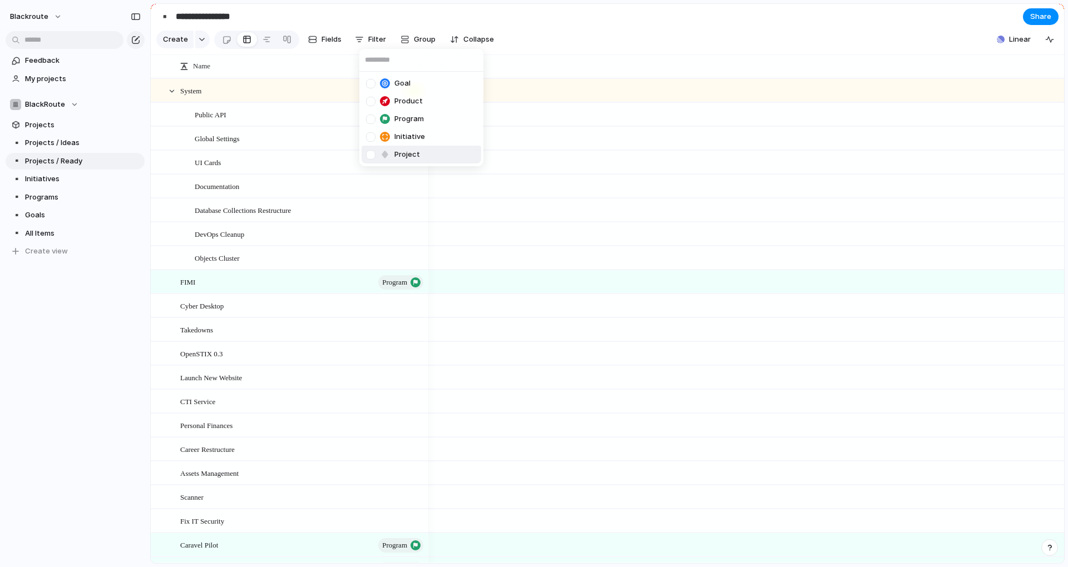
click at [369, 156] on div at bounding box center [370, 154] width 9 height 9
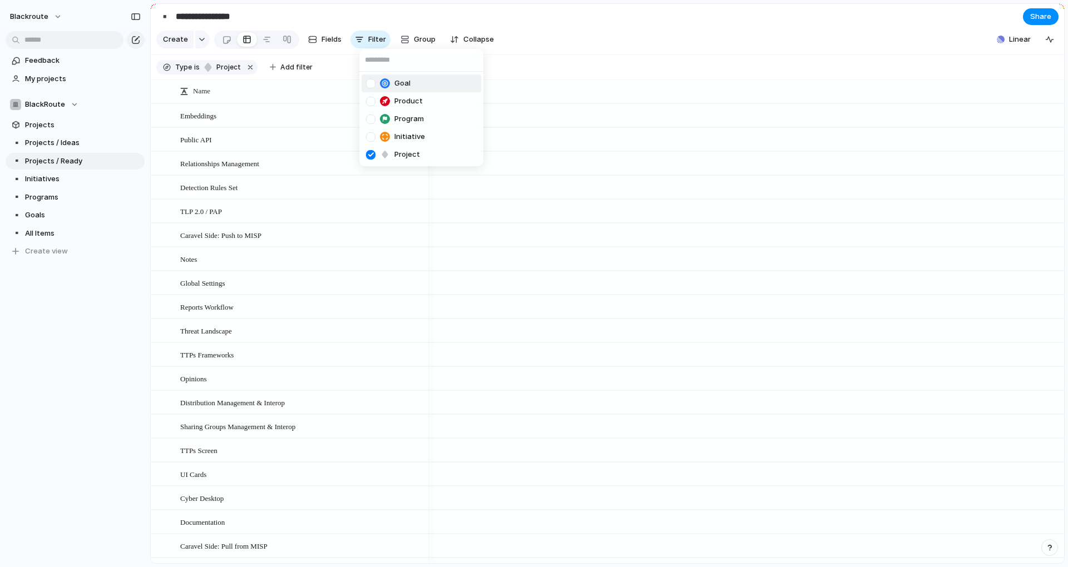
click at [304, 72] on div "Goal Product Program Initiative Project" at bounding box center [534, 283] width 1068 height 567
click at [296, 72] on span "Add filter" at bounding box center [296, 67] width 32 height 10
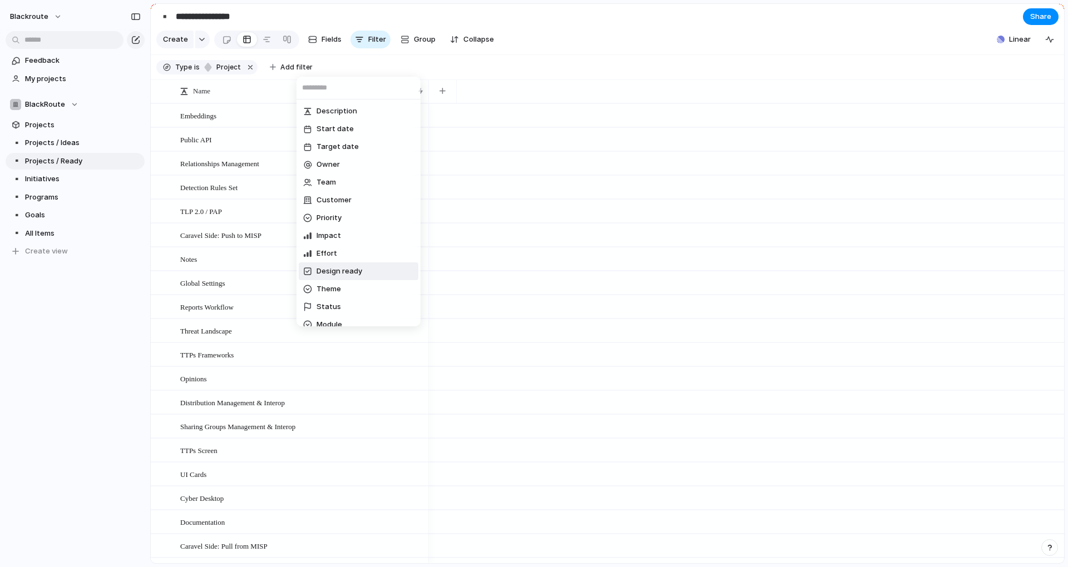
click at [345, 266] on span "Design ready" at bounding box center [339, 271] width 46 height 11
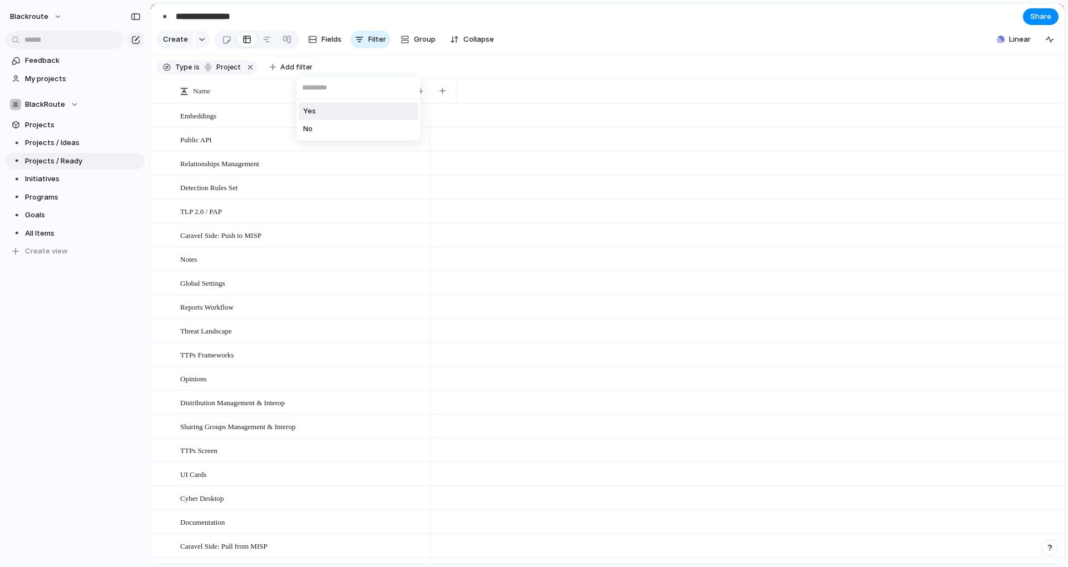
click at [326, 113] on li "Yes" at bounding box center [359, 111] width 120 height 18
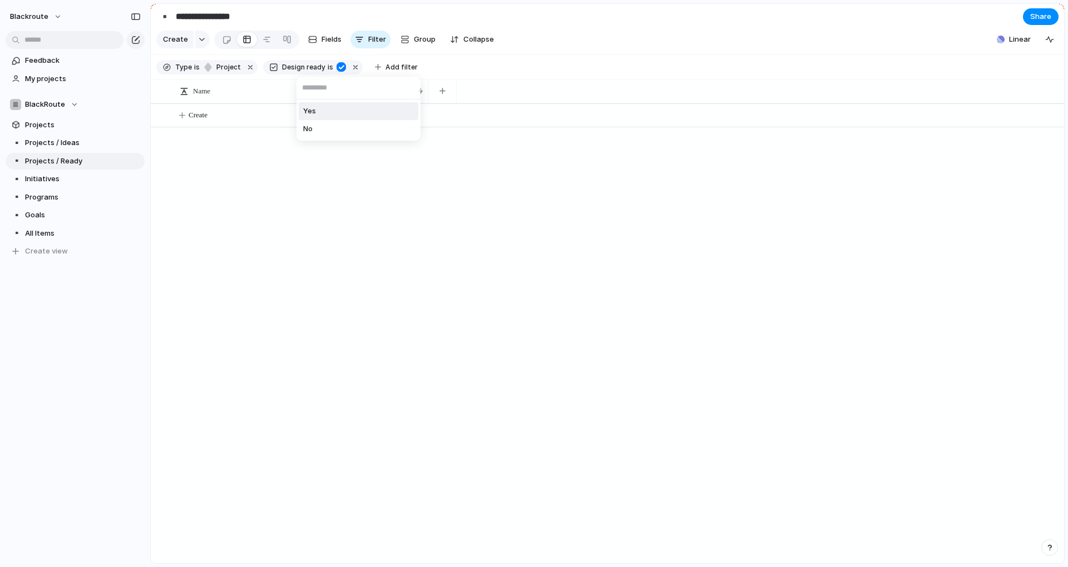
click at [515, 77] on div "Yes No" at bounding box center [534, 283] width 1068 height 567
click at [698, 65] on section "Type is project Design ready is Add filter" at bounding box center [607, 67] width 913 height 25
click at [474, 286] on div at bounding box center [746, 333] width 635 height 460
click at [71, 127] on span "Projects" at bounding box center [83, 125] width 116 height 11
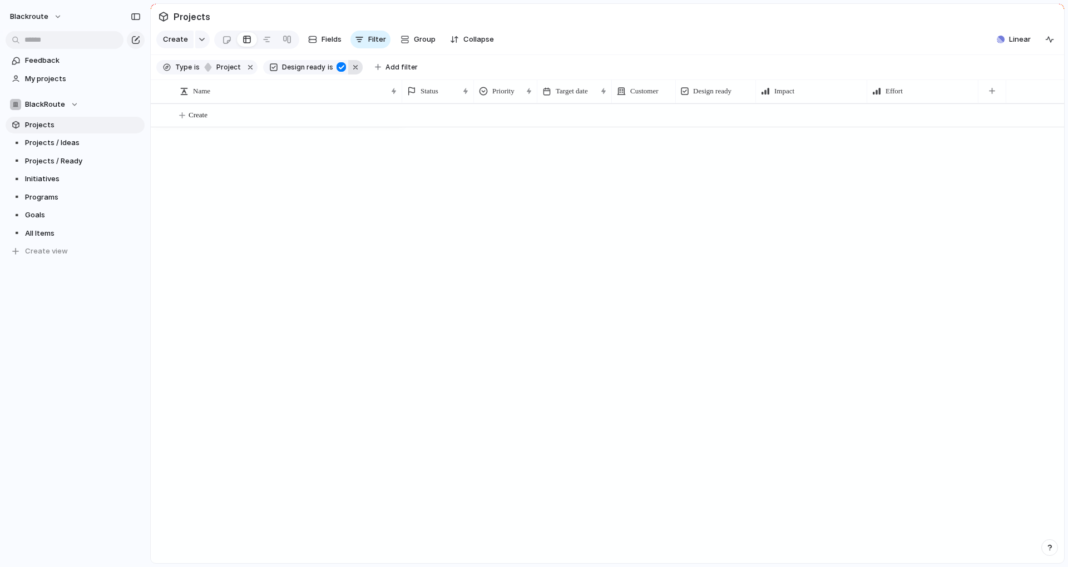
click at [354, 75] on button "button" at bounding box center [355, 67] width 14 height 14
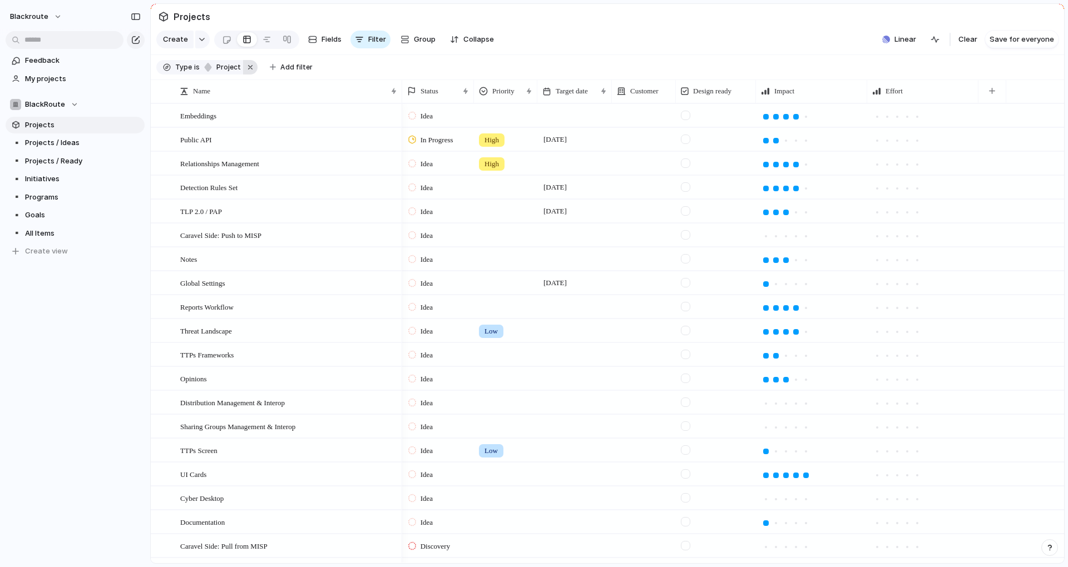
click at [244, 73] on button "button" at bounding box center [250, 67] width 14 height 14
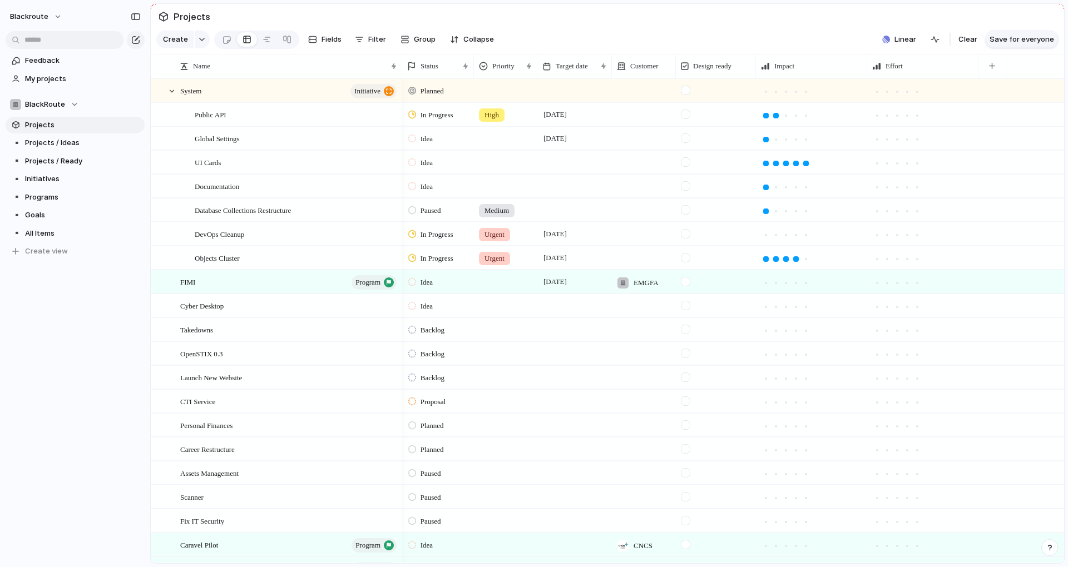
click at [1017, 48] on button "Save for everyone" at bounding box center [1021, 40] width 73 height 18
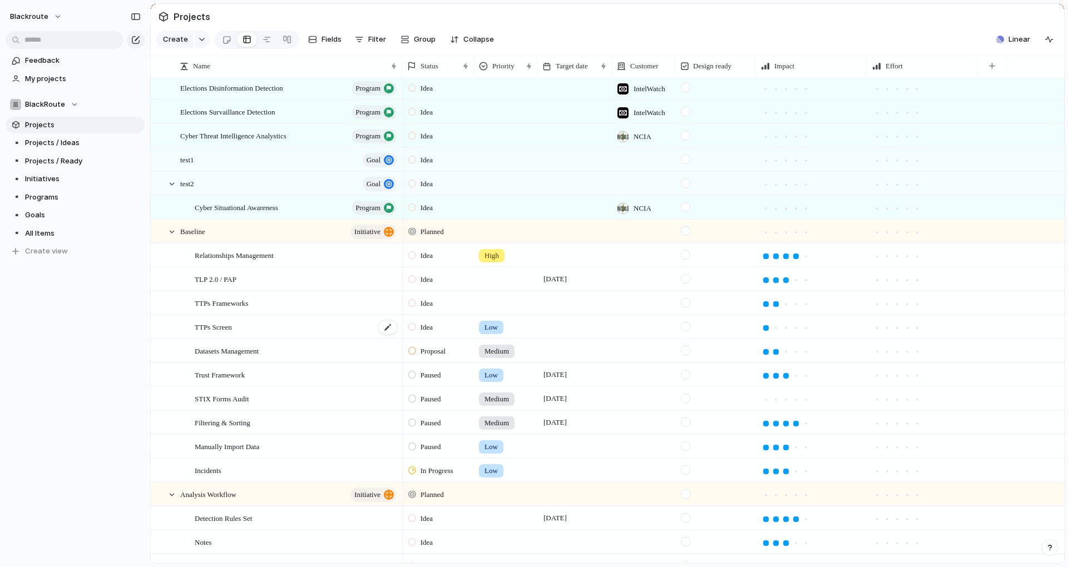
scroll to position [300, 0]
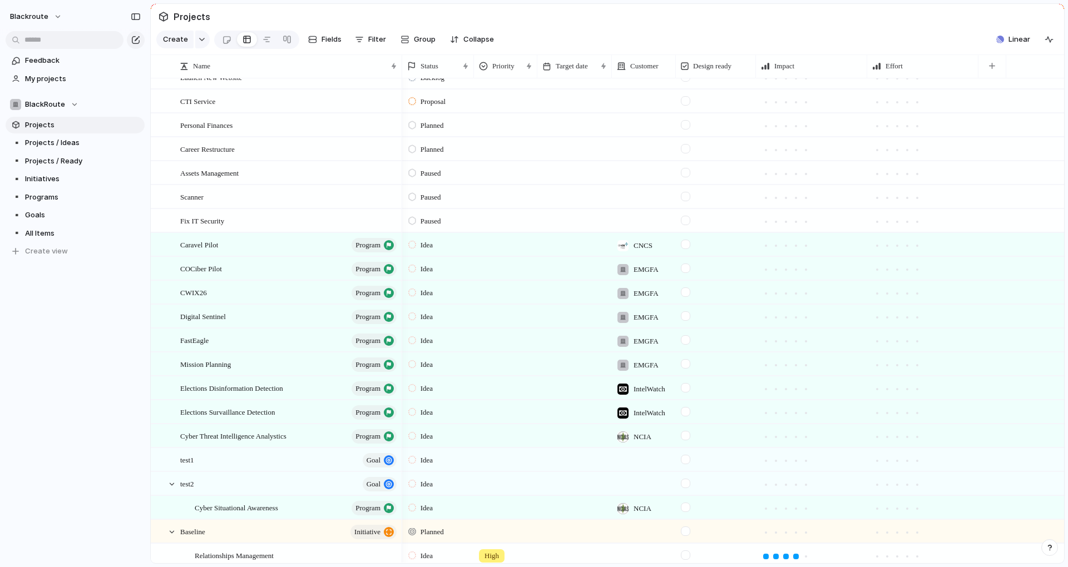
click at [131, 420] on div "blackroute Feedback My projects BlackRoute Projects ▪️ Projects / Ideas ▪️ Proj…" at bounding box center [75, 283] width 150 height 567
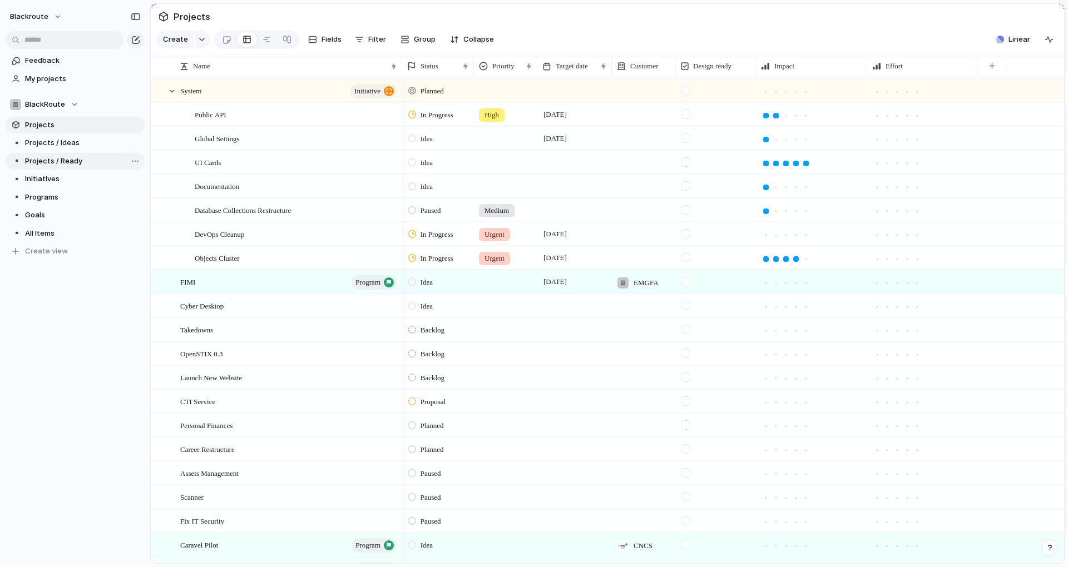
click at [98, 163] on span "Projects / Ready" at bounding box center [83, 161] width 116 height 11
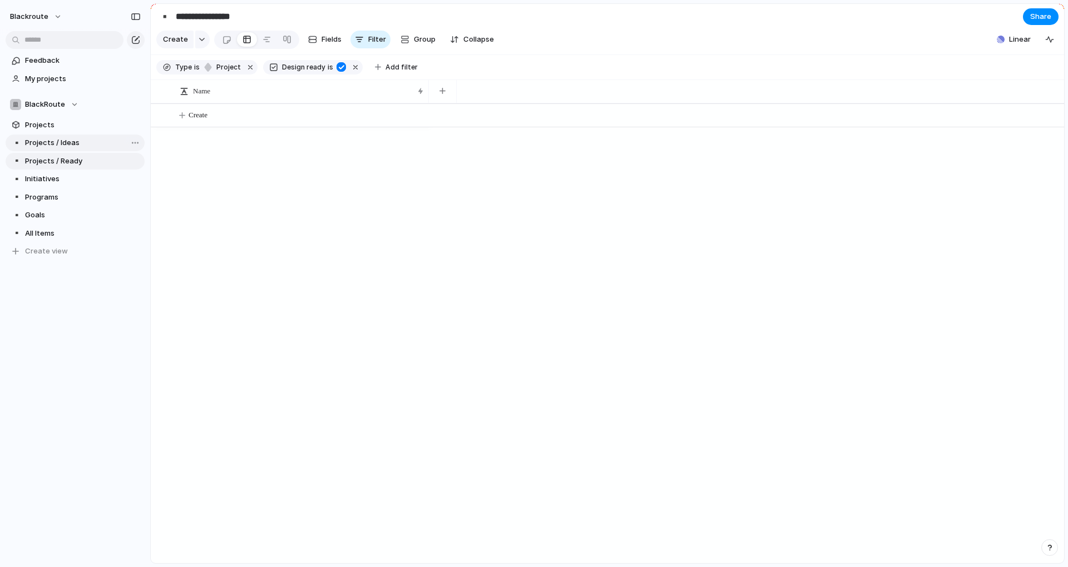
click at [39, 143] on span "Projects / Ideas" at bounding box center [83, 142] width 116 height 11
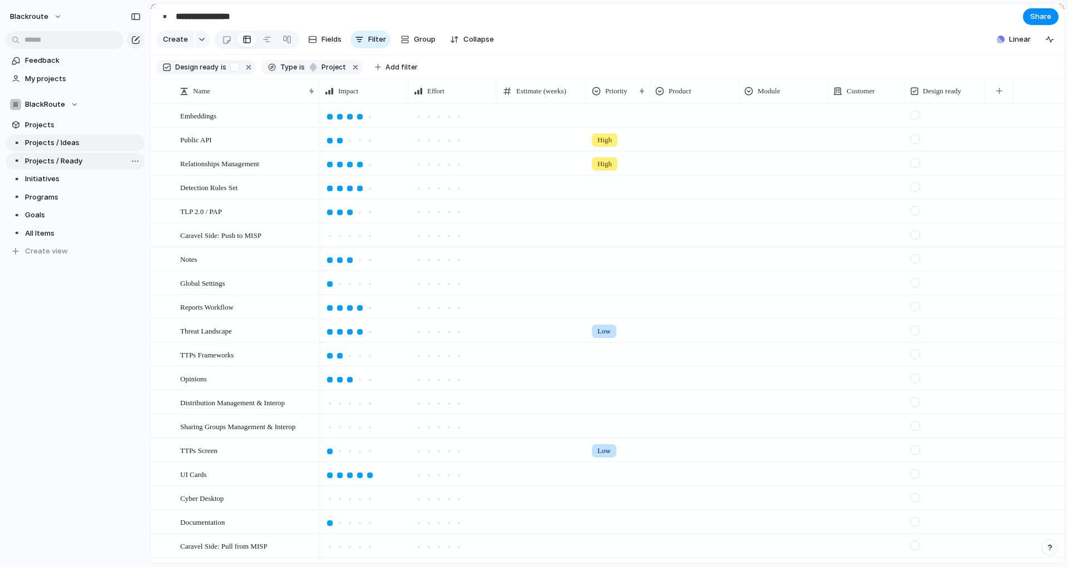
click at [44, 166] on span "Projects / Ready" at bounding box center [83, 161] width 116 height 11
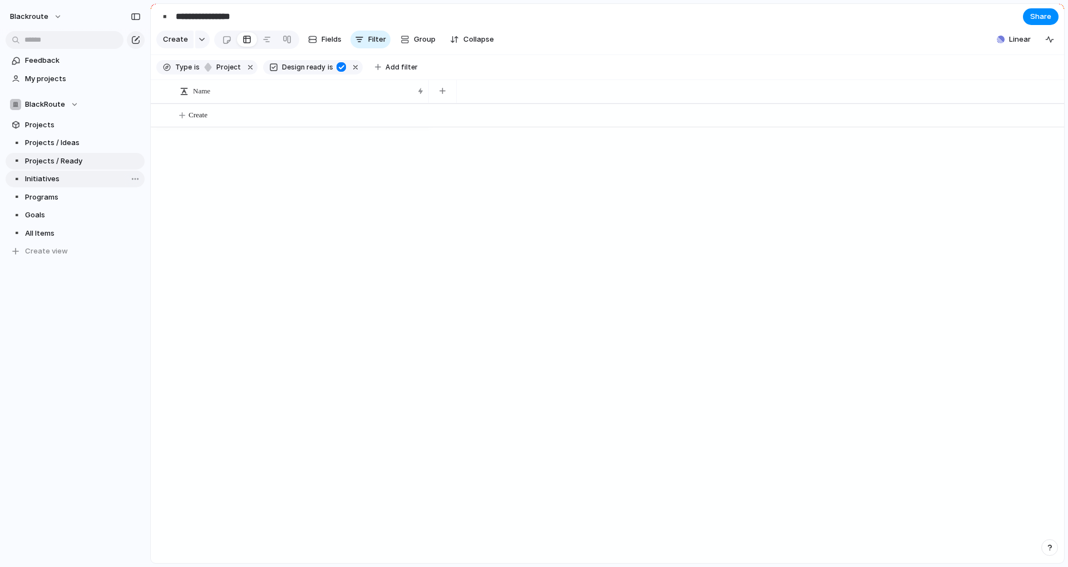
click at [64, 183] on span "Initiatives" at bounding box center [83, 178] width 116 height 11
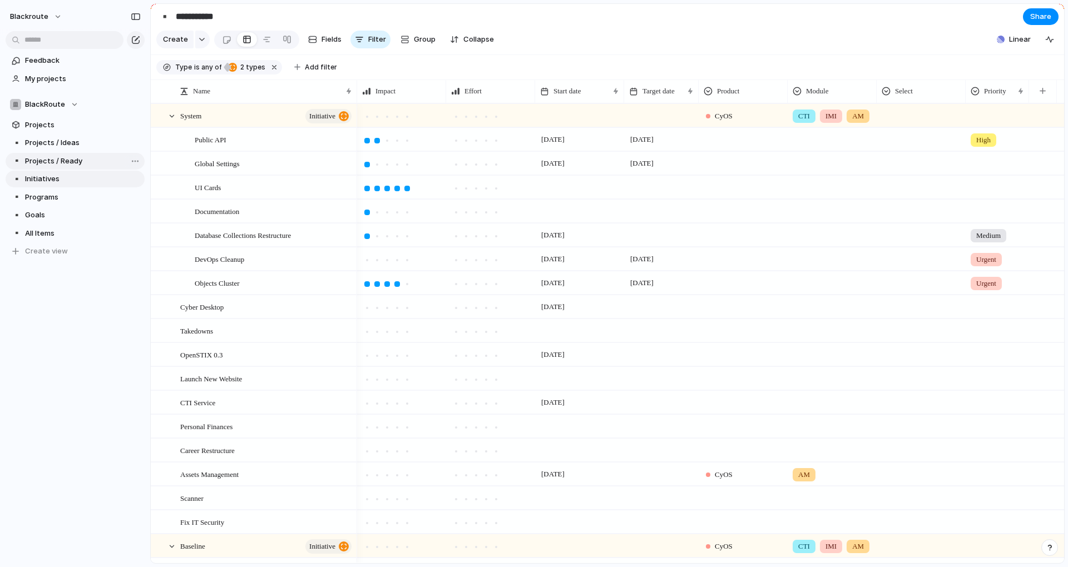
click at [76, 167] on link "▪️ Projects / Ready" at bounding box center [75, 161] width 139 height 17
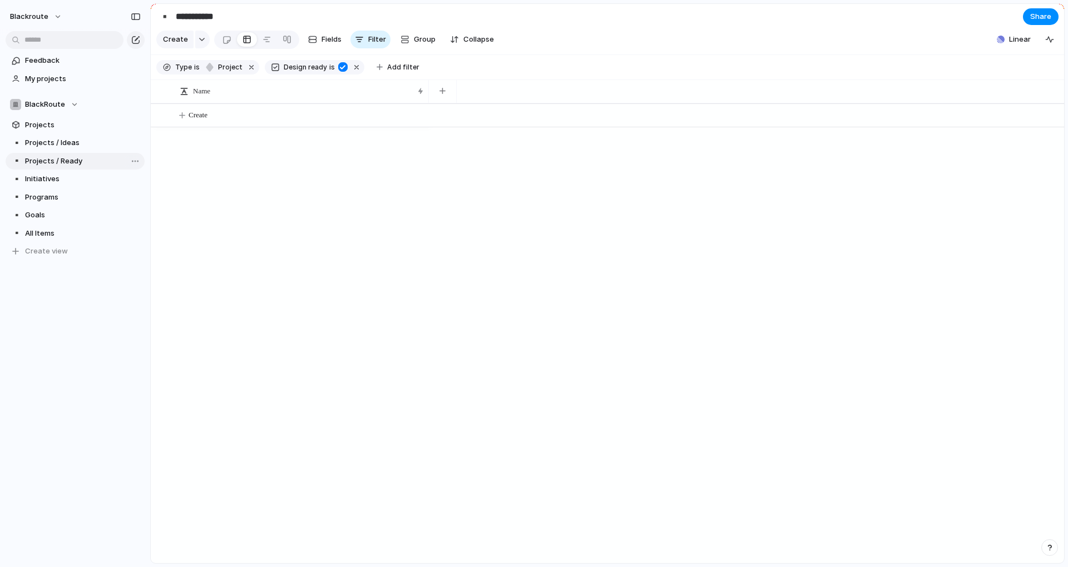
type input "**********"
click at [68, 147] on span "Projects / Ideas" at bounding box center [83, 142] width 116 height 11
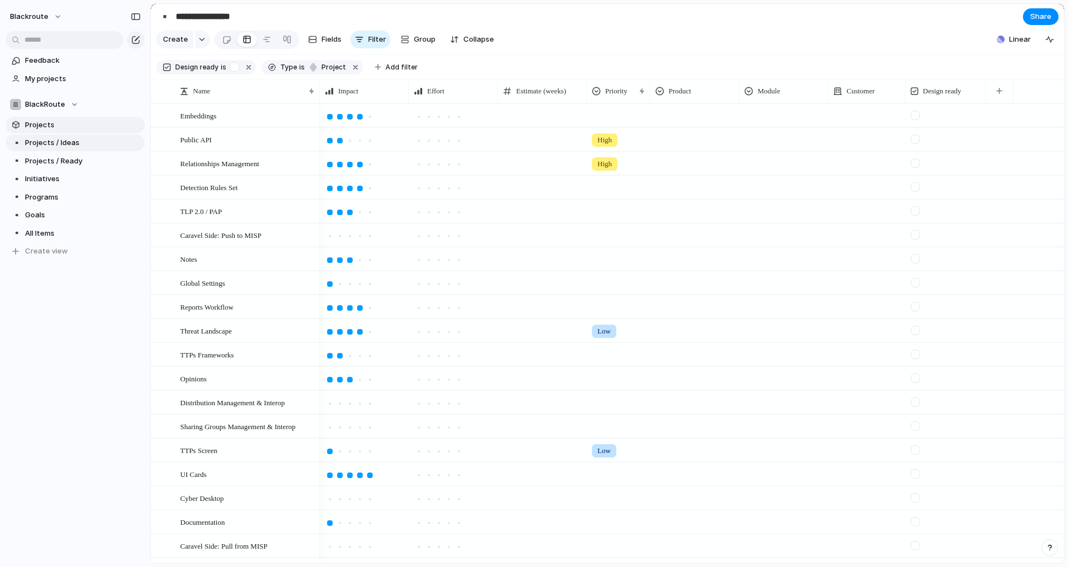
click at [86, 126] on span "Projects" at bounding box center [83, 125] width 116 height 11
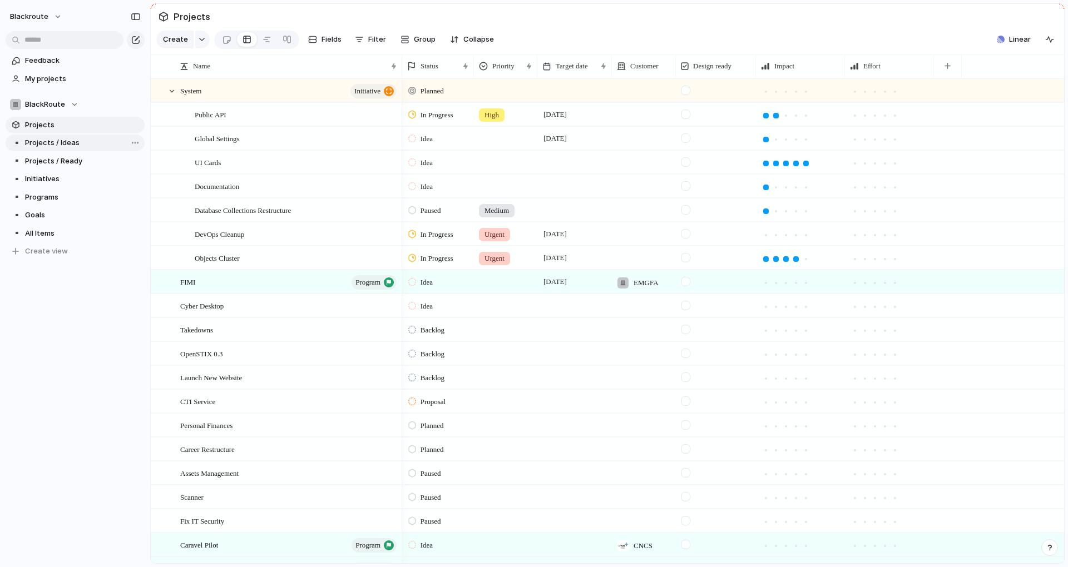
click at [79, 140] on span "Projects / Ideas" at bounding box center [83, 142] width 116 height 11
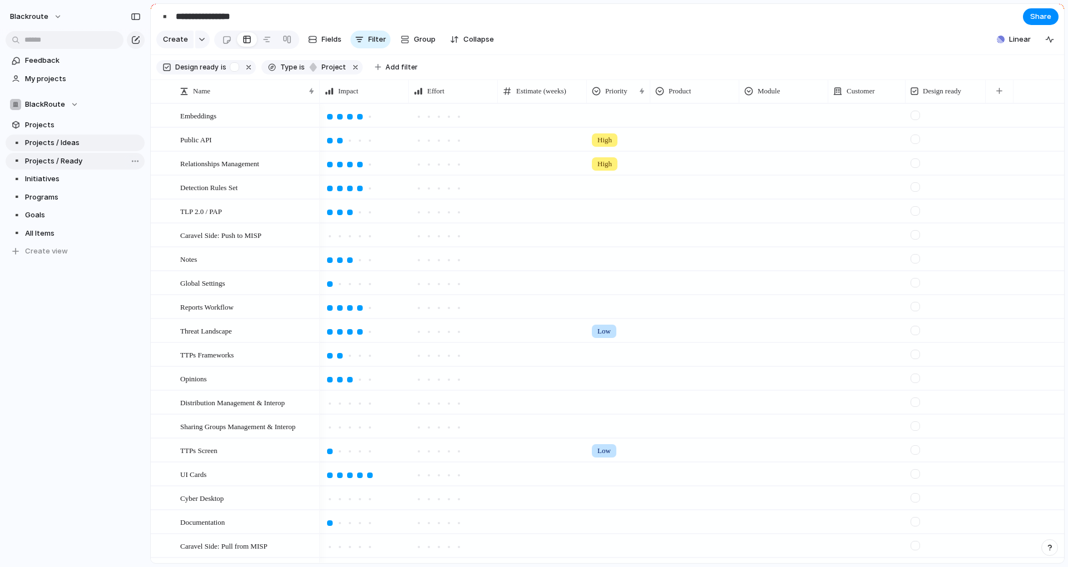
click at [74, 157] on span "Projects / Ready" at bounding box center [83, 161] width 116 height 11
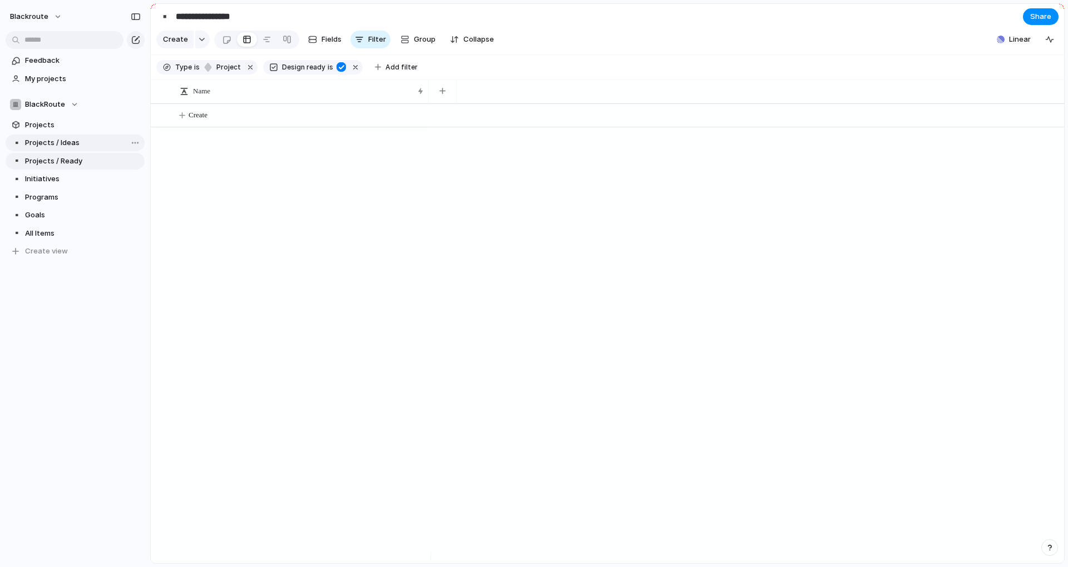
click at [88, 144] on span "Projects / Ideas" at bounding box center [83, 142] width 116 height 11
type input "**********"
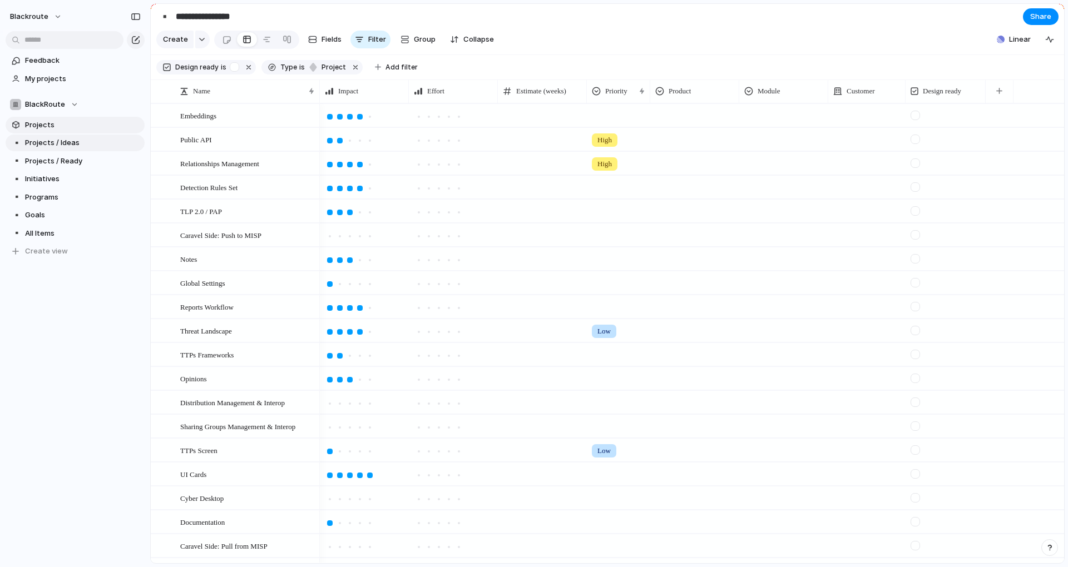
click at [92, 132] on link "Projects" at bounding box center [75, 125] width 139 height 17
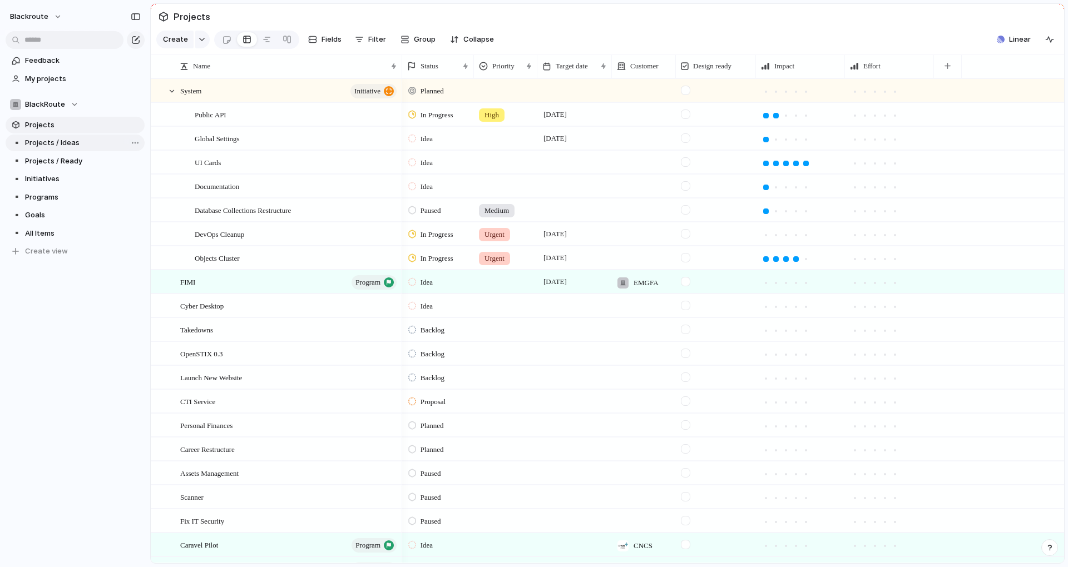
click at [82, 141] on span "Projects / Ideas" at bounding box center [83, 142] width 116 height 11
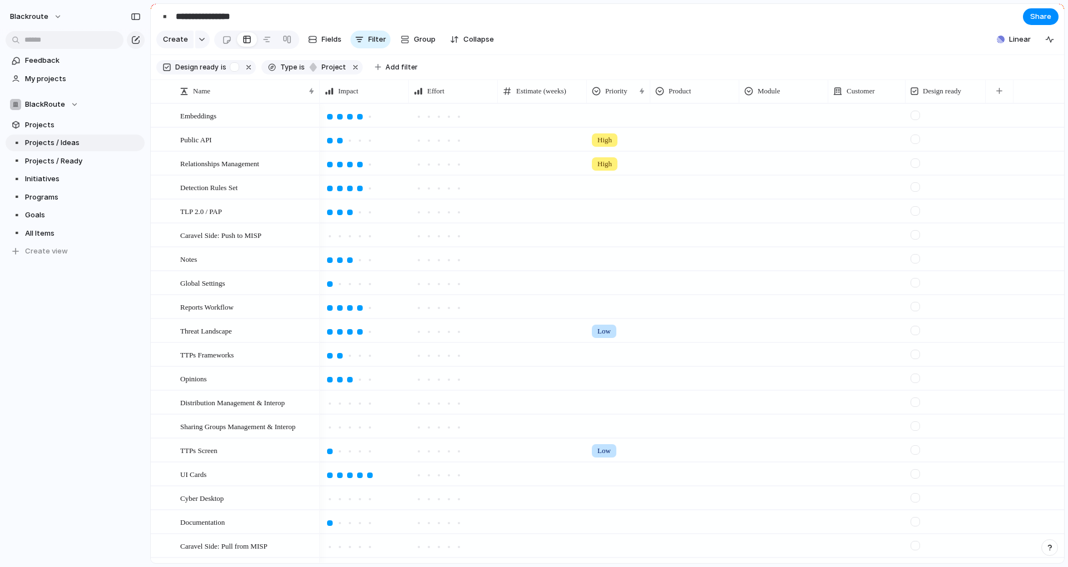
click at [467, 70] on section "Design ready is Type is project Add filter" at bounding box center [607, 67] width 913 height 25
click at [1019, 54] on section "Create Fields Filter Group Zoom Collapse Linear" at bounding box center [607, 41] width 913 height 27
click at [1029, 45] on span "Linear" at bounding box center [1020, 39] width 22 height 11
click at [915, 77] on span "30" at bounding box center [914, 74] width 9 height 11
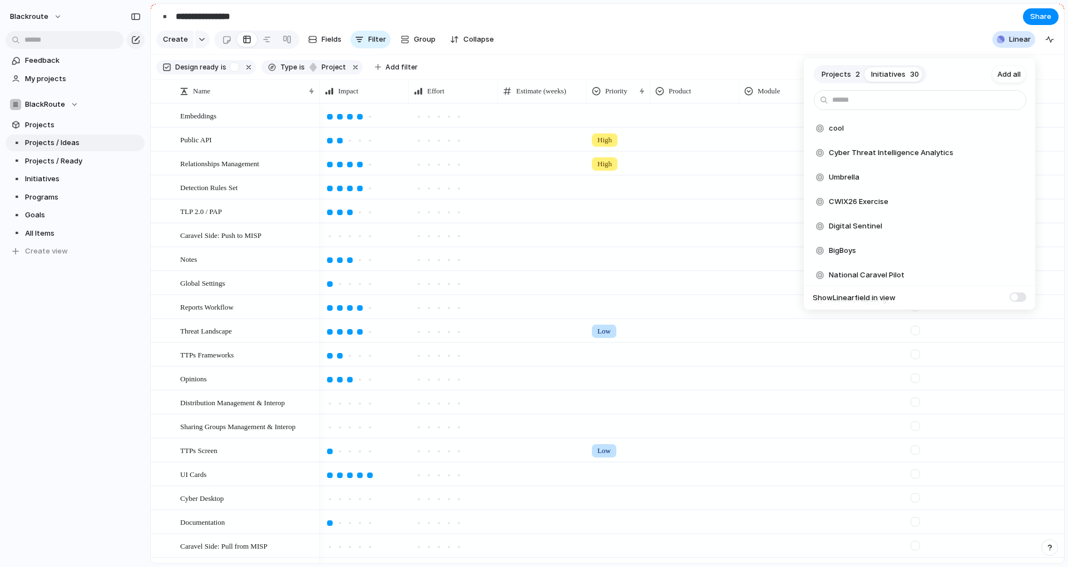
click at [841, 78] on span "Projects" at bounding box center [835, 74] width 29 height 11
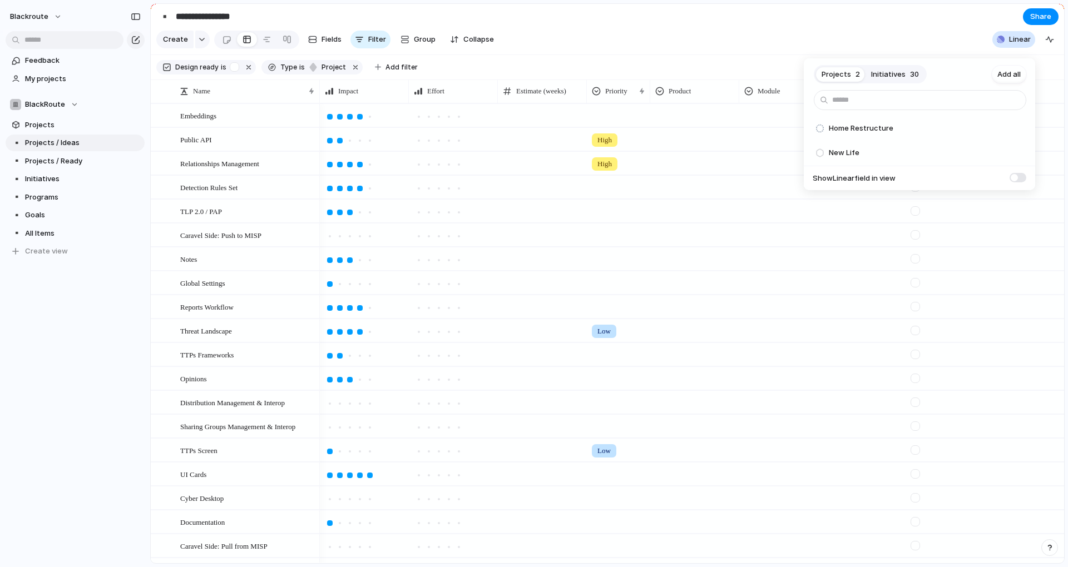
click at [883, 47] on div "Projects 2 Initiatives 30 Add all Home Restructure Add New Life Add Show Linear…" at bounding box center [534, 283] width 1068 height 567
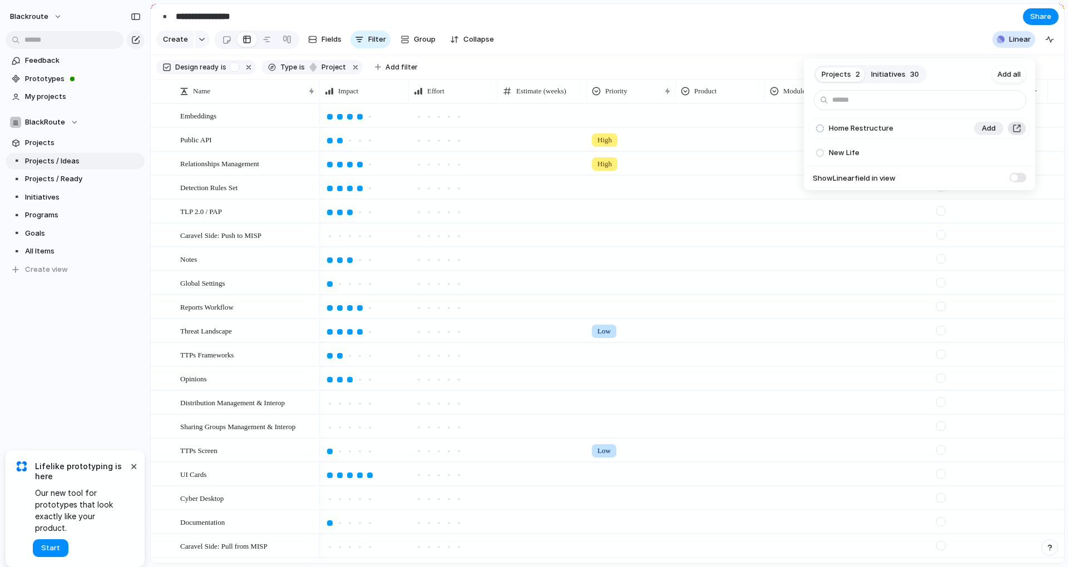
click at [1010, 127] on button "button" at bounding box center [1016, 128] width 12 height 13
click at [905, 106] on input "text" at bounding box center [920, 100] width 212 height 20
click at [1020, 182] on footer "Show Linear field in view" at bounding box center [918, 178] width 231 height 25
click at [1023, 181] on span at bounding box center [1017, 177] width 17 height 9
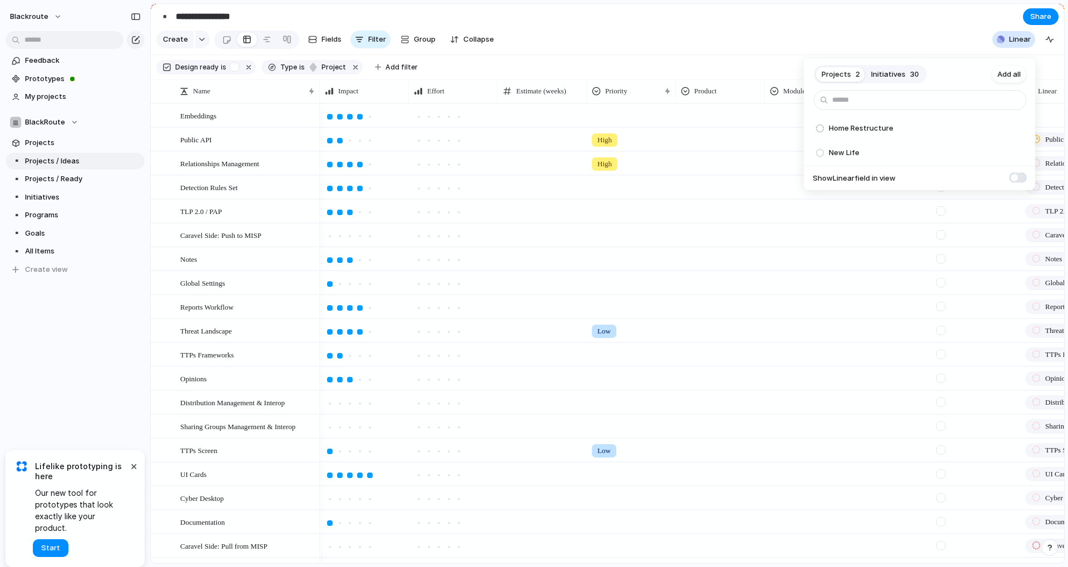
scroll to position [0, 73]
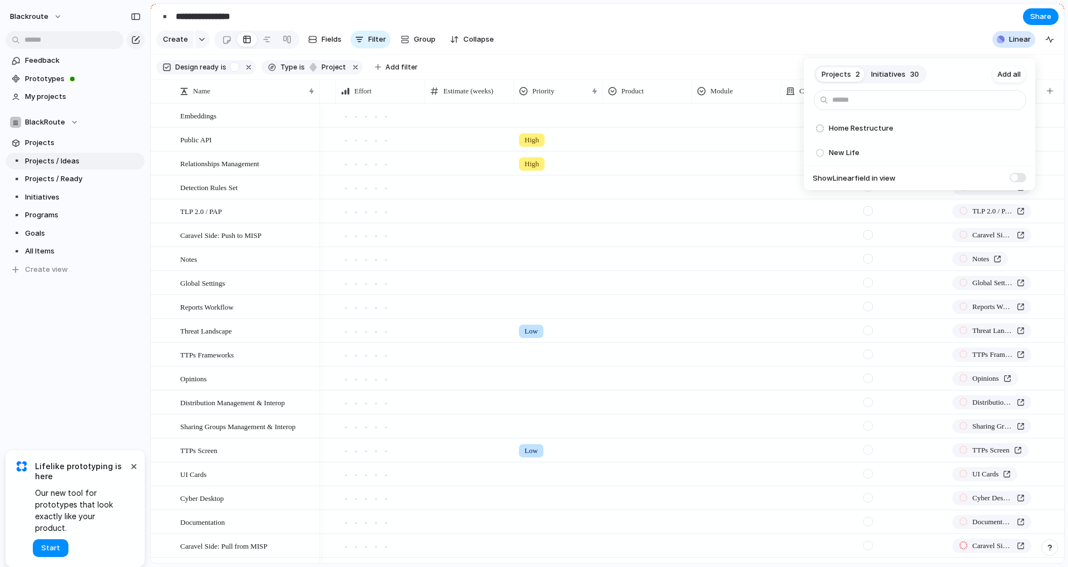
click at [1019, 176] on span at bounding box center [1017, 177] width 17 height 9
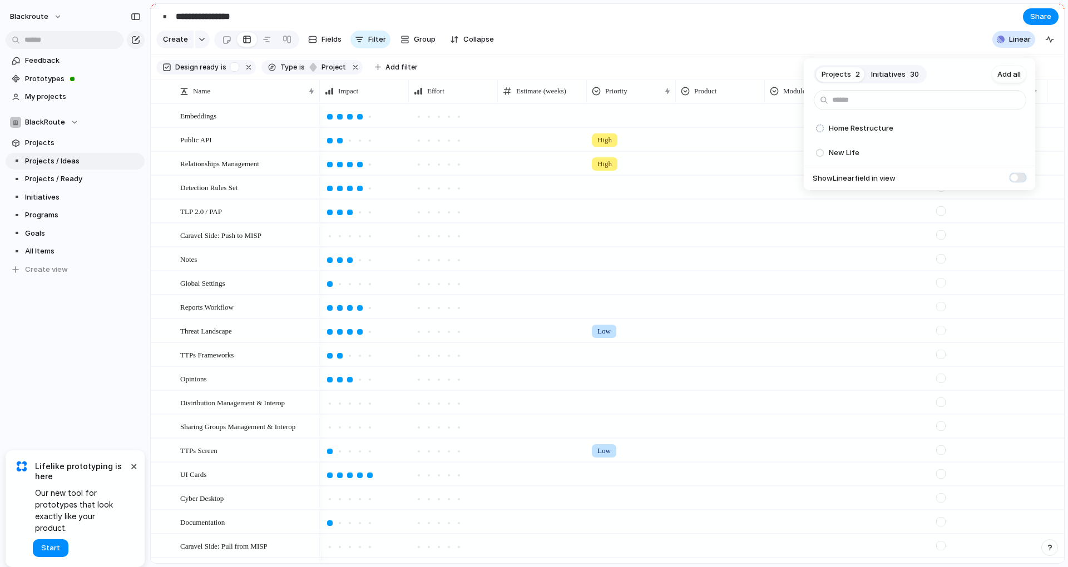
scroll to position [0, 0]
click at [889, 71] on span "Initiatives" at bounding box center [888, 74] width 34 height 11
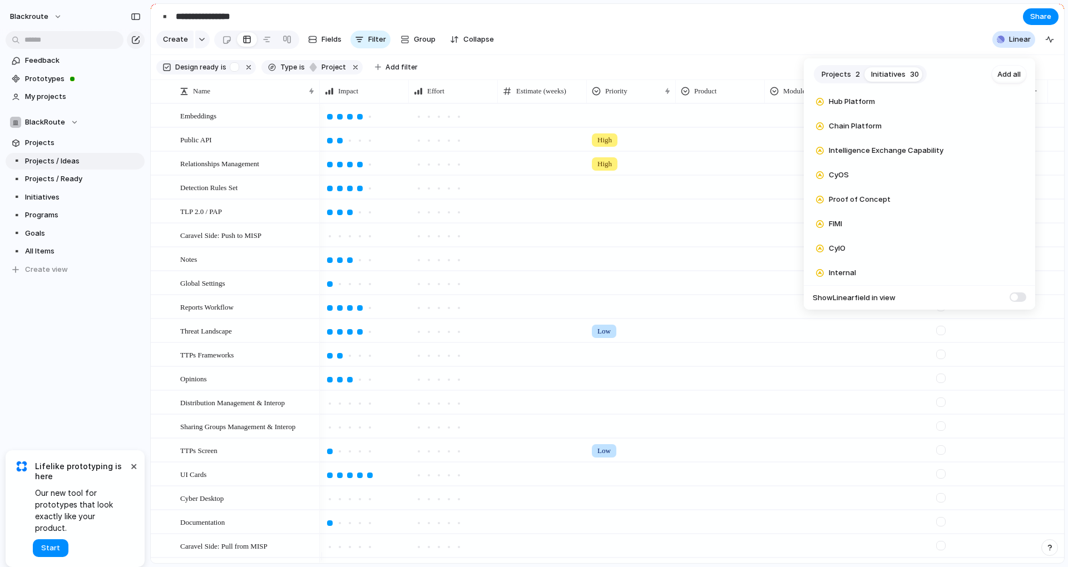
scroll to position [566, 0]
click at [692, 44] on div "Projects 2 Initiatives 30 Add all cool Add Cyber Threat Intelligence Analytics …" at bounding box center [534, 283] width 1068 height 567
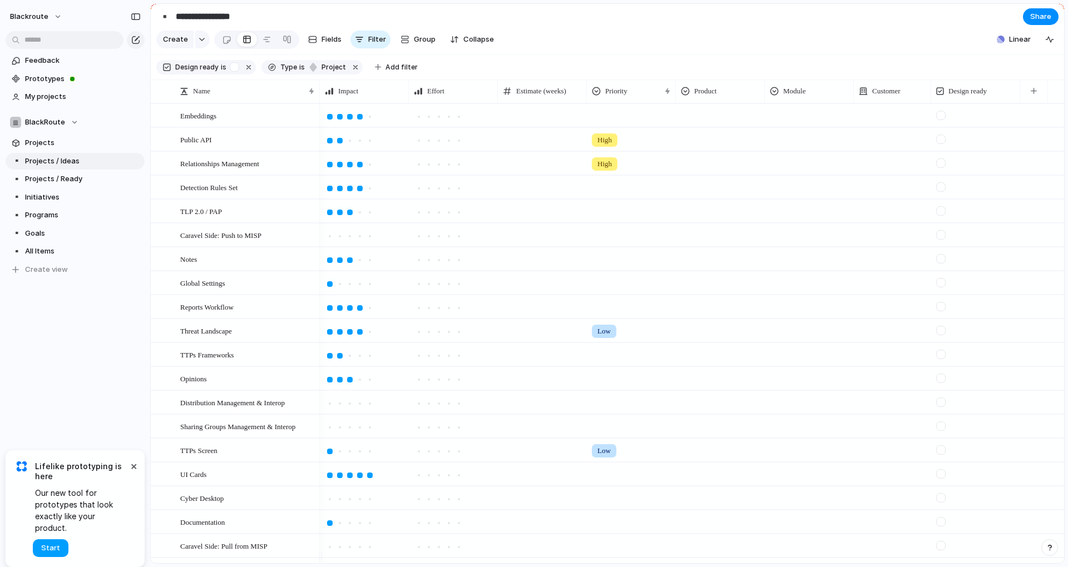
click at [55, 547] on span "Start" at bounding box center [50, 548] width 19 height 11
